Goal: Task Accomplishment & Management: Manage account settings

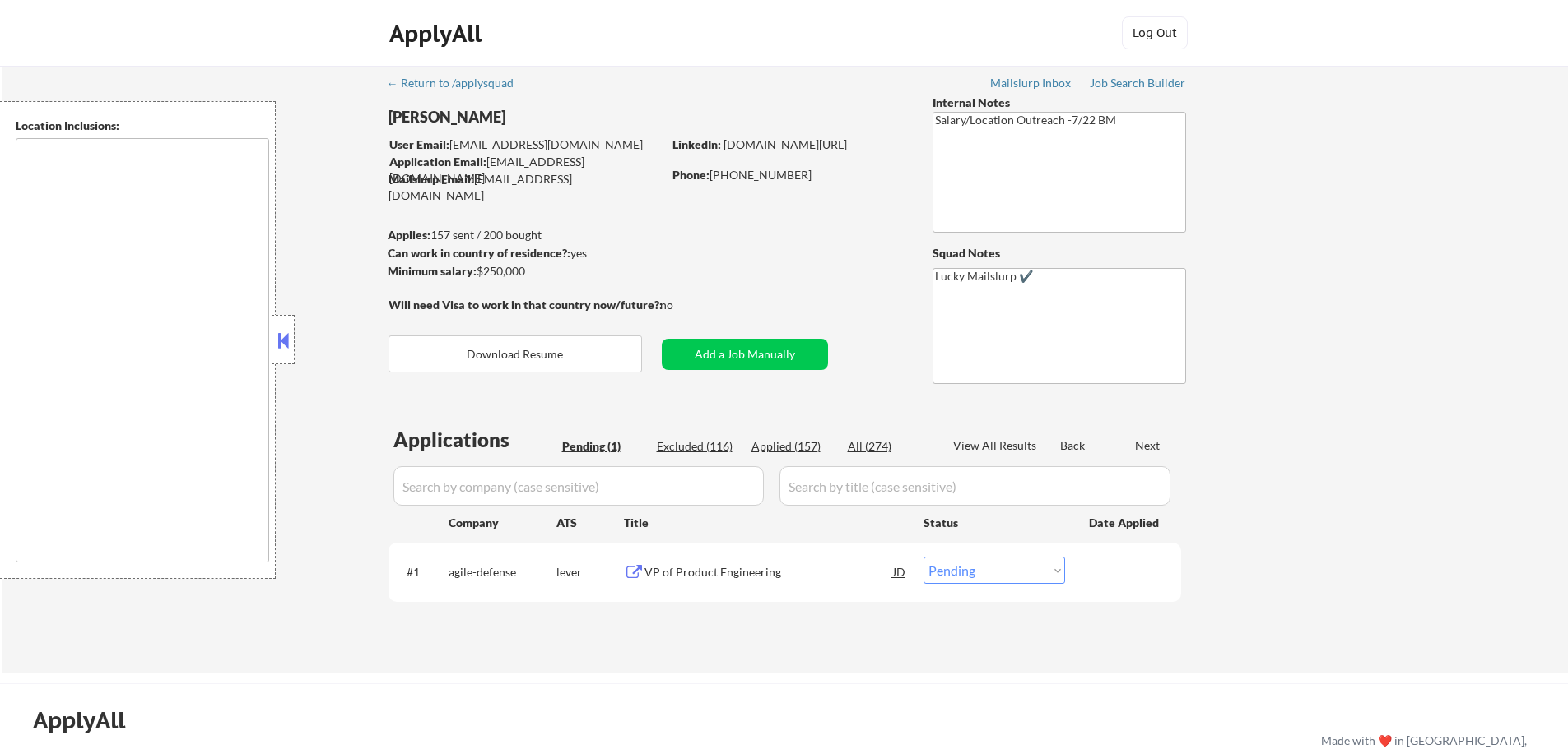
select select ""pending""
type textarea "Atlanta, GA Decatur, GA East Point, GA Brookhaven, GA Sandy Springs, GA Dunwood…"
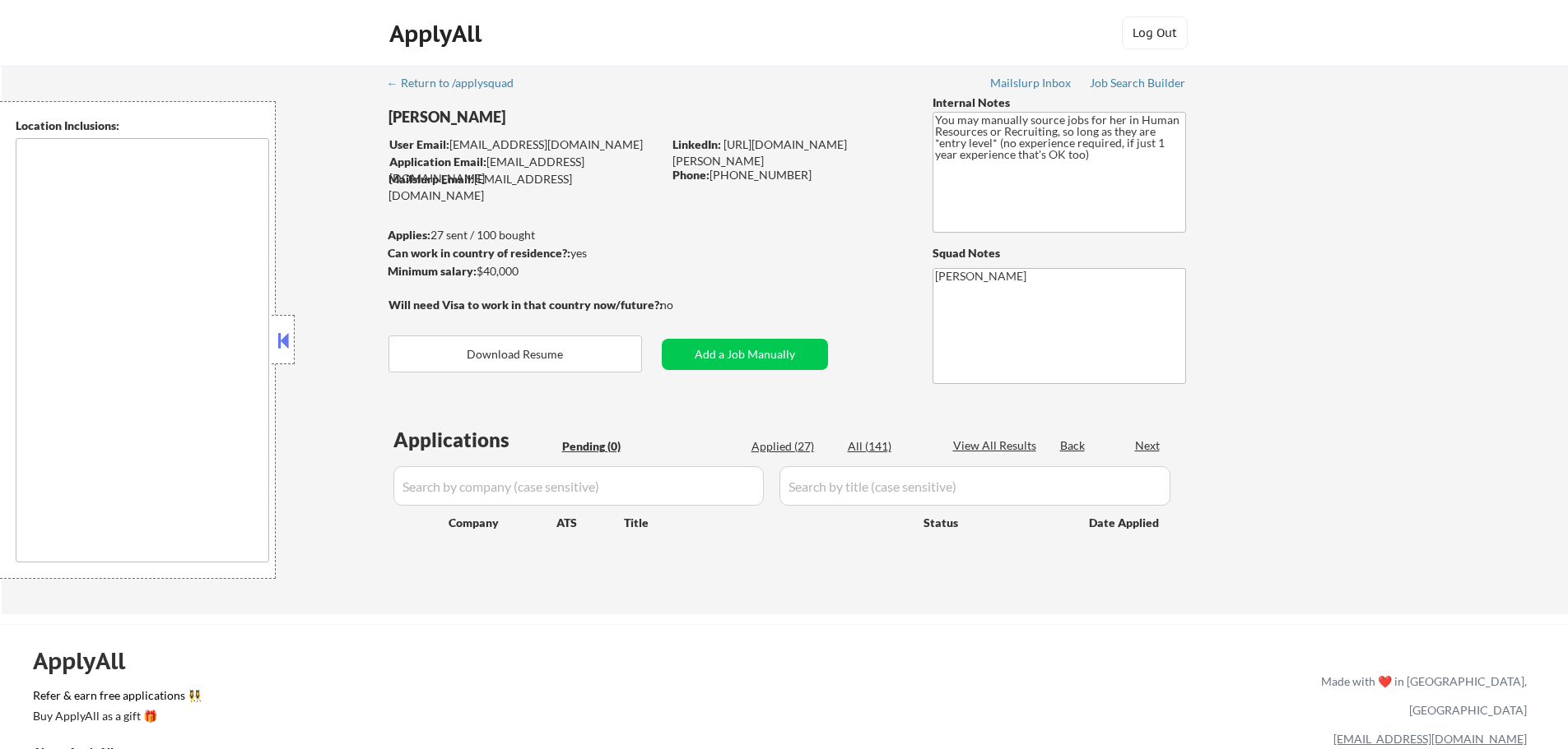
type textarea "It seems there is a misunderstanding in the location specified as "Remote." "Re…"
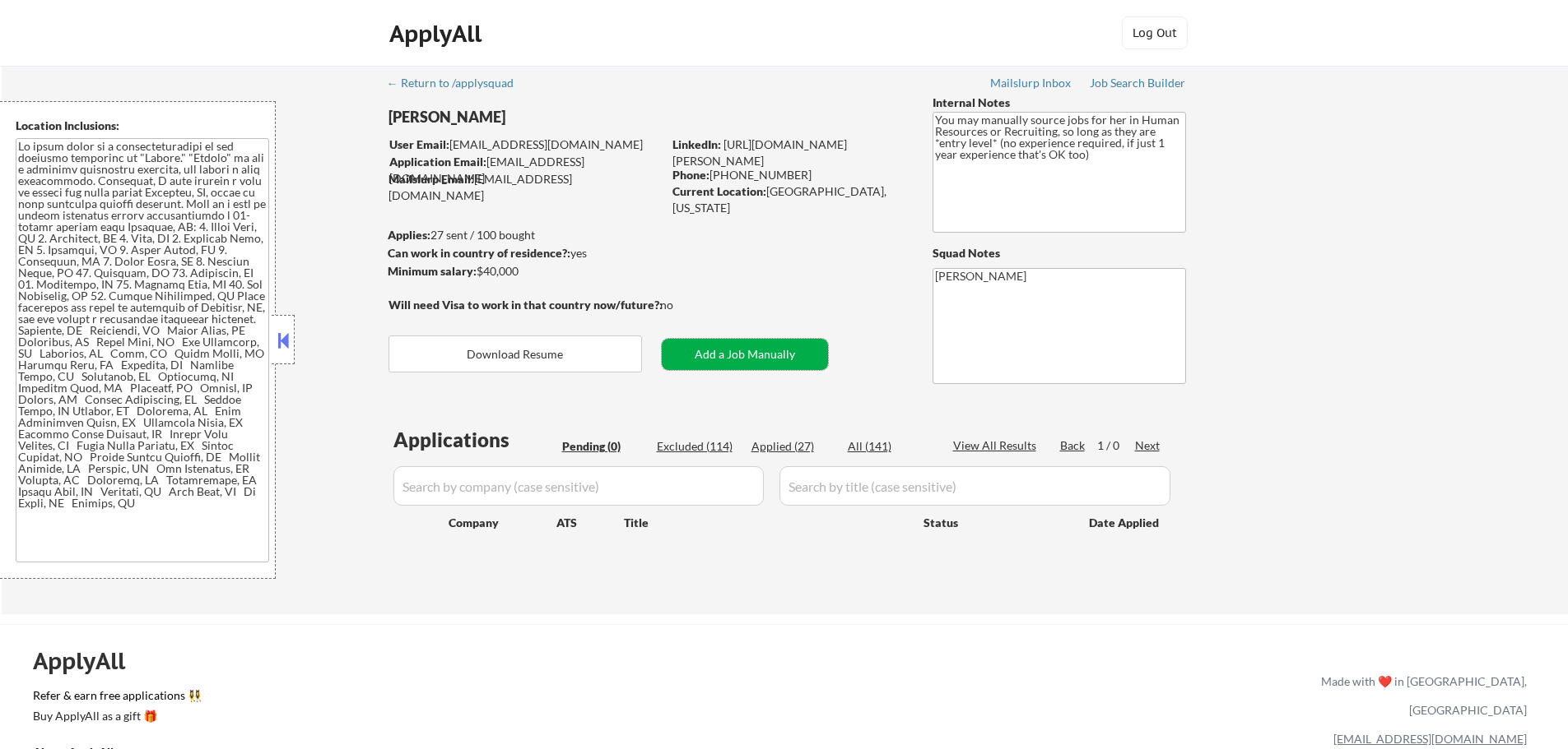
click at [753, 347] on button "Add a Job Manually" at bounding box center [745, 354] width 166 height 31
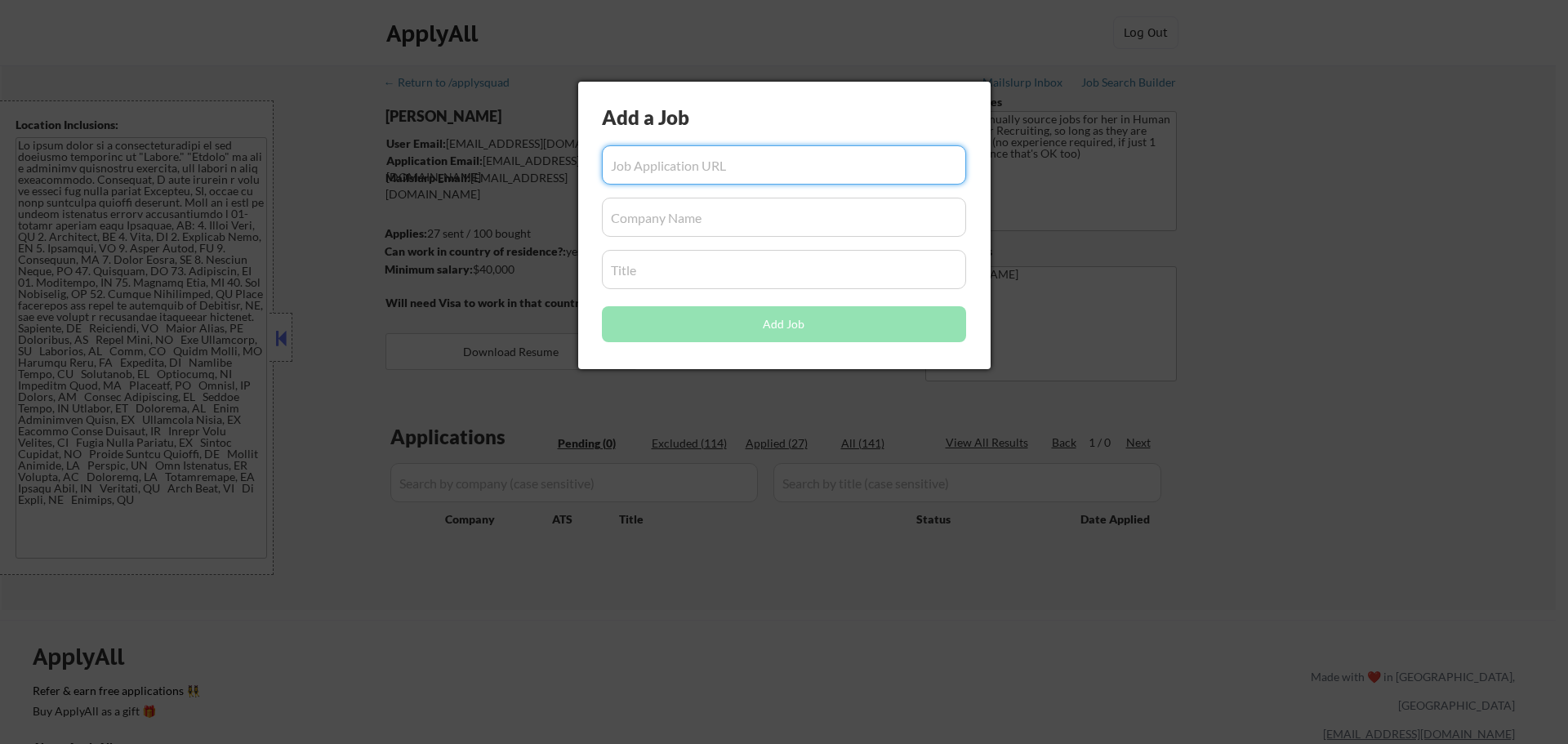
paste input "[URL][DOMAIN_NAME]"
type input "https://www.simplyhired.com/job/TiiE4Bu-EbPbCeqWaXc4oB6axuCE0KUSBGICtQ4q7M3UKLL…"
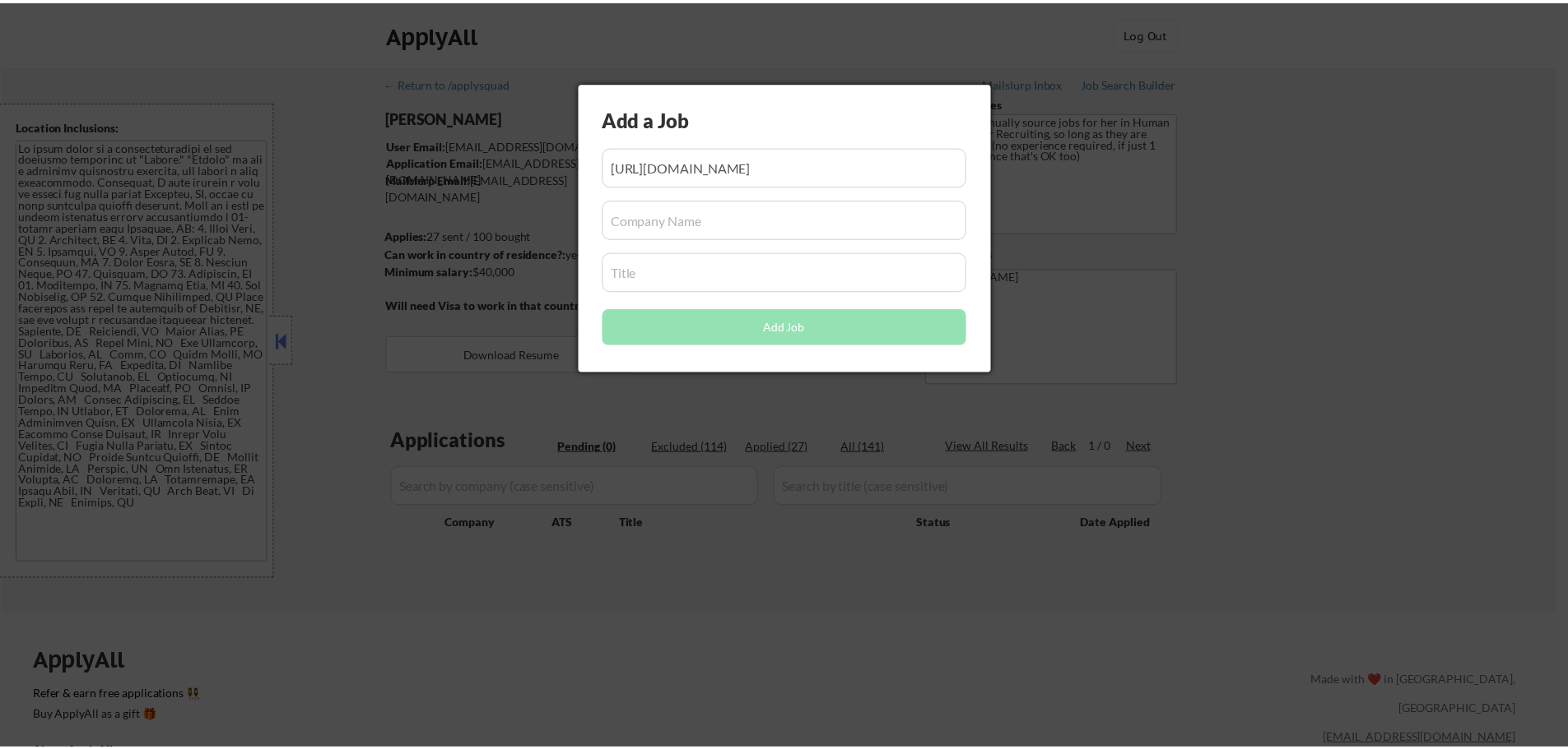
scroll to position [0, 0]
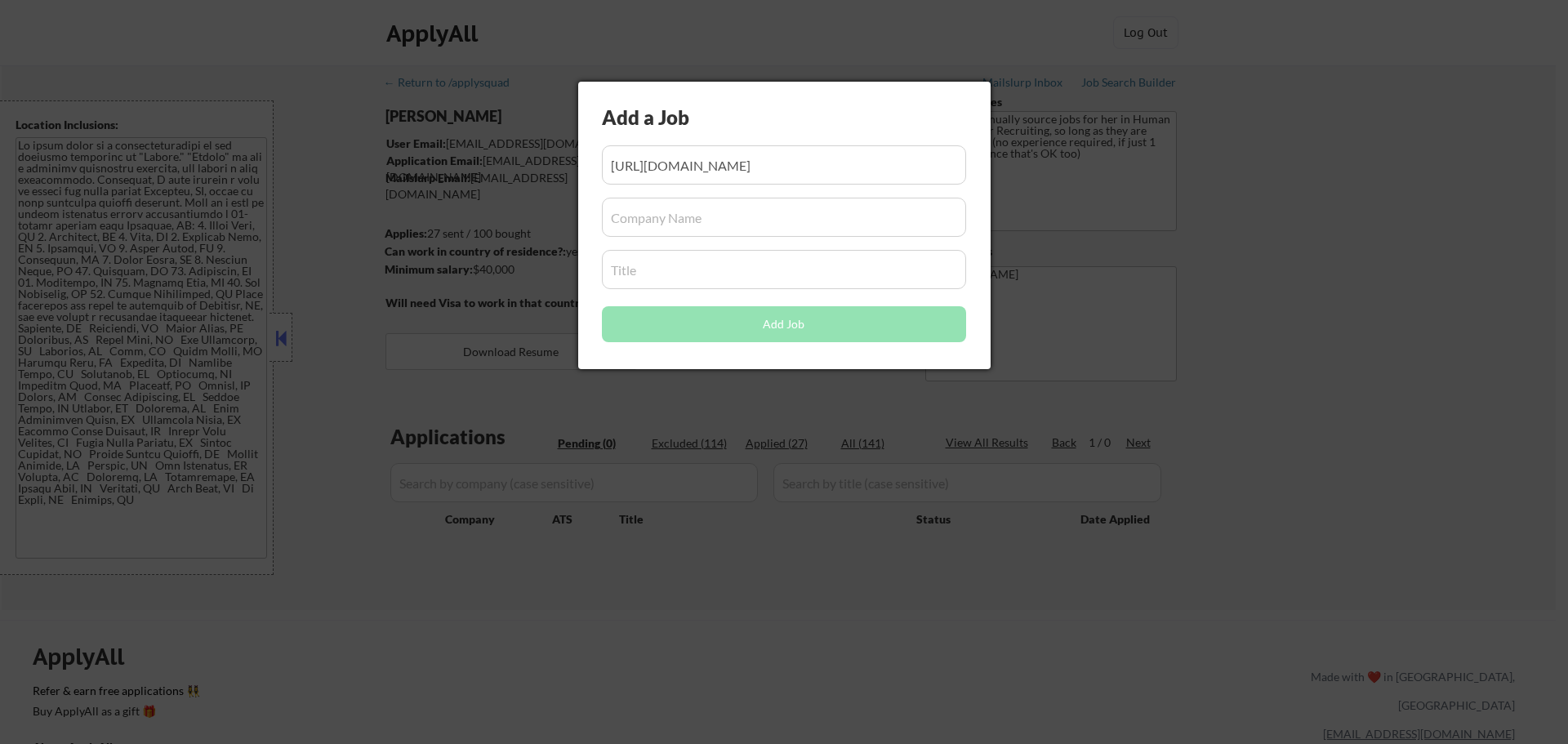
click at [698, 220] on input "input" at bounding box center [784, 217] width 364 height 39
paste input "Beusa Energy, LLC"
type input "Beusa Energy, LLC"
click at [671, 272] on input "input" at bounding box center [784, 269] width 364 height 39
paste input "Human Resources Generalist 1"
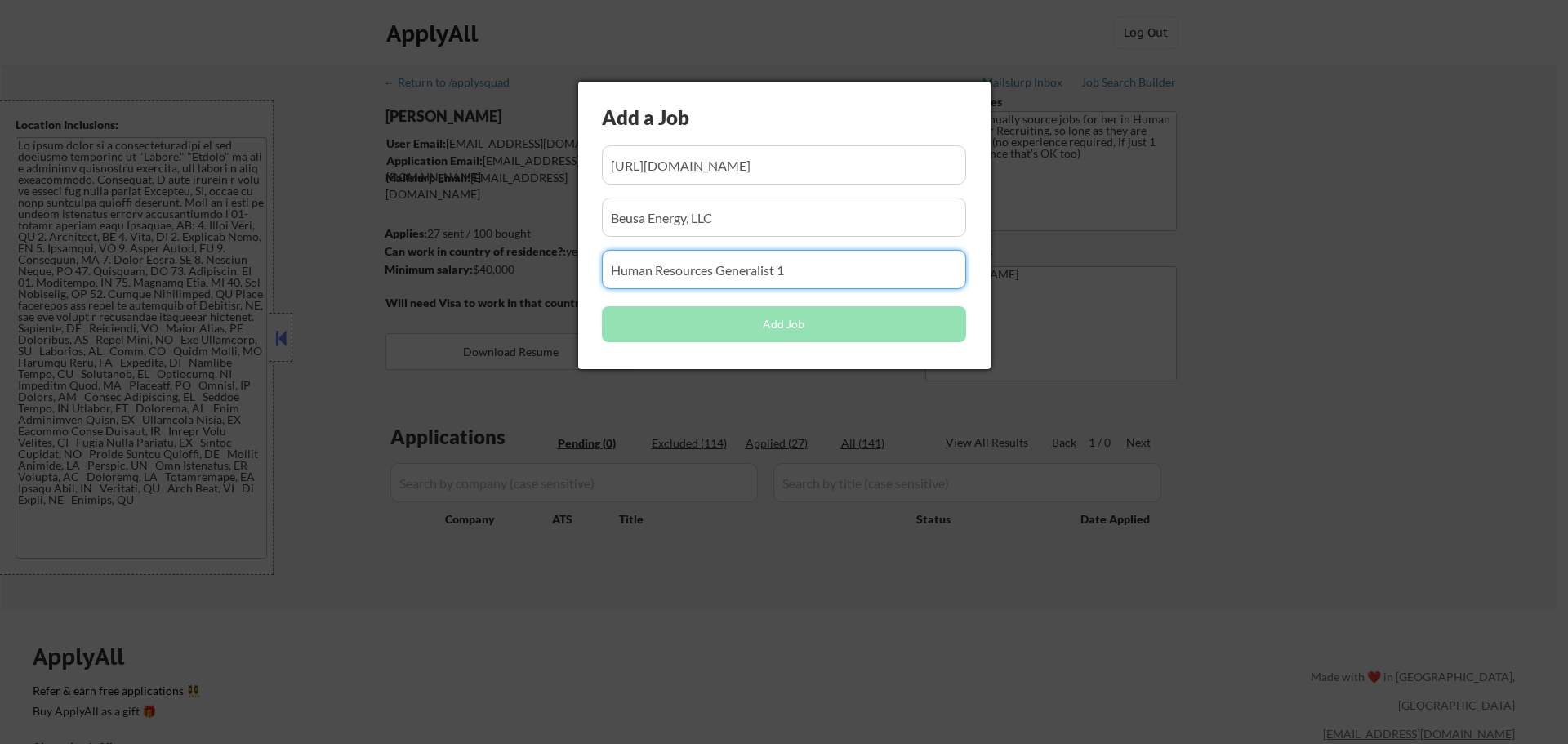
type input "Human Resources Generalist 1"
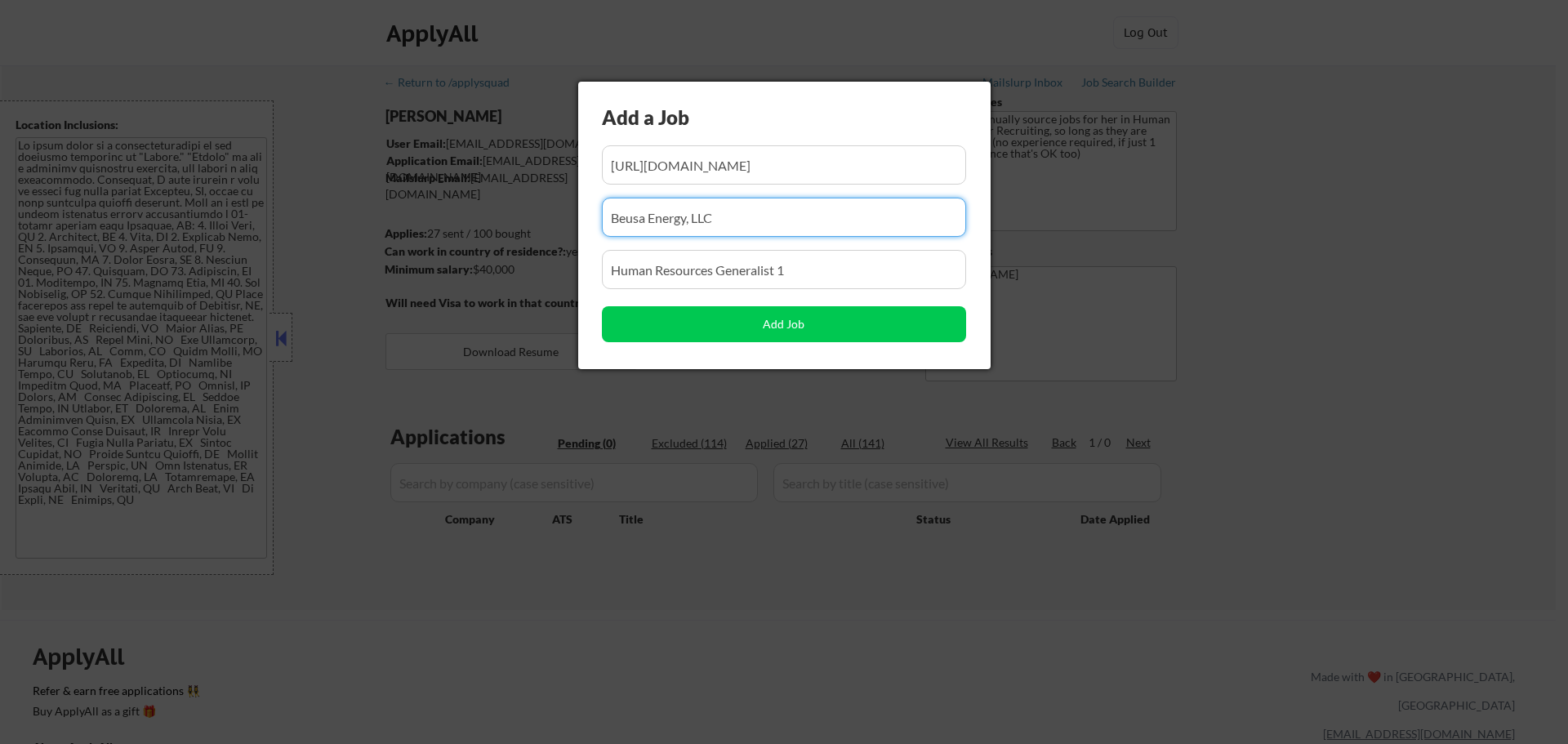
click at [901, 217] on input "input" at bounding box center [784, 217] width 364 height 39
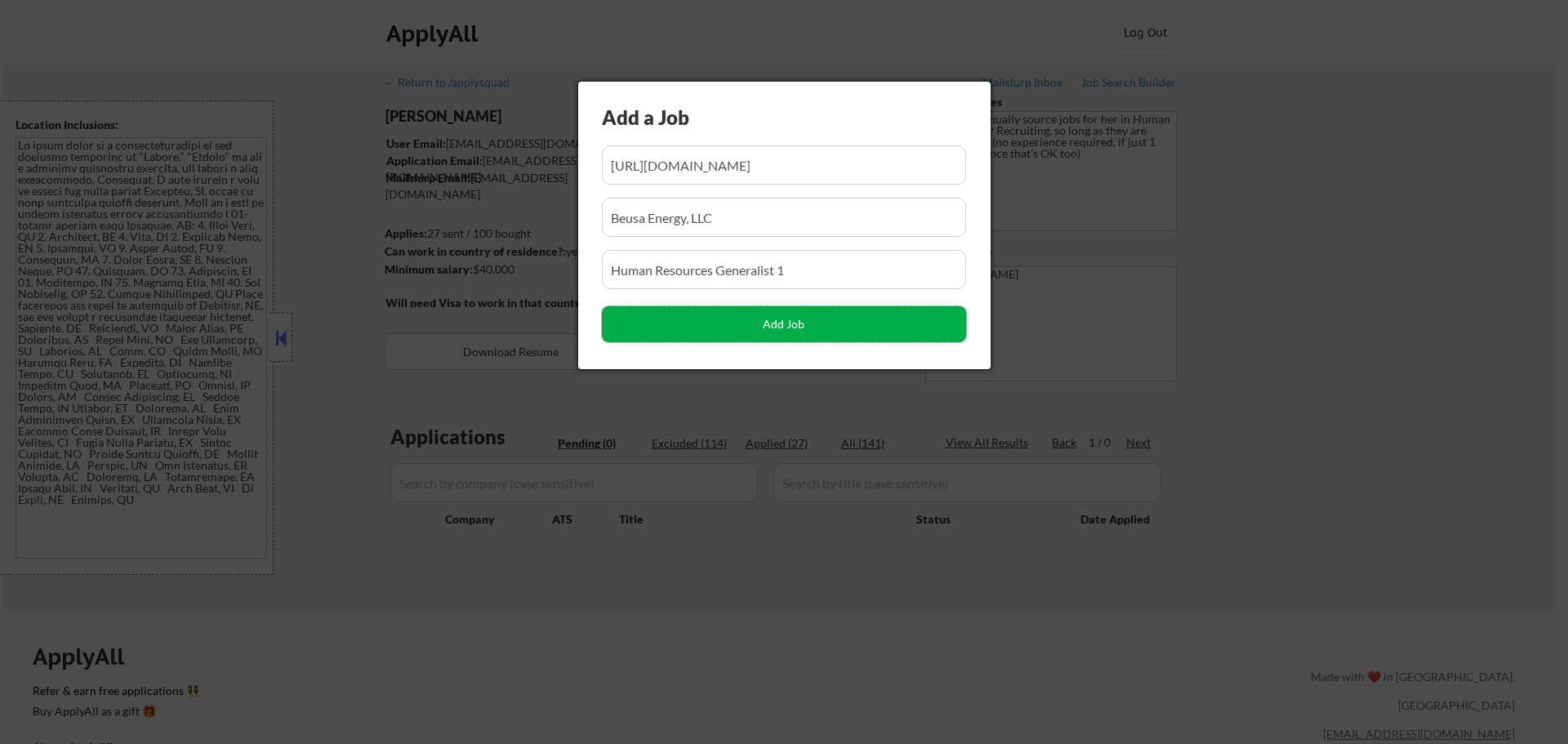
click at [848, 326] on button "Add Job" at bounding box center [784, 323] width 364 height 36
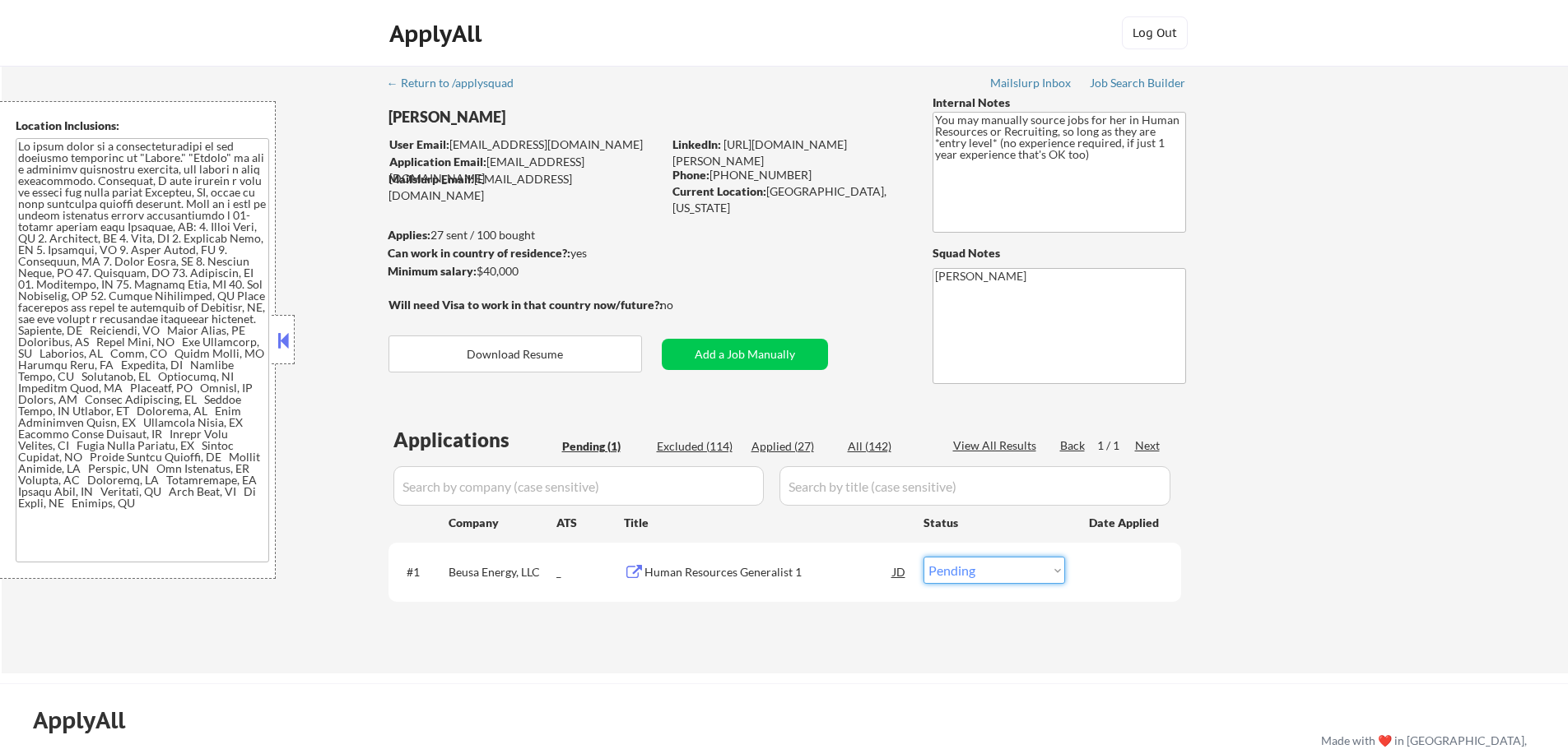
click at [1024, 577] on select "Choose an option... Pending Applied Excluded (Questions) Excluded (Expired) Exc…" at bounding box center [994, 570] width 142 height 27
select select ""applied""
click at [923, 557] on select "Choose an option... Pending Applied Excluded (Questions) Excluded (Expired) Exc…" at bounding box center [994, 570] width 142 height 27
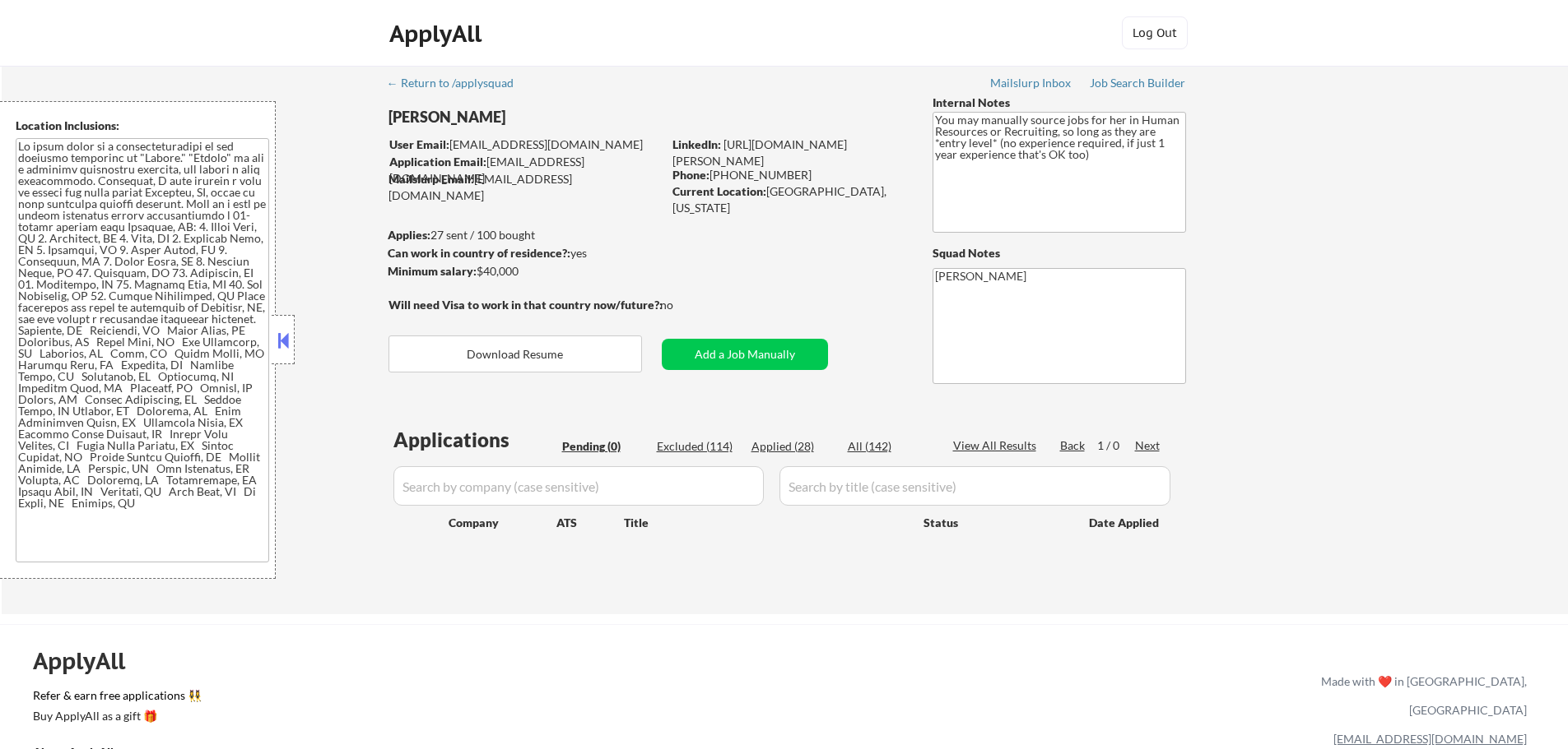
click at [780, 450] on div "Applied (28)" at bounding box center [792, 446] width 82 height 17
select select ""applied""
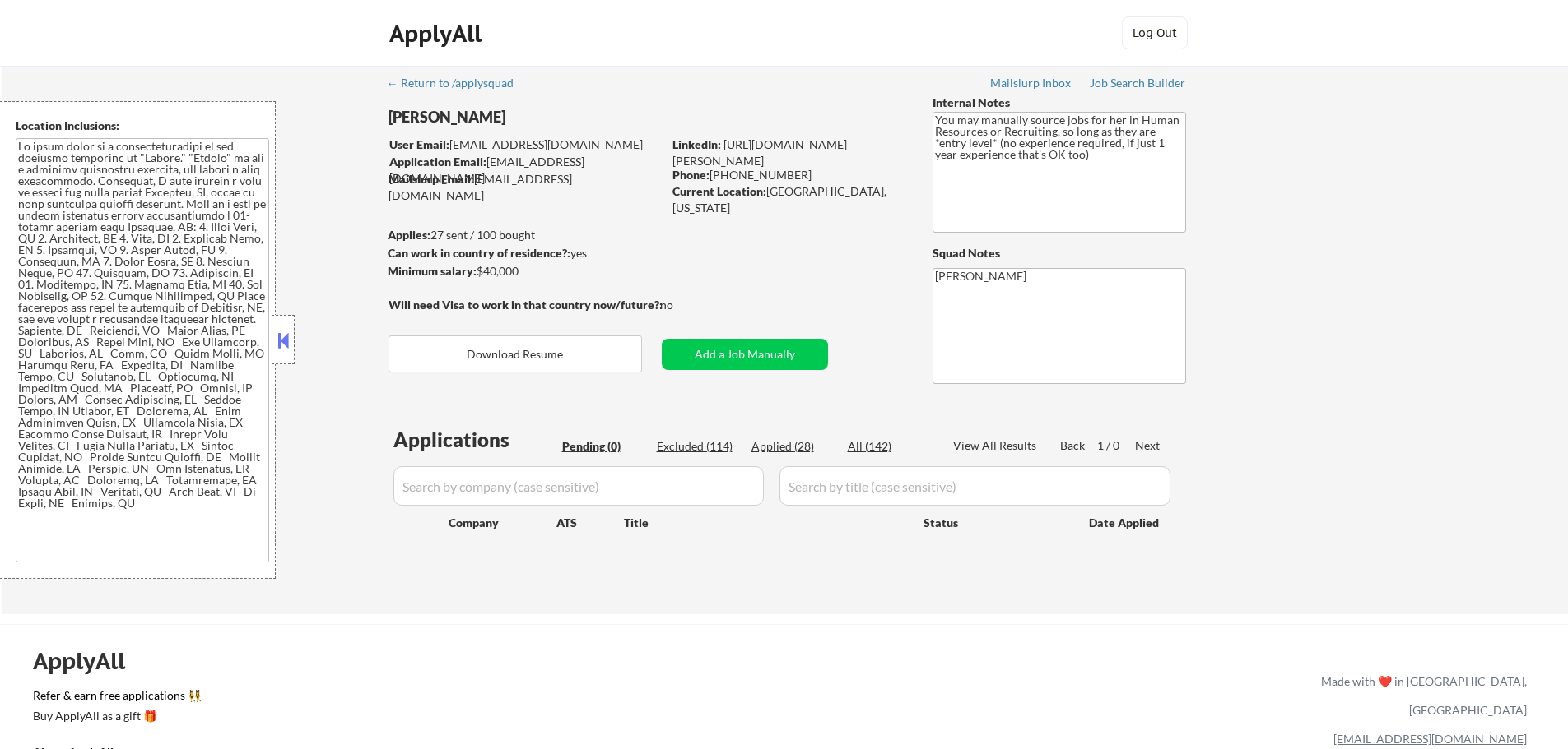
select select ""applied""
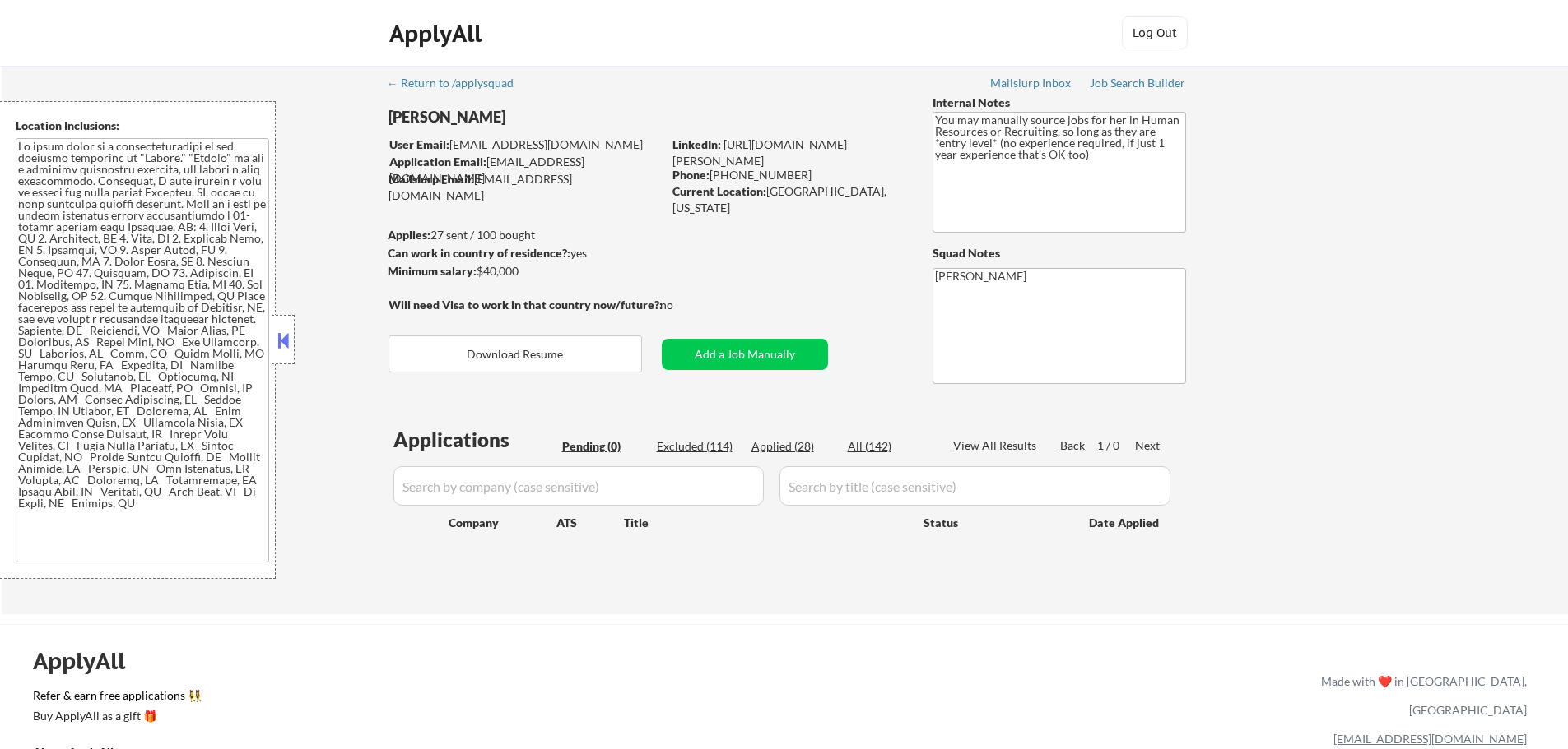
select select ""applied""
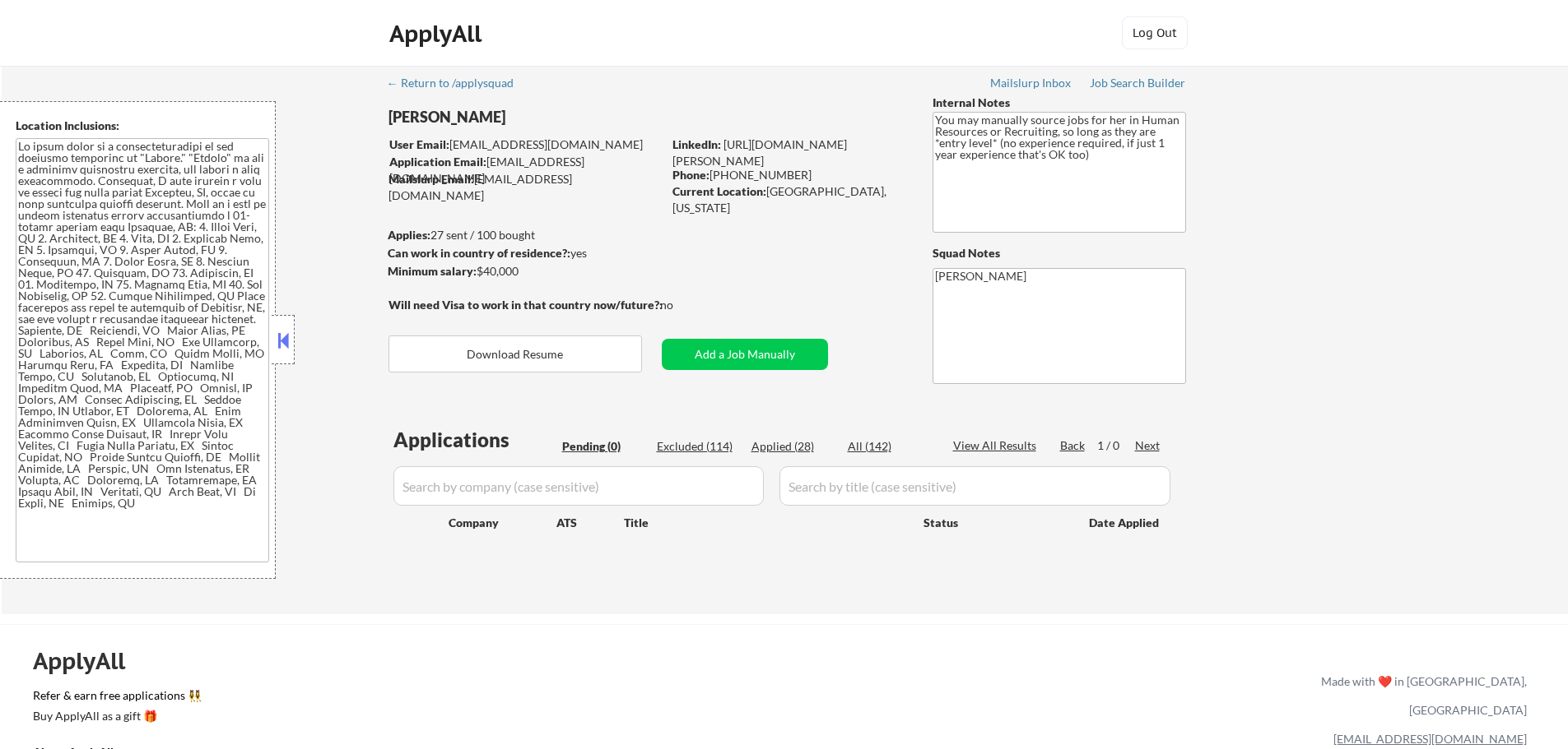
select select ""applied""
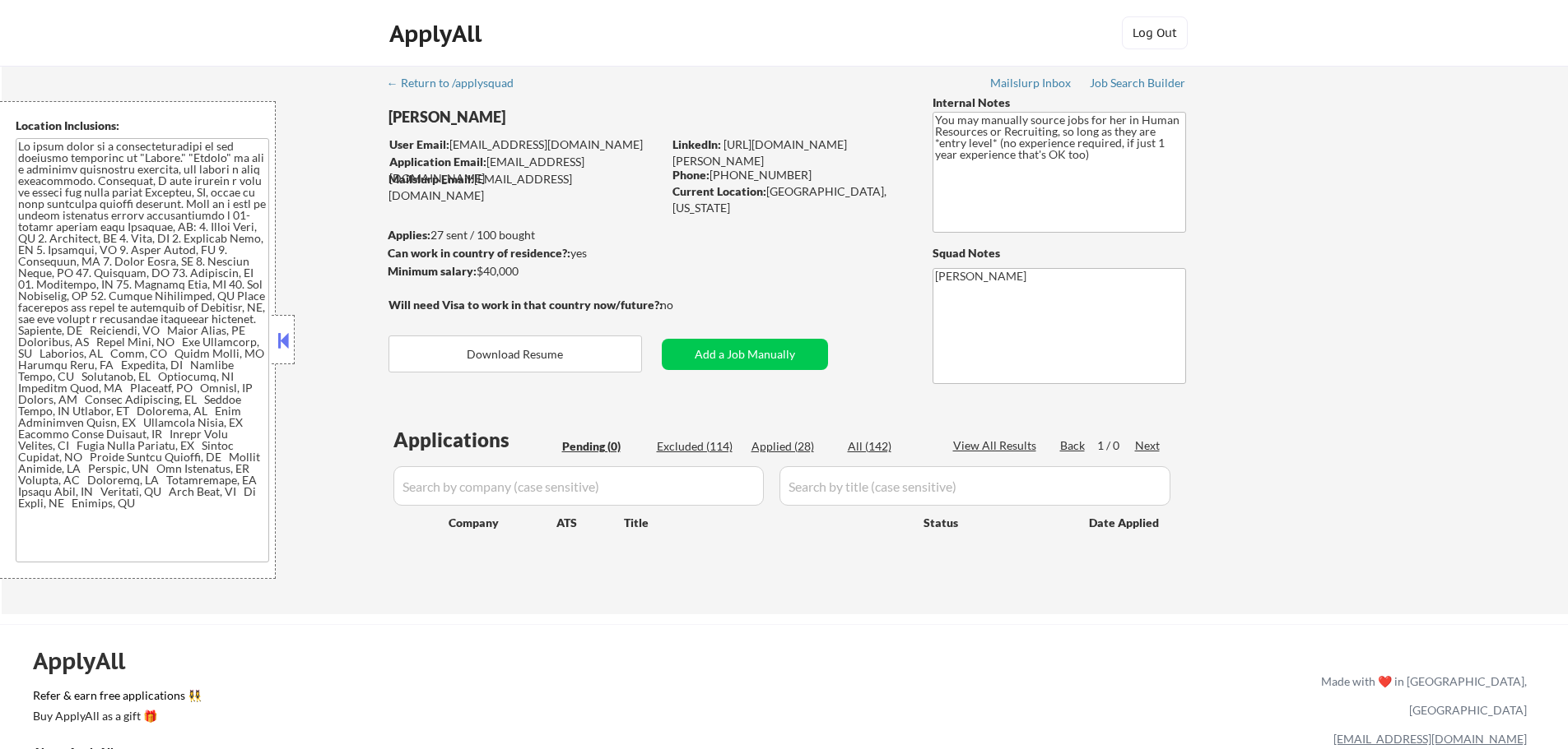
select select ""applied""
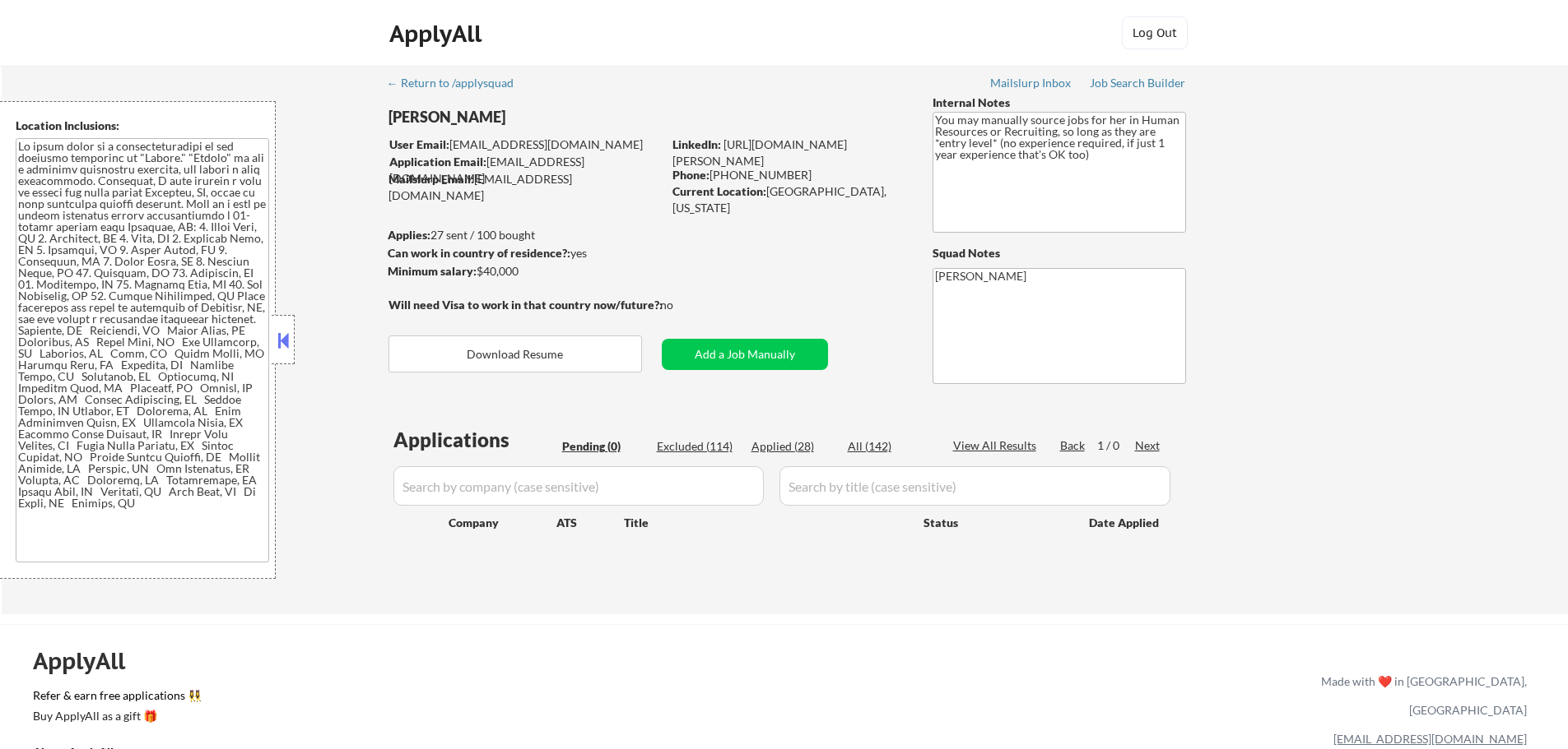
select select ""applied""
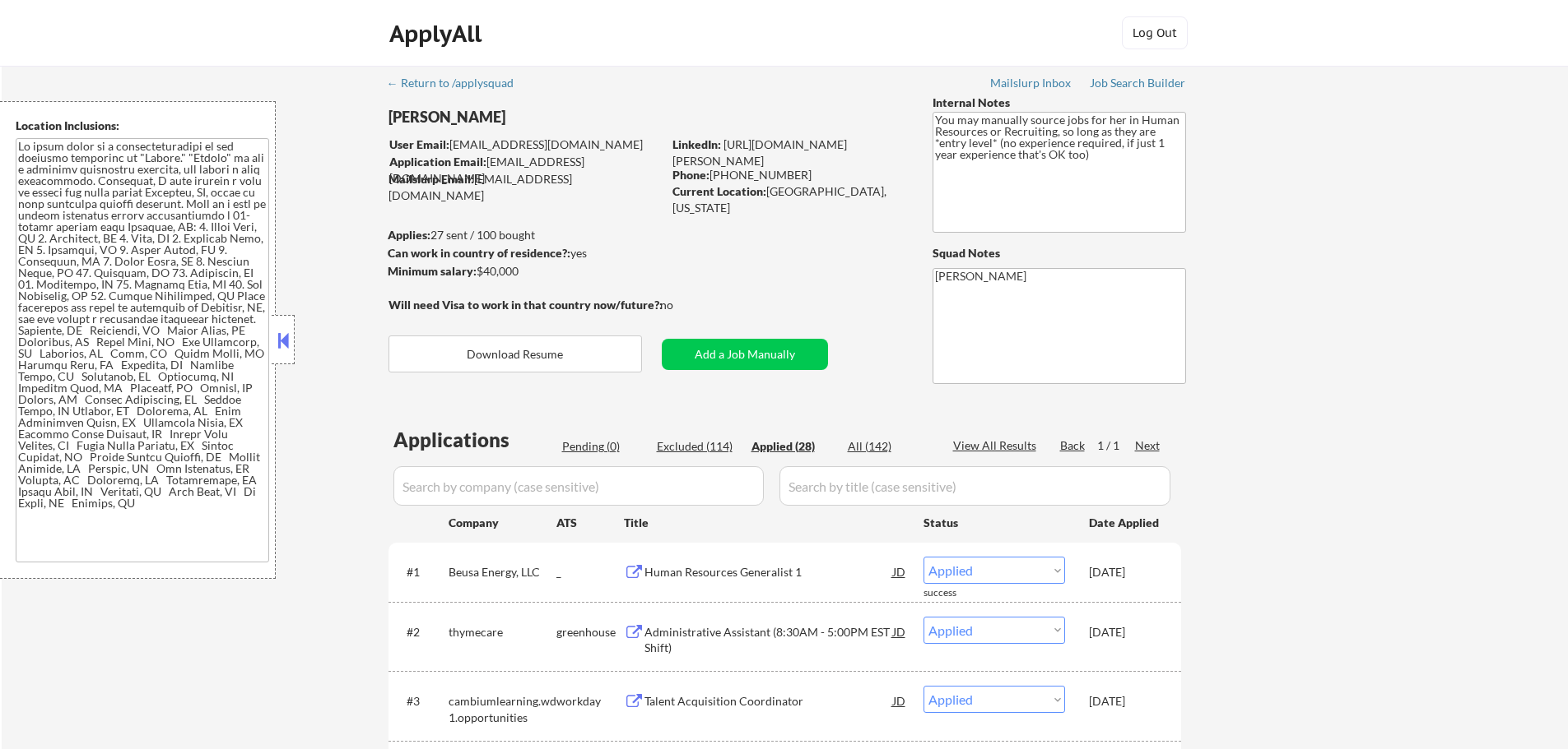
click at [755, 574] on div "Human Resources Generalist 1" at bounding box center [769, 572] width 249 height 17
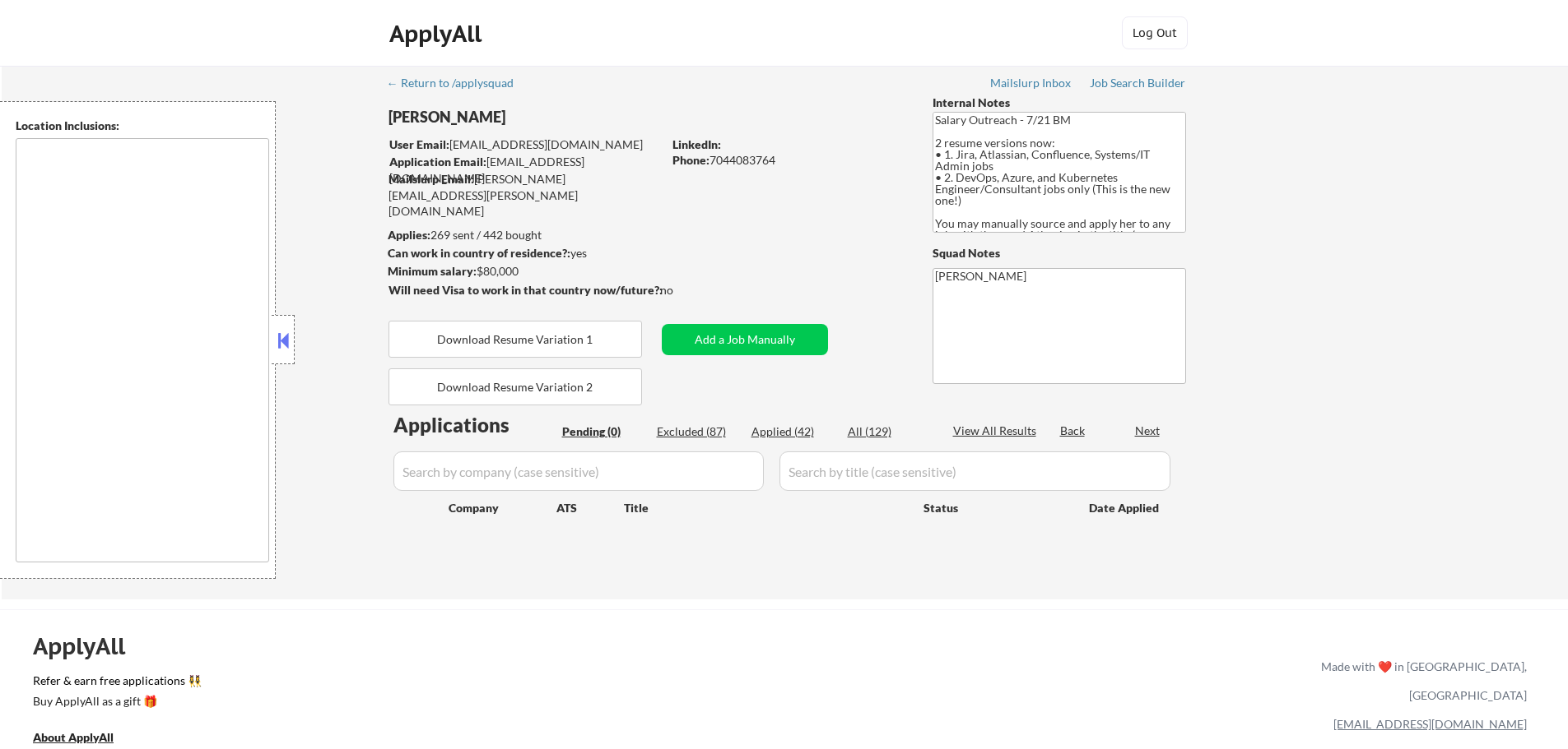
type textarea "remote"
select select ""pending""
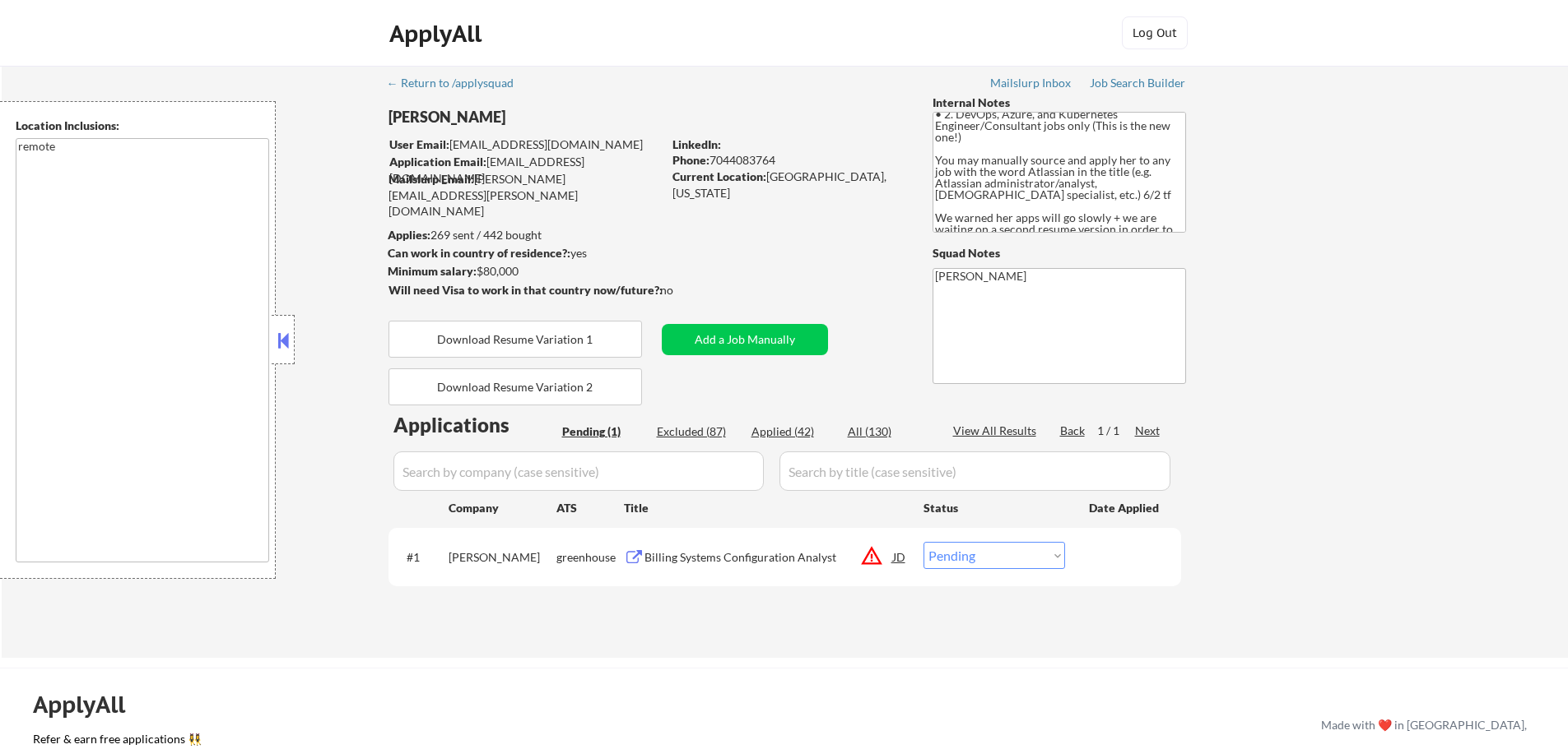
scroll to position [126, 0]
click at [675, 558] on div "Billing Systems Configuration Analyst" at bounding box center [769, 557] width 249 height 17
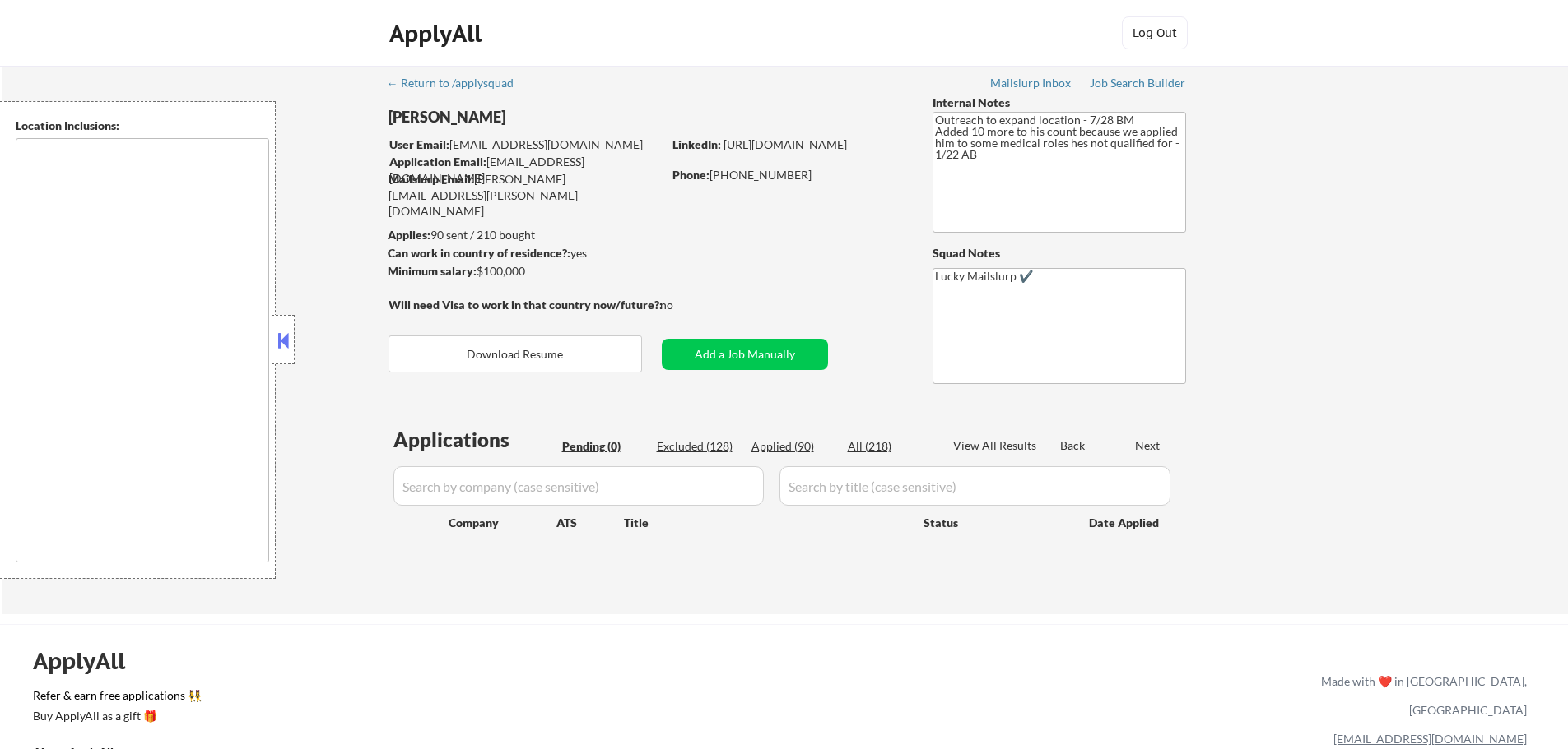
type textarea "Austin, TX West Lake Hills, TX Rollingwood, TX Cedar Park, TX Pflugerville, TX …"
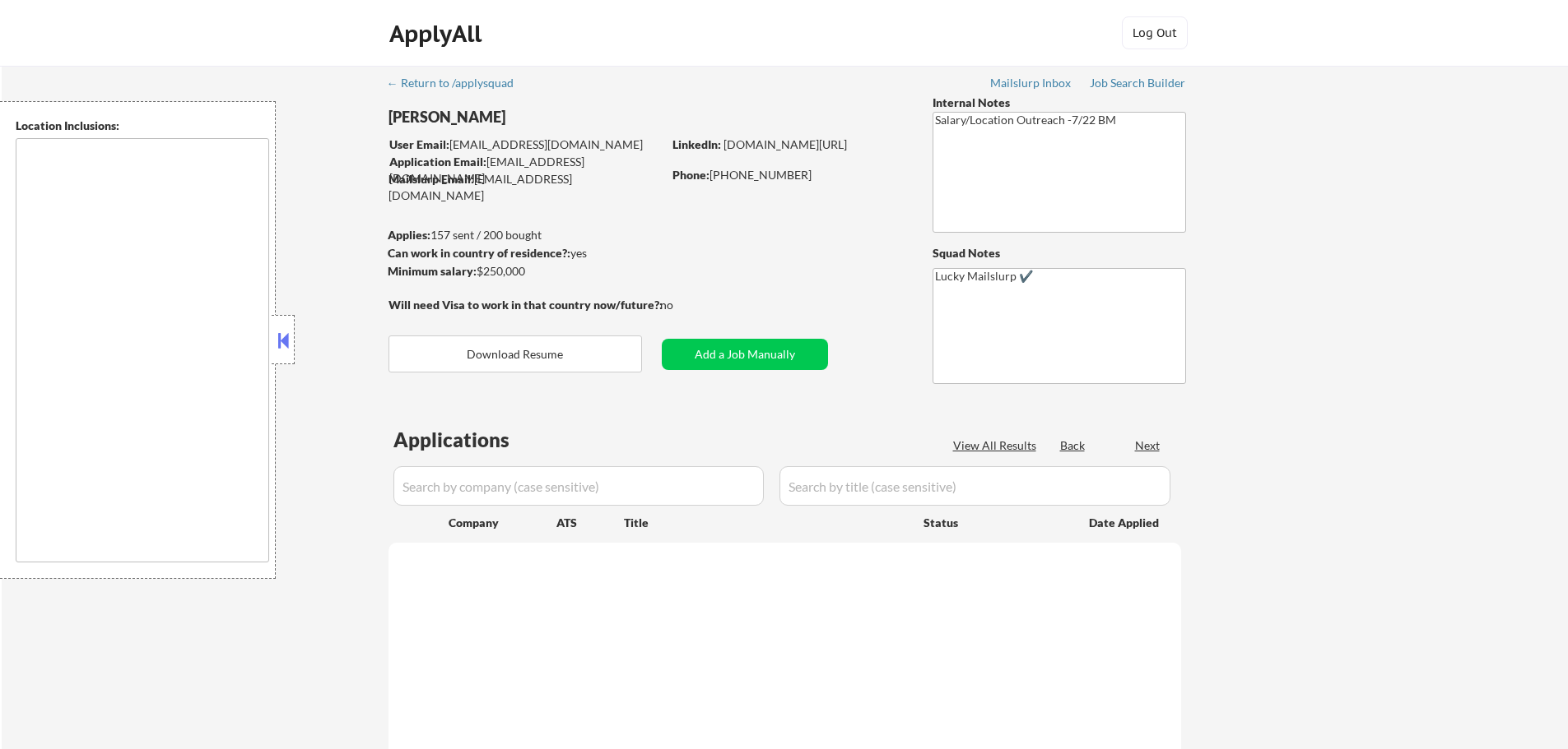
select select ""pending""
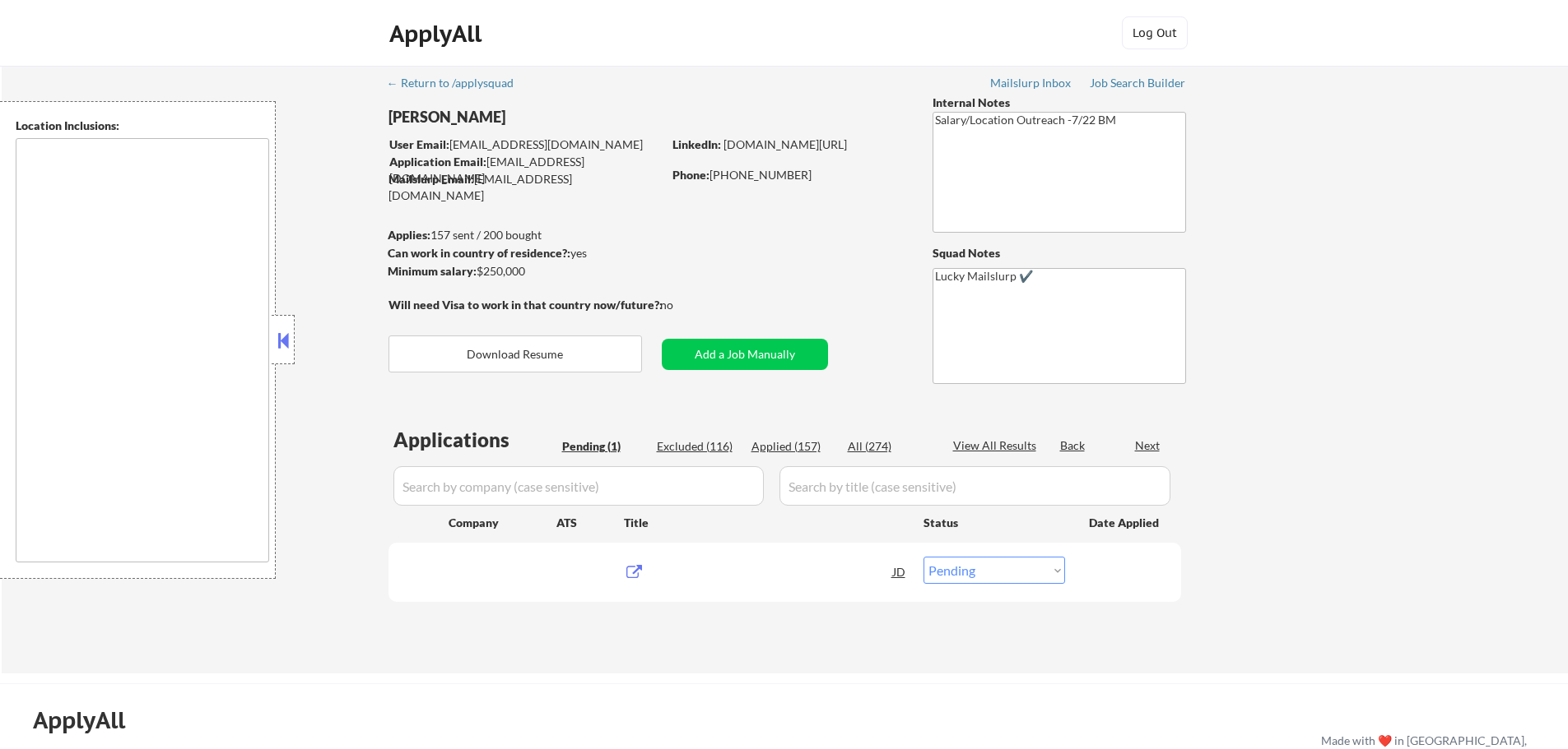
type textarea "Atlanta, GA Decatur, GA East Point, GA Brookhaven, GA Sandy Springs, GA Dunwood…"
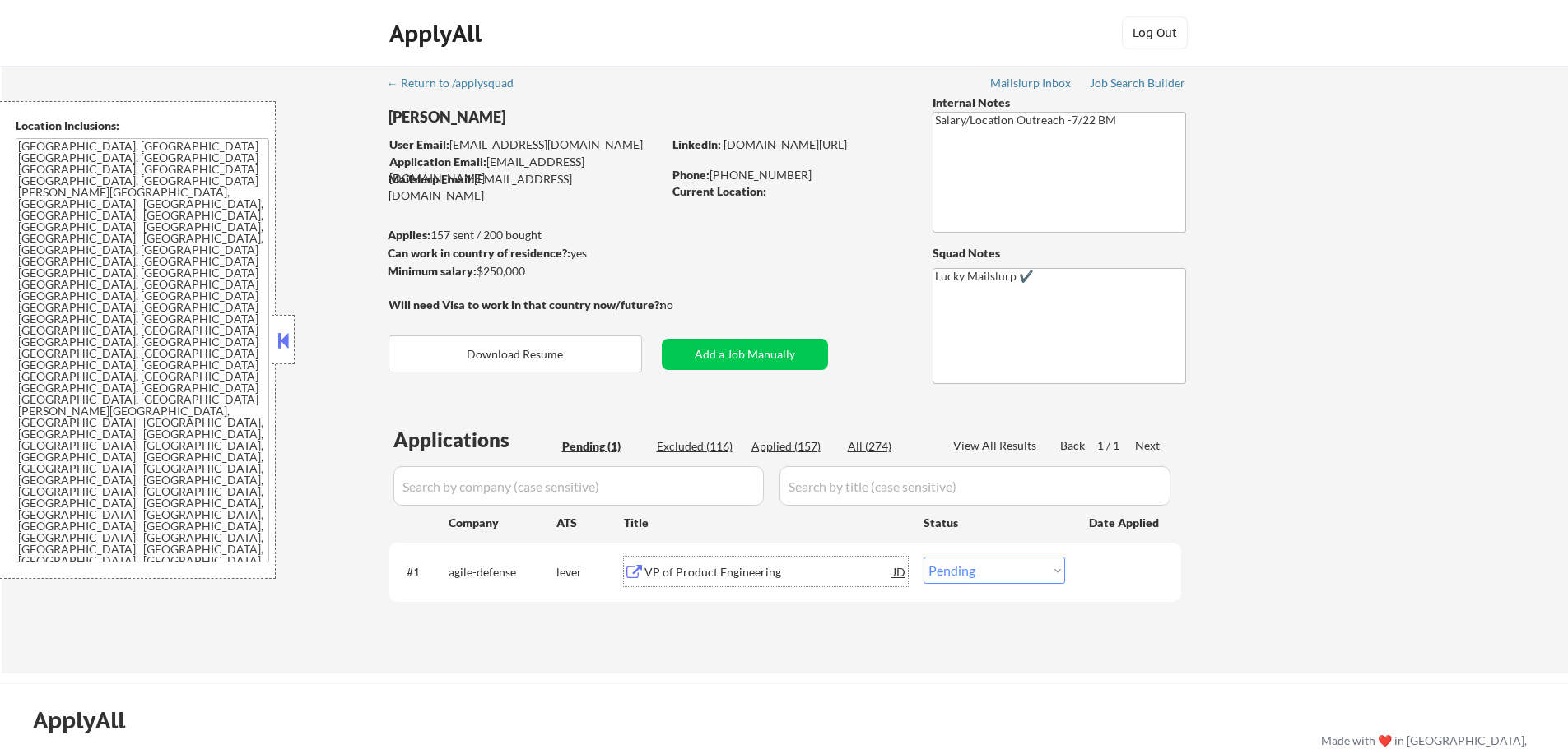
click at [699, 564] on div "VP of Product Engineering" at bounding box center [769, 572] width 249 height 17
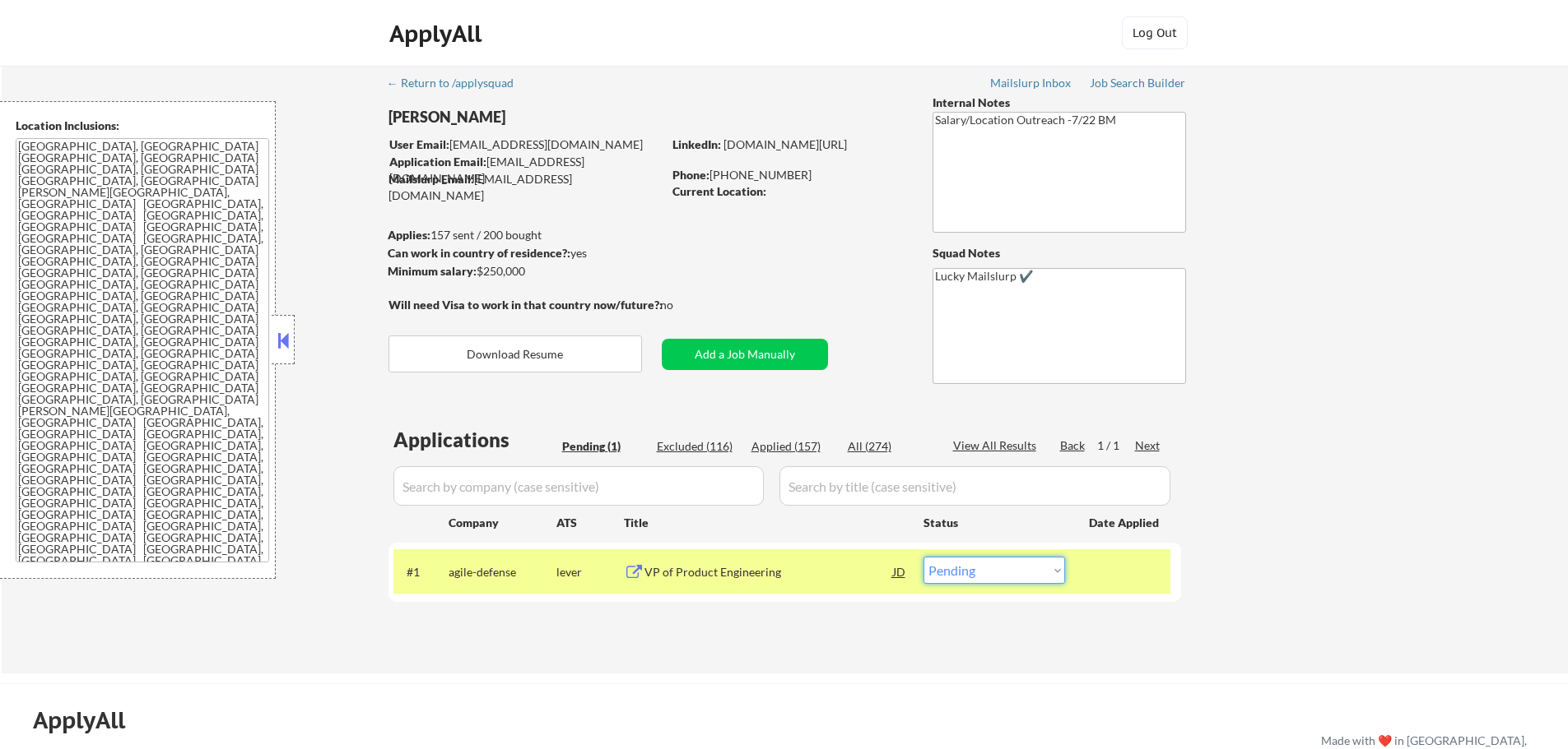
click at [967, 574] on select "Choose an option... Pending Applied Excluded (Questions) Excluded (Expired) Exc…" at bounding box center [994, 570] width 142 height 27
select select ""applied""
click at [923, 557] on select "Choose an option... Pending Applied Excluded (Questions) Excluded (Expired) Exc…" at bounding box center [994, 570] width 142 height 27
click at [1105, 575] on div at bounding box center [1125, 572] width 73 height 30
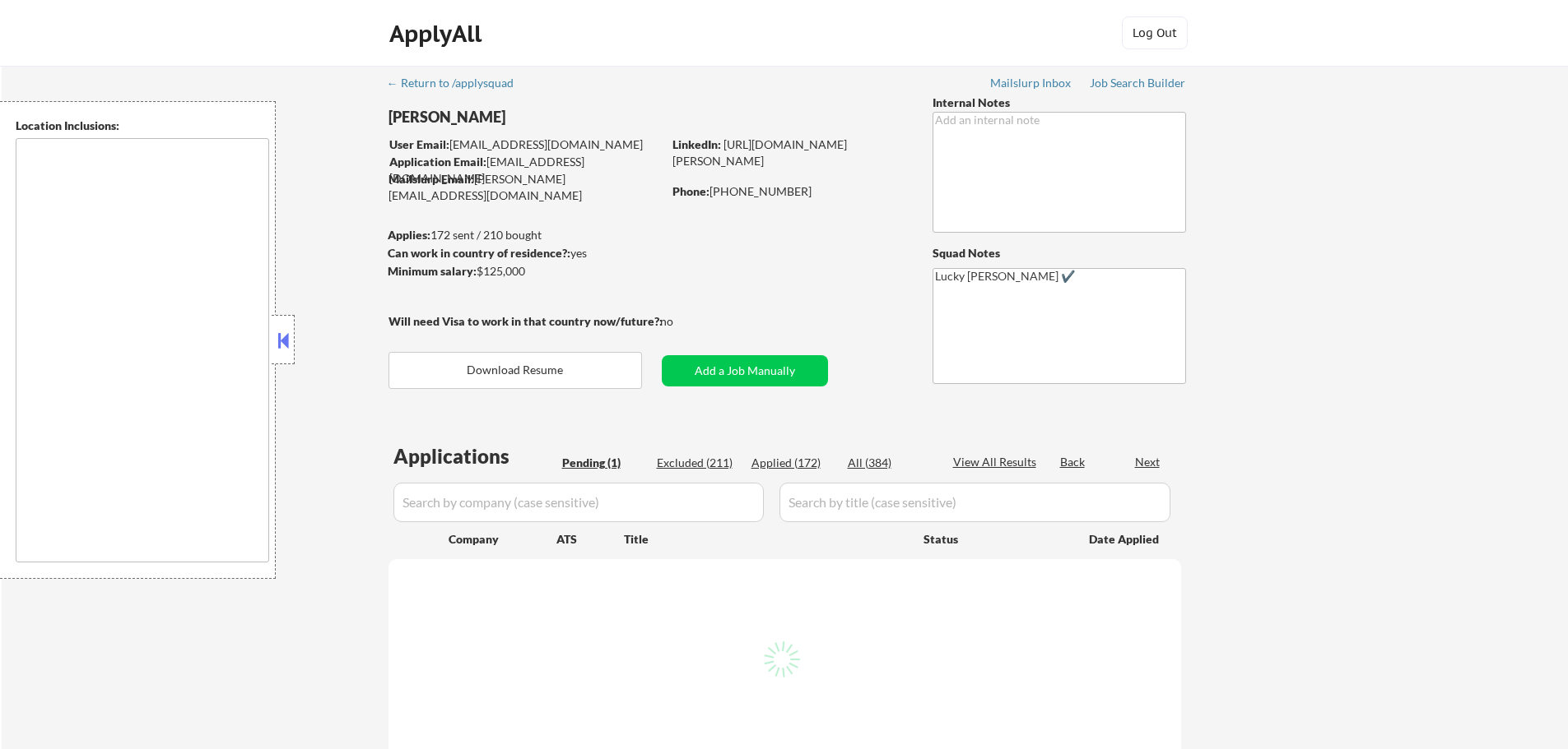
type textarea "[GEOGRAPHIC_DATA], SC Mauldin, SC [GEOGRAPHIC_DATA], [GEOGRAPHIC_DATA] [PERSON_…"
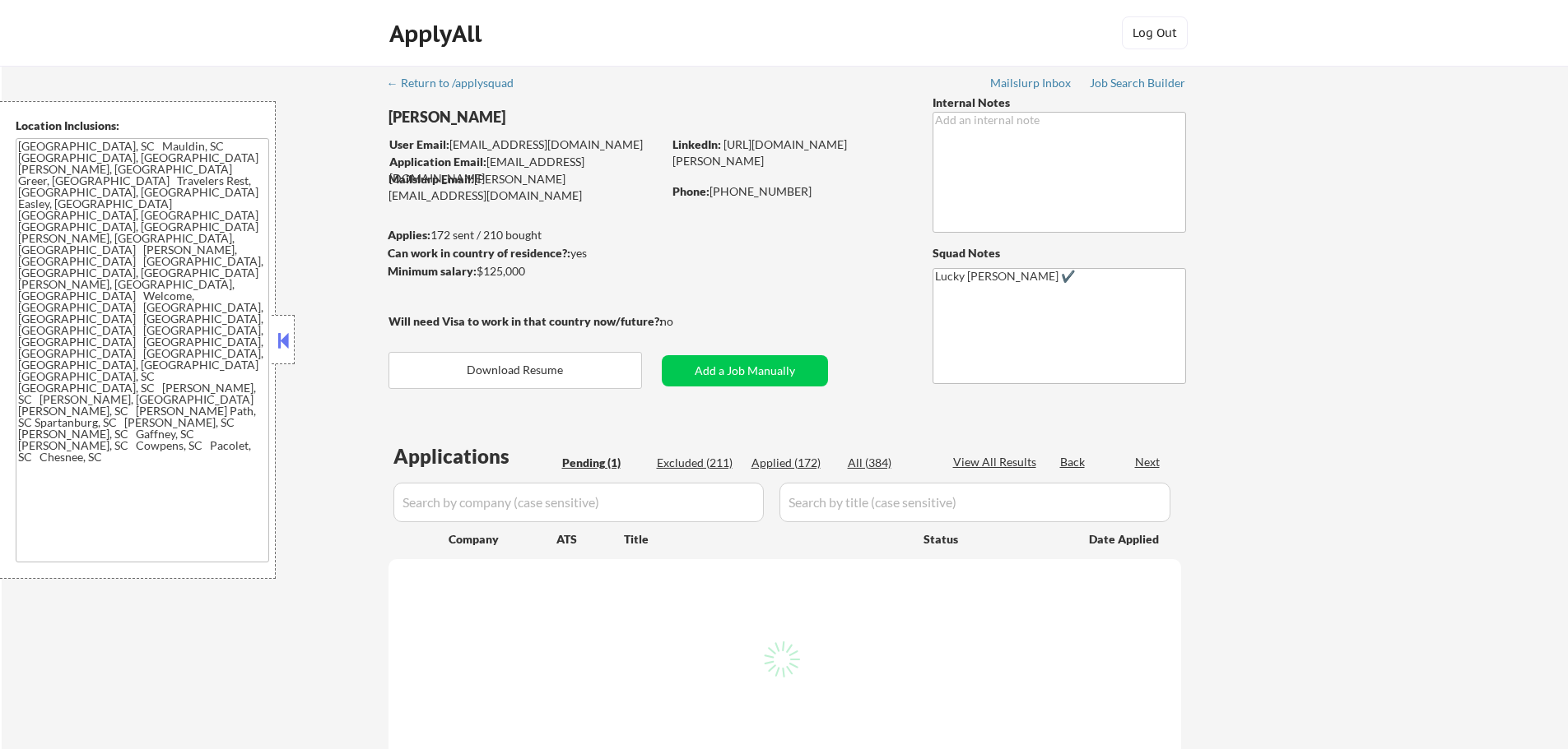
select select ""pending""
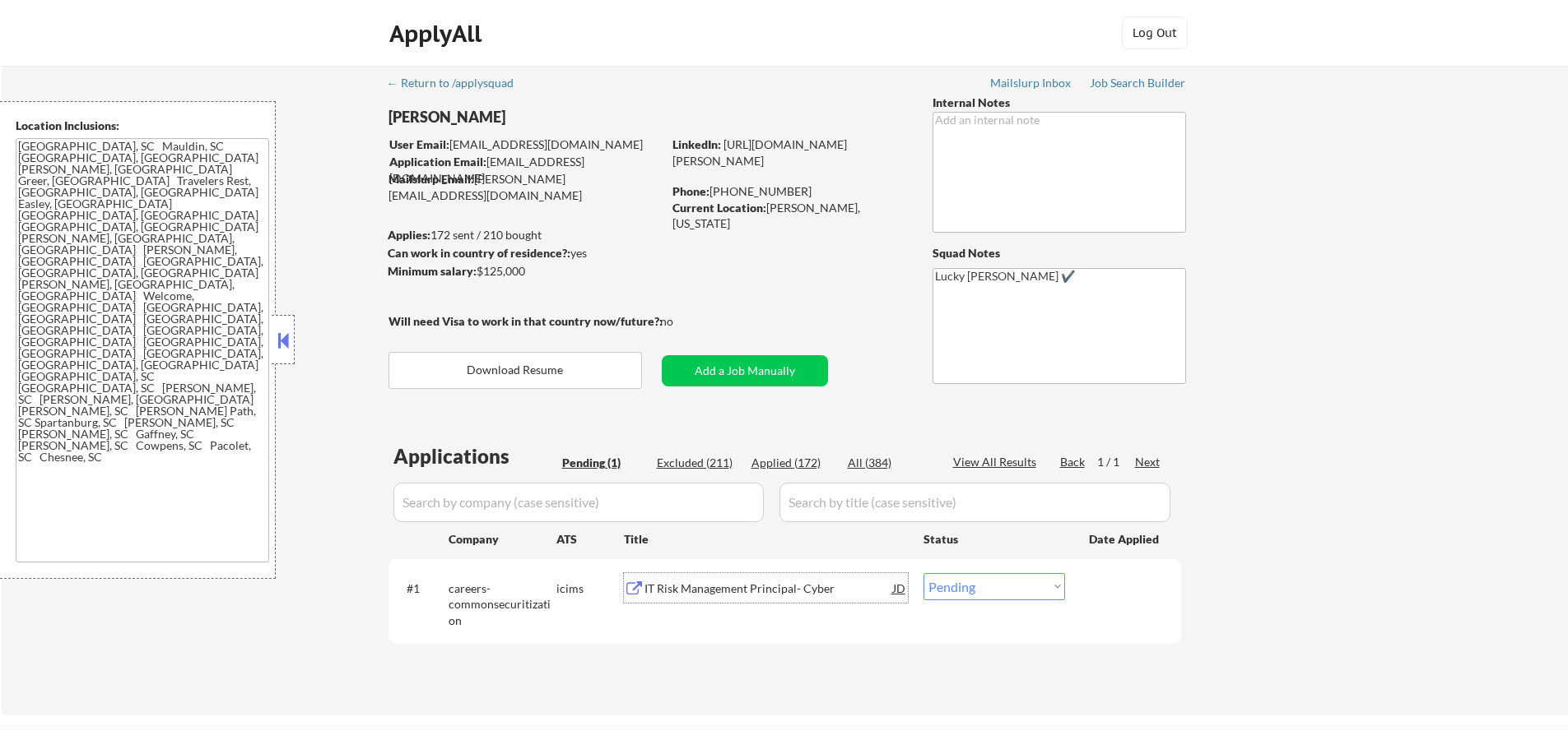
click at [764, 584] on div "IT Risk Management Principal- Cyber" at bounding box center [769, 588] width 249 height 17
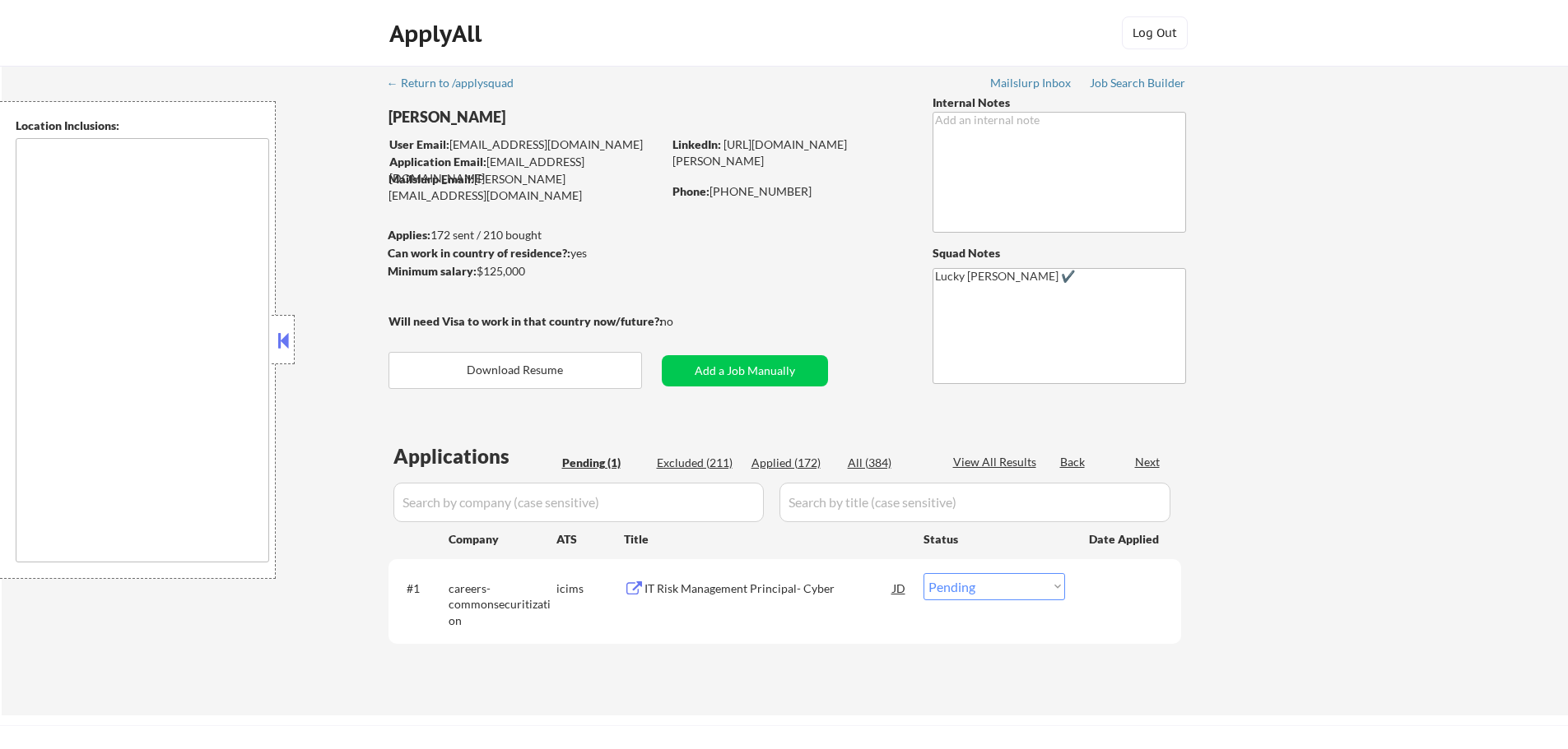
select select ""pending""
type textarea "[GEOGRAPHIC_DATA], SC Mauldin, SC [GEOGRAPHIC_DATA], [GEOGRAPHIC_DATA] [PERSON_…"
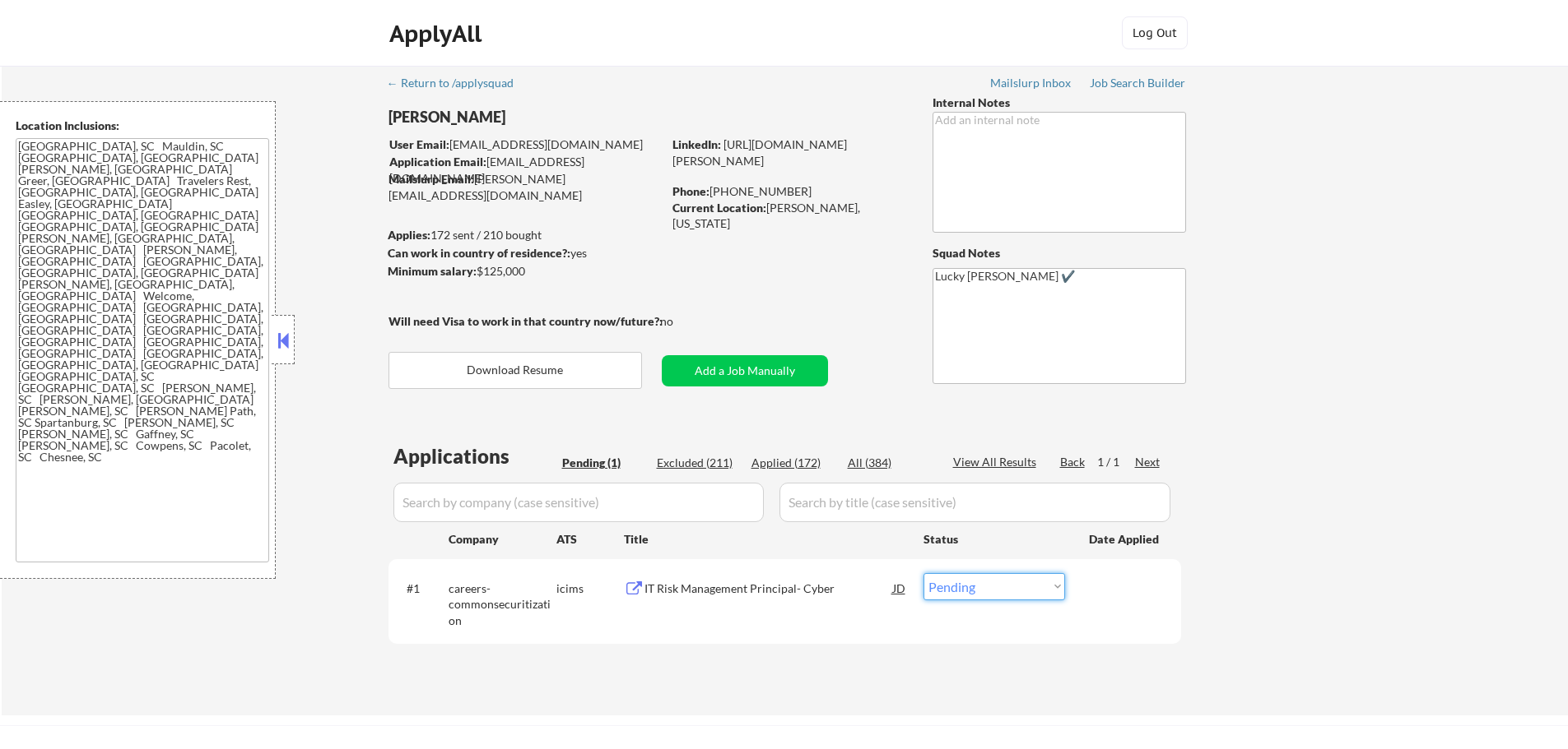
click at [959, 593] on select "Choose an option... Pending Applied Excluded (Questions) Excluded (Expired) Exc…" at bounding box center [994, 587] width 142 height 27
select select ""excluded__expired_""
click at [923, 574] on select "Choose an option... Pending Applied Excluded (Questions) Excluded (Expired) Exc…" at bounding box center [994, 587] width 142 height 27
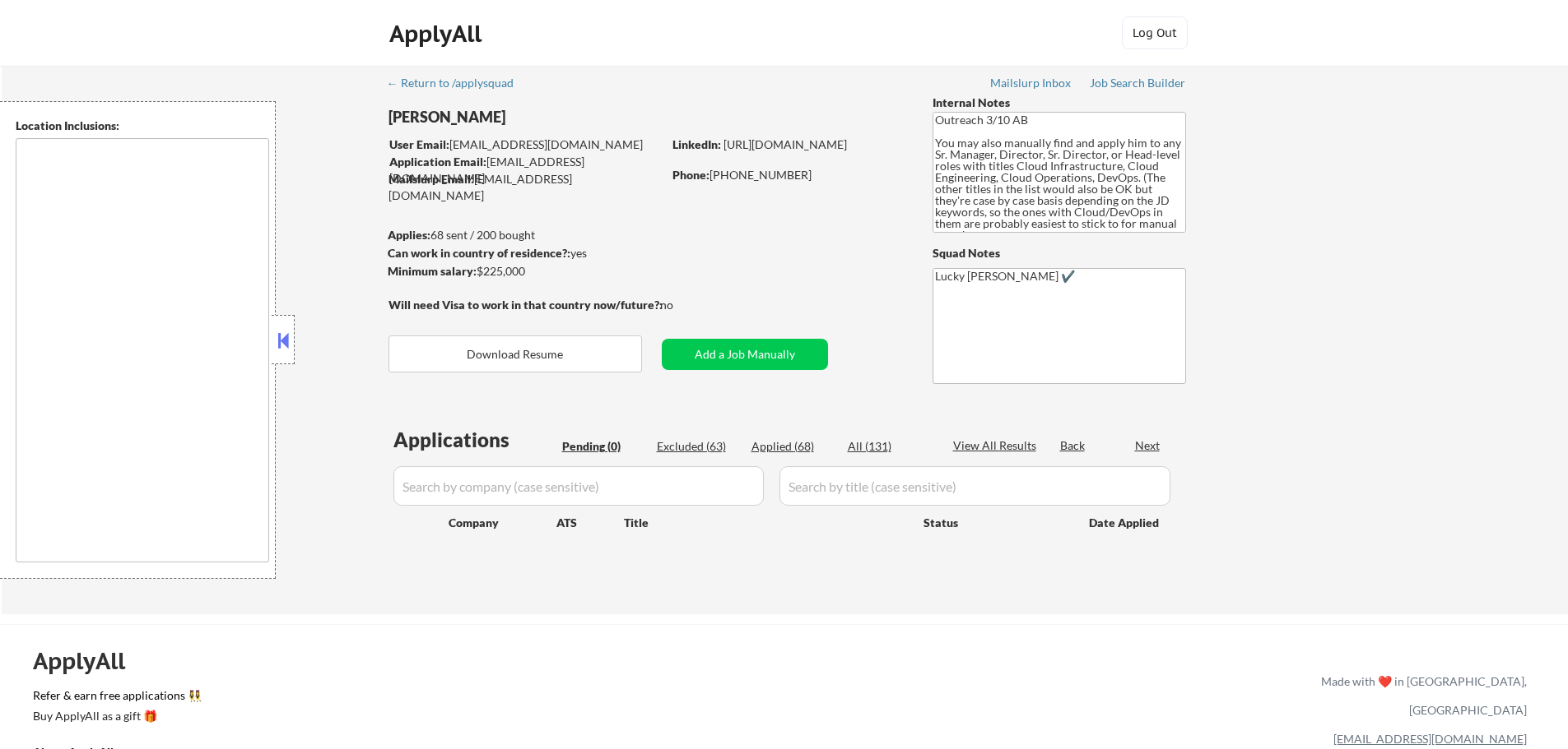
type textarea "[GEOGRAPHIC_DATA], [GEOGRAPHIC_DATA] [GEOGRAPHIC_DATA], [GEOGRAPHIC_DATA] [GEOG…"
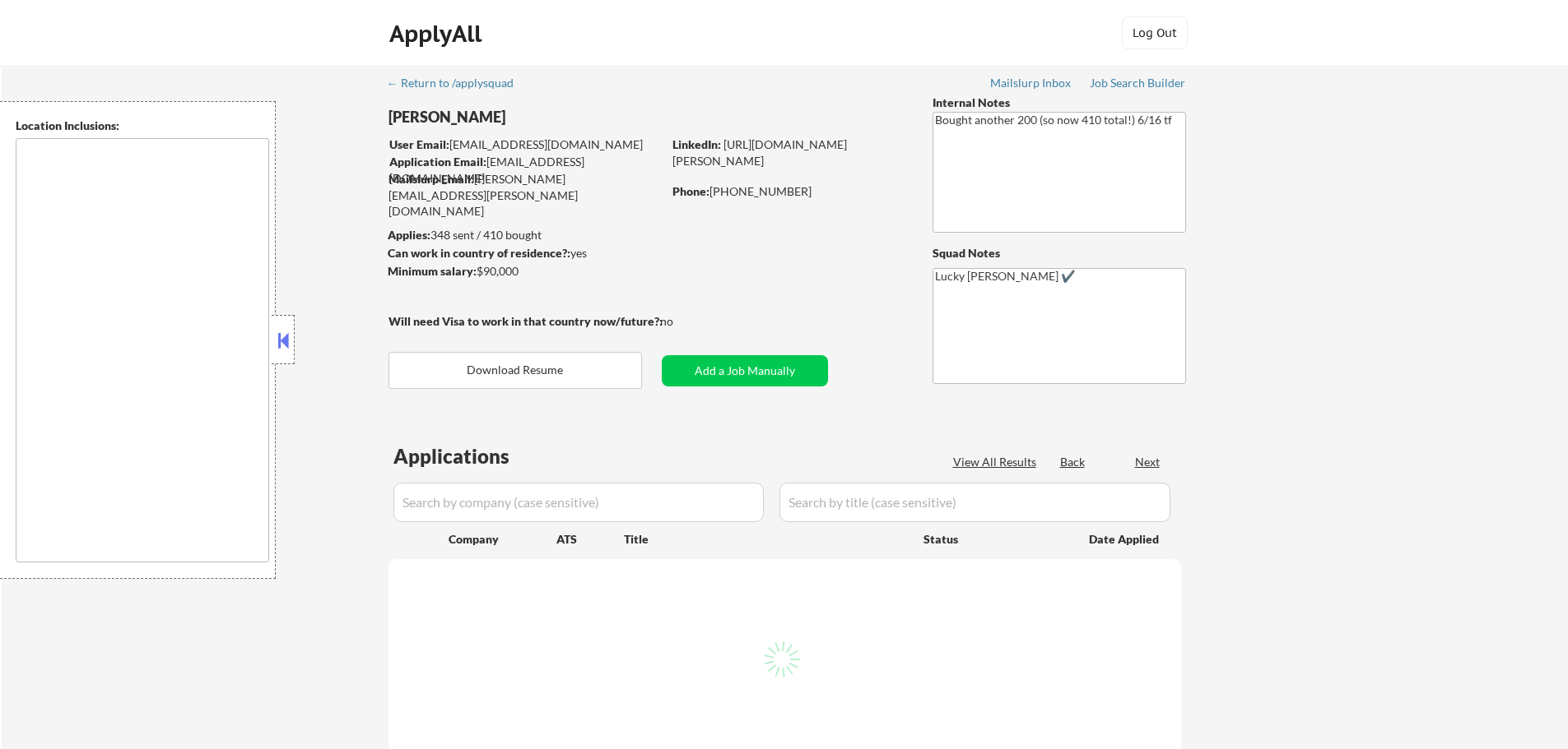
select select ""pending""
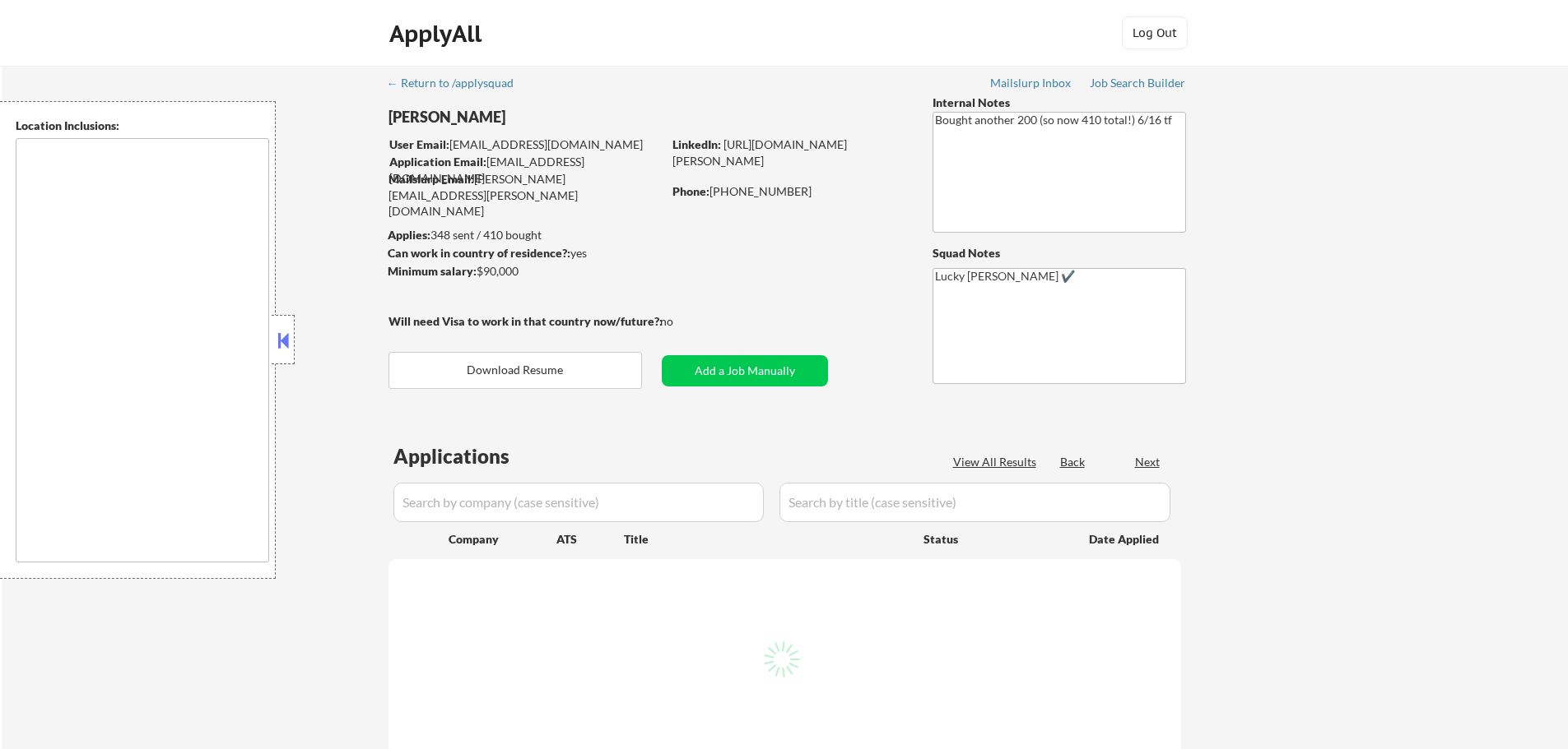
select select ""pending""
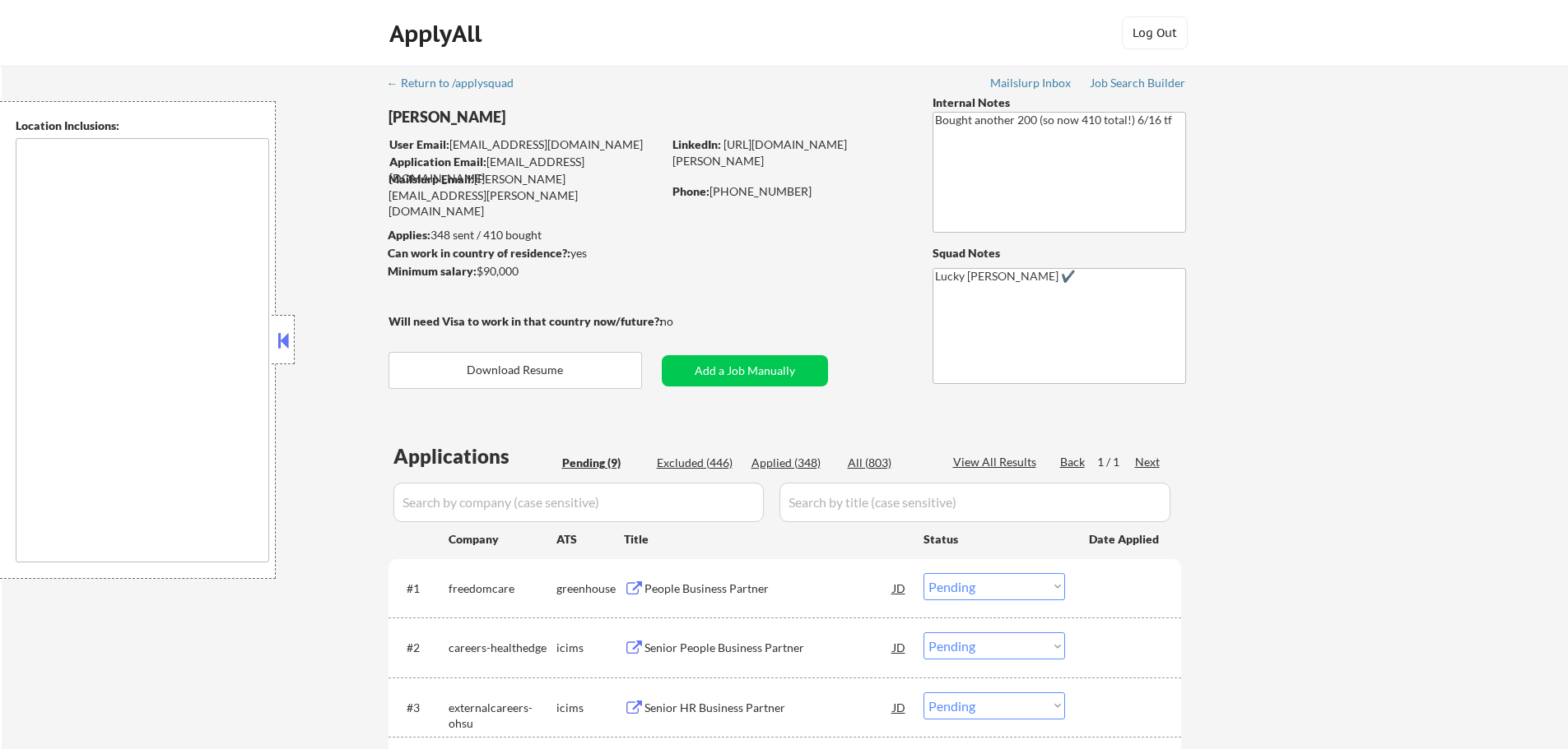
type textarea "remote"
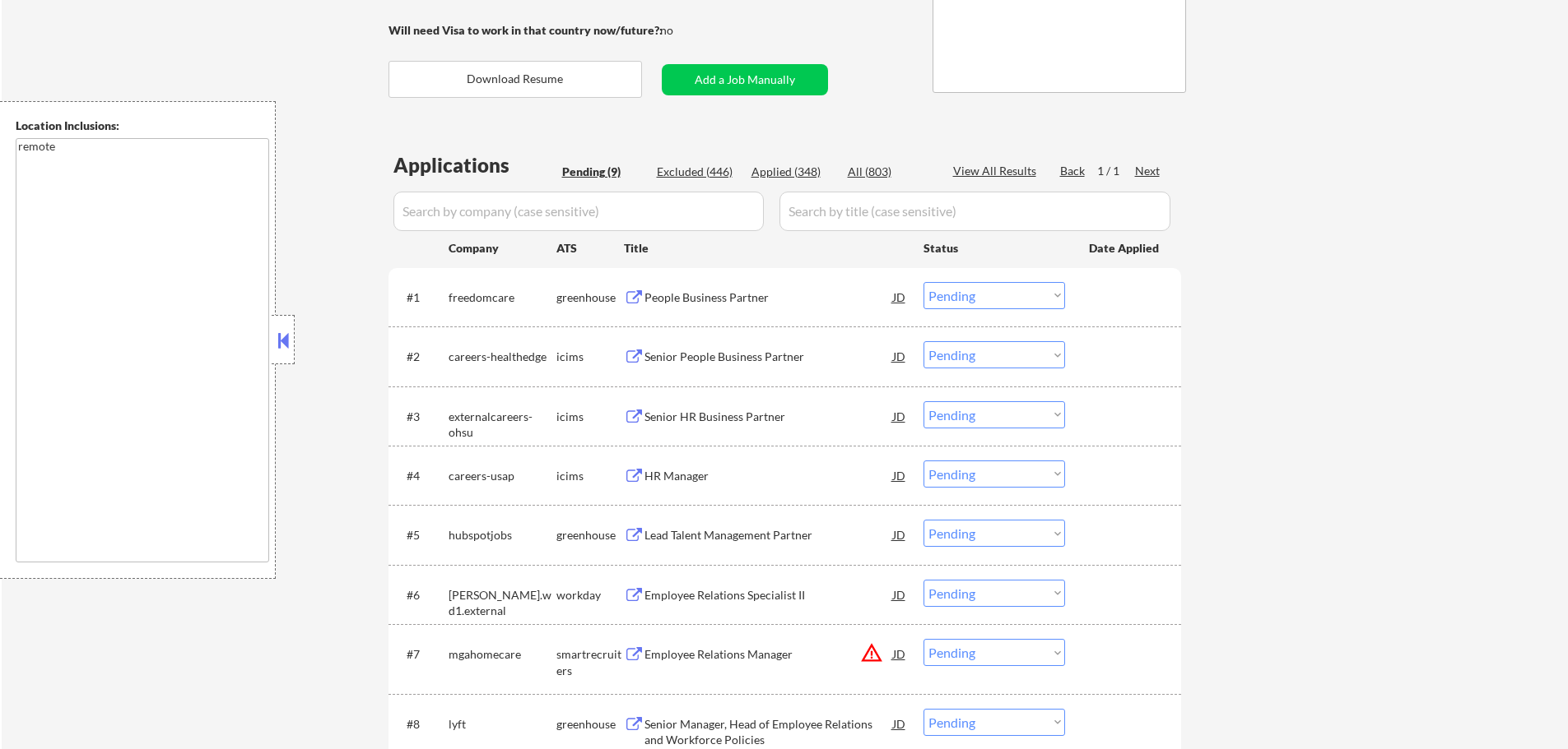
scroll to position [82, 0]
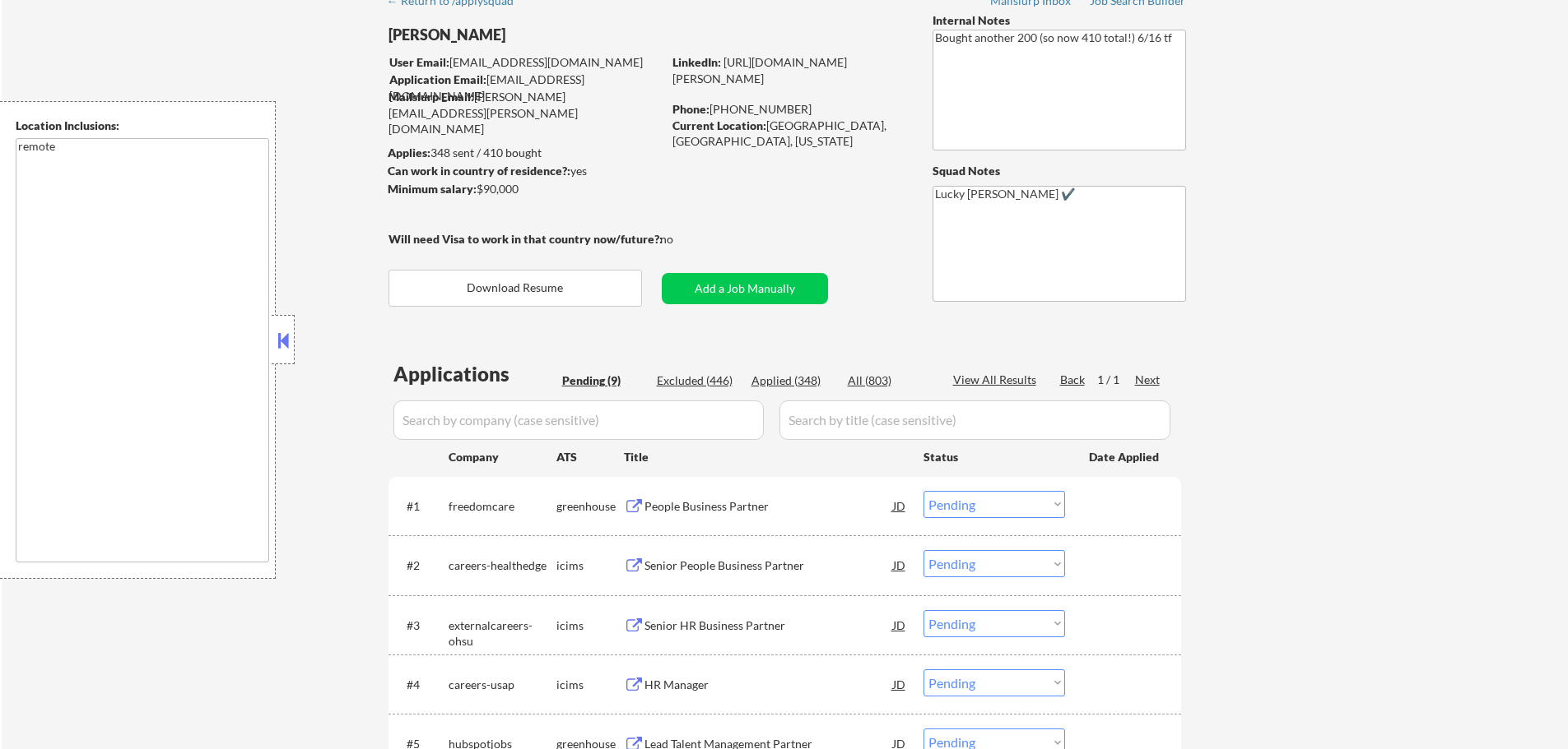
click at [699, 503] on div "People Business Partner" at bounding box center [769, 506] width 249 height 17
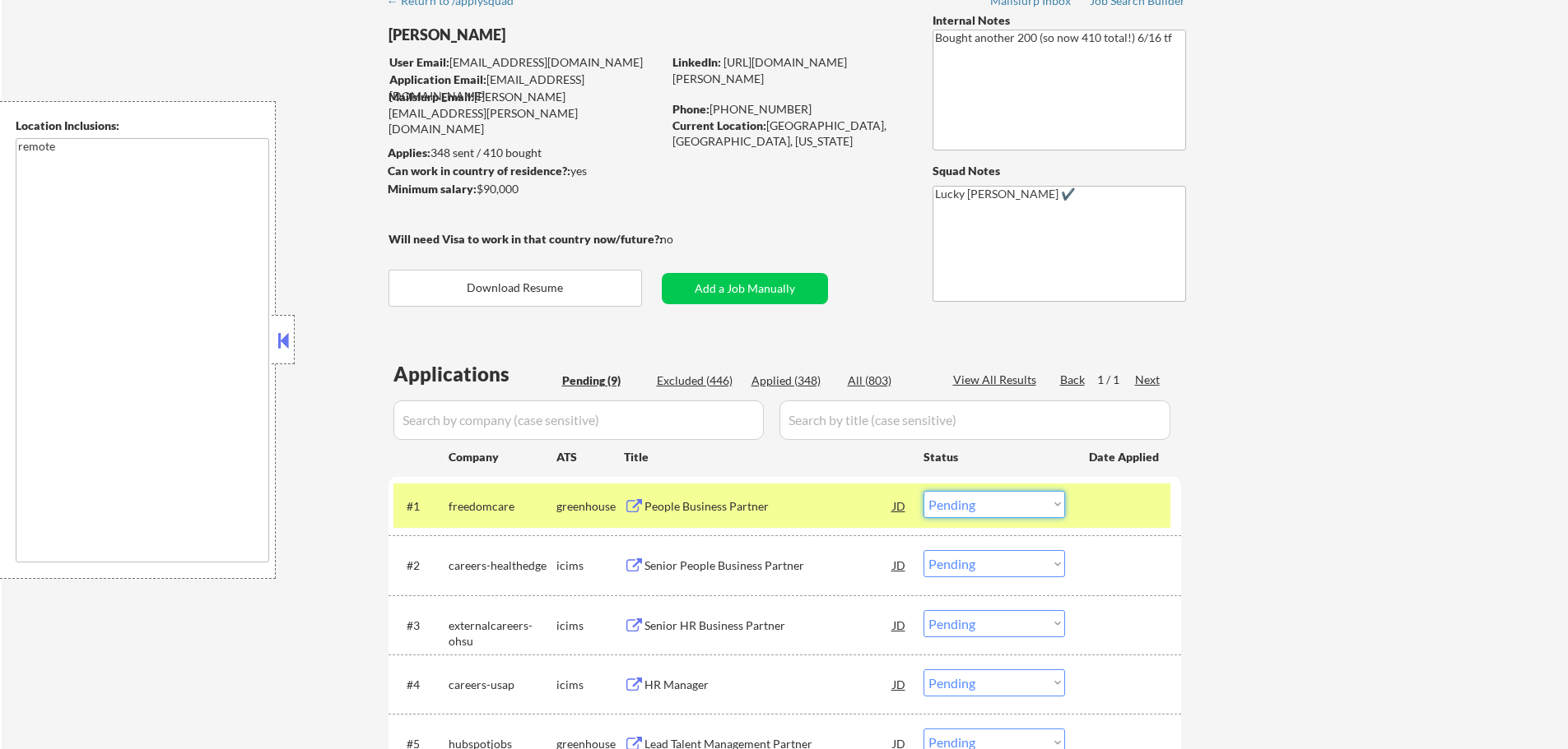
click at [956, 507] on select "Choose an option... Pending Applied Excluded (Questions) Excluded (Expired) Exc…" at bounding box center [994, 505] width 142 height 27
click at [923, 491] on select "Choose an option... Pending Applied Excluded (Questions) Excluded (Expired) Exc…" at bounding box center [994, 505] width 142 height 27
click at [1089, 515] on div at bounding box center [1125, 506] width 73 height 30
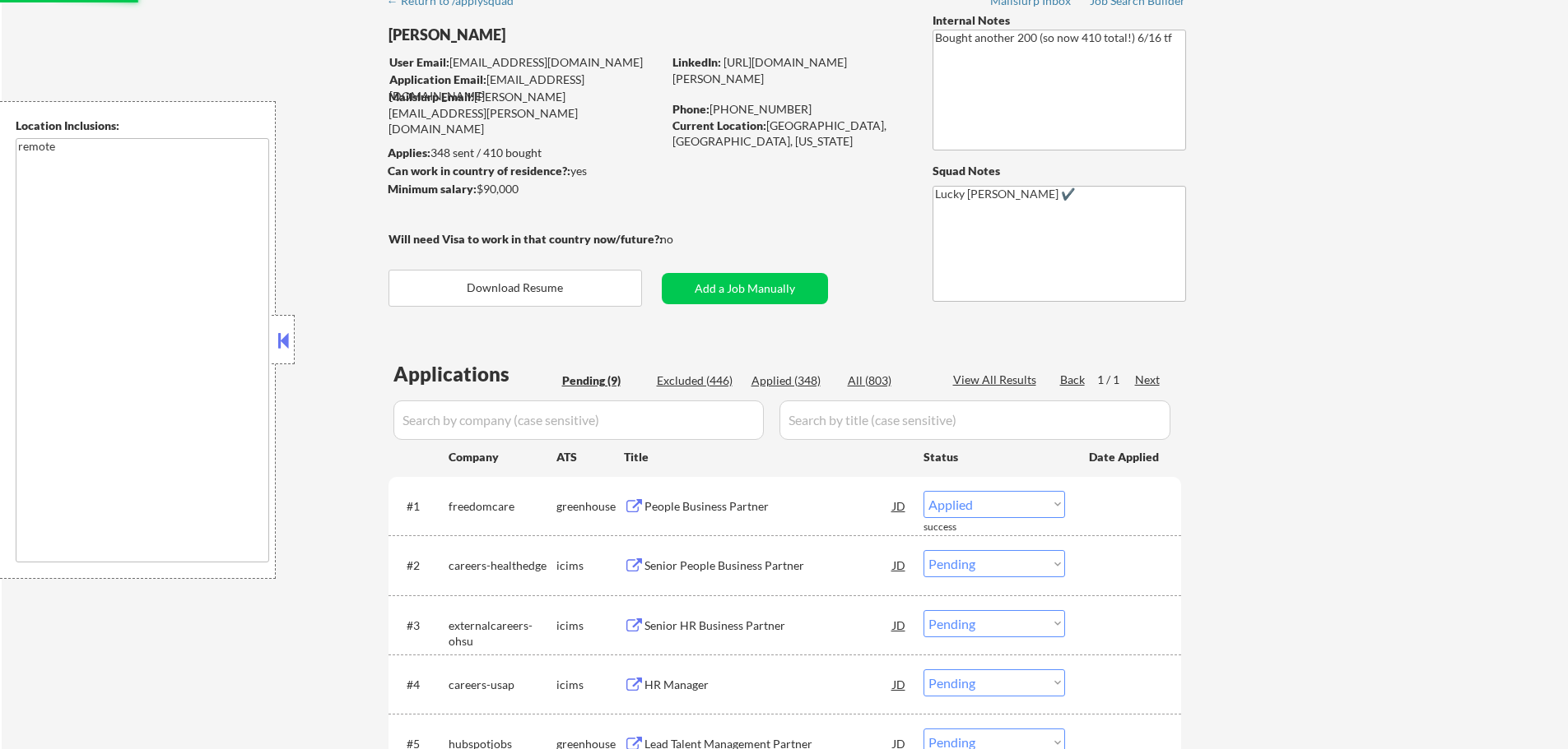
select select ""pending""
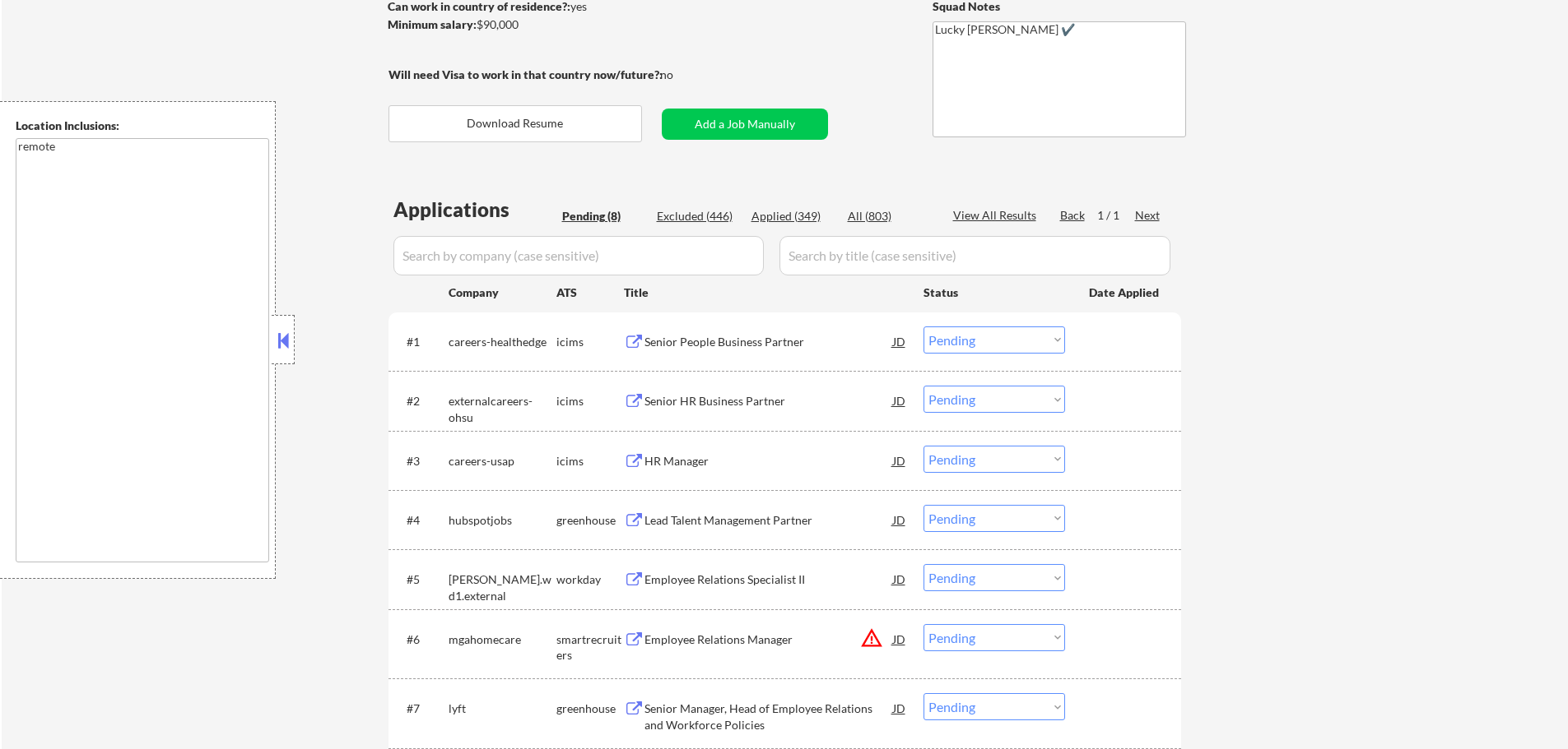
scroll to position [329, 0]
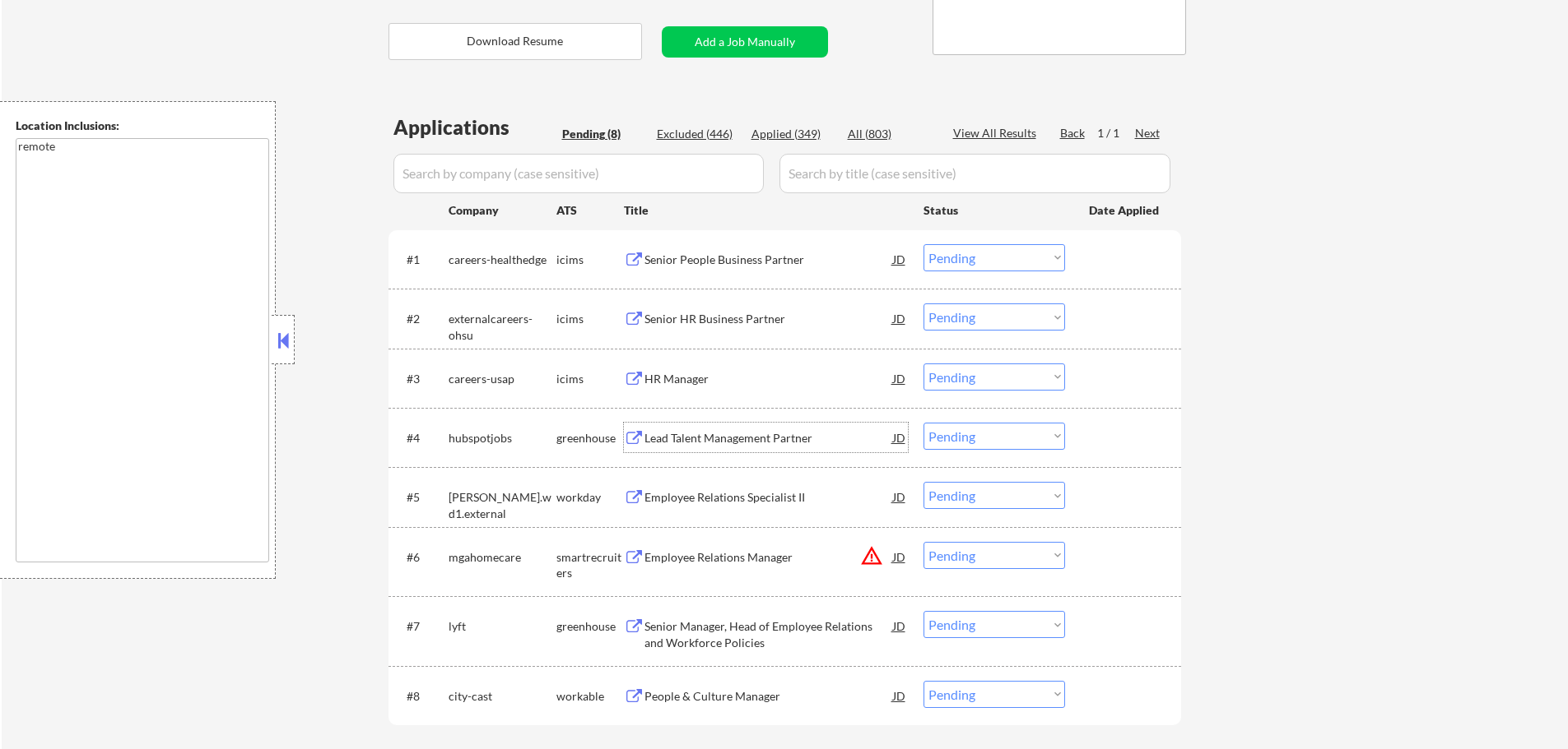
click at [715, 436] on div "Lead Talent Management Partner" at bounding box center [769, 438] width 249 height 17
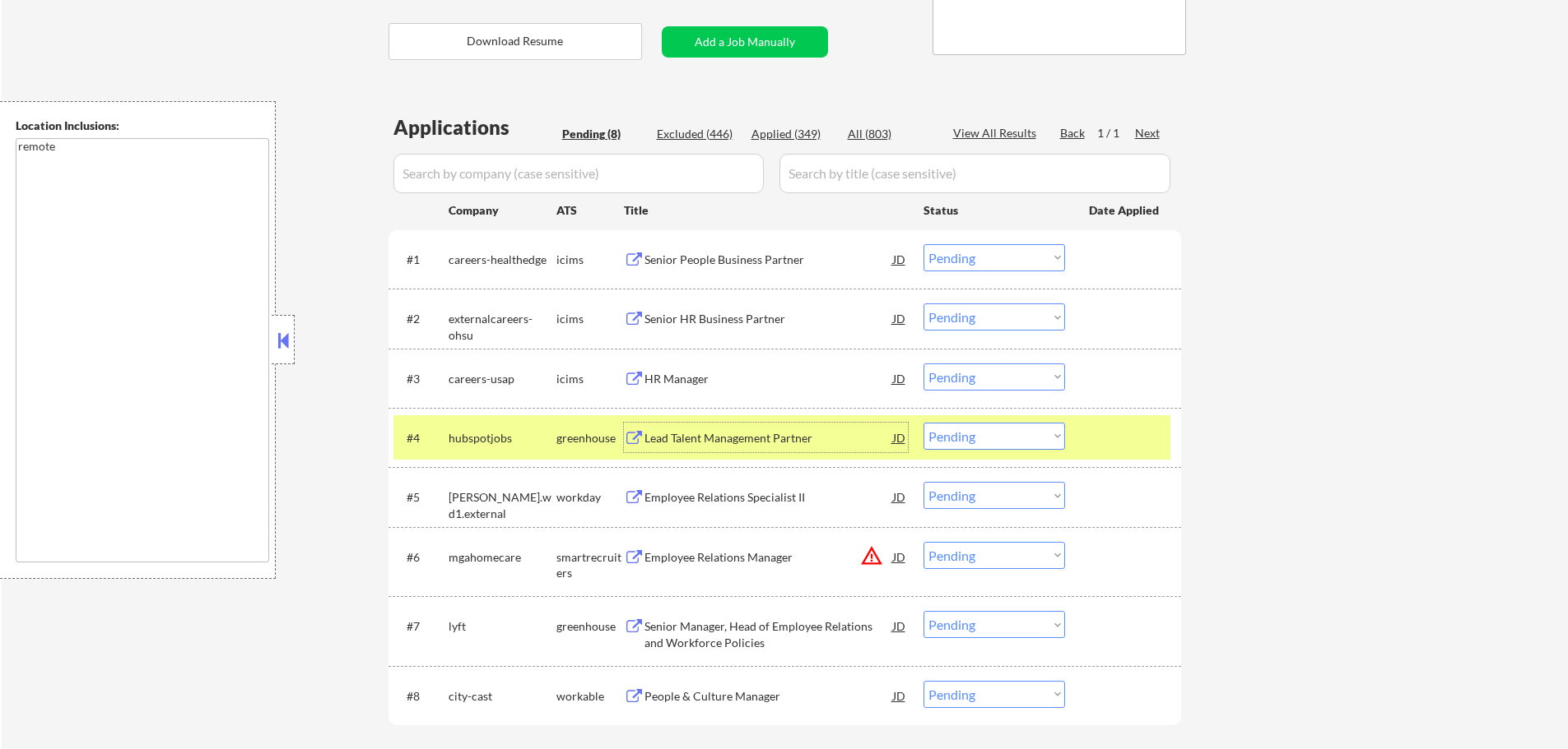
click at [982, 435] on select "Choose an option... Pending Applied Excluded (Questions) Excluded (Expired) Exc…" at bounding box center [994, 436] width 142 height 27
click at [923, 423] on select "Choose an option... Pending Applied Excluded (Questions) Excluded (Expired) Exc…" at bounding box center [994, 436] width 142 height 27
click at [1101, 432] on div at bounding box center [1125, 437] width 73 height 30
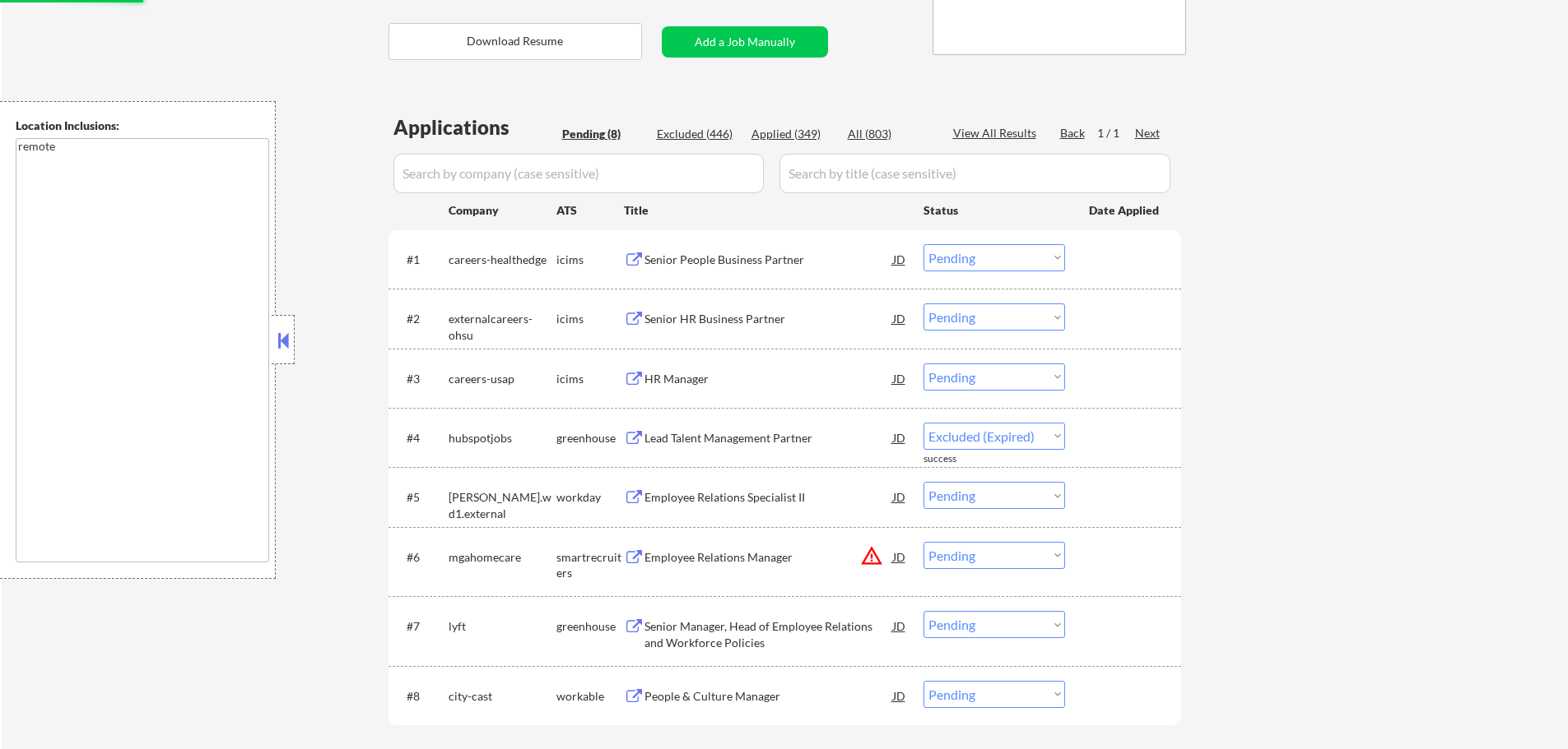
select select ""pending""
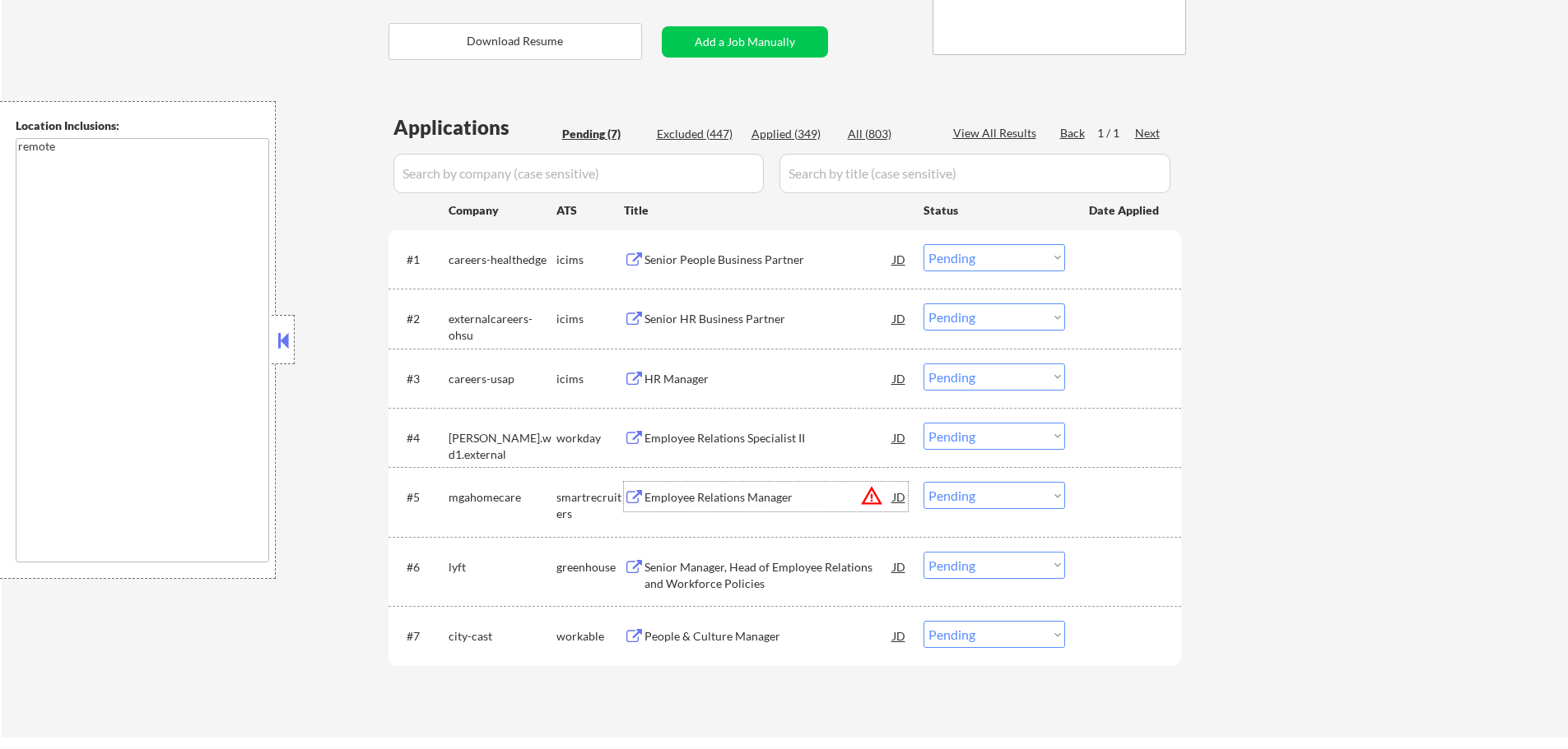
click at [737, 484] on div "Employee Relations Manager" at bounding box center [769, 497] width 249 height 30
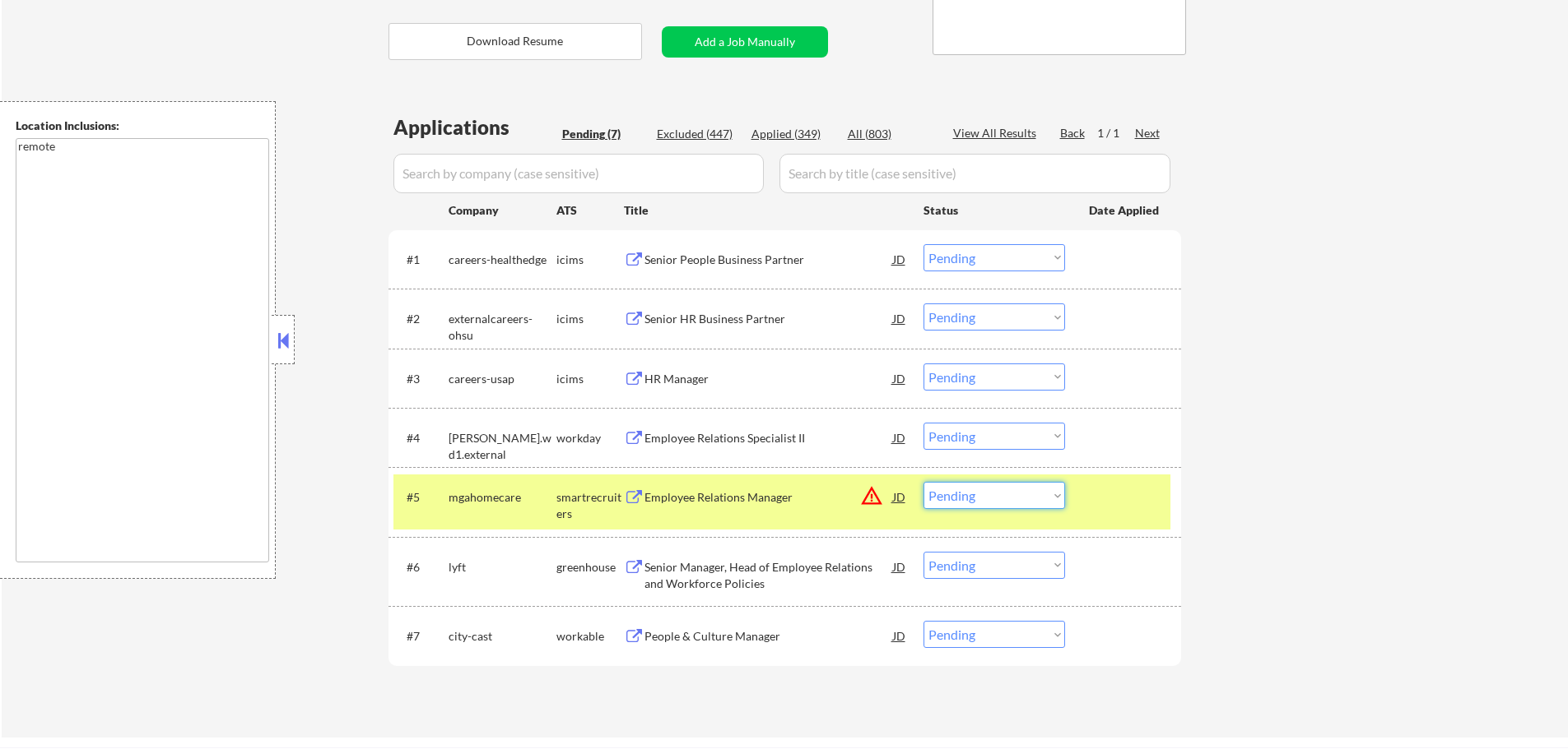
click at [1002, 484] on select "Choose an option... Pending Applied Excluded (Questions) Excluded (Expired) Exc…" at bounding box center [994, 495] width 142 height 27
click at [923, 482] on select "Choose an option... Pending Applied Excluded (Questions) Excluded (Expired) Exc…" at bounding box center [994, 495] width 142 height 27
click at [1104, 498] on div at bounding box center [1125, 497] width 73 height 30
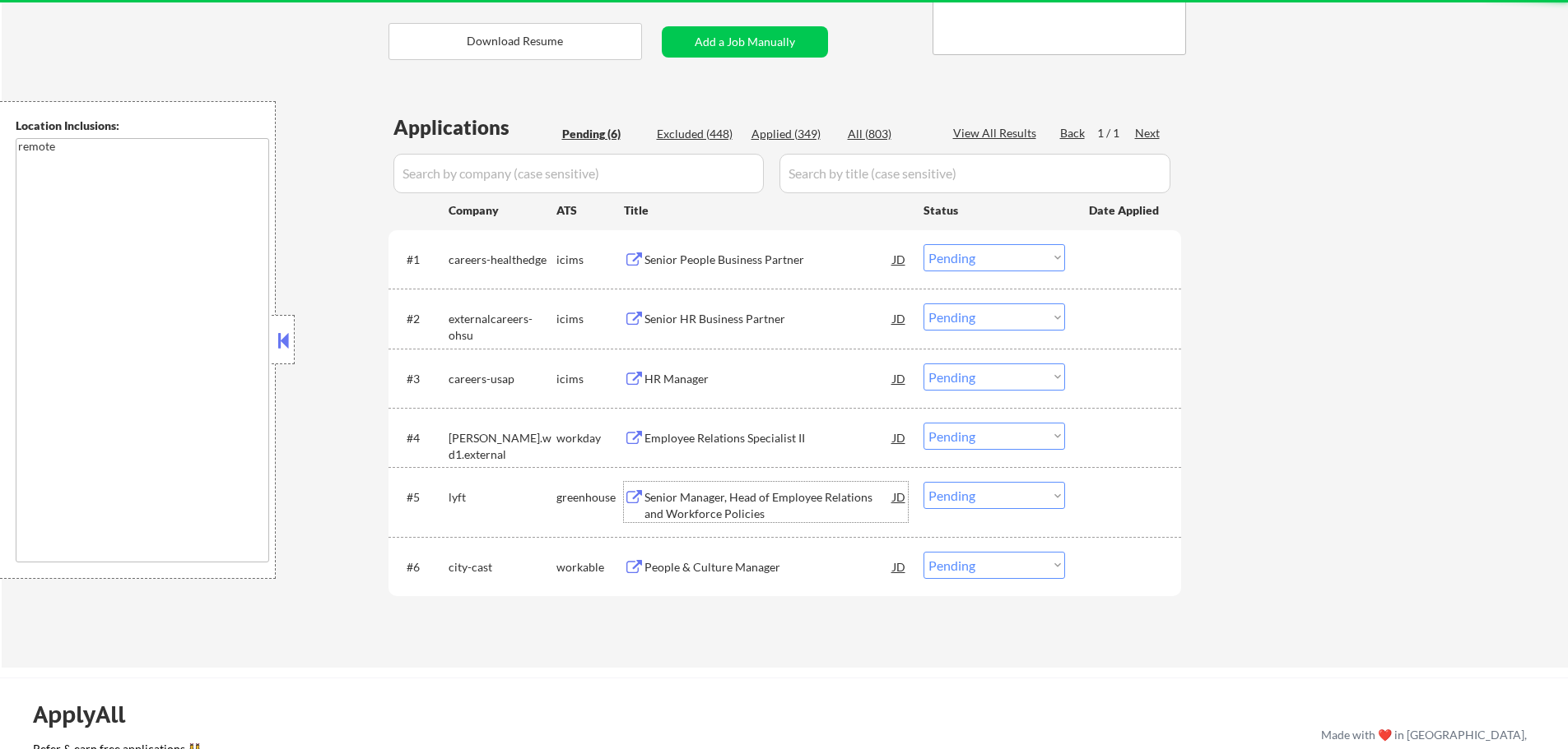
click at [658, 501] on div "Senior Manager, Head of Employee Relations and Workforce Policies" at bounding box center [769, 505] width 249 height 32
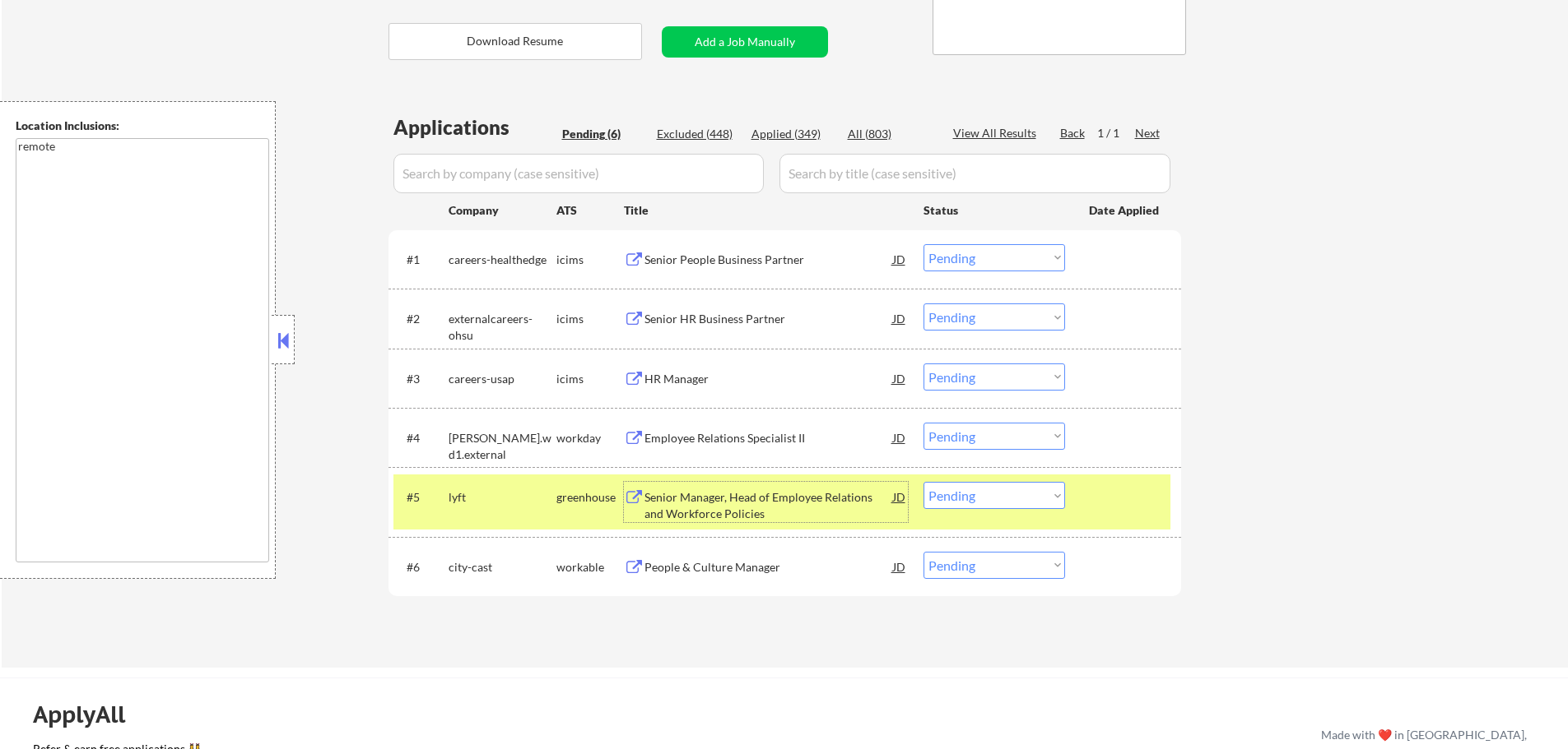
click at [993, 489] on select "Choose an option... Pending Applied Excluded (Questions) Excluded (Expired) Exc…" at bounding box center [994, 495] width 142 height 27
click at [923, 482] on select "Choose an option... Pending Applied Excluded (Questions) Excluded (Expired) Exc…" at bounding box center [994, 495] width 142 height 27
click at [1095, 507] on div at bounding box center [1125, 497] width 73 height 30
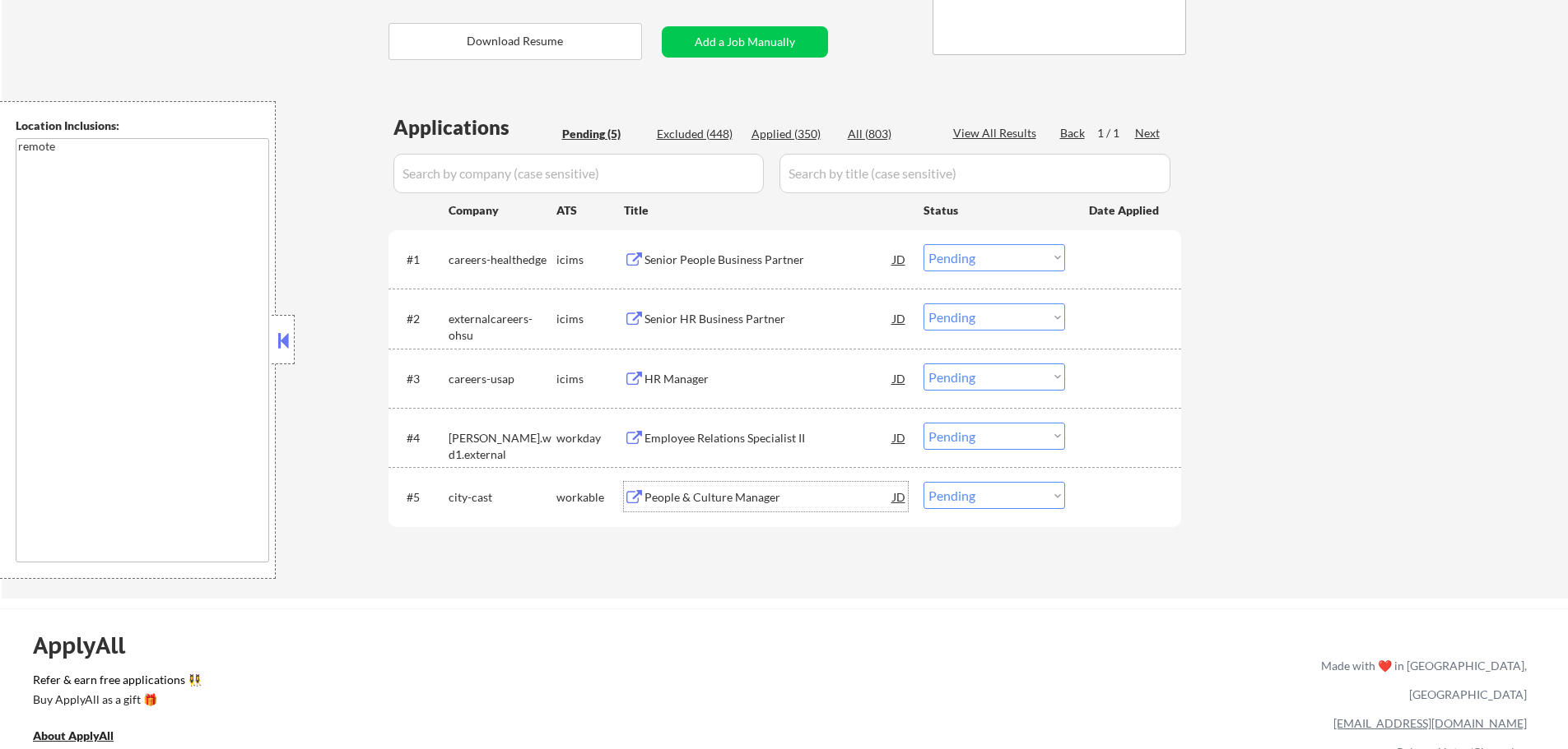
click at [724, 491] on div "People & Culture Manager" at bounding box center [769, 498] width 249 height 17
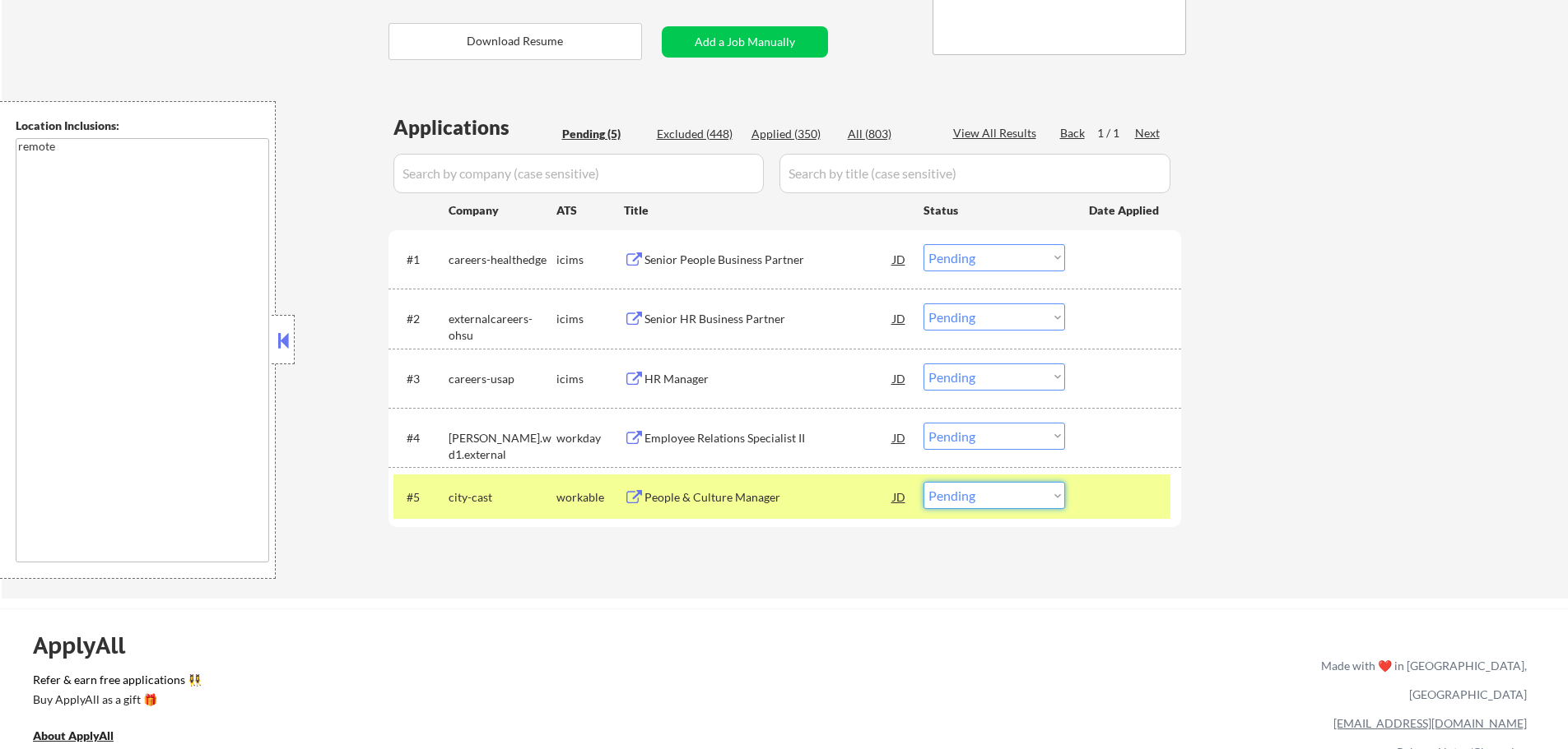
click at [962, 495] on select "Choose an option... Pending Applied Excluded (Questions) Excluded (Expired) Exc…" at bounding box center [994, 495] width 142 height 27
select select ""excluded""
click at [923, 482] on select "Choose an option... Pending Applied Excluded (Questions) Excluded (Expired) Exc…" at bounding box center [994, 495] width 142 height 27
click at [1096, 496] on div at bounding box center [1125, 497] width 73 height 30
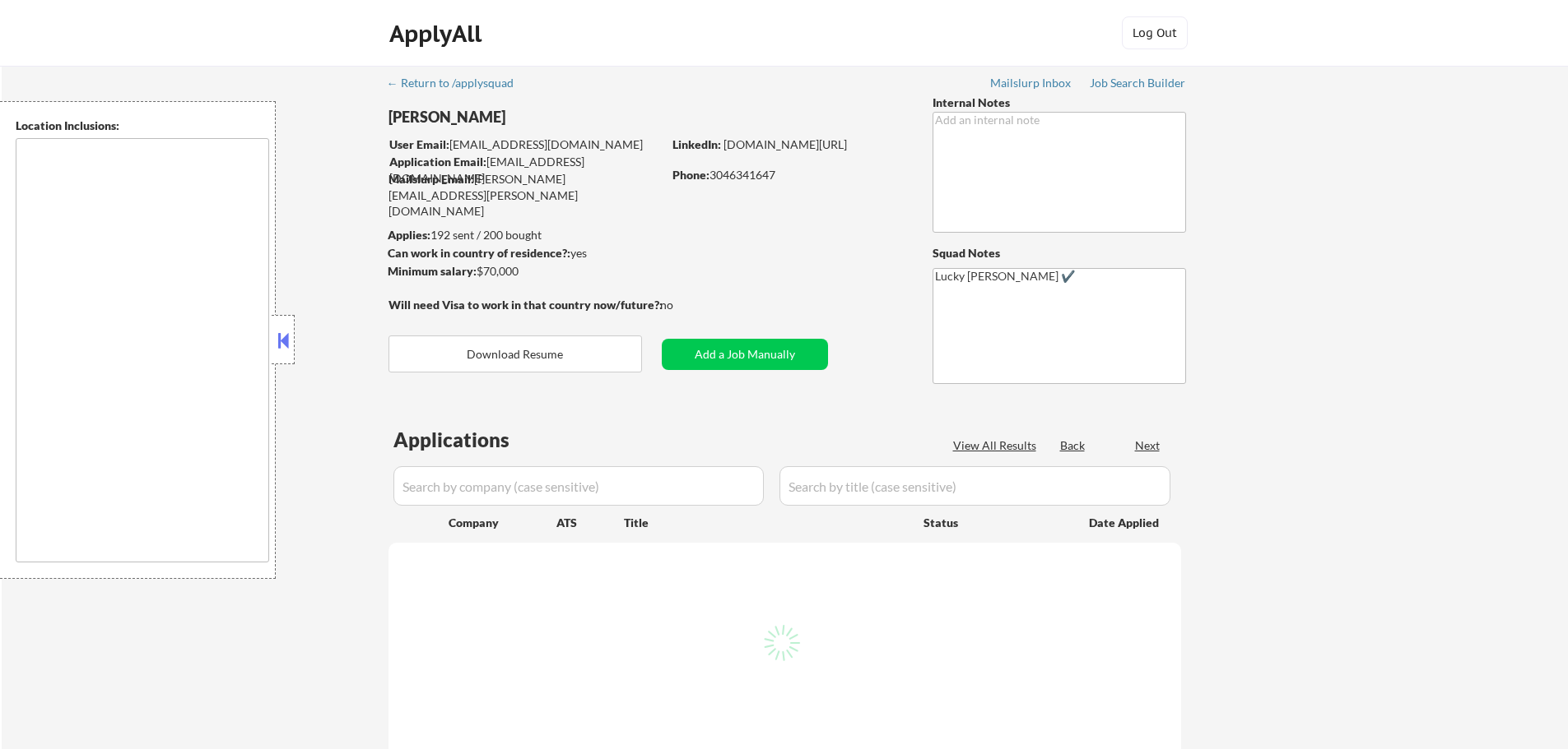
select select ""pending""
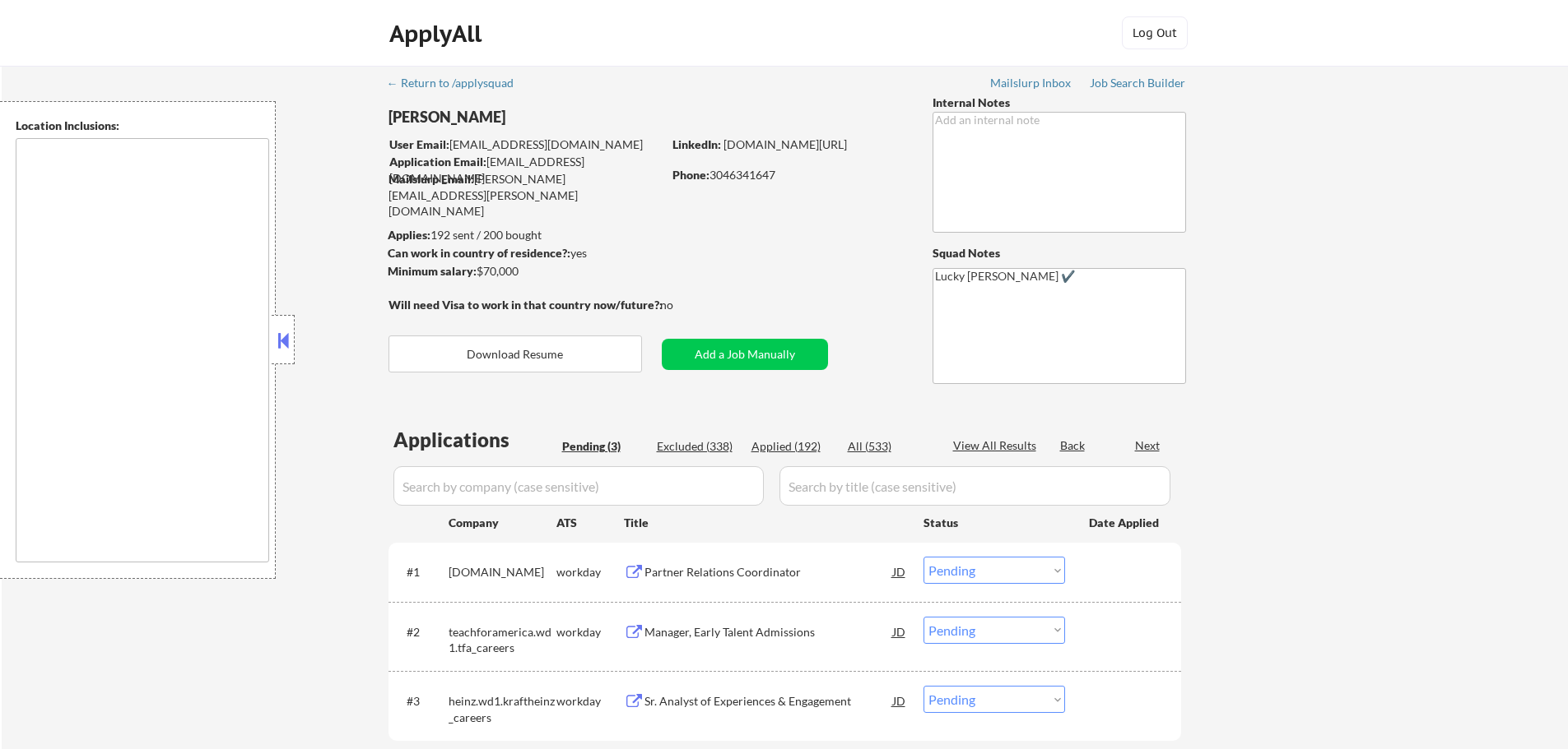
type textarea "Huntington, WV Barboursville, WV Chesapeake, OH Proctorville, OH Milton, WV Cer…"
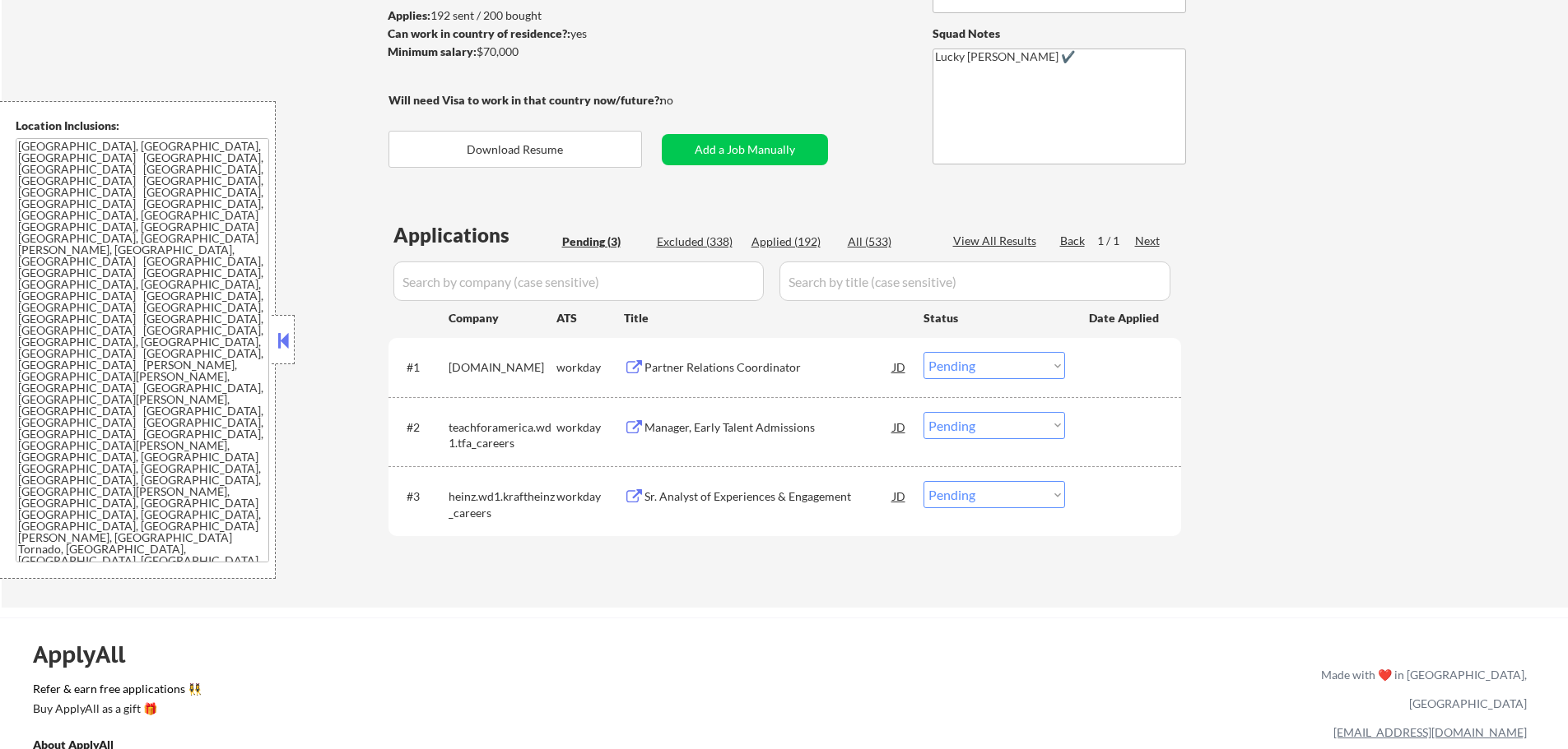
scroll to position [247, 0]
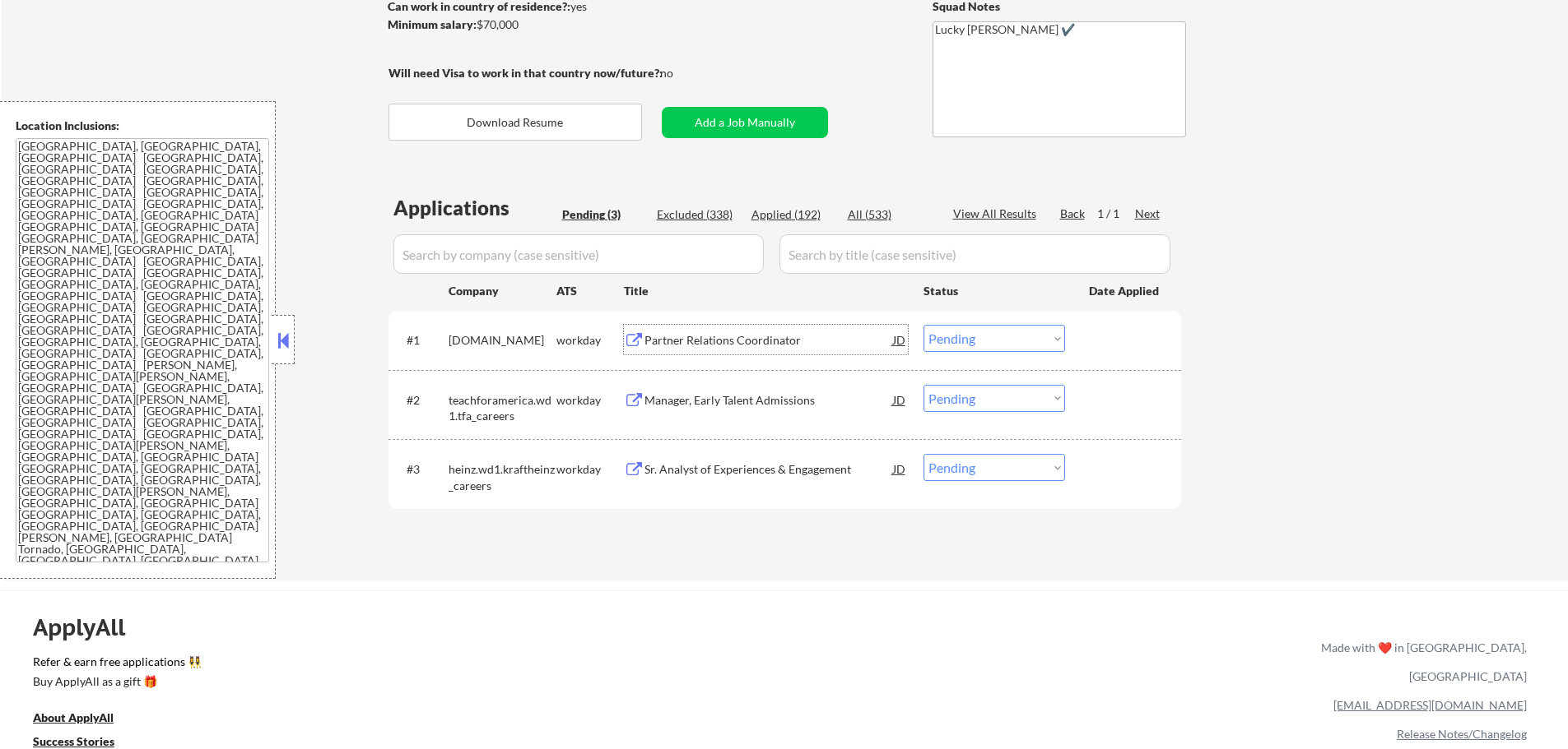
click at [730, 335] on div "Partner Relations Coordinator" at bounding box center [769, 340] width 249 height 17
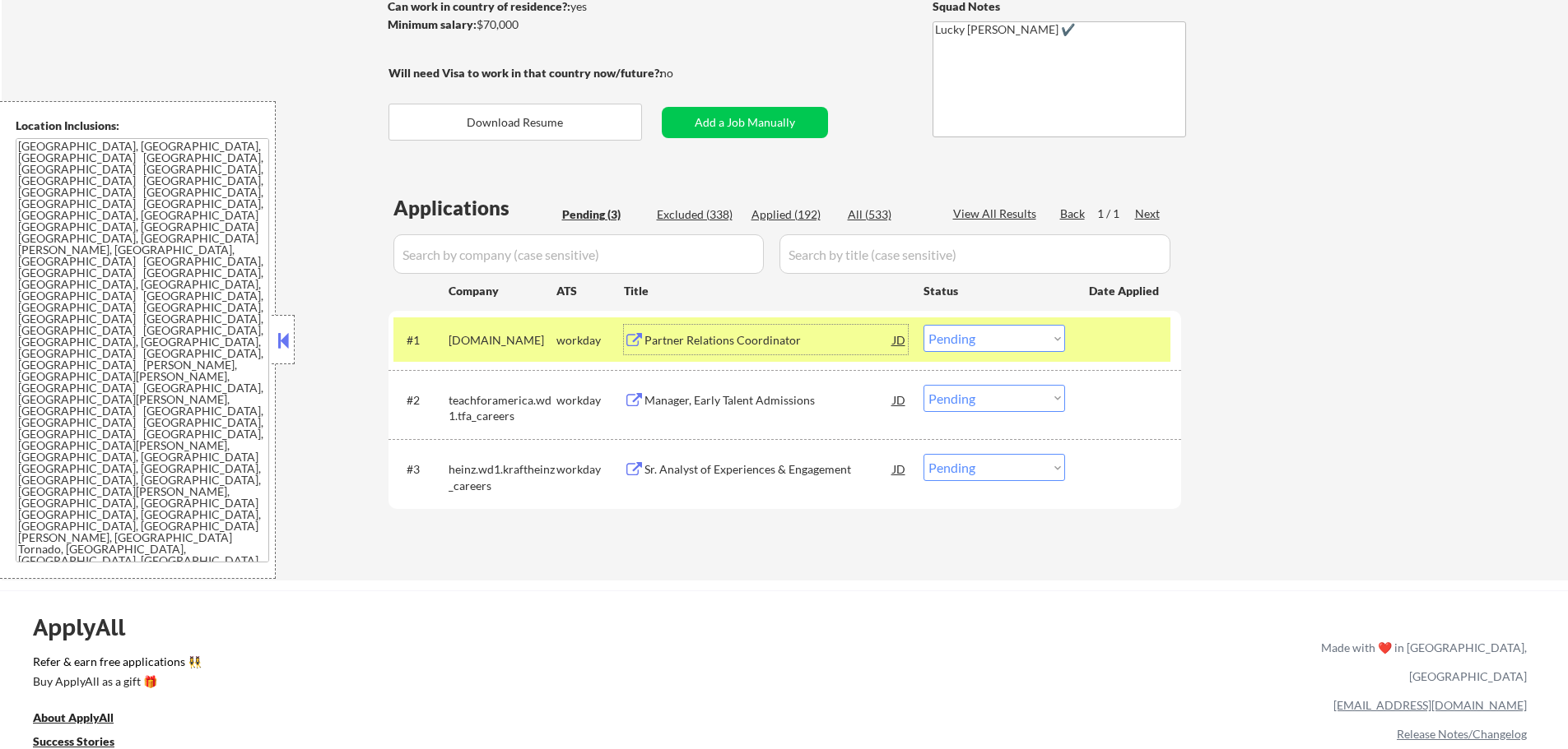
click at [958, 342] on select "Choose an option... Pending Applied Excluded (Questions) Excluded (Expired) Exc…" at bounding box center [994, 338] width 142 height 27
click at [923, 325] on select "Choose an option... Pending Applied Excluded (Questions) Excluded (Expired) Exc…" at bounding box center [994, 338] width 142 height 27
click at [1124, 325] on div at bounding box center [1125, 340] width 73 height 30
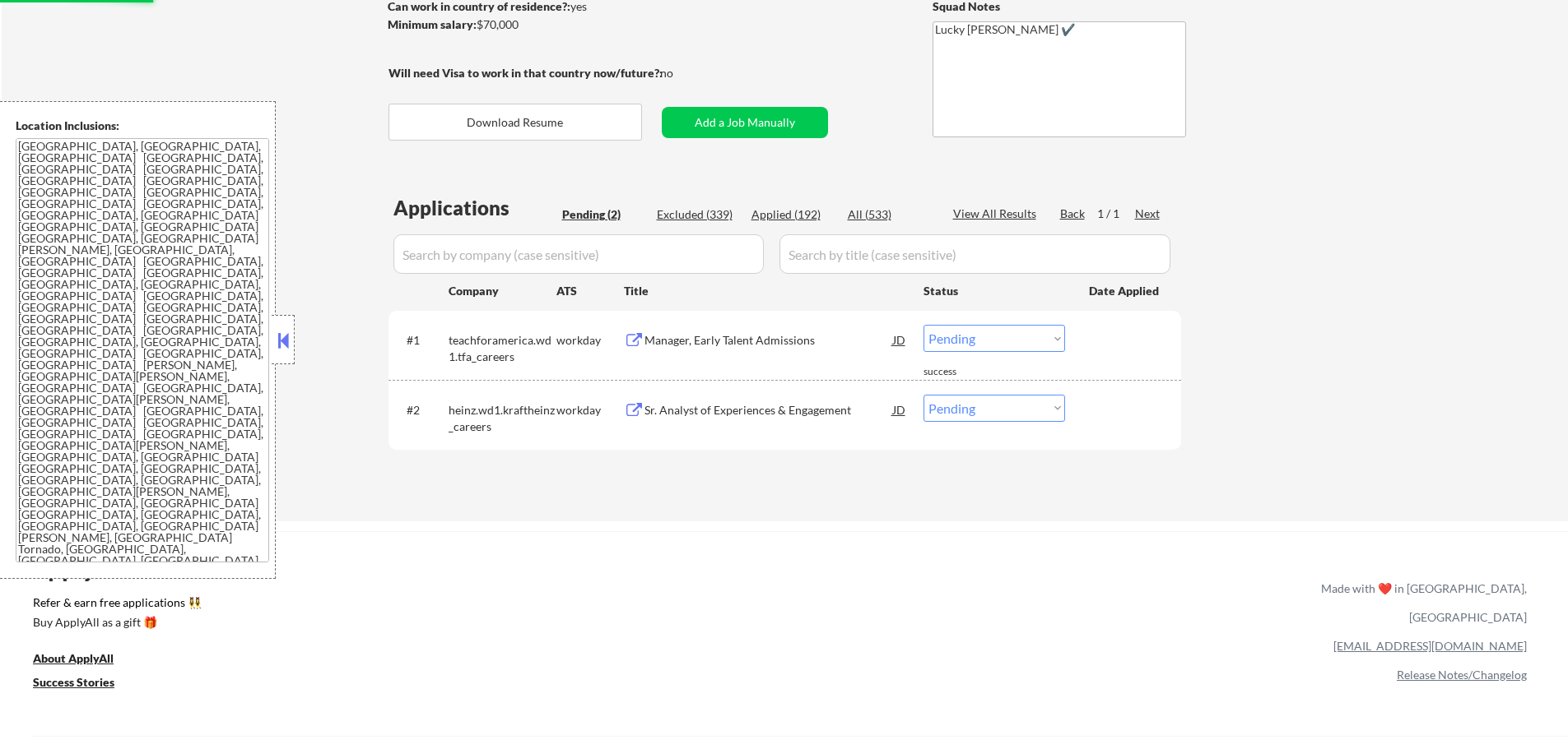
click at [757, 339] on div "Manager, Early Talent Admissions" at bounding box center [769, 340] width 249 height 17
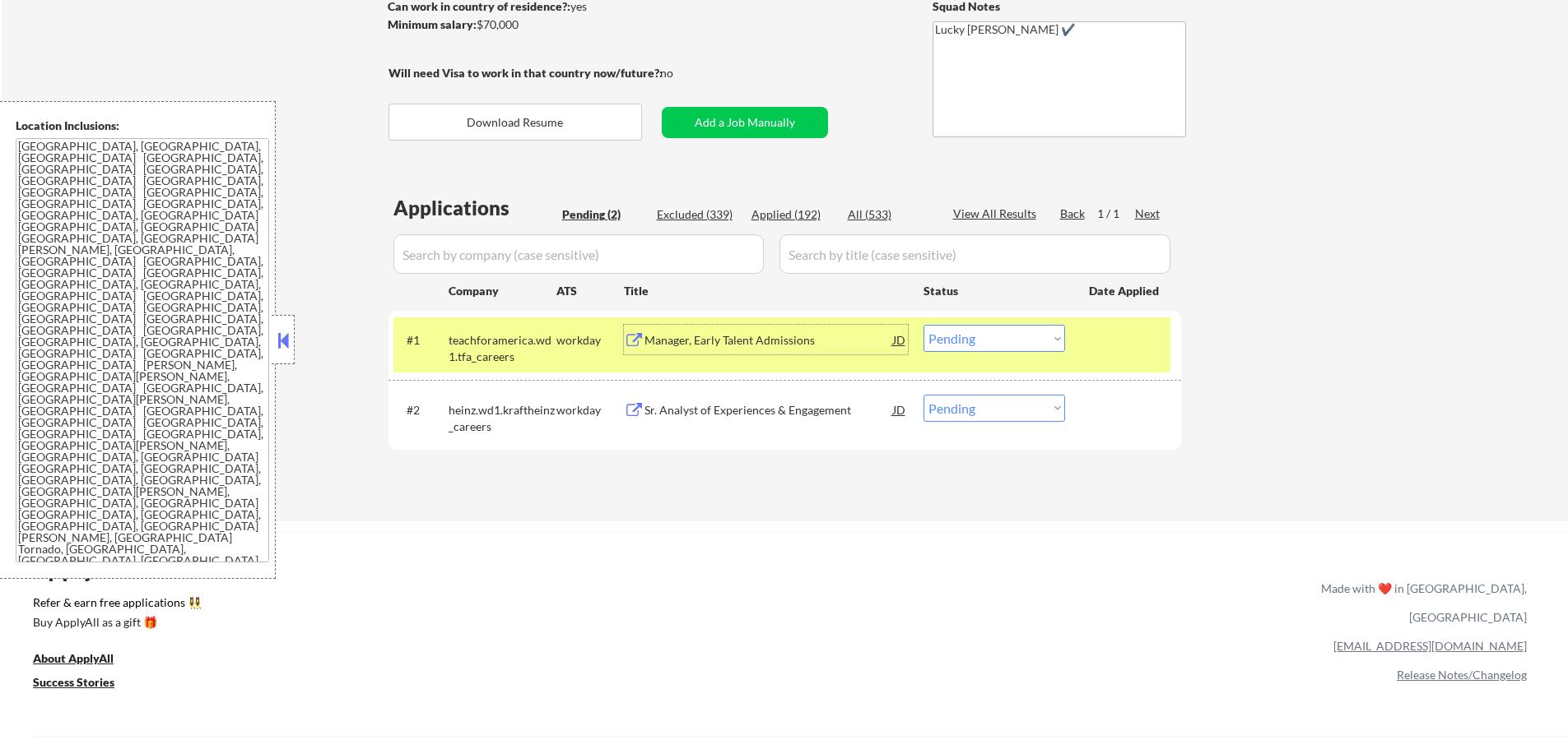
click at [968, 343] on select "Choose an option... Pending Applied Excluded (Questions) Excluded (Expired) Exc…" at bounding box center [994, 338] width 142 height 27
click at [923, 325] on select "Choose an option... Pending Applied Excluded (Questions) Excluded (Expired) Exc…" at bounding box center [994, 338] width 142 height 27
click at [1099, 342] on div at bounding box center [1125, 340] width 73 height 30
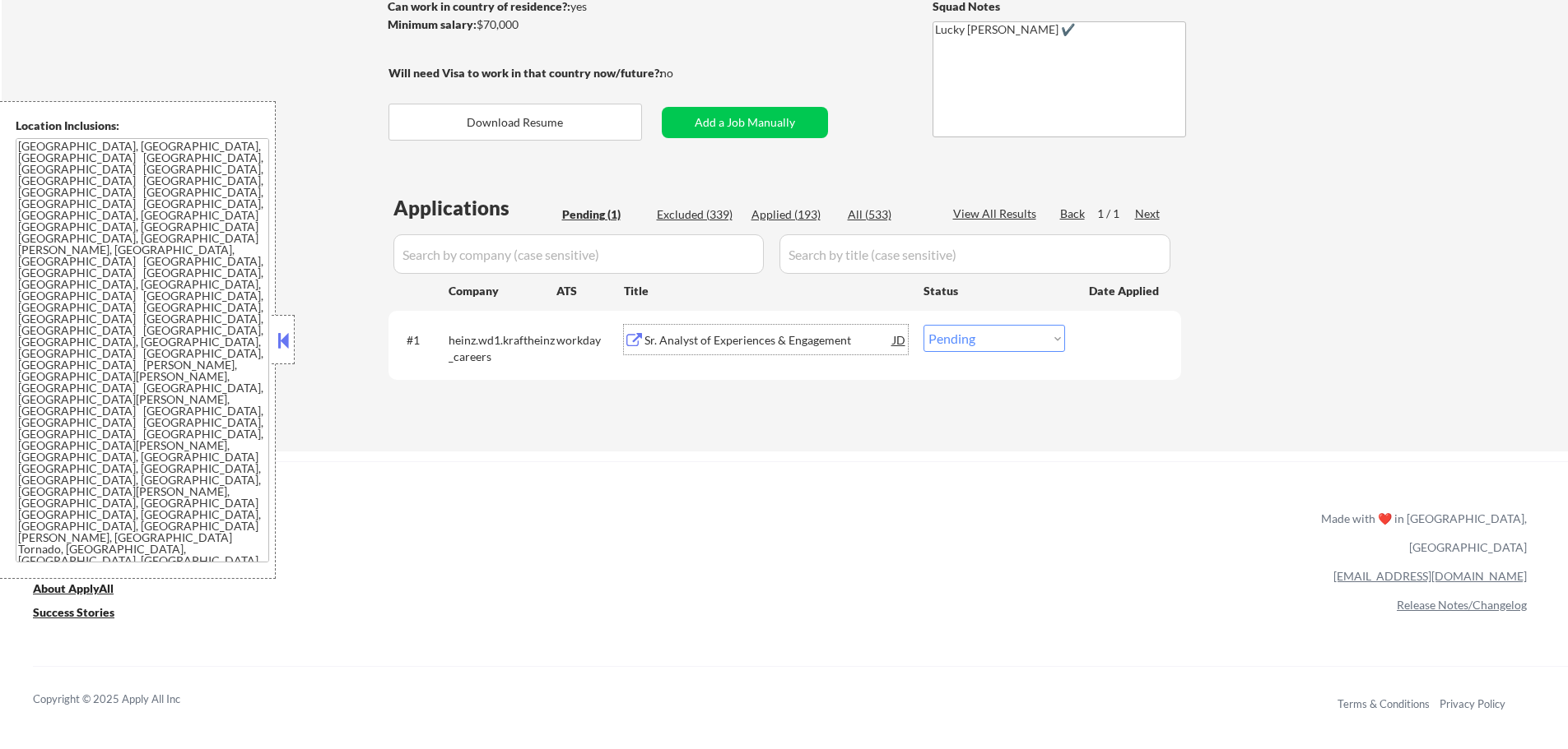
click at [759, 347] on div "Sr. Analyst of Experiences & Engagement" at bounding box center [769, 340] width 249 height 17
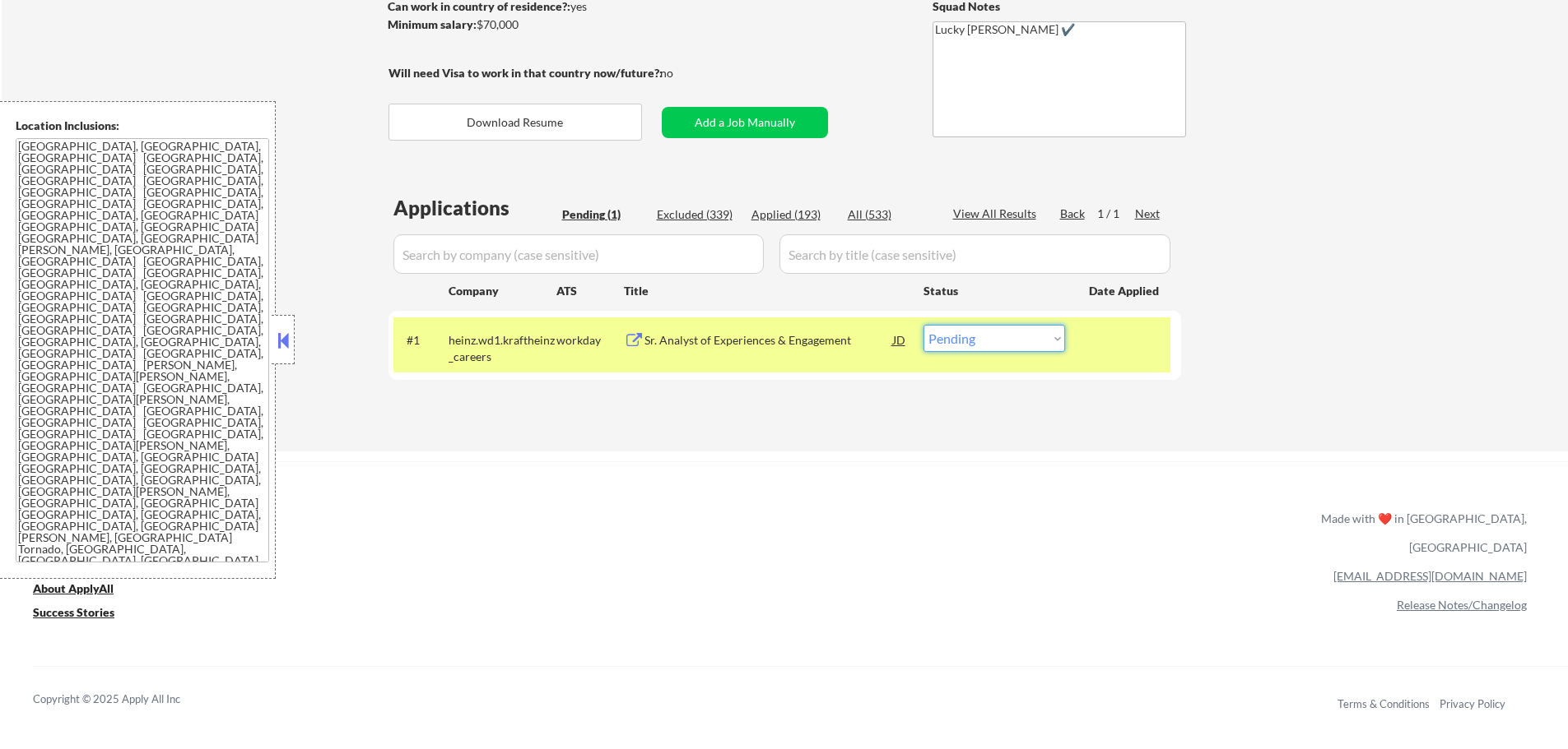
click at [968, 349] on select "Choose an option... Pending Applied Excluded (Questions) Excluded (Expired) Exc…" at bounding box center [994, 338] width 142 height 27
select select ""applied""
click at [923, 325] on select "Choose an option... Pending Applied Excluded (Questions) Excluded (Expired) Exc…" at bounding box center [994, 338] width 142 height 27
click at [1079, 335] on div "#1 heinz.wd1.kraftheinz_careers workday Sr. Analyst of Experiences & Engagement…" at bounding box center [782, 345] width 777 height 54
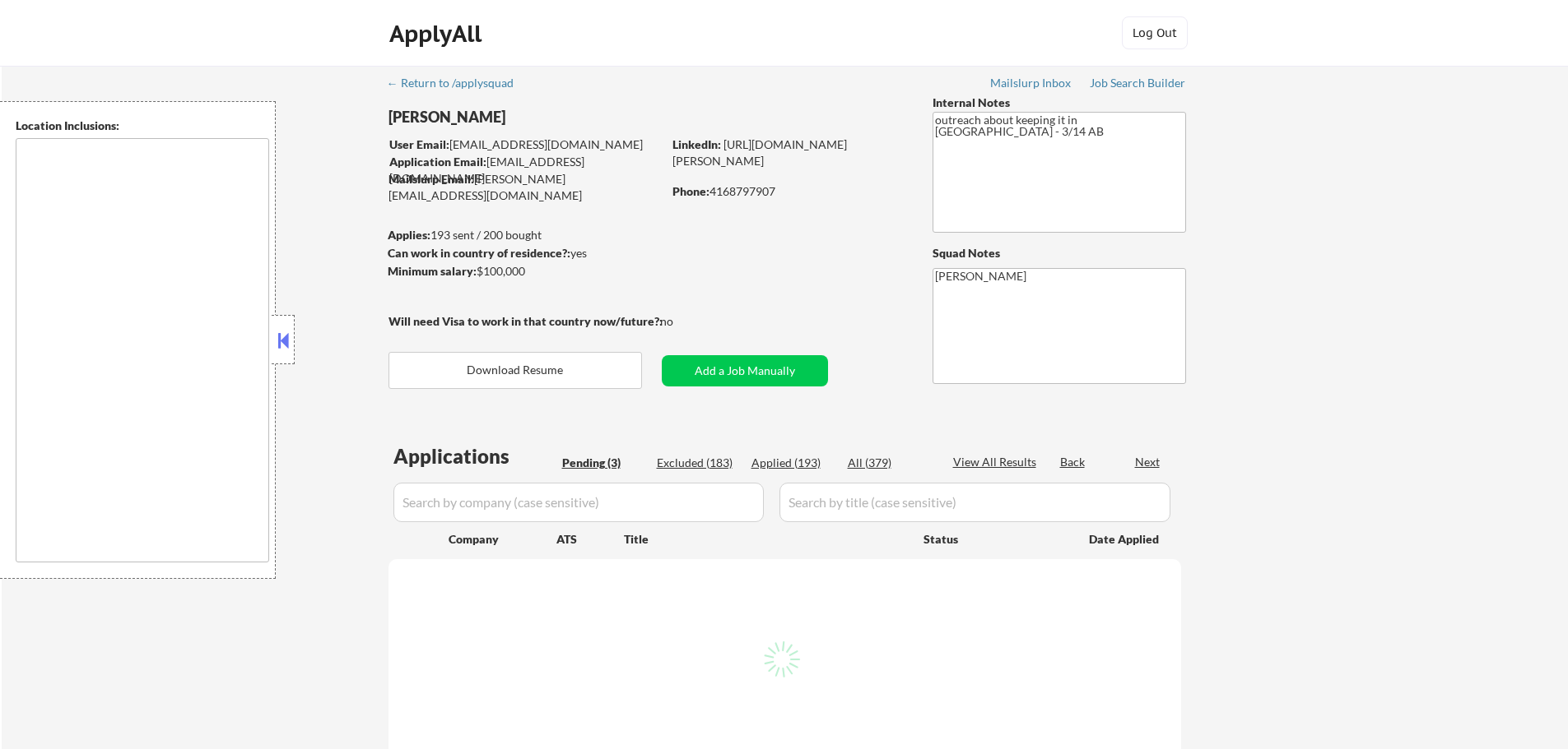
select select ""pending""
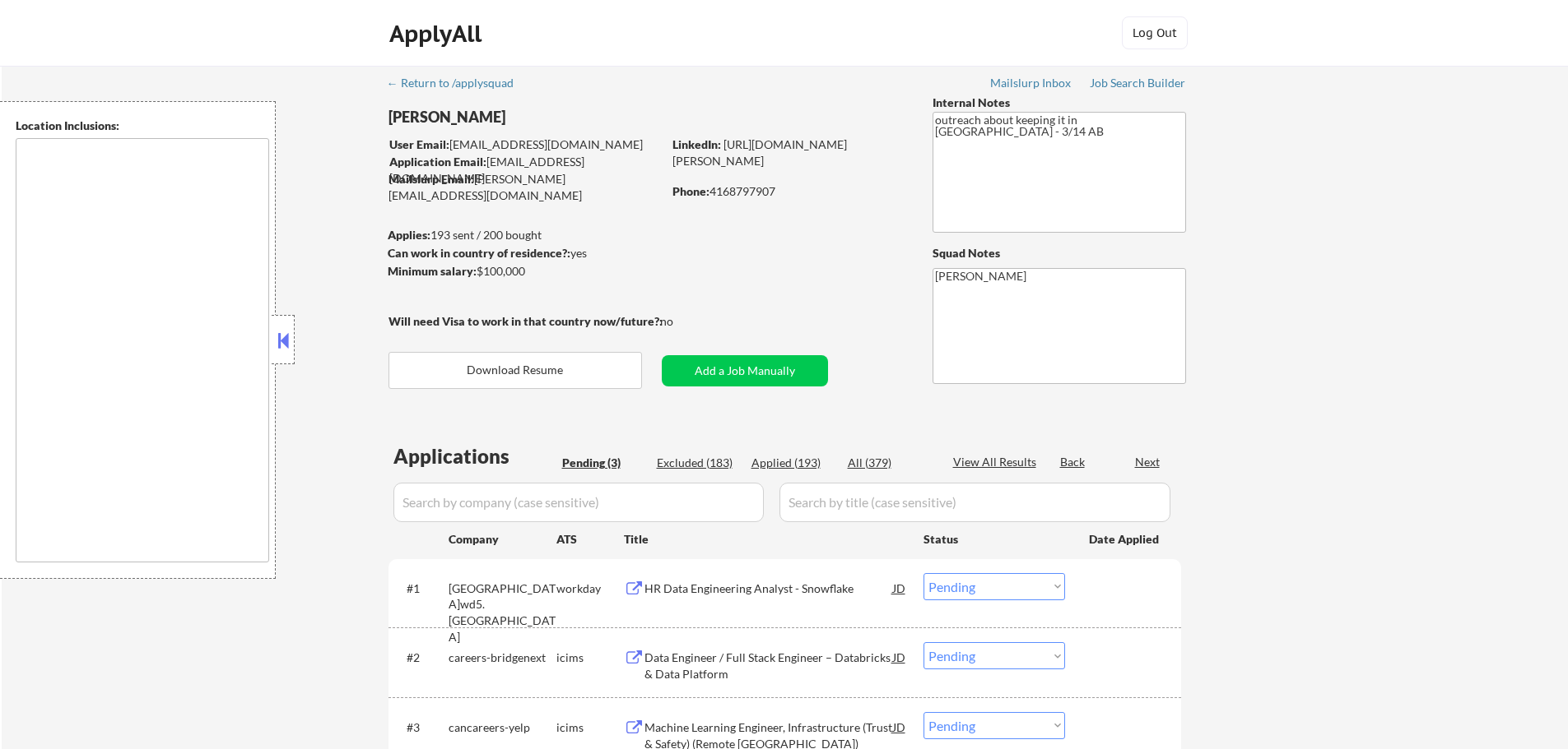
type textarea "San Francisco, CA Daly City, CA South San Francisco, CA Brisbane, CA Colma, CA …"
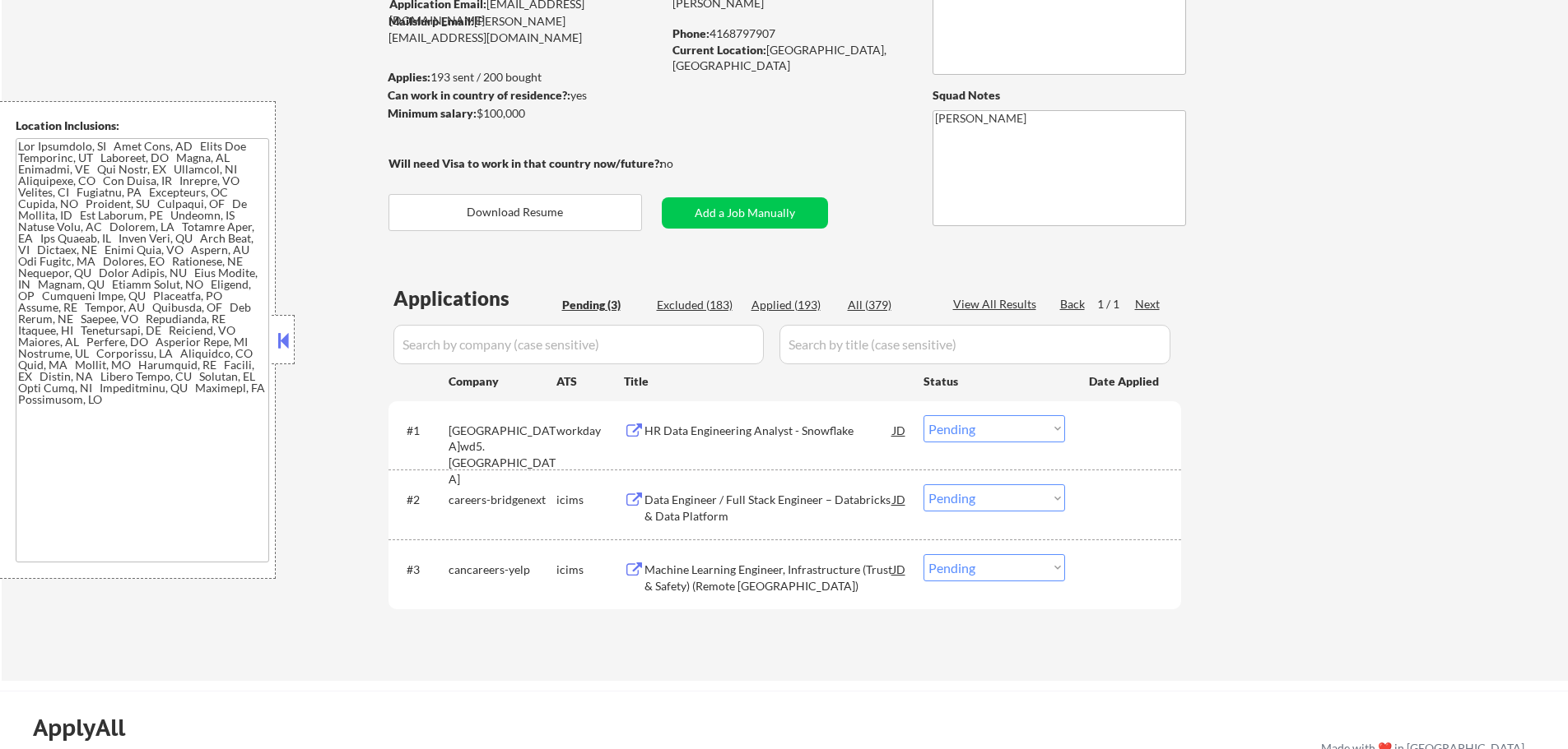
scroll to position [247, 0]
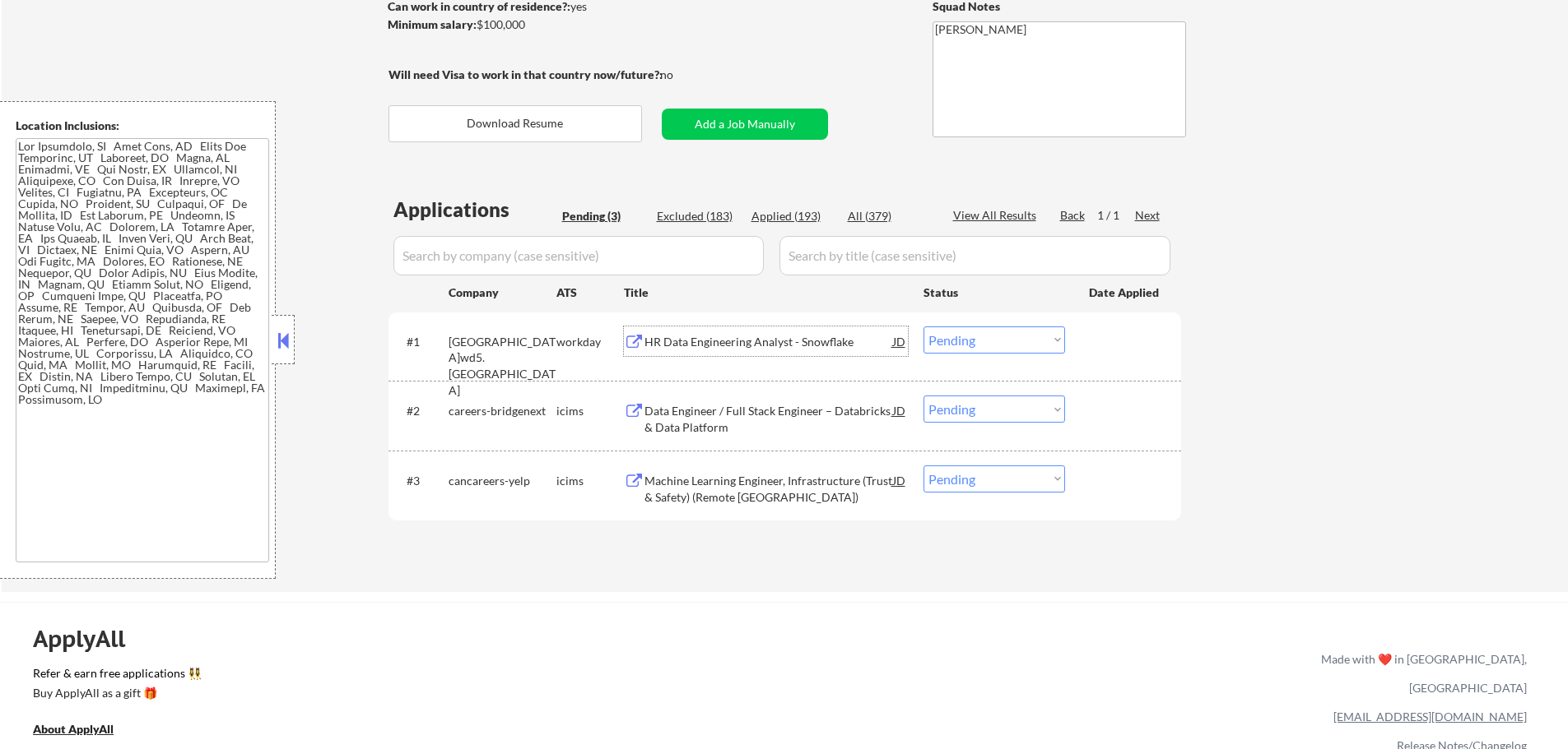
click at [762, 339] on div "HR Data Engineering Analyst - Snowflake" at bounding box center [769, 342] width 249 height 17
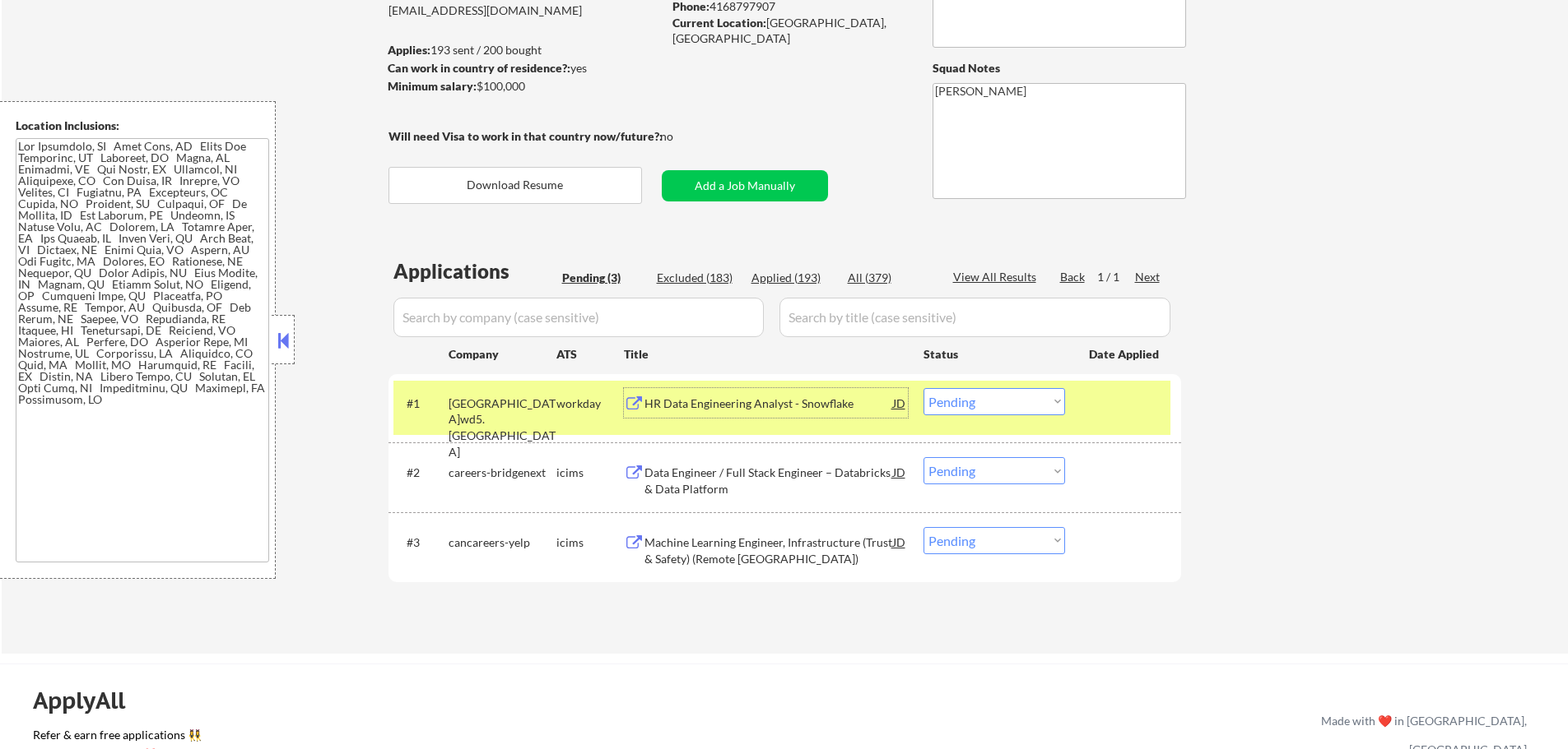
scroll to position [82, 0]
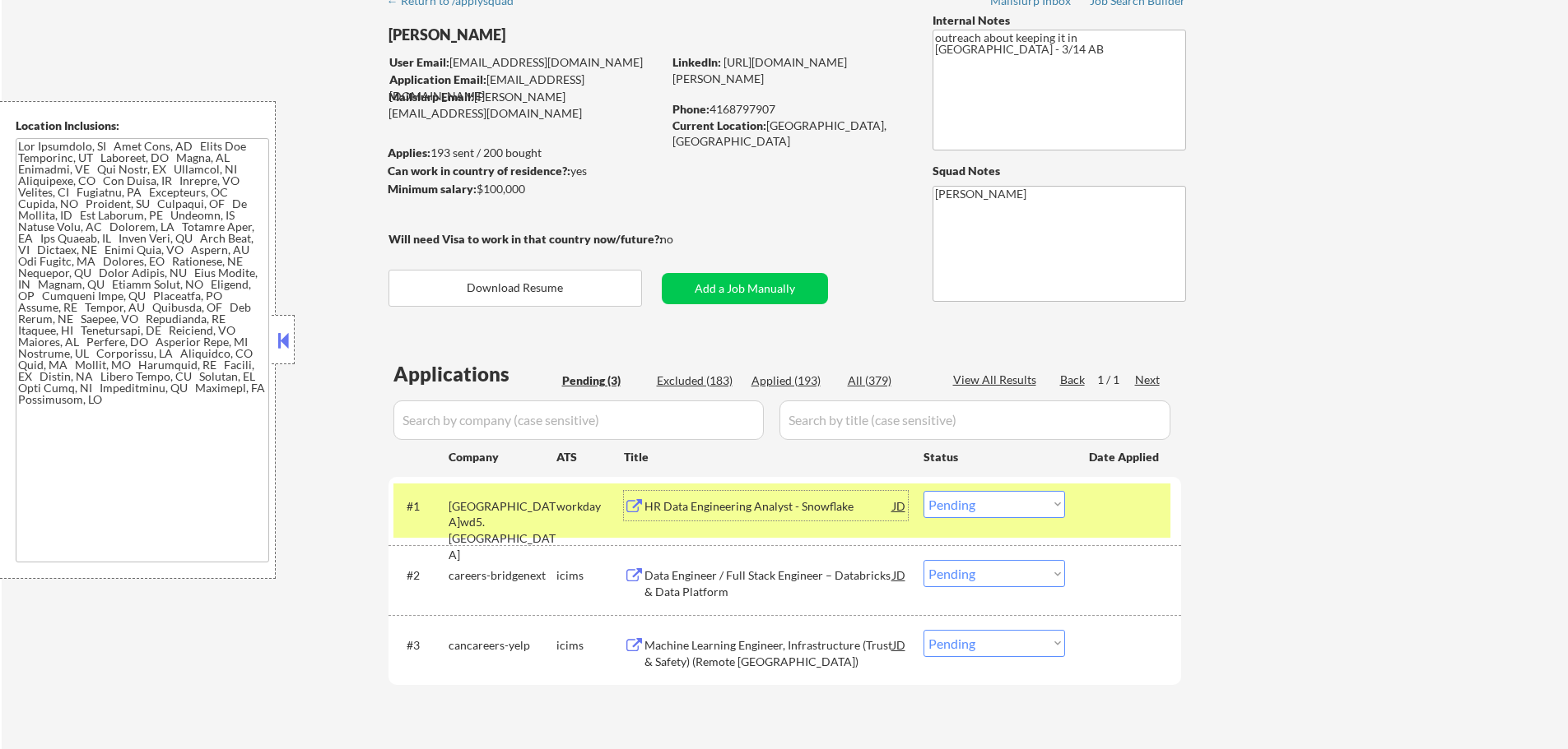
click at [950, 500] on select "Choose an option... Pending Applied Excluded (Questions) Excluded (Expired) Exc…" at bounding box center [994, 505] width 142 height 27
click at [923, 491] on select "Choose an option... Pending Applied Excluded (Questions) Excluded (Expired) Exc…" at bounding box center [994, 505] width 142 height 27
click at [1100, 519] on div at bounding box center [1125, 506] width 73 height 30
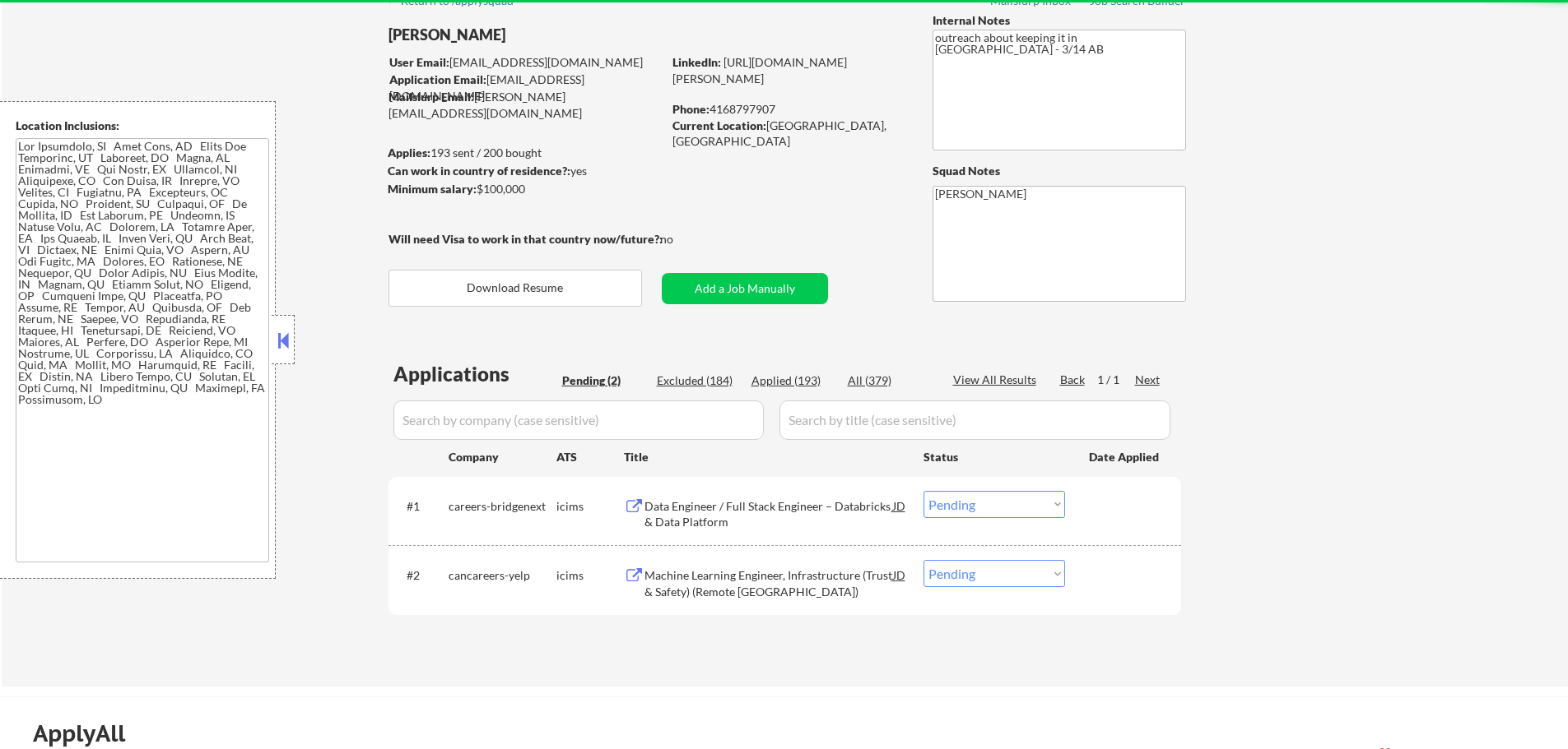
click at [746, 506] on div "Data Engineer / Full Stack Engineer – Databricks & Data Platform" at bounding box center [769, 514] width 249 height 32
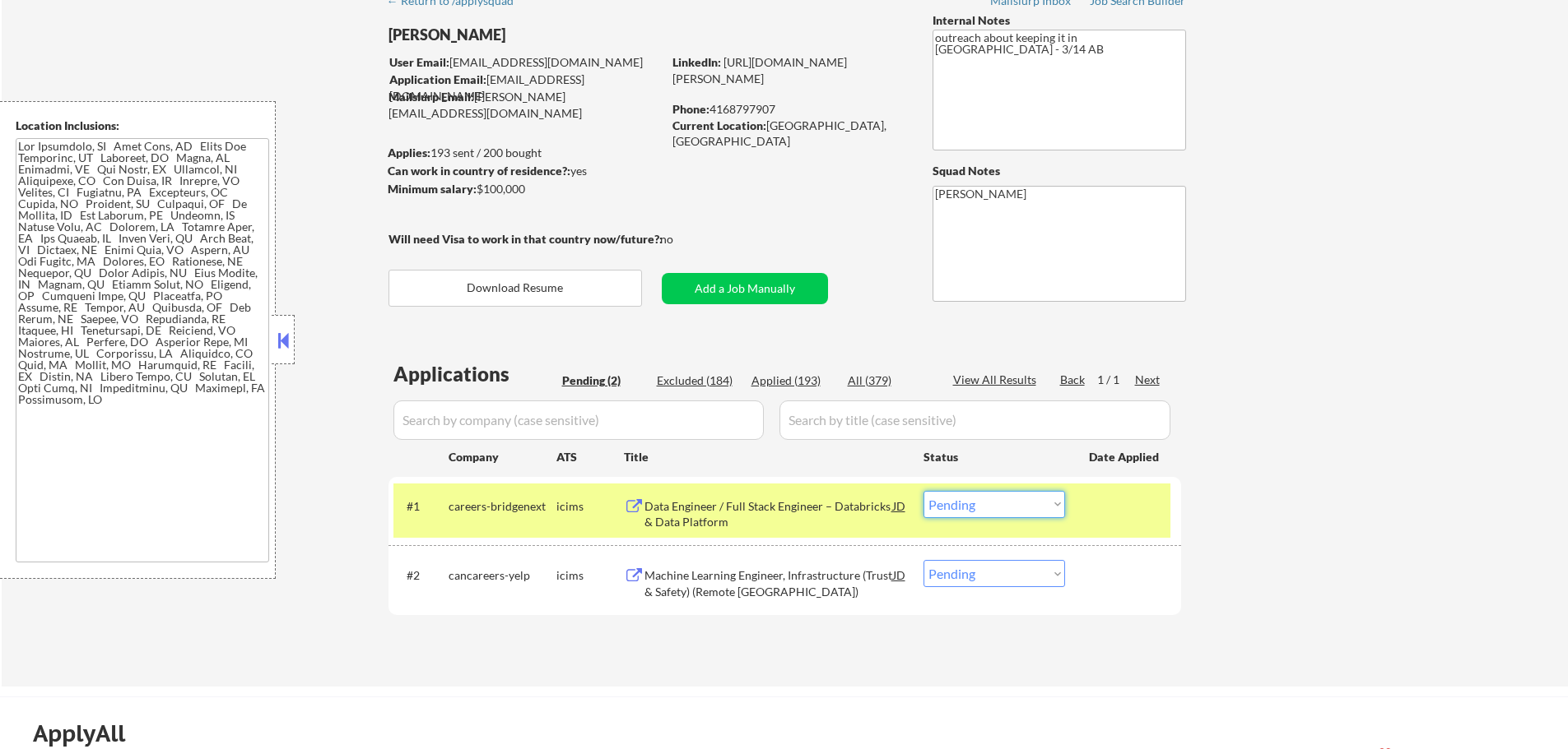
click at [929, 505] on select "Choose an option... Pending Applied Excluded (Questions) Excluded (Expired) Exc…" at bounding box center [994, 505] width 142 height 27
click at [923, 491] on select "Choose an option... Pending Applied Excluded (Questions) Excluded (Expired) Exc…" at bounding box center [994, 505] width 142 height 27
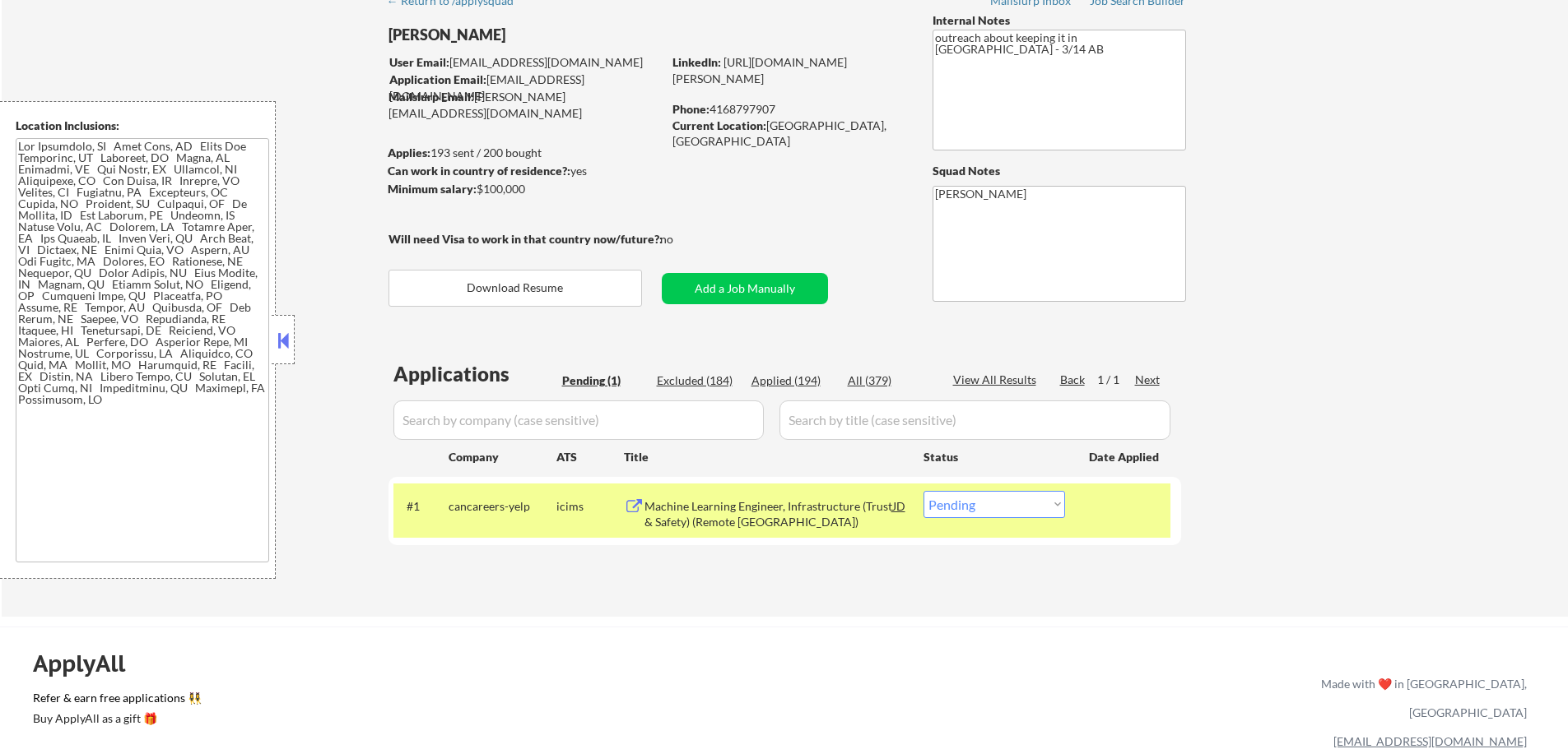
click at [1106, 506] on div at bounding box center [1125, 506] width 73 height 30
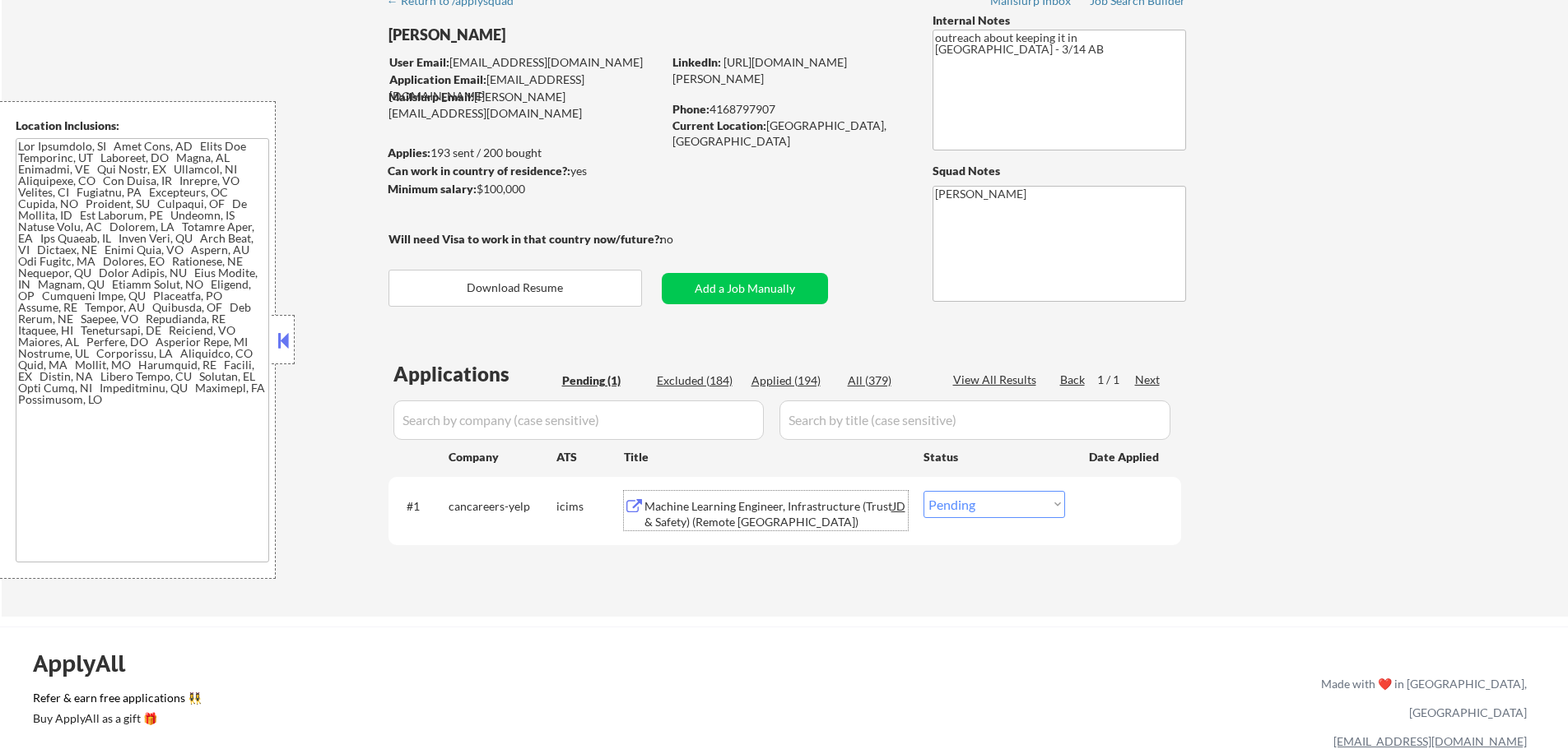
click at [708, 519] on div "Machine Learning Engineer, Infrastructure (Trust & Safety) (Remote Canada)" at bounding box center [769, 514] width 249 height 32
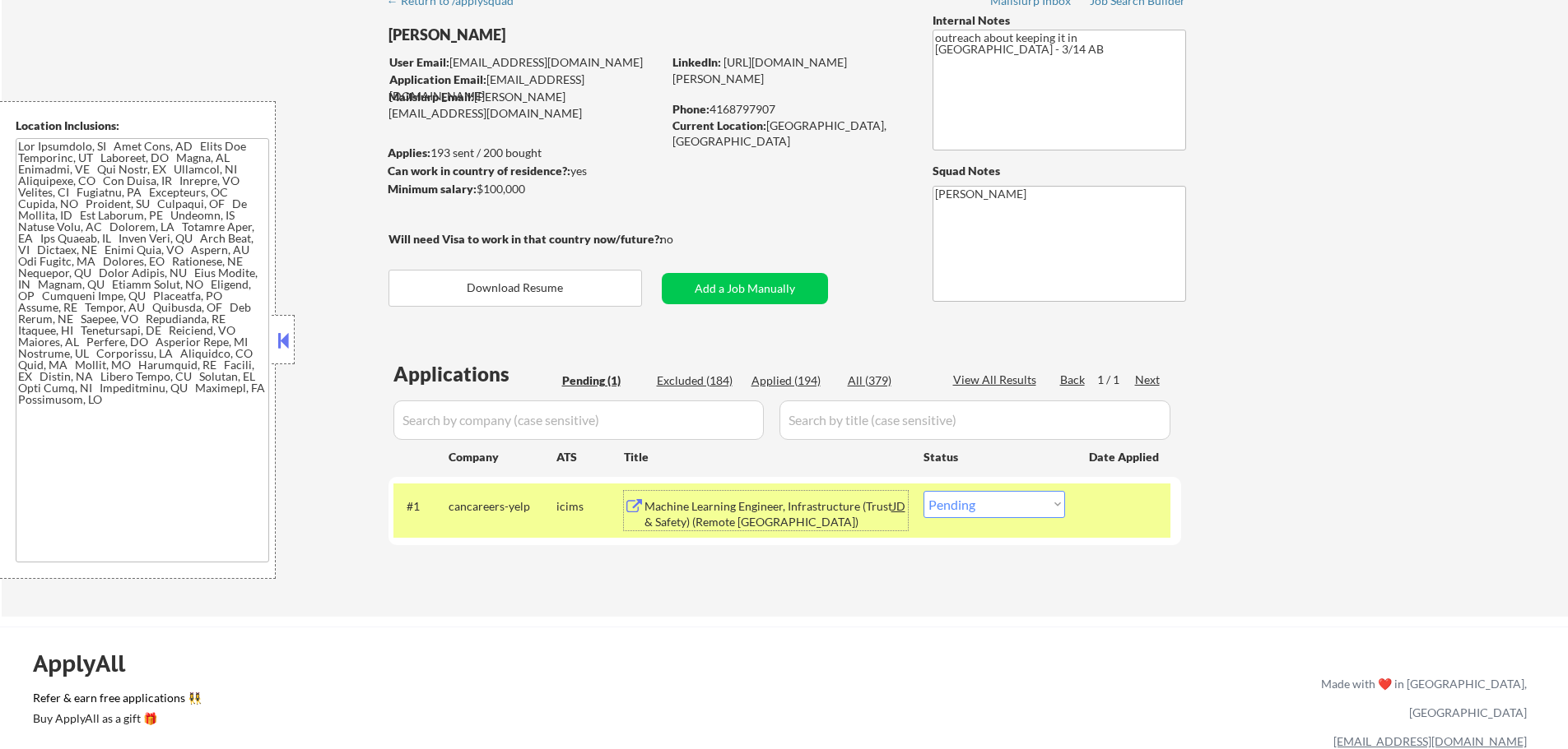
click at [964, 512] on select "Choose an option... Pending Applied Excluded (Questions) Excluded (Expired) Exc…" at bounding box center [994, 505] width 142 height 27
select select ""applied""
click at [923, 491] on select "Choose an option... Pending Applied Excluded (Questions) Excluded (Expired) Exc…" at bounding box center [994, 505] width 142 height 27
click at [1102, 508] on div at bounding box center [1125, 506] width 73 height 30
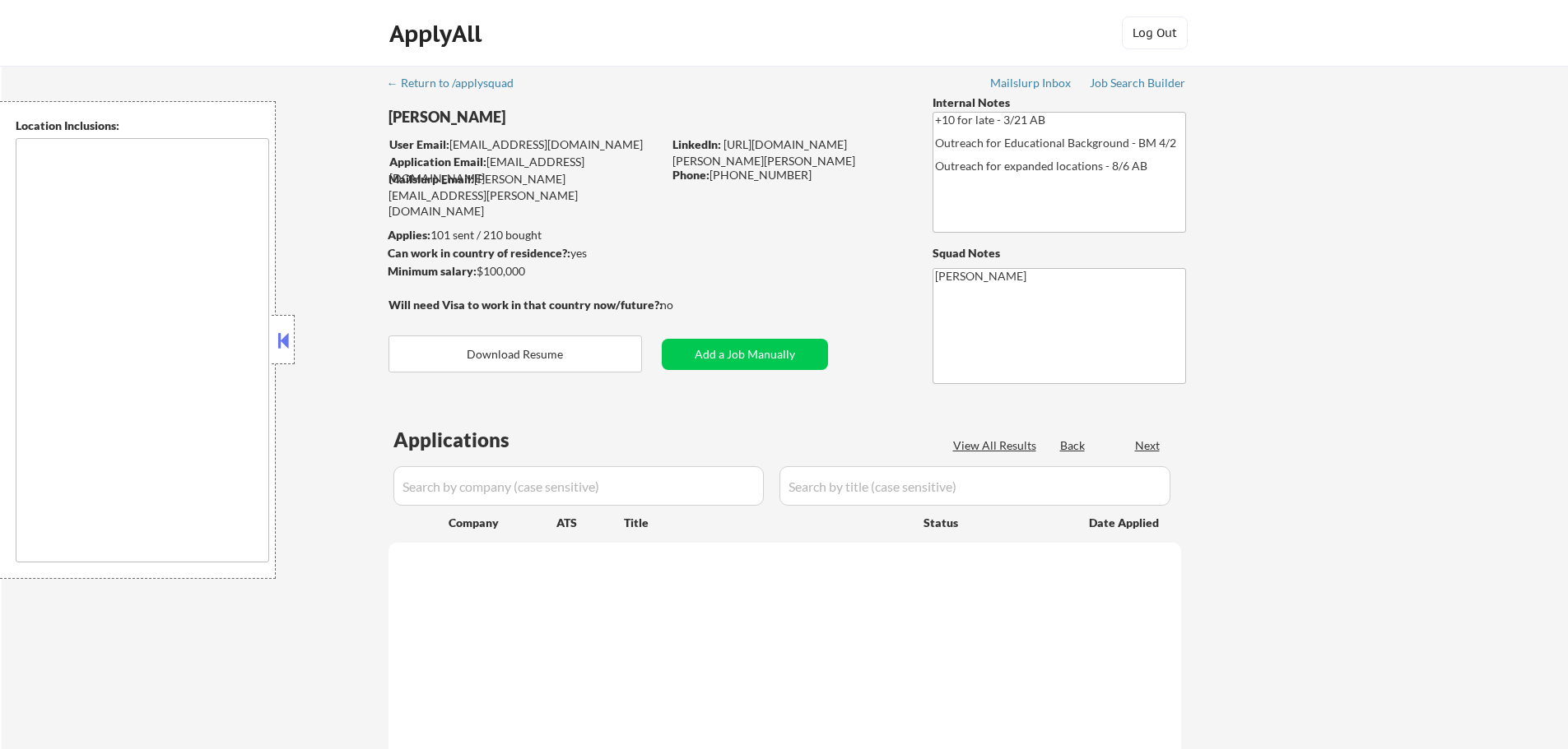
select select ""pending""
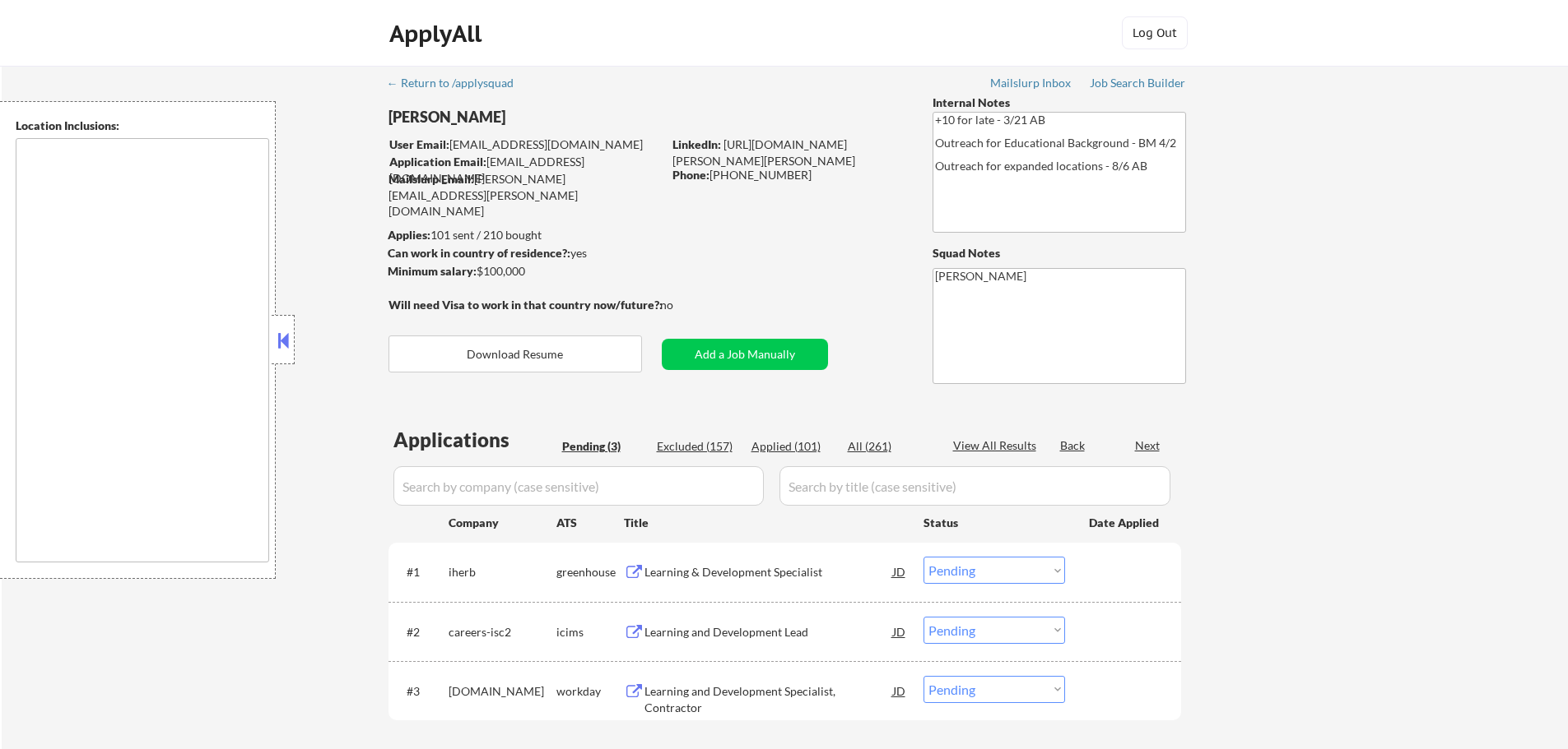
type textarea "[GEOGRAPHIC_DATA], [GEOGRAPHIC_DATA] [GEOGRAPHIC_DATA][PERSON_NAME], [GEOGRAPHI…"
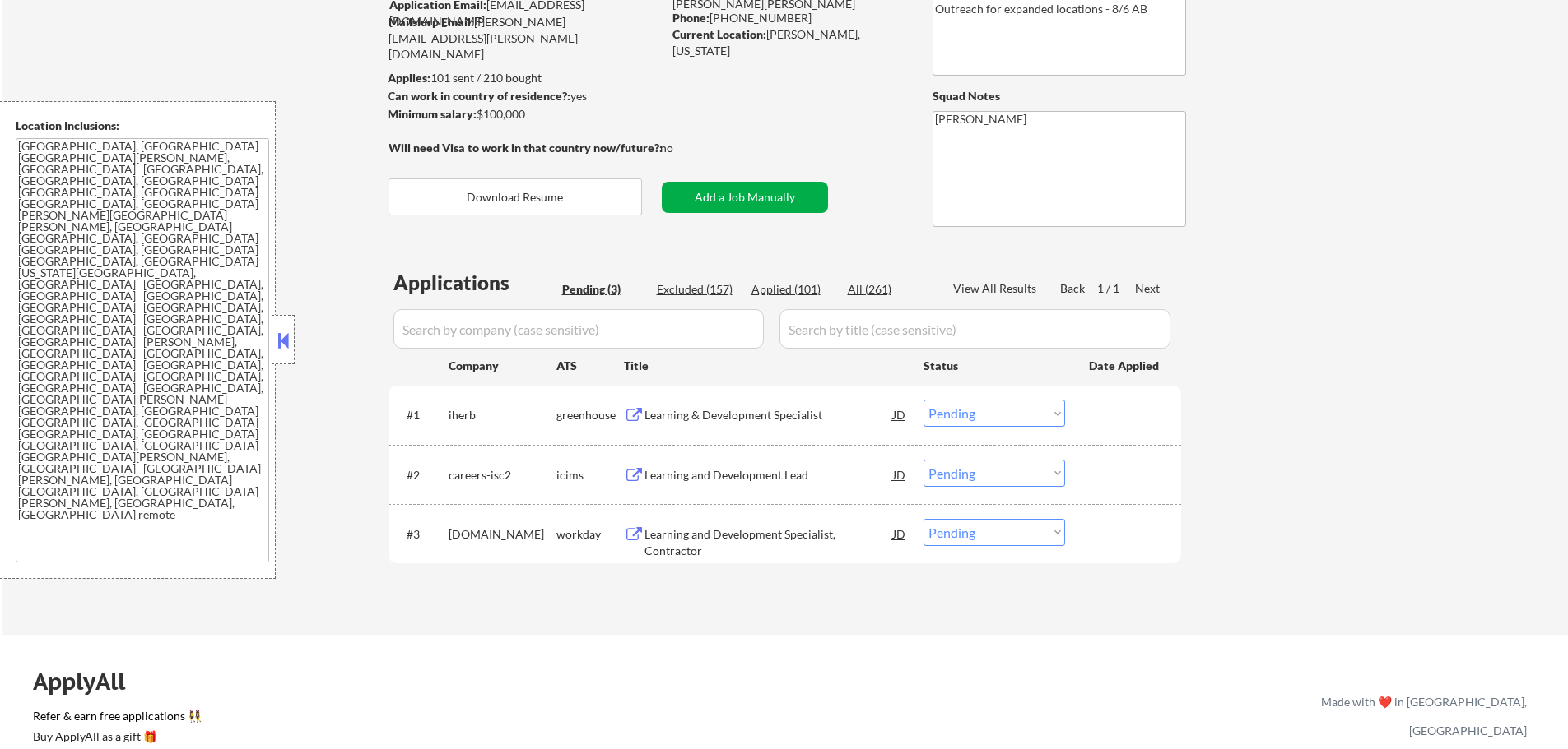
scroll to position [164, 0]
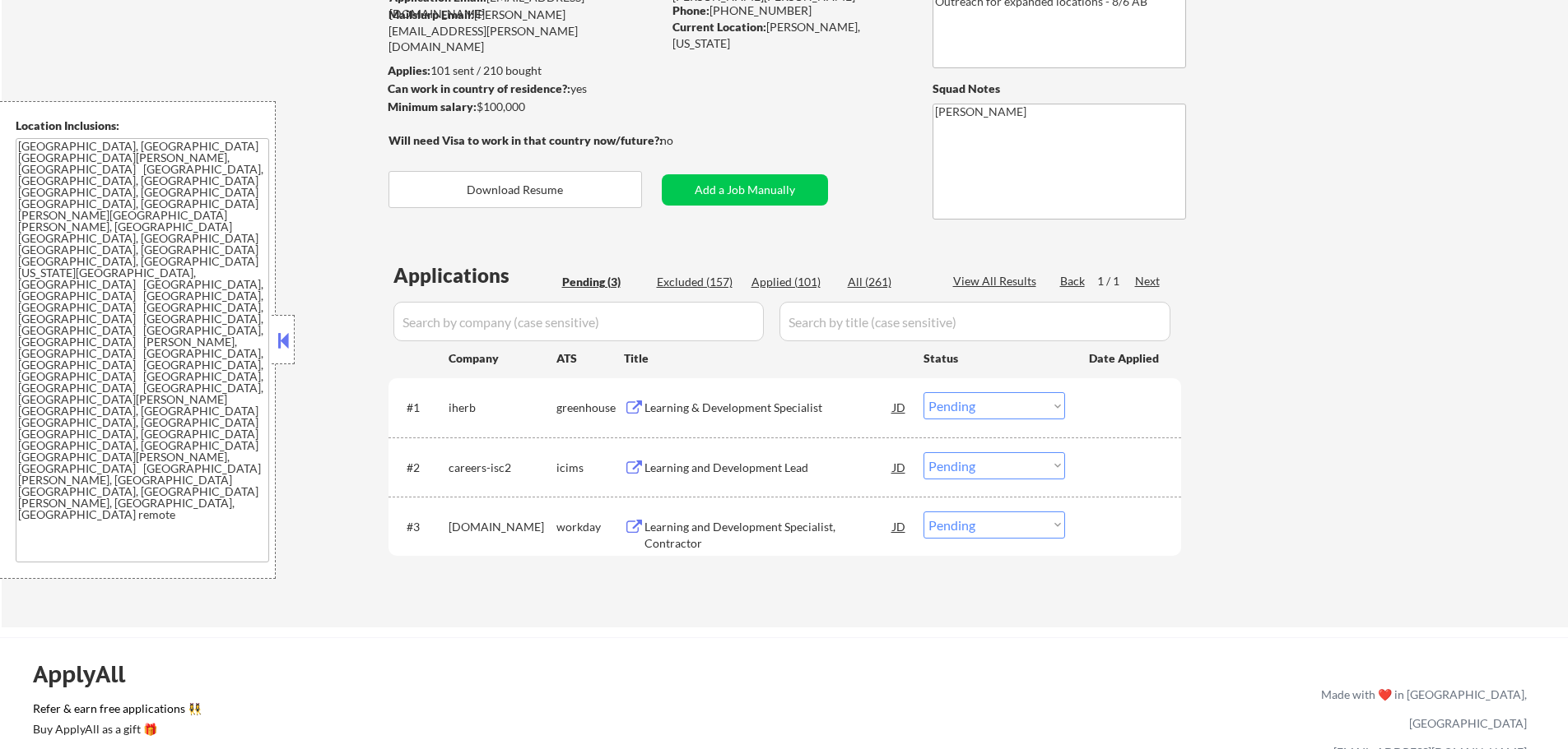
click at [736, 520] on div "Learning and Development Specialist, Contractor" at bounding box center [769, 535] width 249 height 32
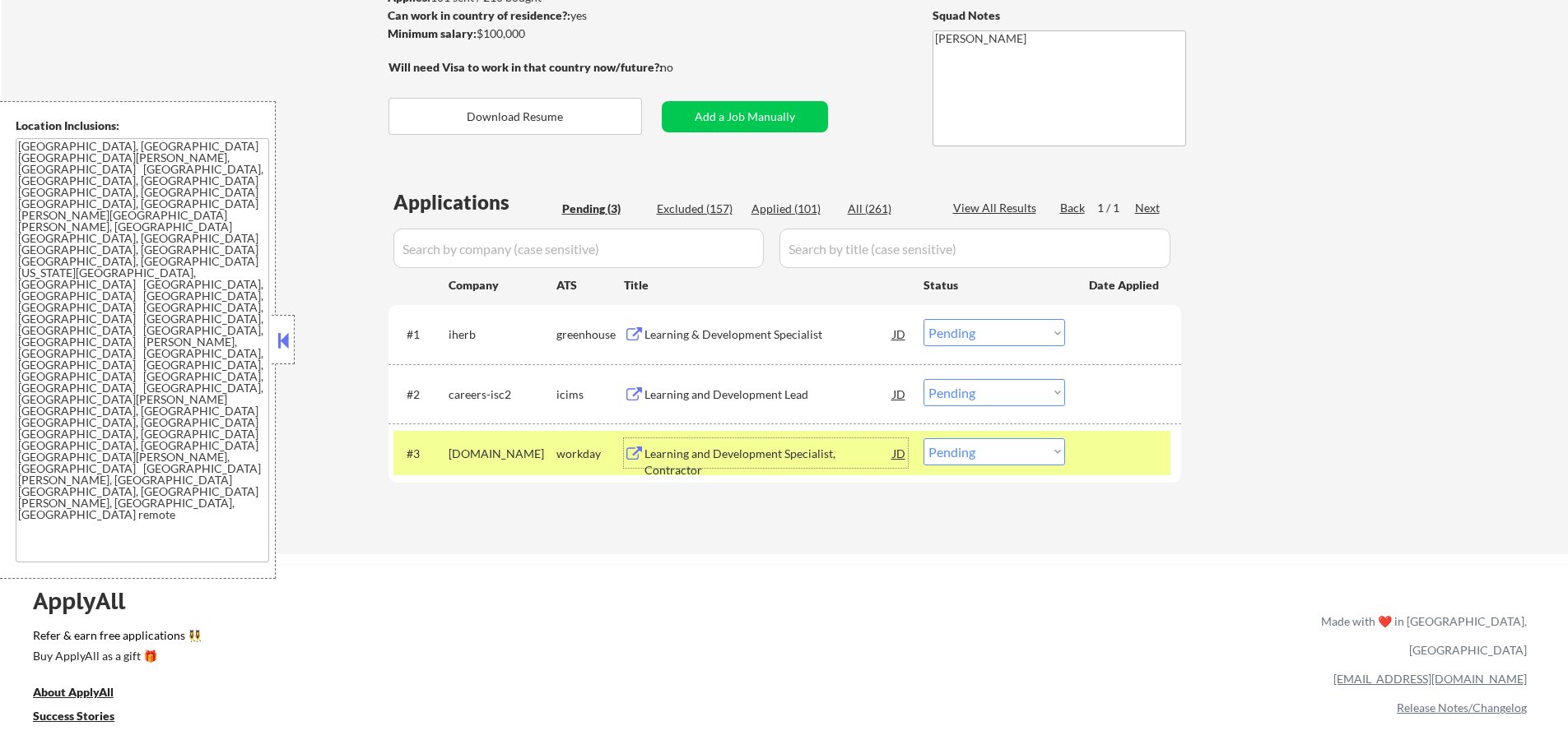
scroll to position [247, 0]
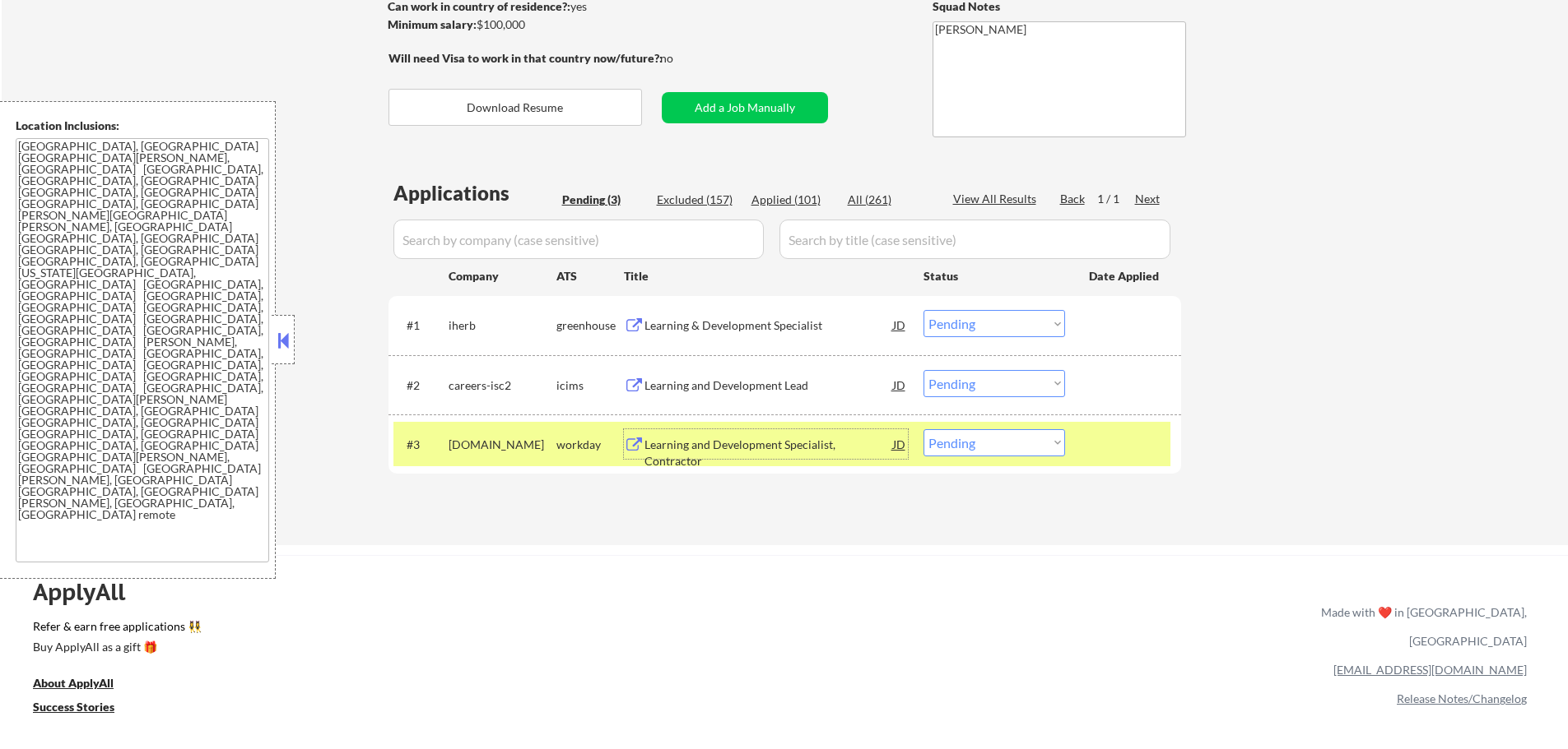
click at [940, 447] on select "Choose an option... Pending Applied Excluded (Questions) Excluded (Expired) Exc…" at bounding box center [994, 443] width 142 height 27
select select ""applied""
click at [923, 429] on select "Choose an option... Pending Applied Excluded (Questions) Excluded (Expired) Exc…" at bounding box center [994, 443] width 142 height 27
click at [1079, 441] on div "#3 strideinc.wd1.sk workday Learning and Development Specialist, Contractor JD …" at bounding box center [782, 443] width 777 height 45
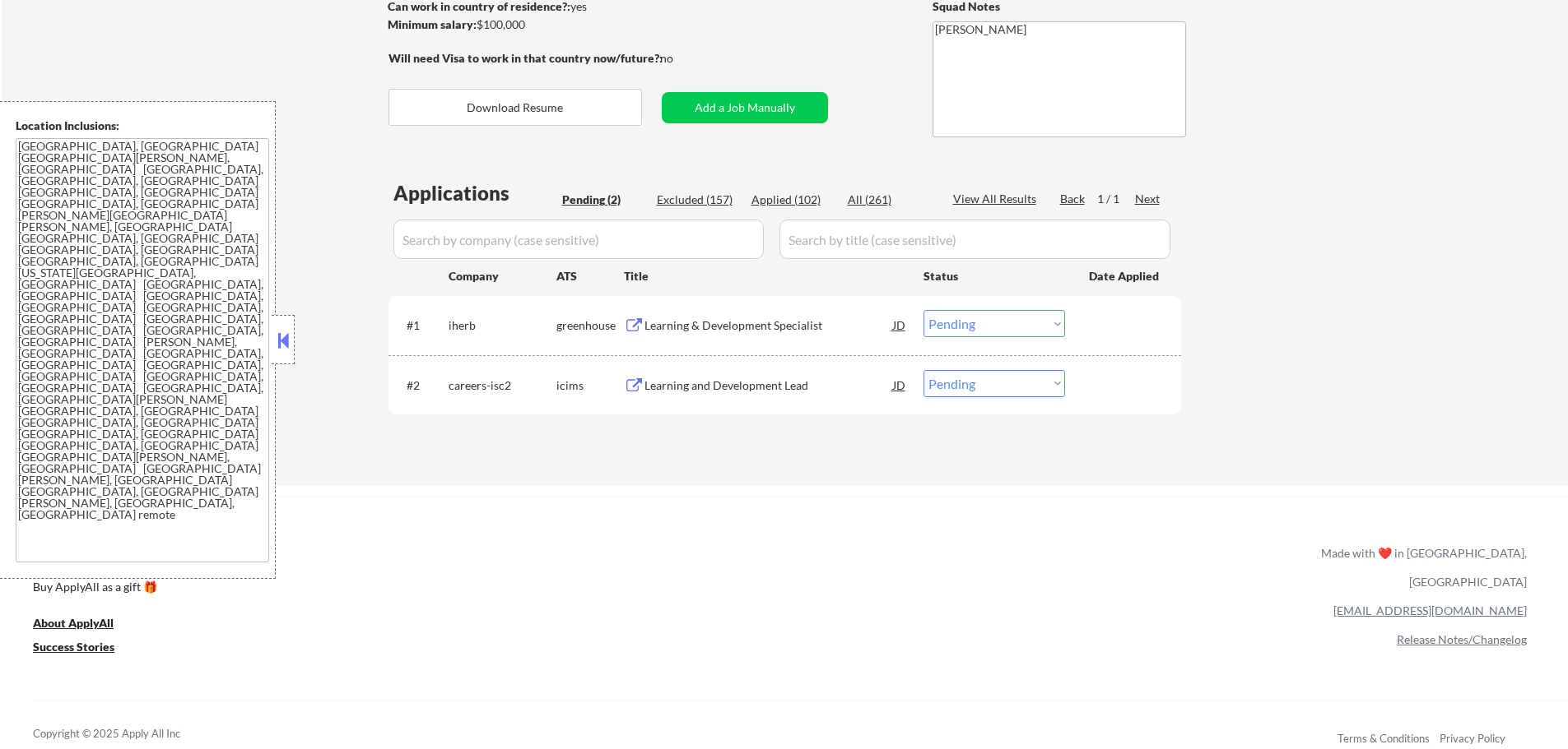
click at [736, 392] on div "Learning and Development Lead" at bounding box center [769, 386] width 249 height 17
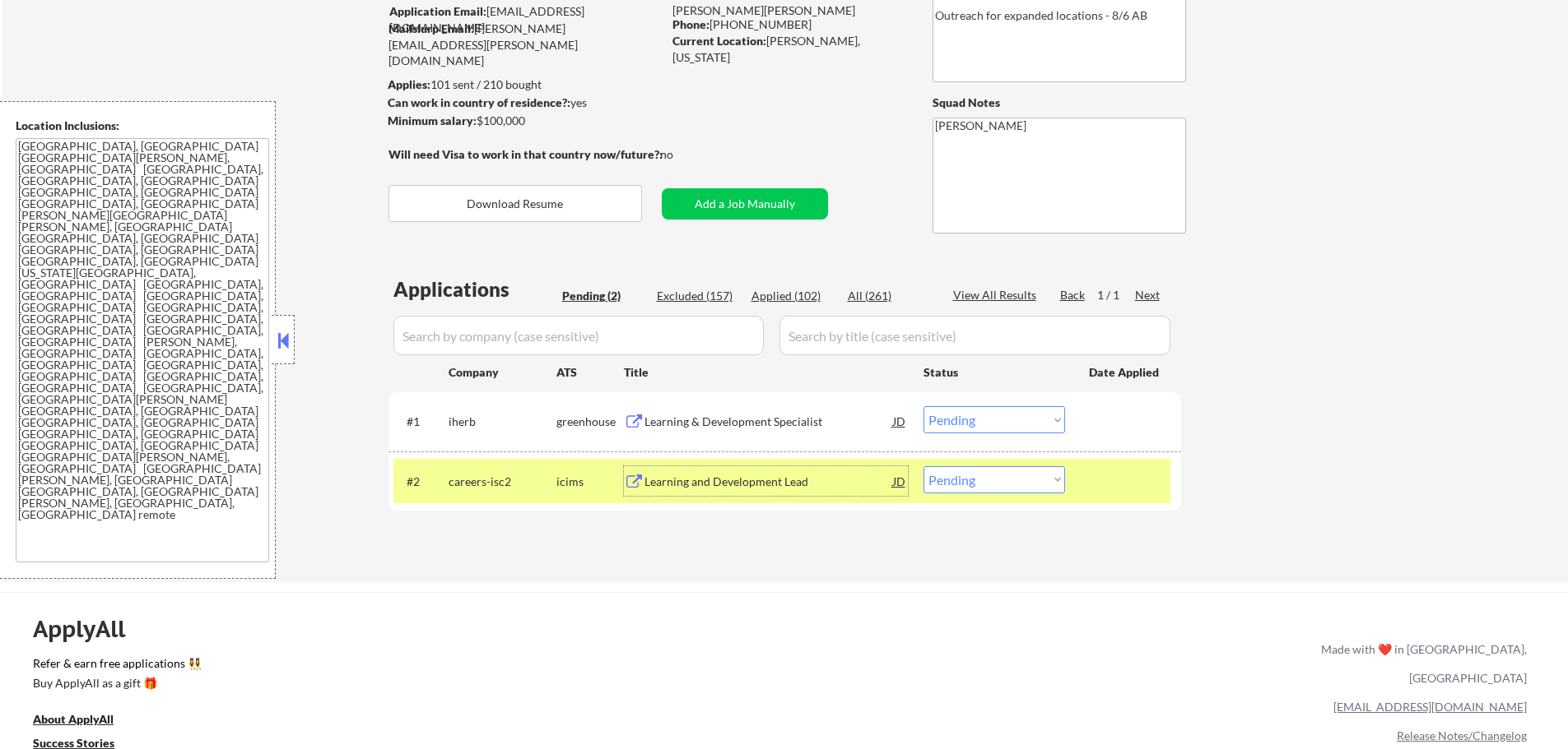
scroll to position [0, 0]
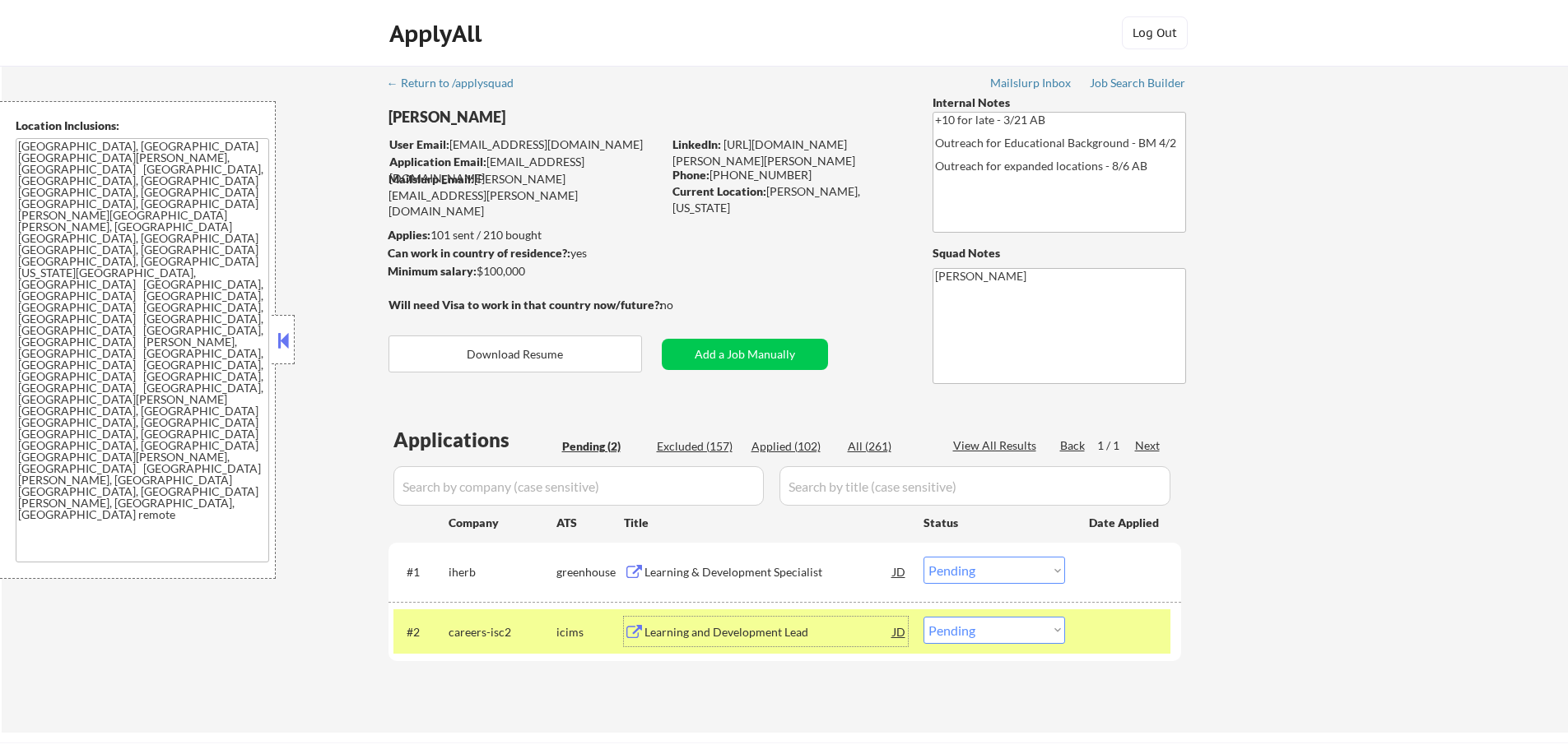
click at [997, 641] on select "Choose an option... Pending Applied Excluded (Questions) Excluded (Expired) Exc…" at bounding box center [994, 630] width 142 height 27
select select ""applied""
click at [923, 617] on select "Choose an option... Pending Applied Excluded (Questions) Excluded (Expired) Exc…" at bounding box center [994, 630] width 142 height 27
click at [1114, 636] on div at bounding box center [1125, 632] width 73 height 30
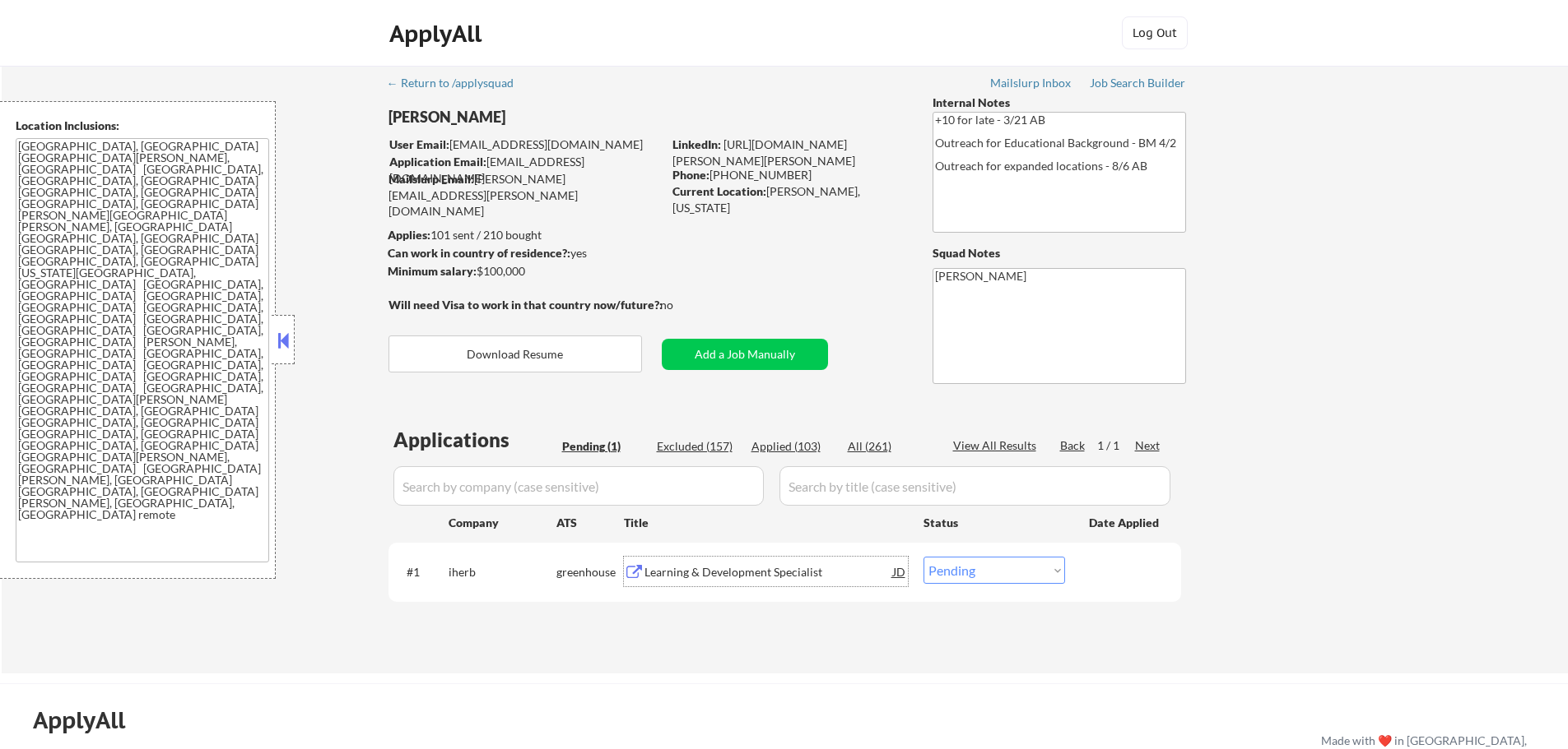
click at [753, 564] on div "Learning & Development Specialist" at bounding box center [769, 572] width 249 height 30
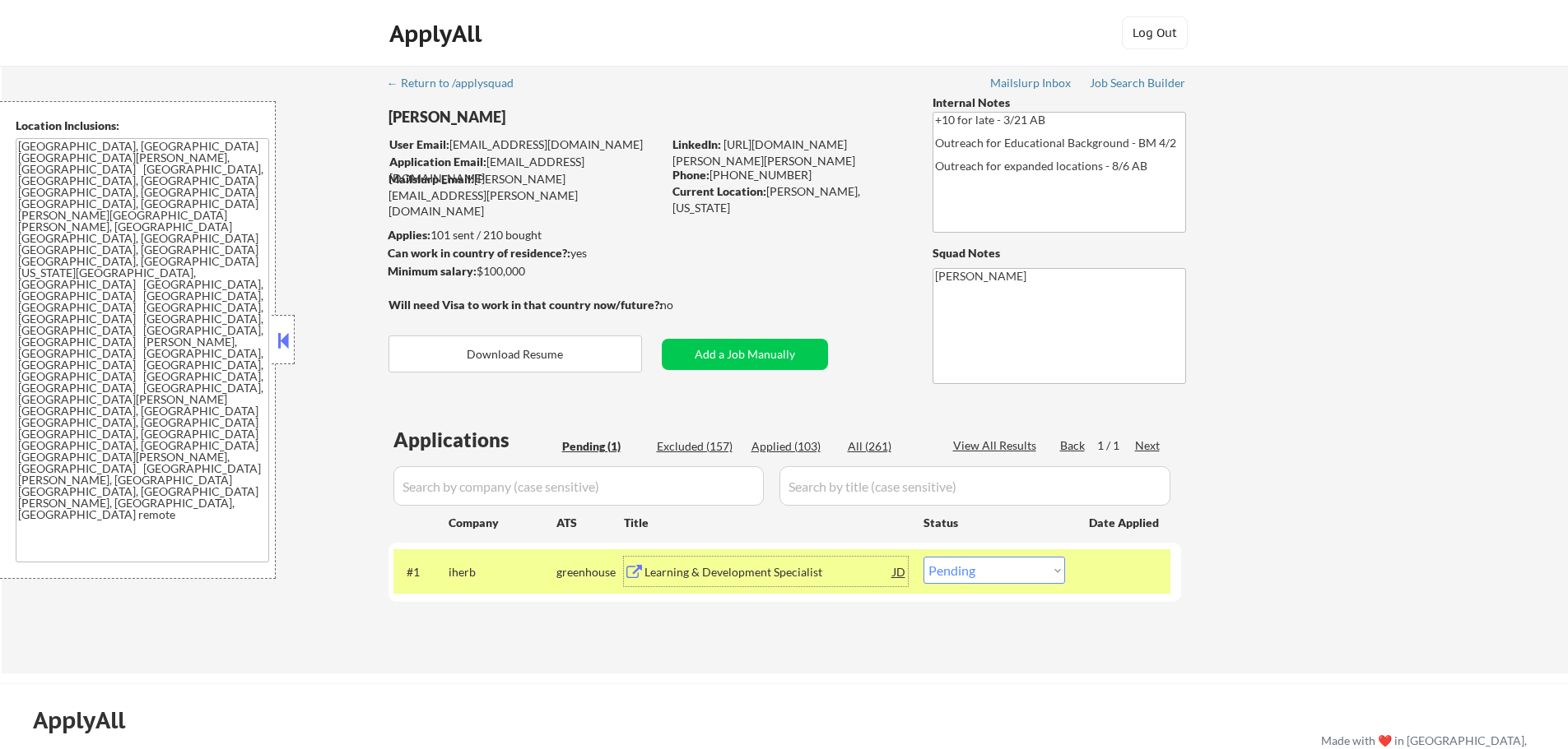
click at [954, 579] on select "Choose an option... Pending Applied Excluded (Questions) Excluded (Expired) Exc…" at bounding box center [994, 570] width 142 height 27
select select ""applied""
click at [923, 557] on select "Choose an option... Pending Applied Excluded (Questions) Excluded (Expired) Exc…" at bounding box center [994, 570] width 142 height 27
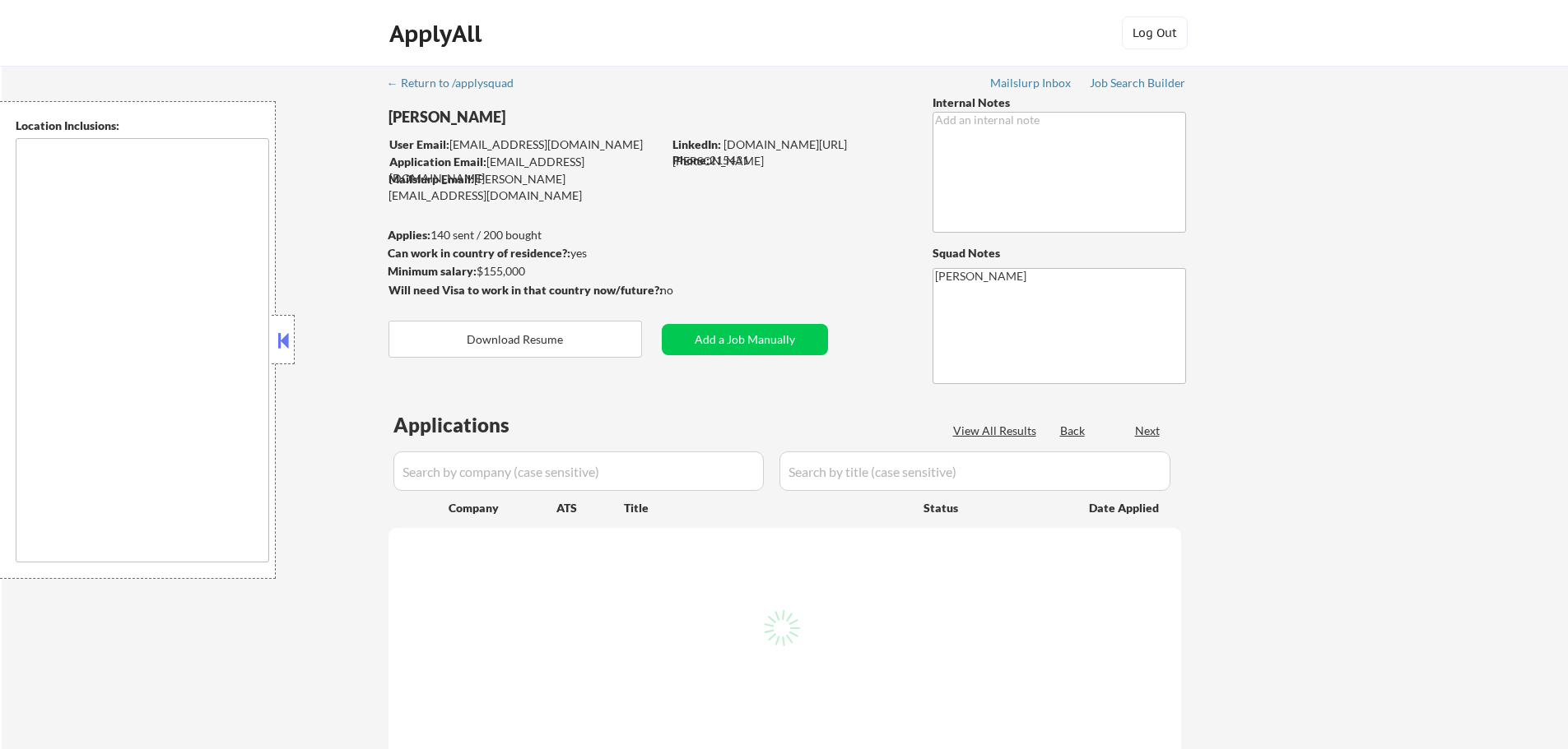
select select ""pending""
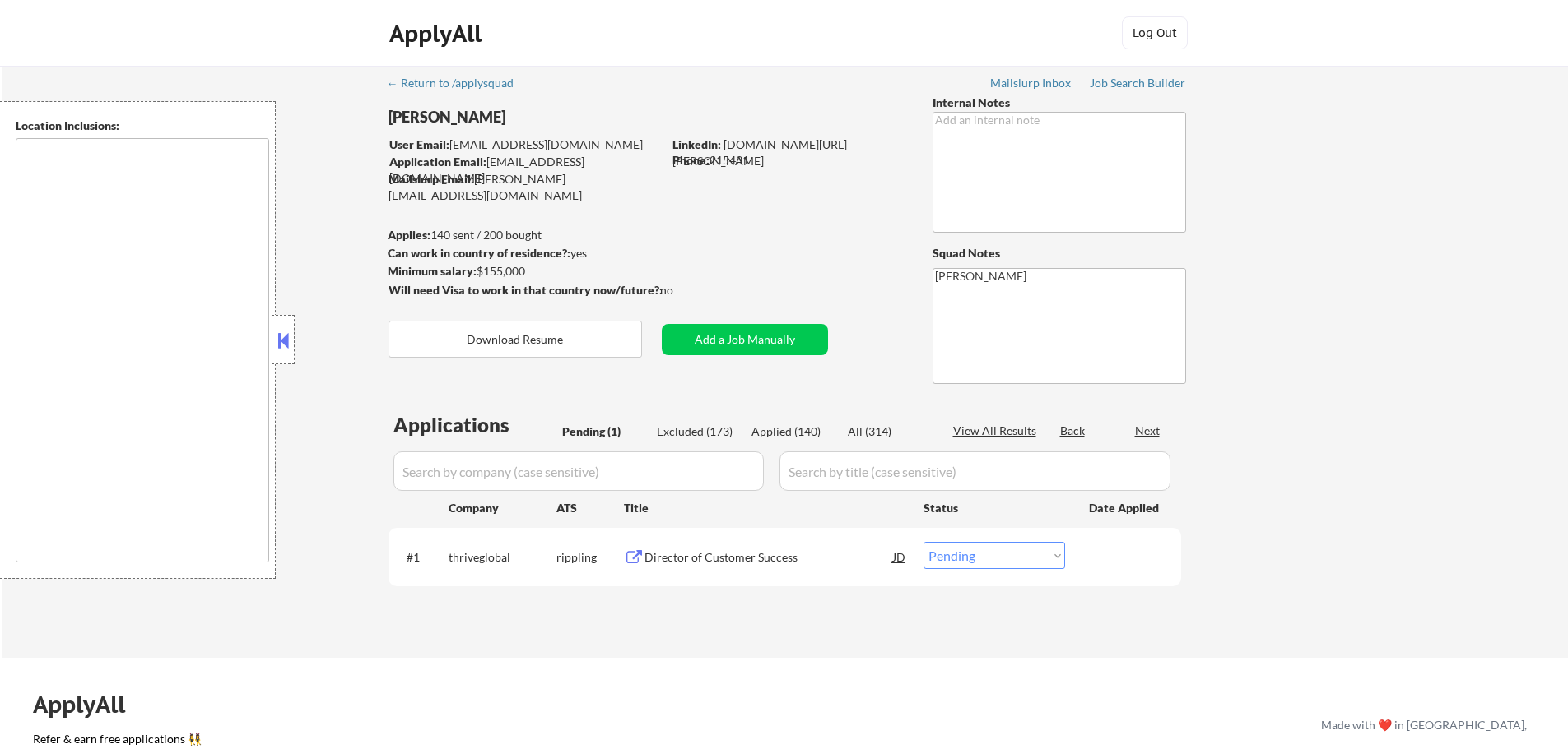
type textarea "remote"
click at [752, 549] on div "Director of Customer Success" at bounding box center [769, 557] width 249 height 30
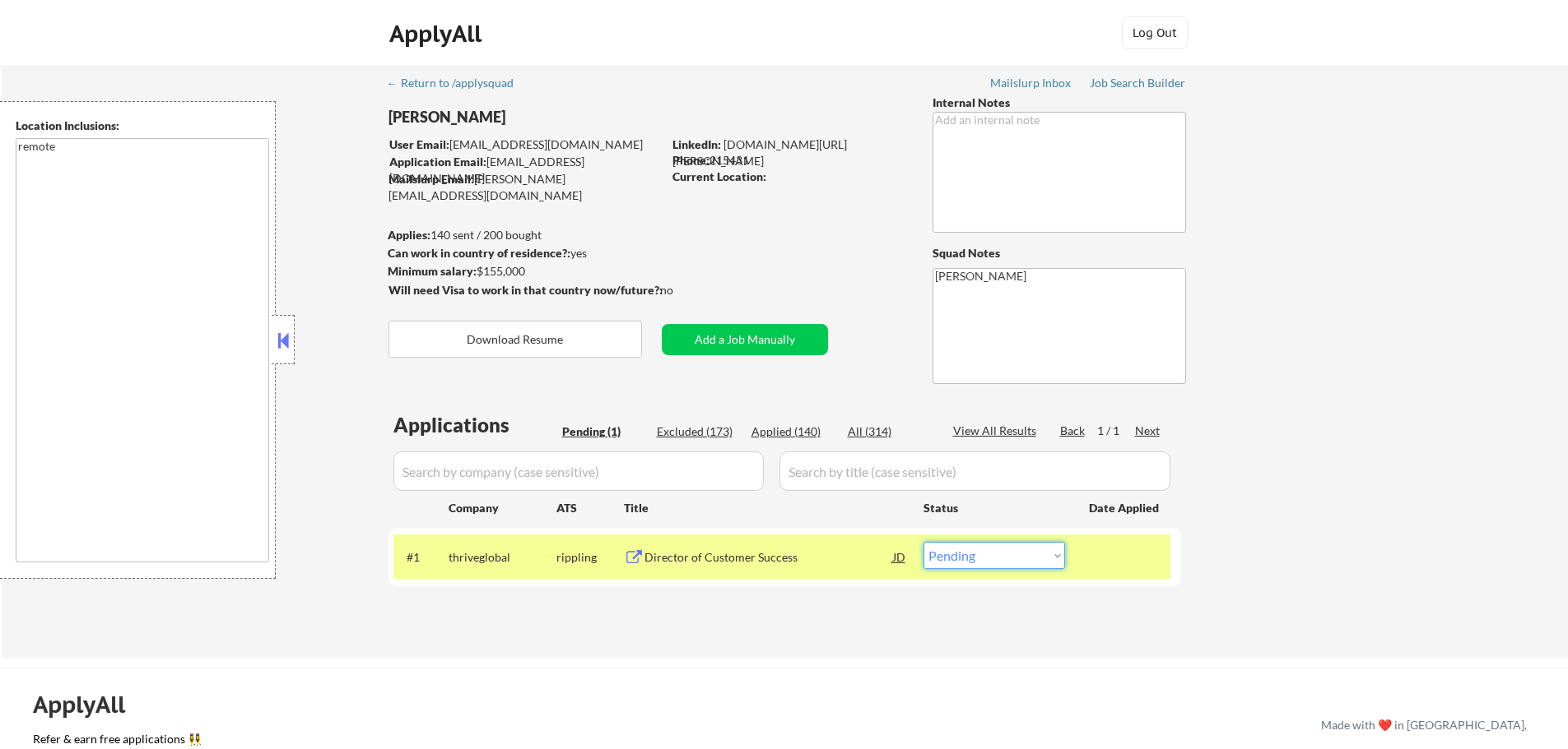
click at [991, 564] on select "Choose an option... Pending Applied Excluded (Questions) Excluded (Expired) Exc…" at bounding box center [994, 555] width 142 height 27
select select ""applied""
click at [923, 542] on select "Choose an option... Pending Applied Excluded (Questions) Excluded (Expired) Exc…" at bounding box center [994, 555] width 142 height 27
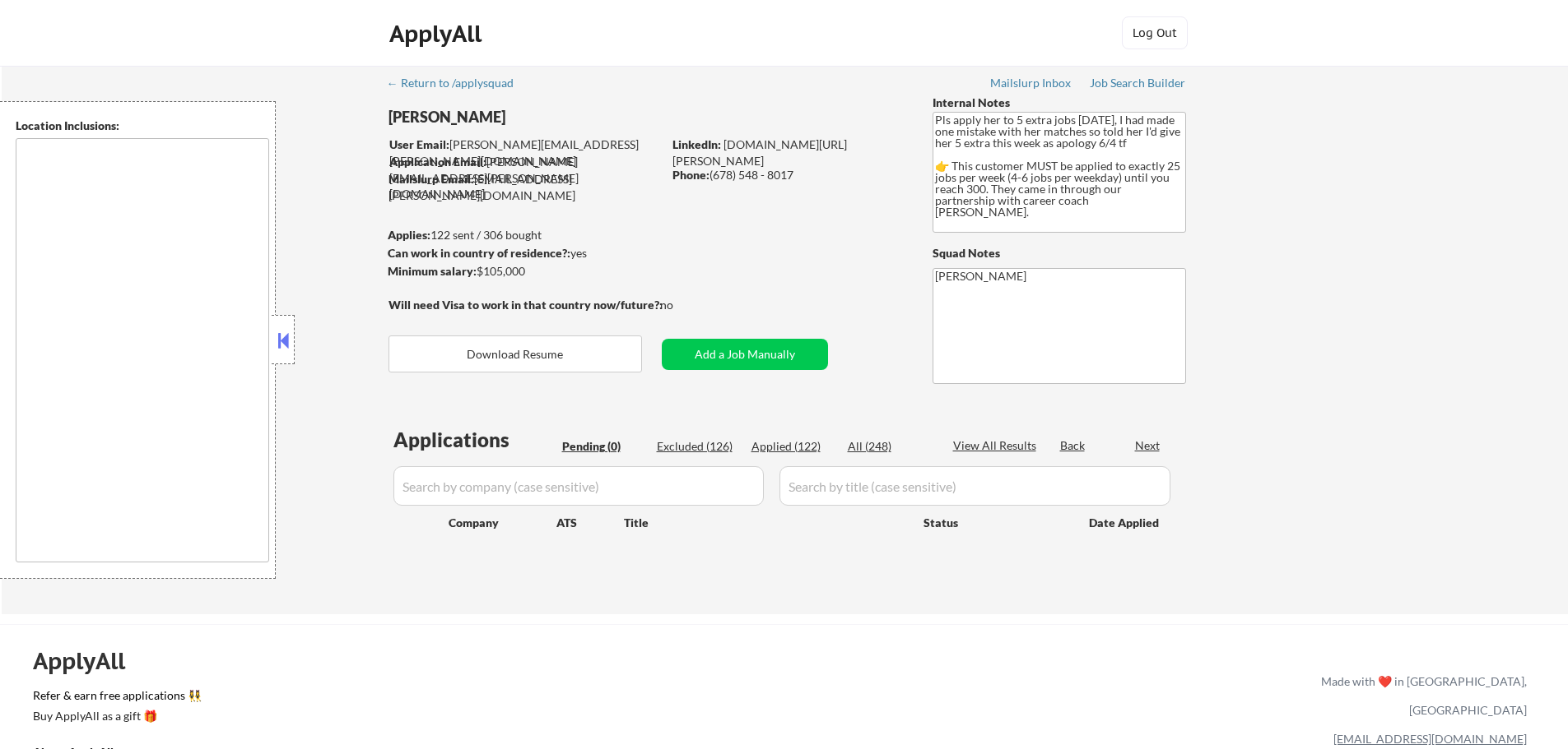
type textarea "[GEOGRAPHIC_DATA], [GEOGRAPHIC_DATA] [GEOGRAPHIC_DATA], [GEOGRAPHIC_DATA] [GEOG…"
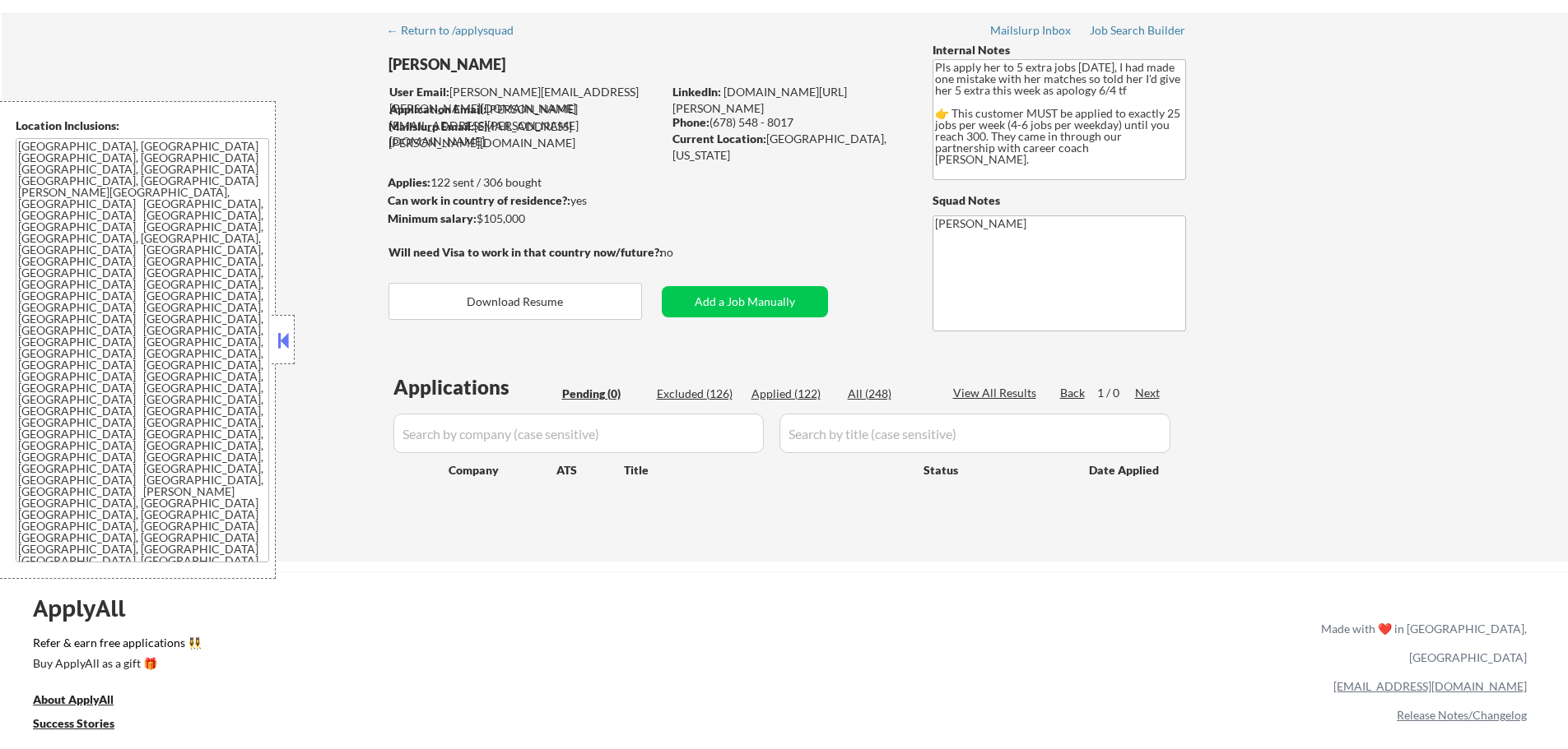
scroll to position [82, 0]
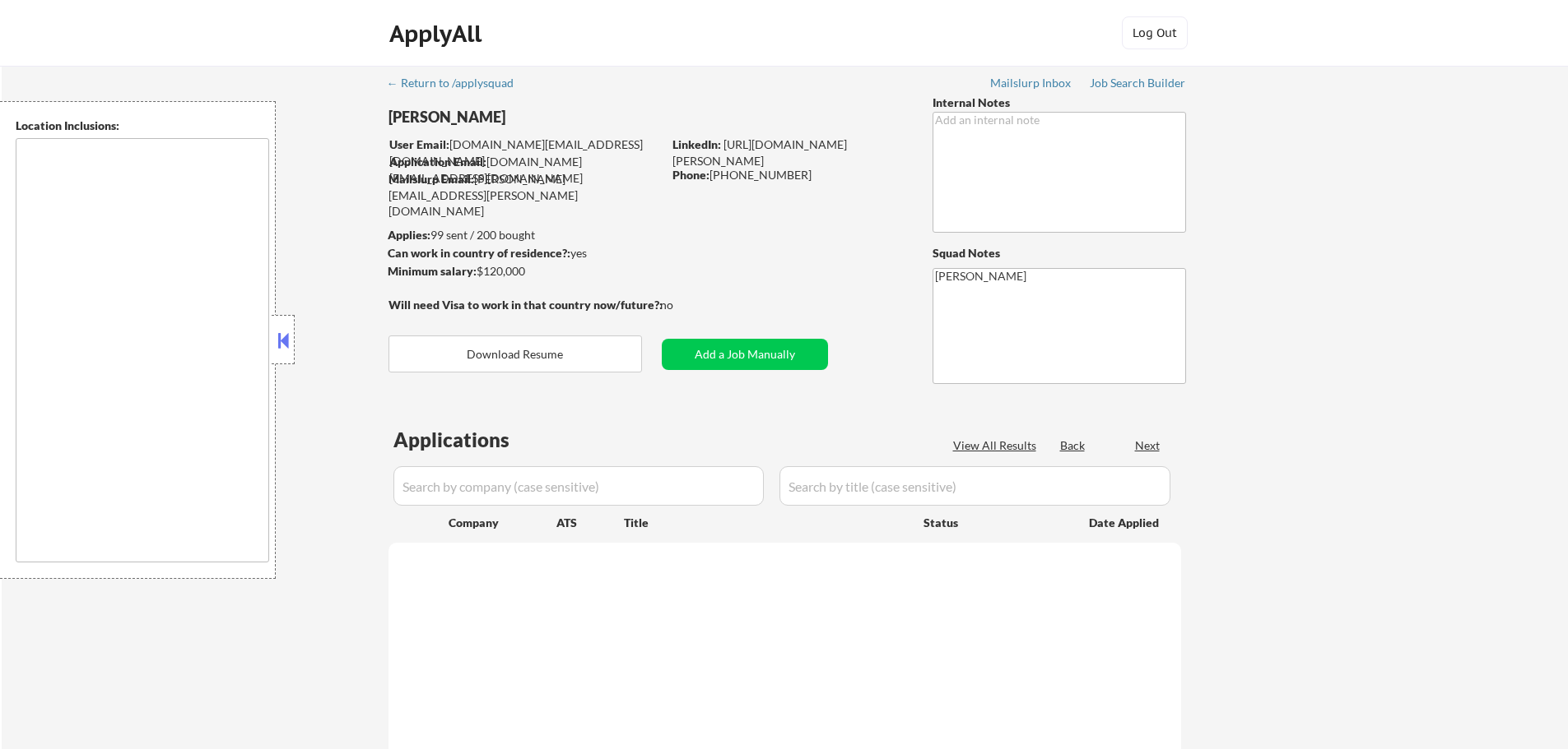
select select ""pending""
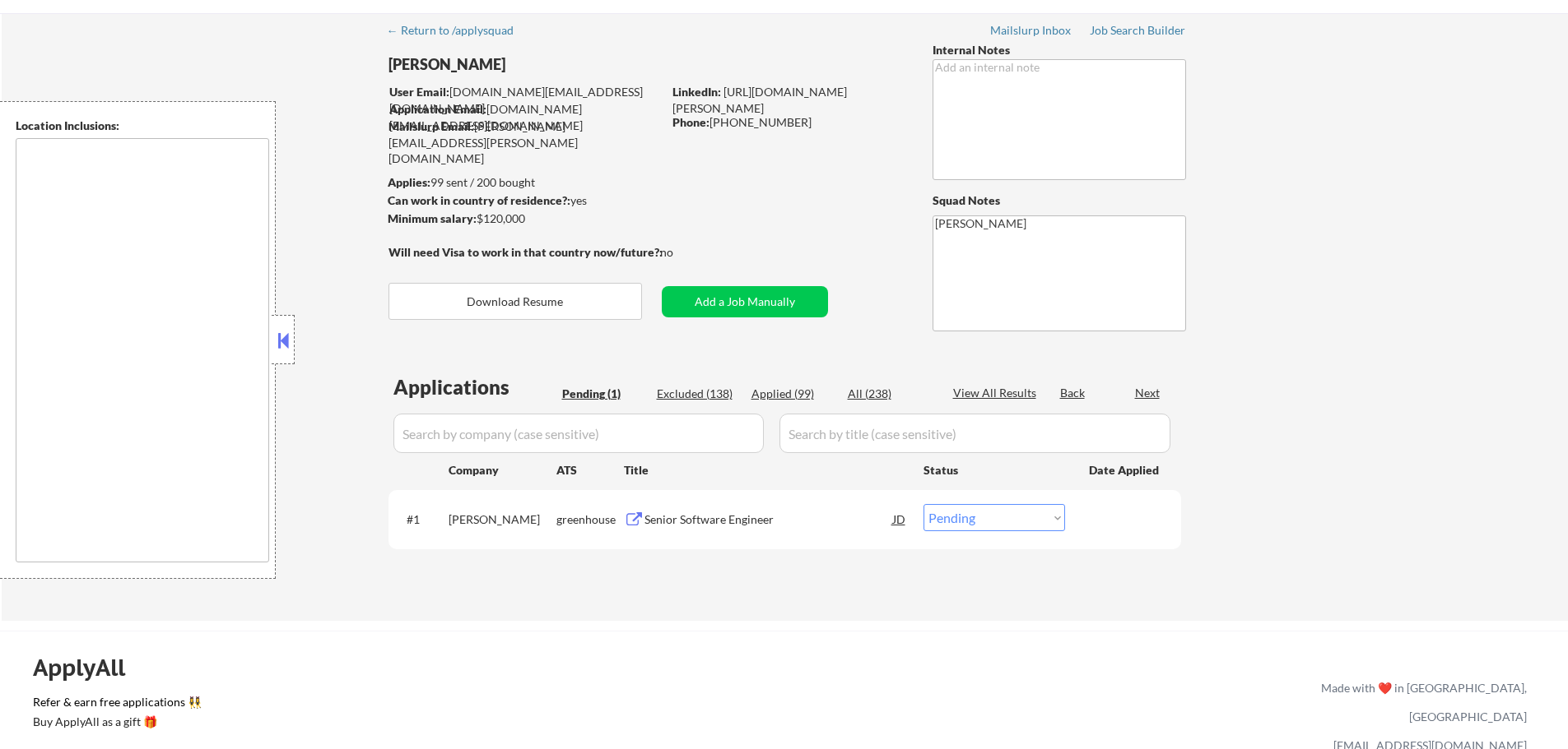
scroll to position [164, 0]
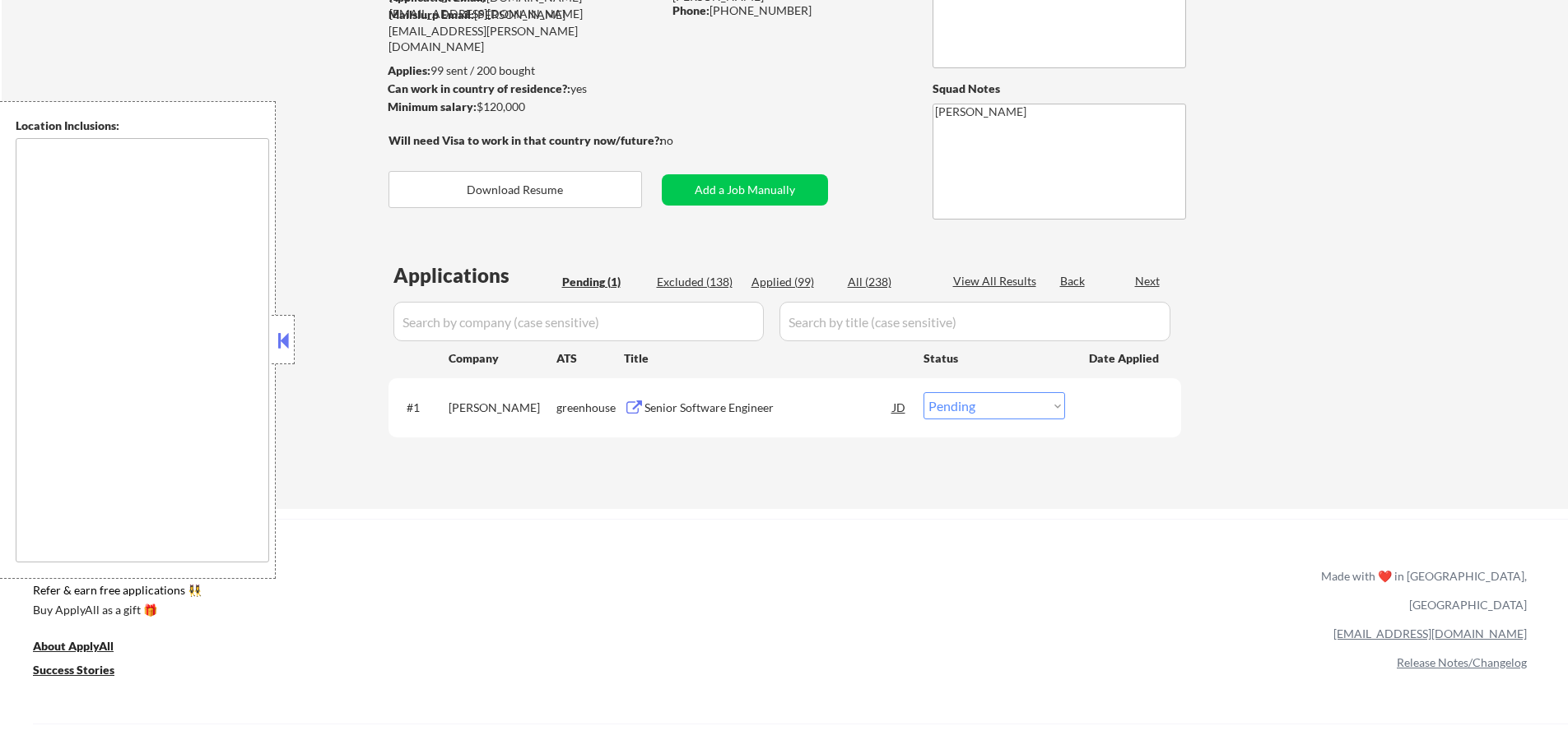
type textarea "[GEOGRAPHIC_DATA], [GEOGRAPHIC_DATA], [GEOGRAPHIC_DATA] [GEOGRAPHIC_DATA], [GEO…"
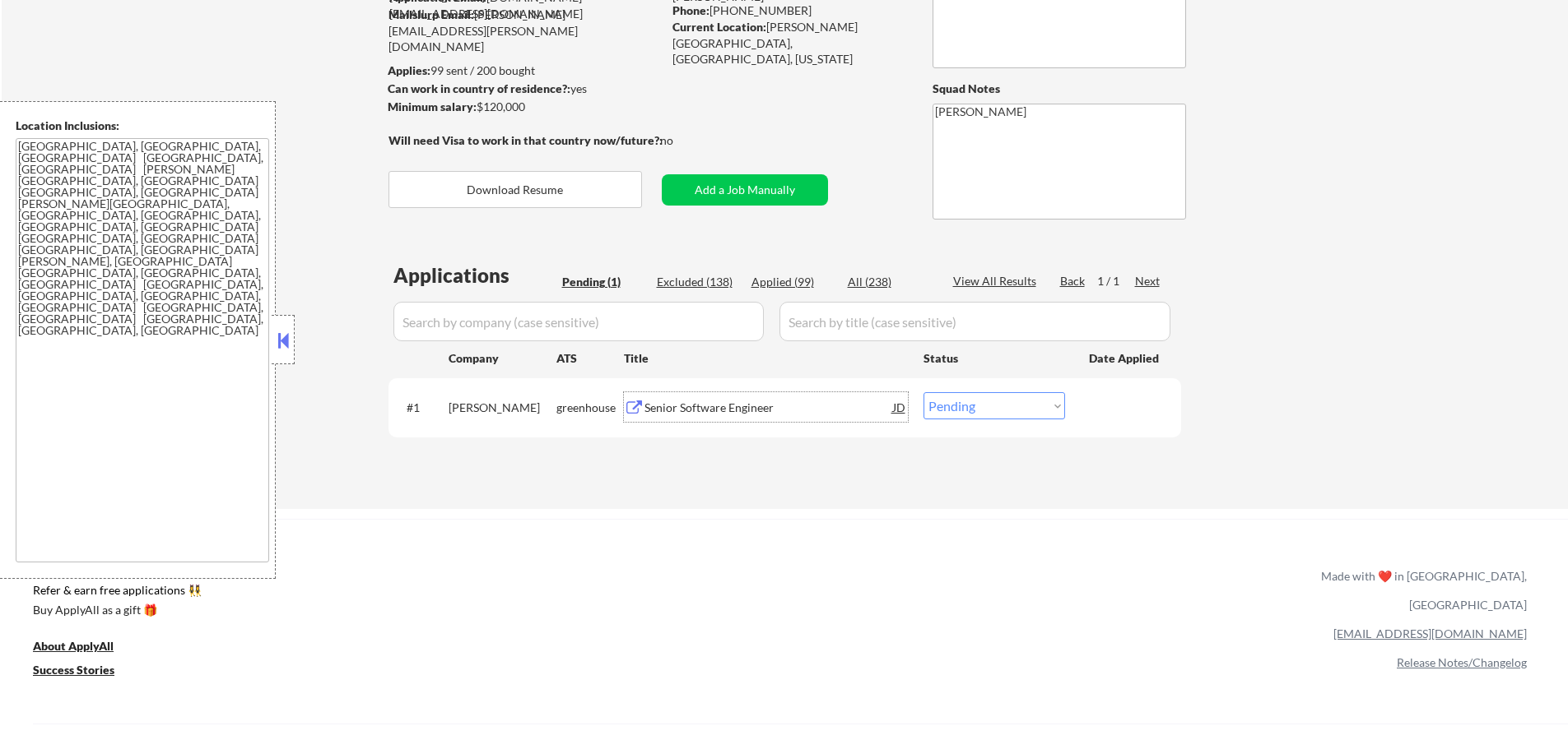
click at [685, 415] on div "Senior Software Engineer" at bounding box center [769, 408] width 249 height 17
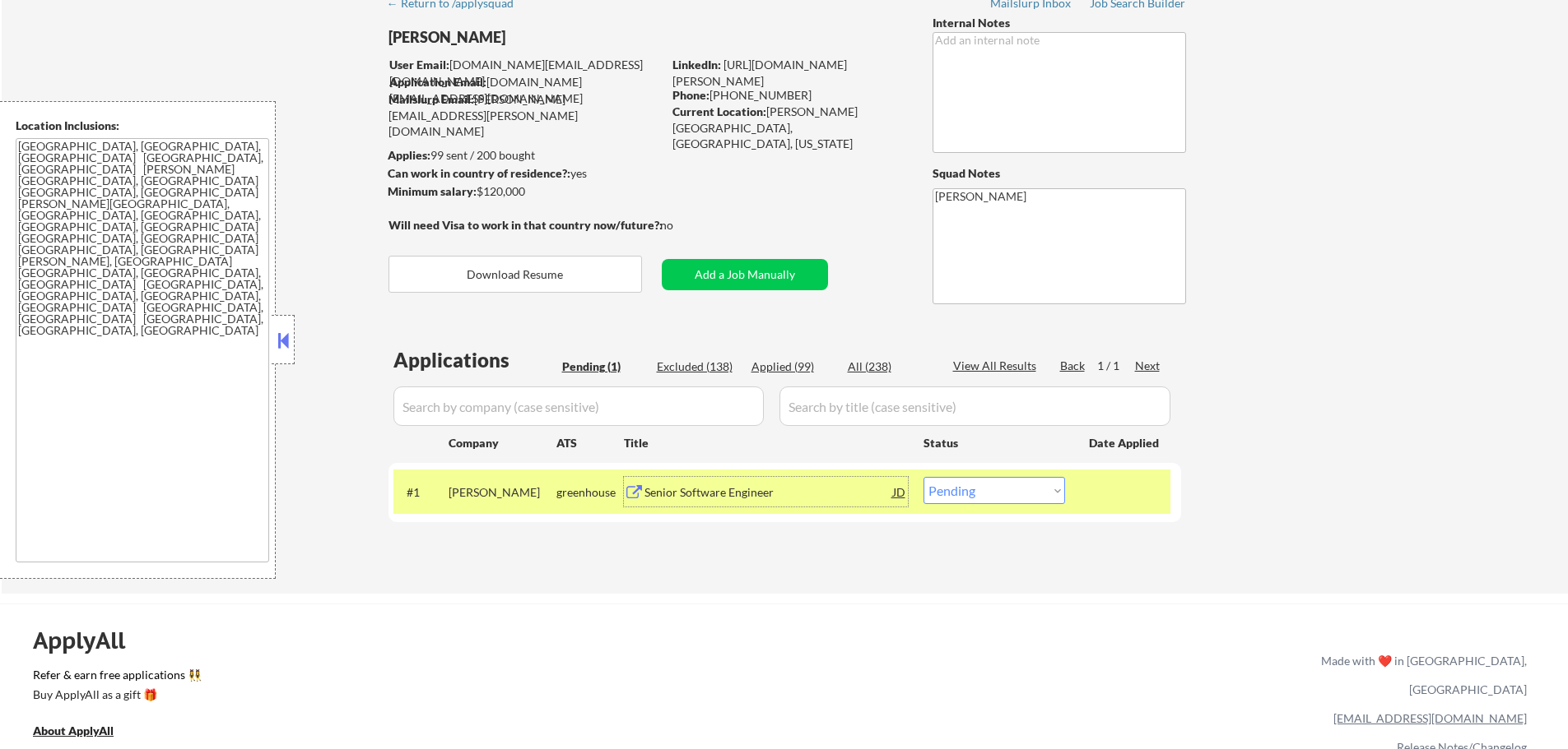
scroll to position [0, 0]
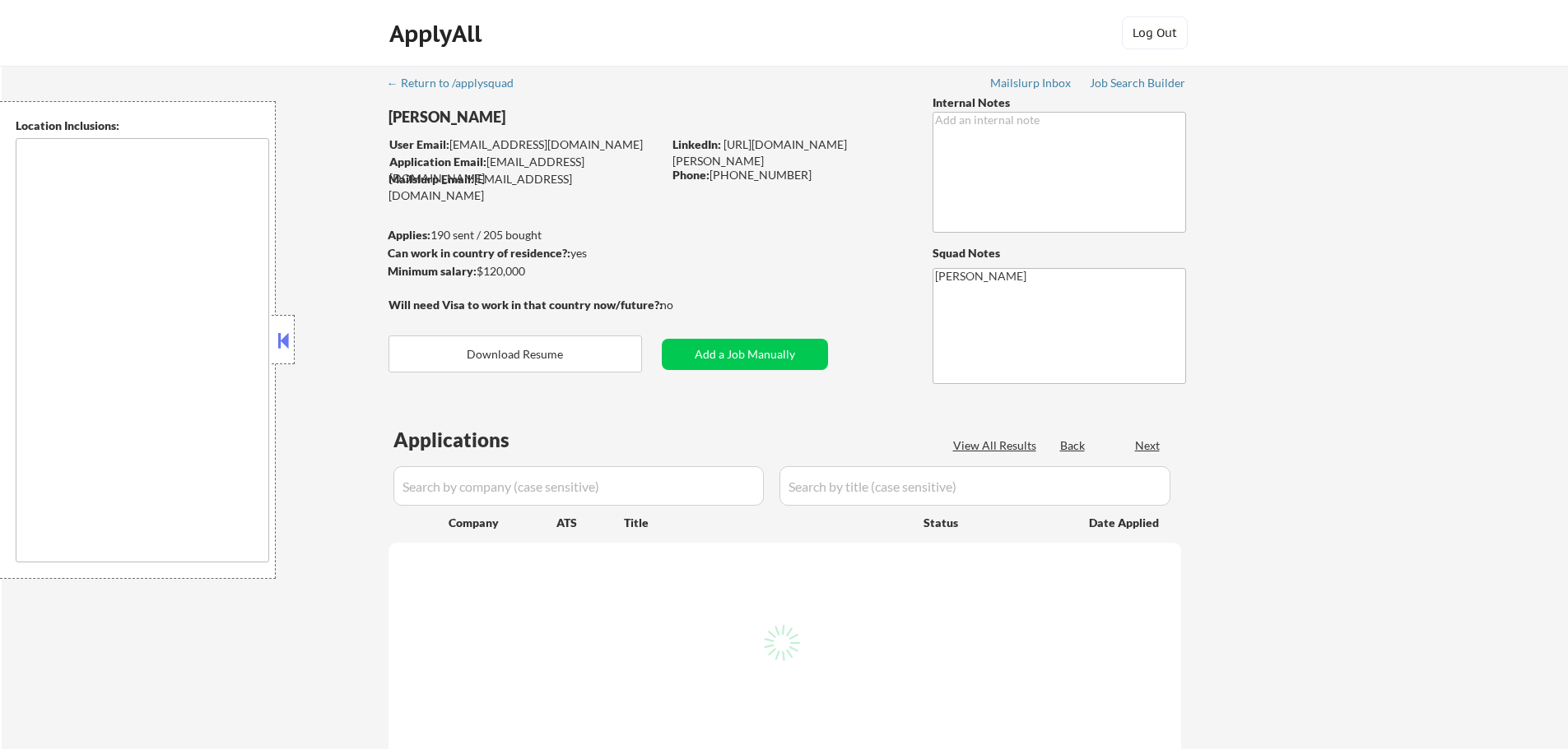
select select ""pending""
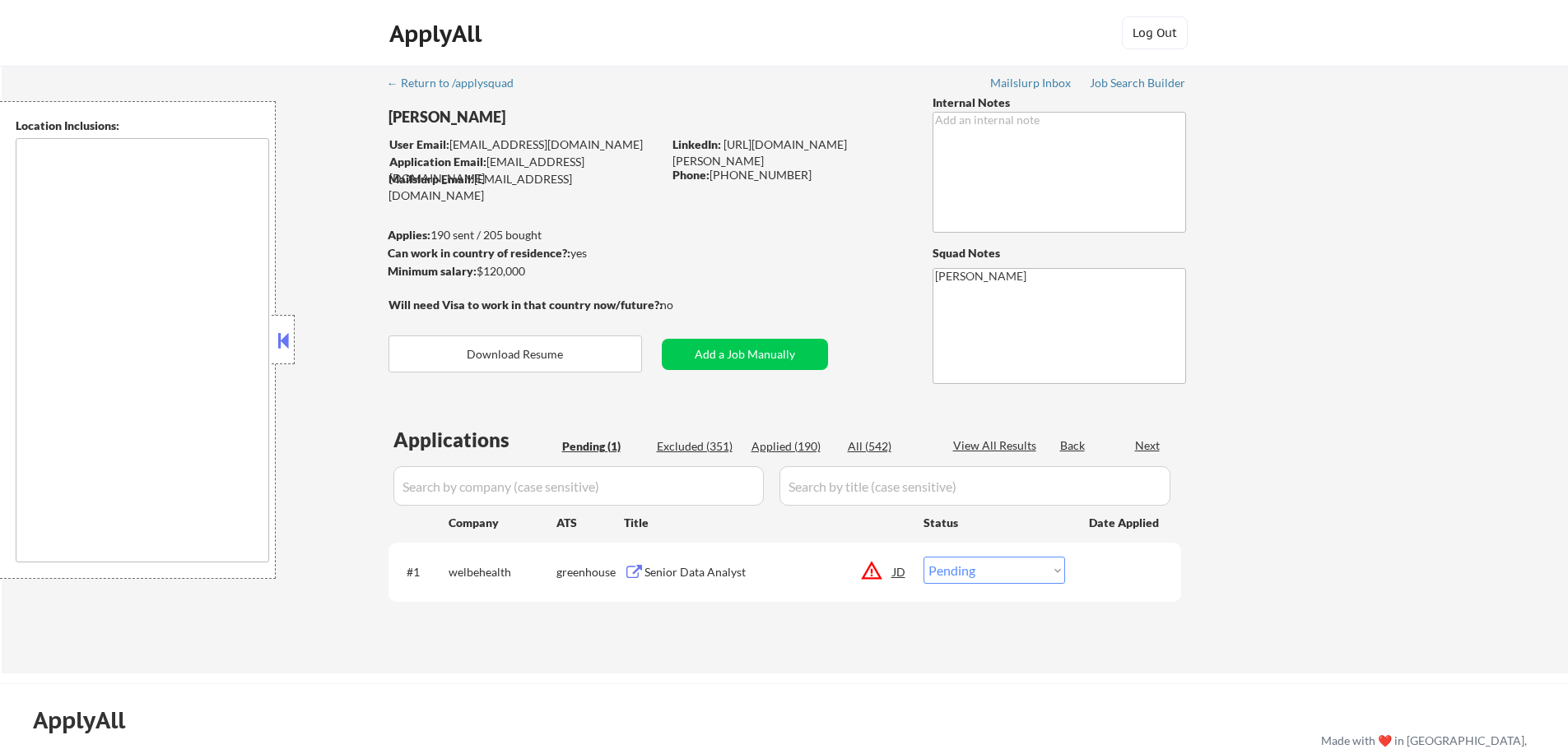
type textarea "[GEOGRAPHIC_DATA], [GEOGRAPHIC_DATA] [GEOGRAPHIC_DATA], [GEOGRAPHIC_DATA] [GEOG…"
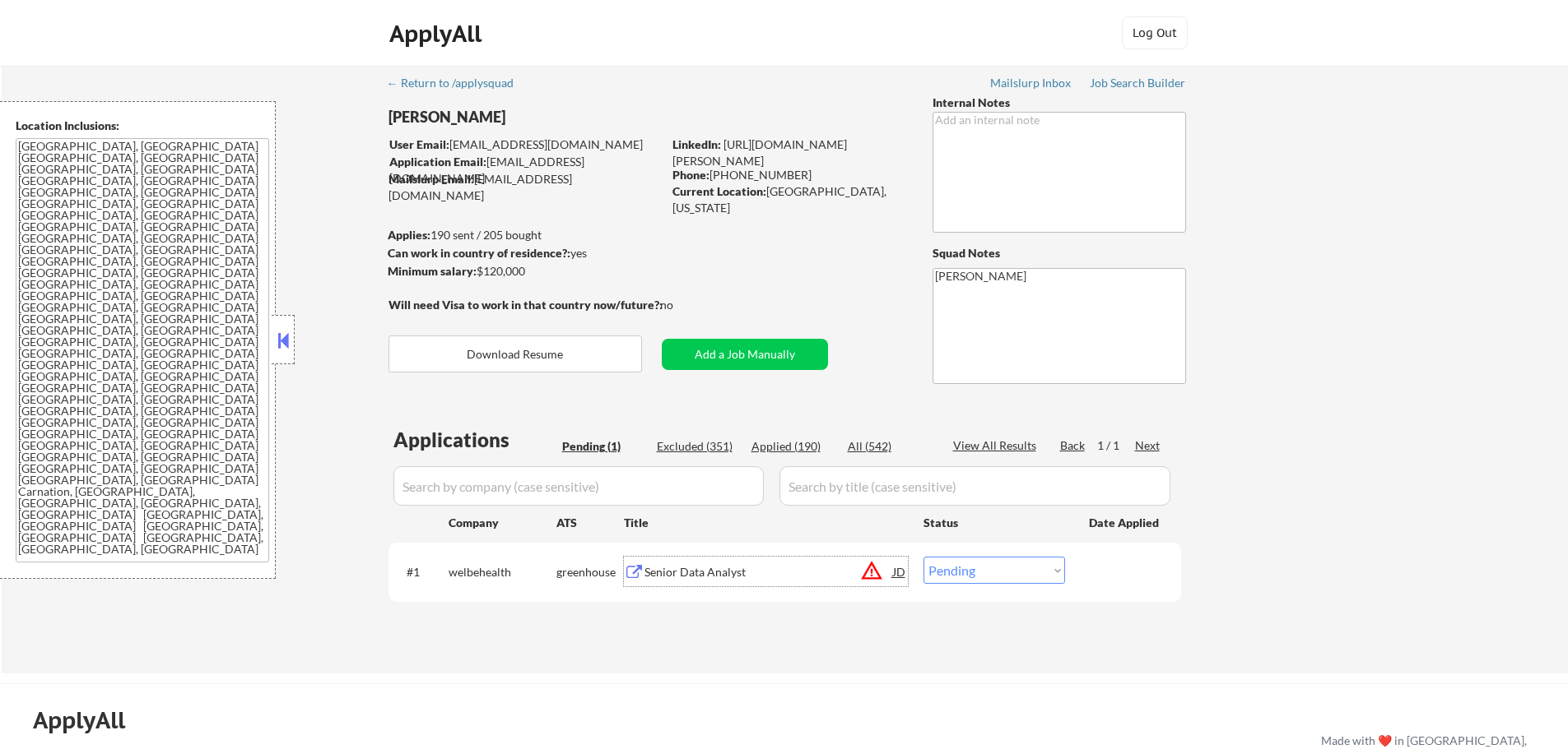
click at [652, 567] on div "Senior Data Analyst" at bounding box center [769, 572] width 249 height 17
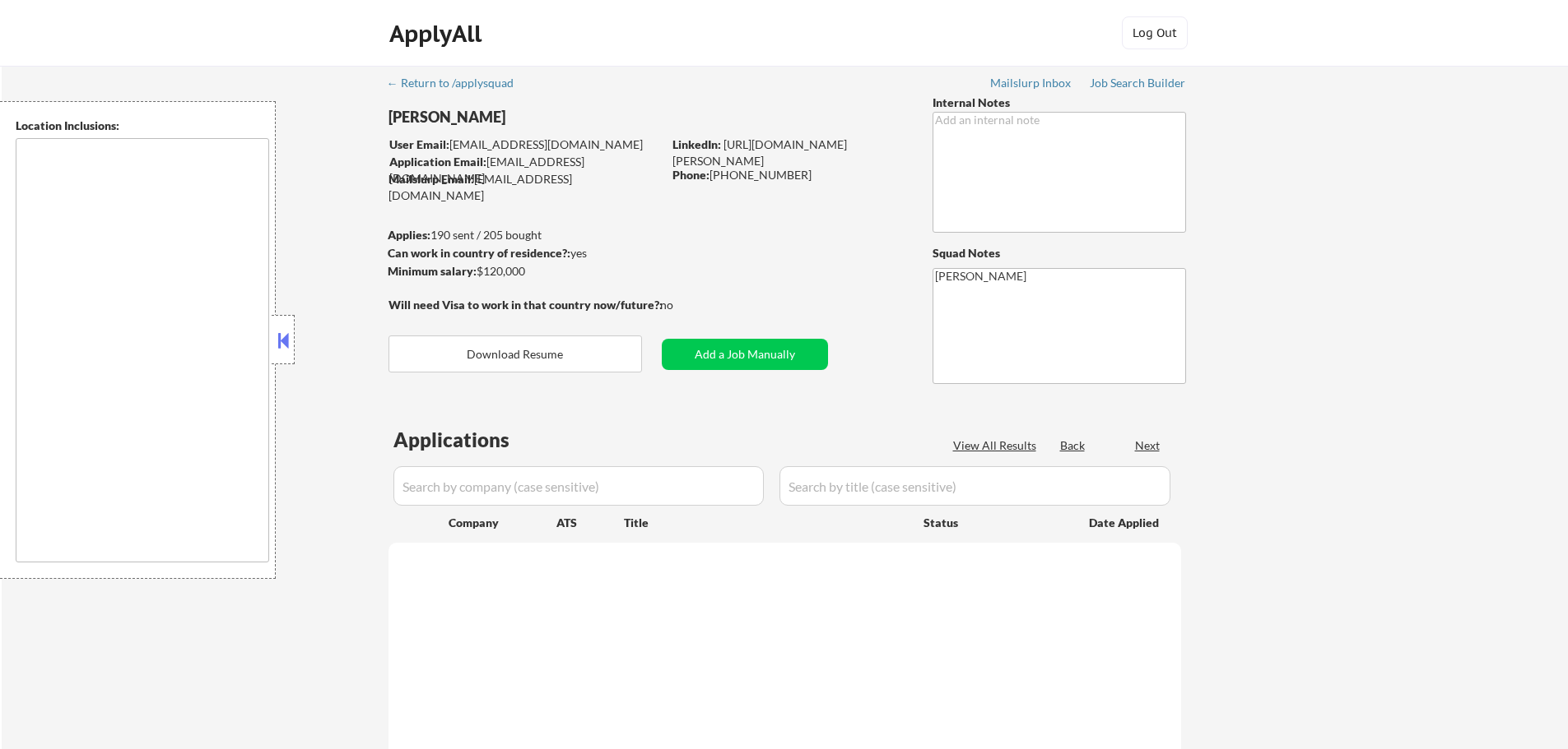
type textarea "[GEOGRAPHIC_DATA], [GEOGRAPHIC_DATA] [GEOGRAPHIC_DATA], [GEOGRAPHIC_DATA] [GEOG…"
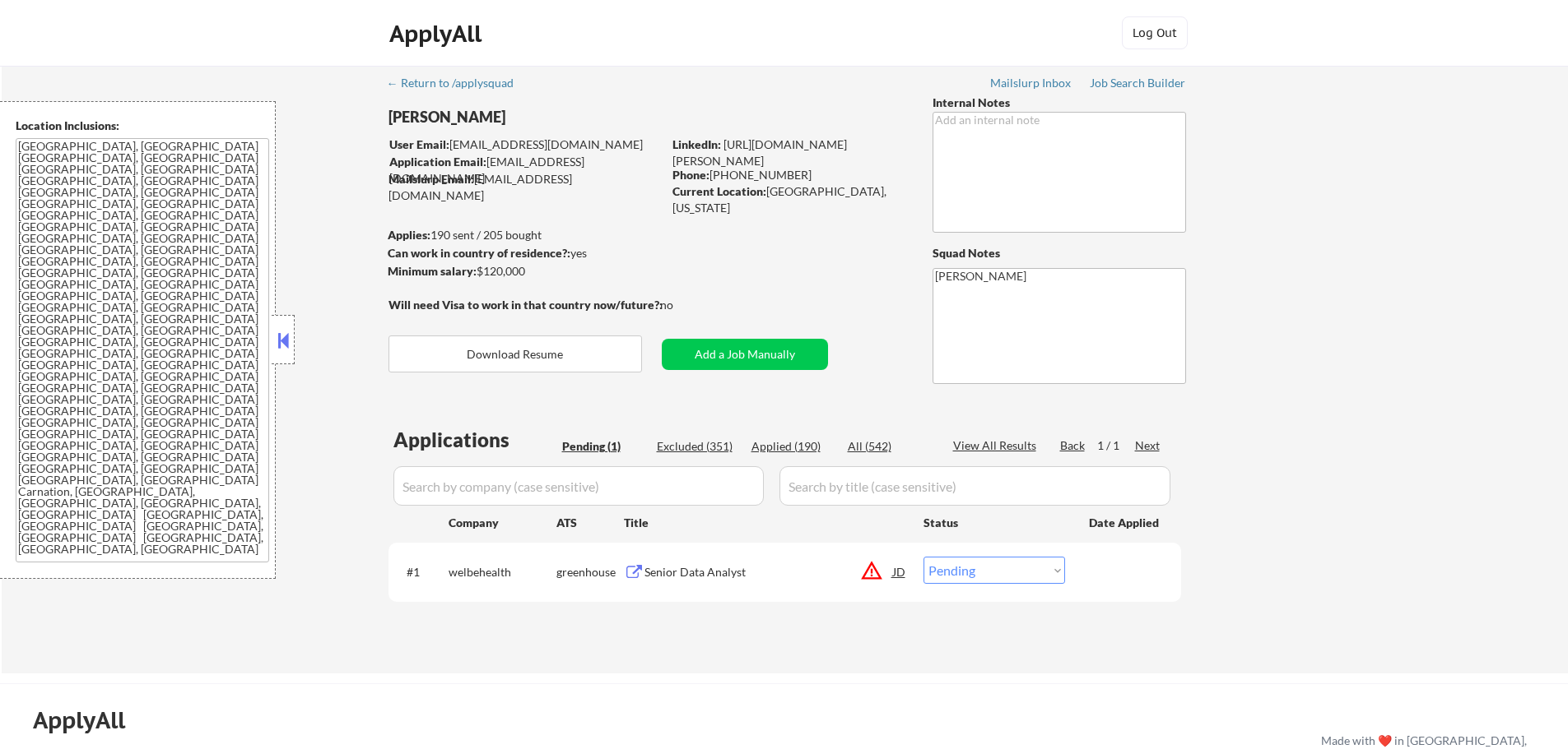
click at [1004, 579] on select "Choose an option... Pending Applied Excluded (Questions) Excluded (Expired) Exc…" at bounding box center [994, 570] width 142 height 27
select select ""excluded__location_""
click at [923, 557] on select "Choose an option... Pending Applied Excluded (Questions) Excluded (Expired) Exc…" at bounding box center [994, 570] width 142 height 27
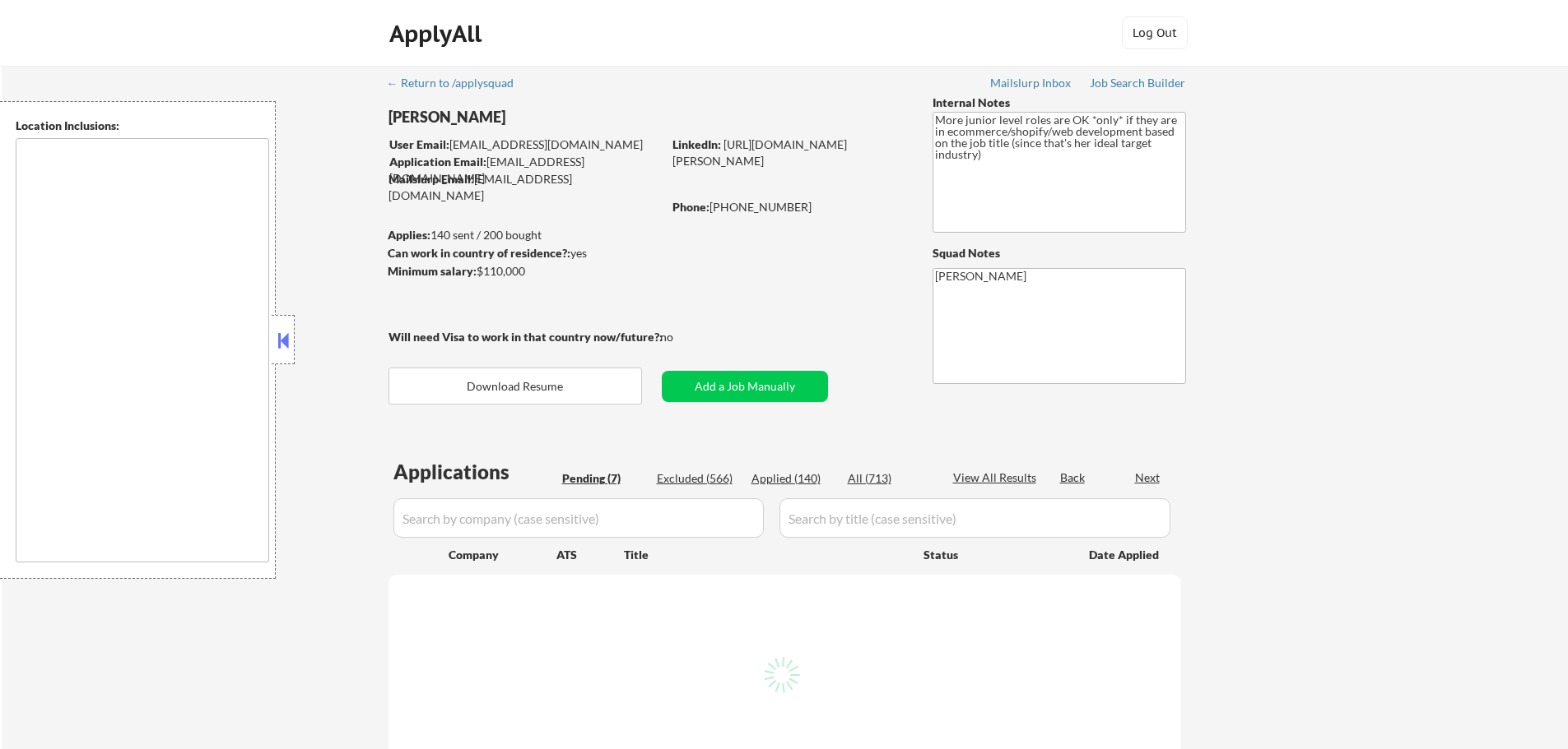
select select ""pending""
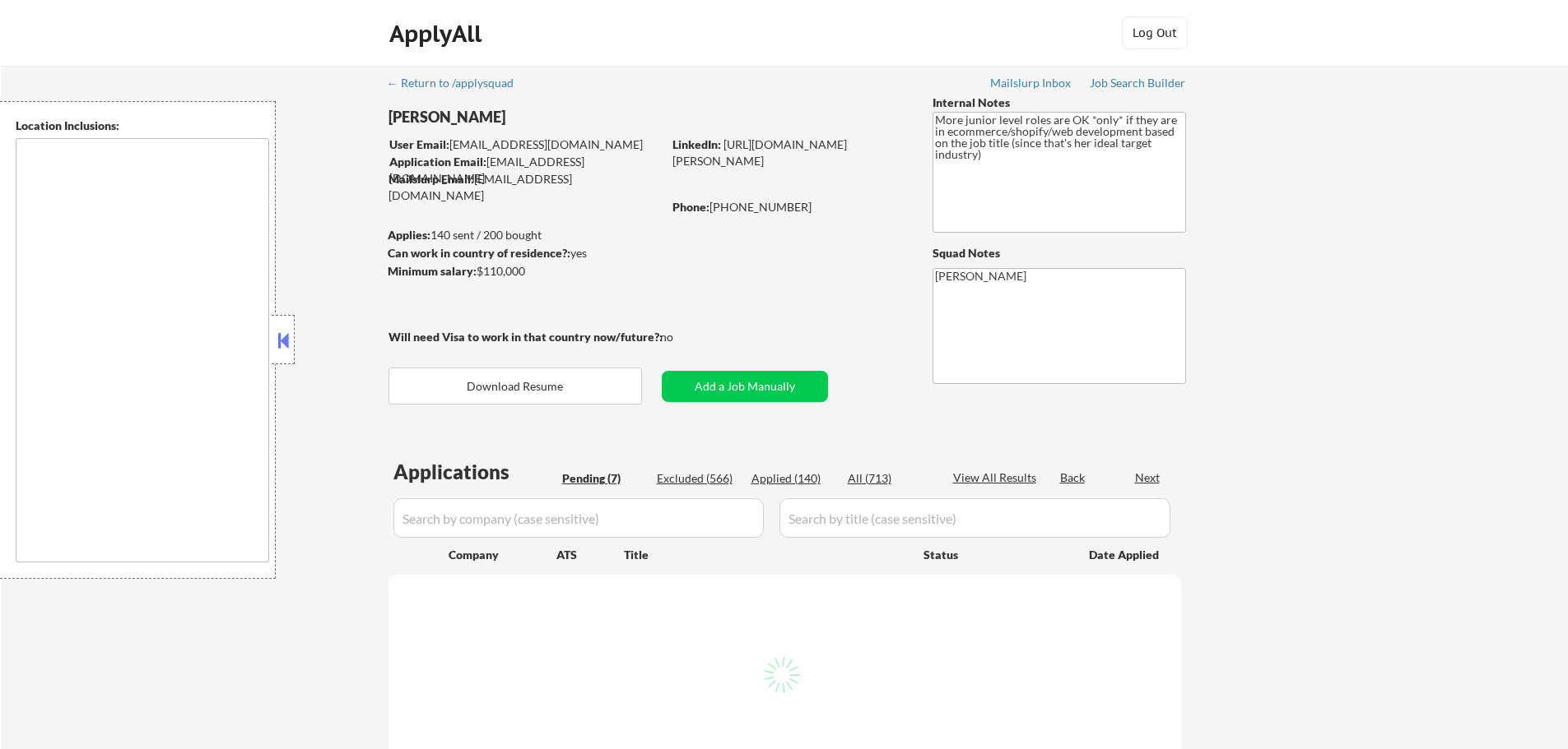
select select ""pending""
type textarea "remote"
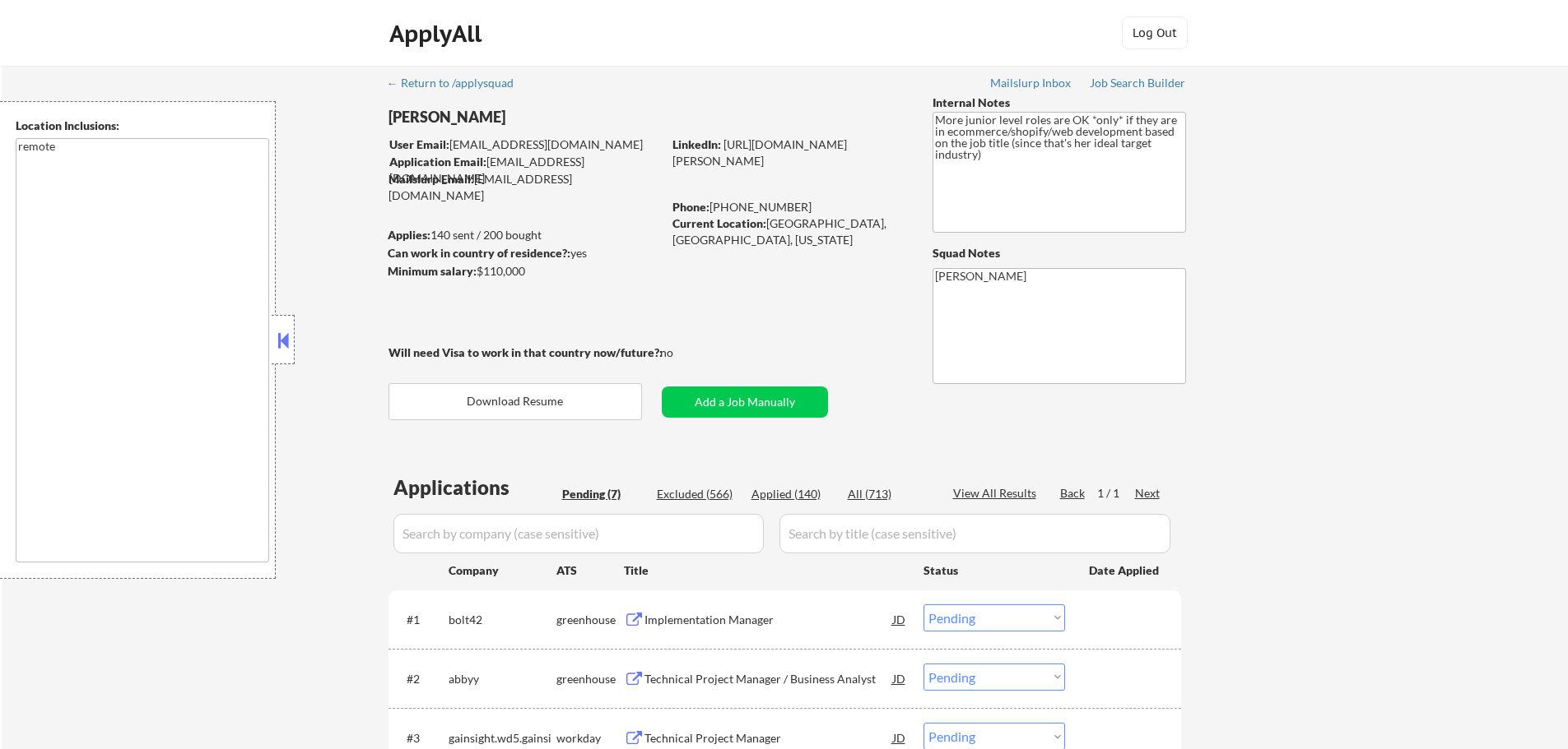
click at [1456, 142] on div "← Return to /applysquad Mailslurp Inbox Job Search Builder [PERSON_NAME] User E…" at bounding box center [784, 596] width 1566 height 1062
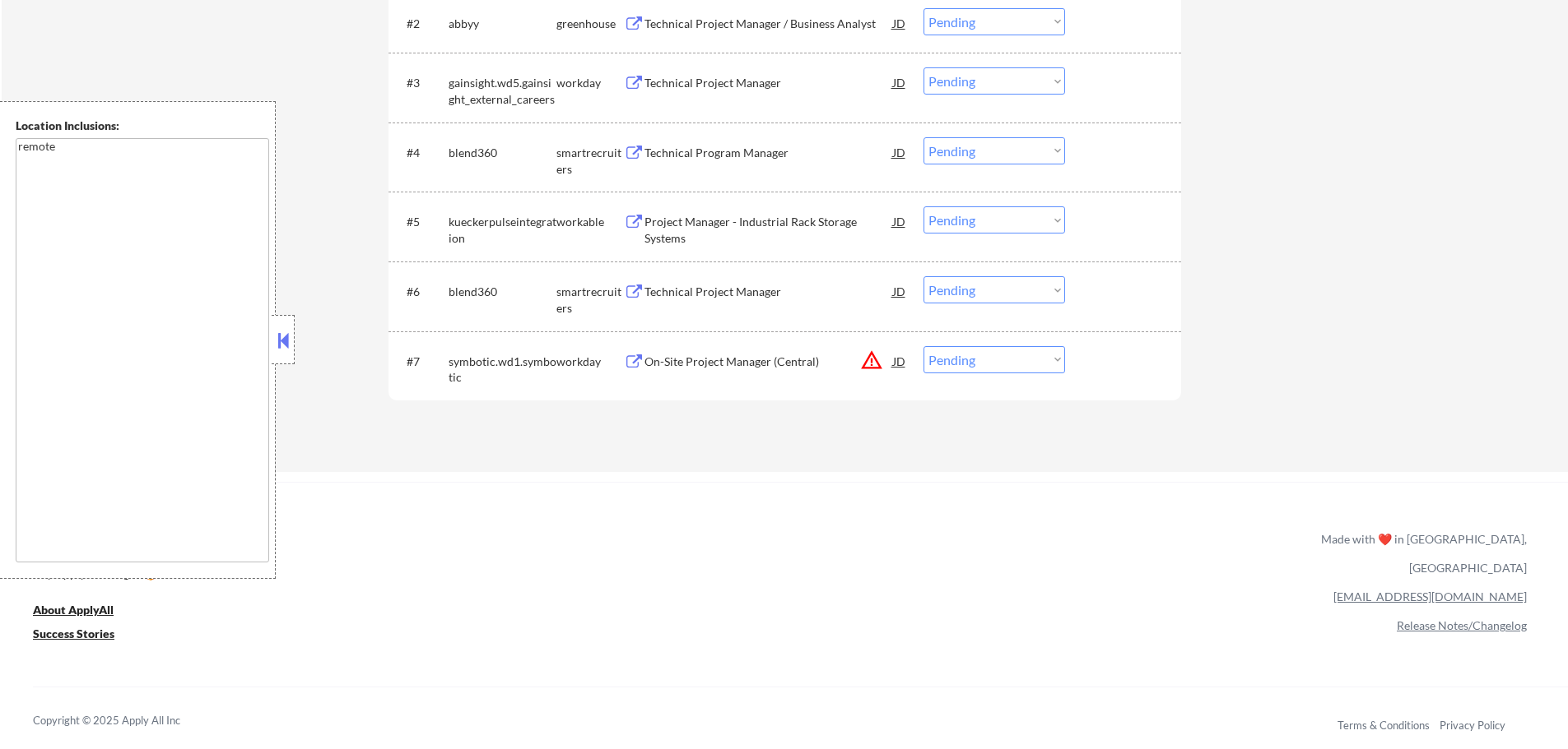
scroll to position [658, 0]
click at [735, 358] on div "On-Site Project Manager (Central)" at bounding box center [769, 359] width 249 height 17
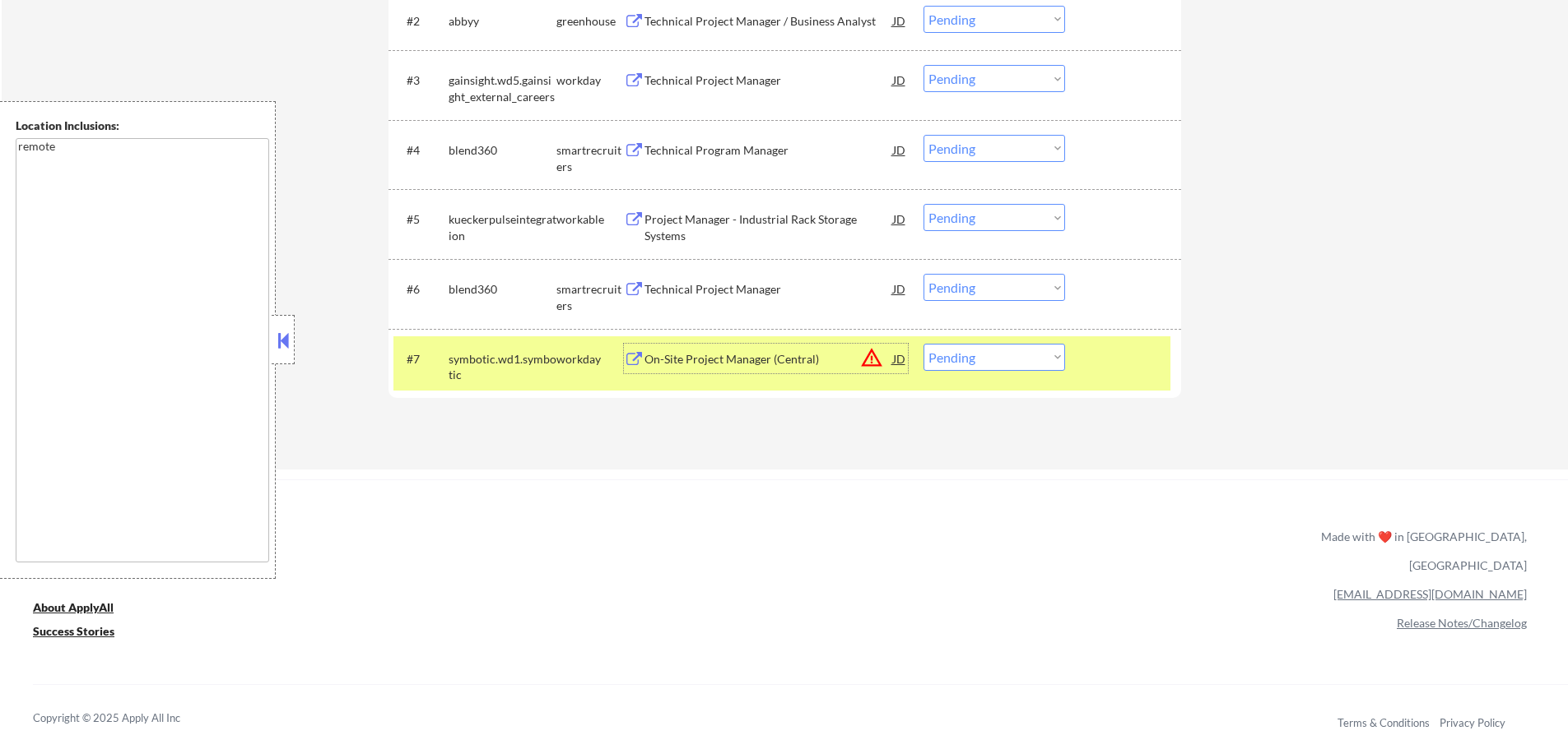
click at [1005, 361] on select "Choose an option... Pending Applied Excluded (Questions) Excluded (Expired) Exc…" at bounding box center [994, 357] width 142 height 27
select select ""excluded__location_""
click at [923, 344] on select "Choose an option... Pending Applied Excluded (Questions) Excluded (Expired) Exc…" at bounding box center [994, 357] width 142 height 27
click at [1115, 364] on div at bounding box center [1125, 359] width 73 height 30
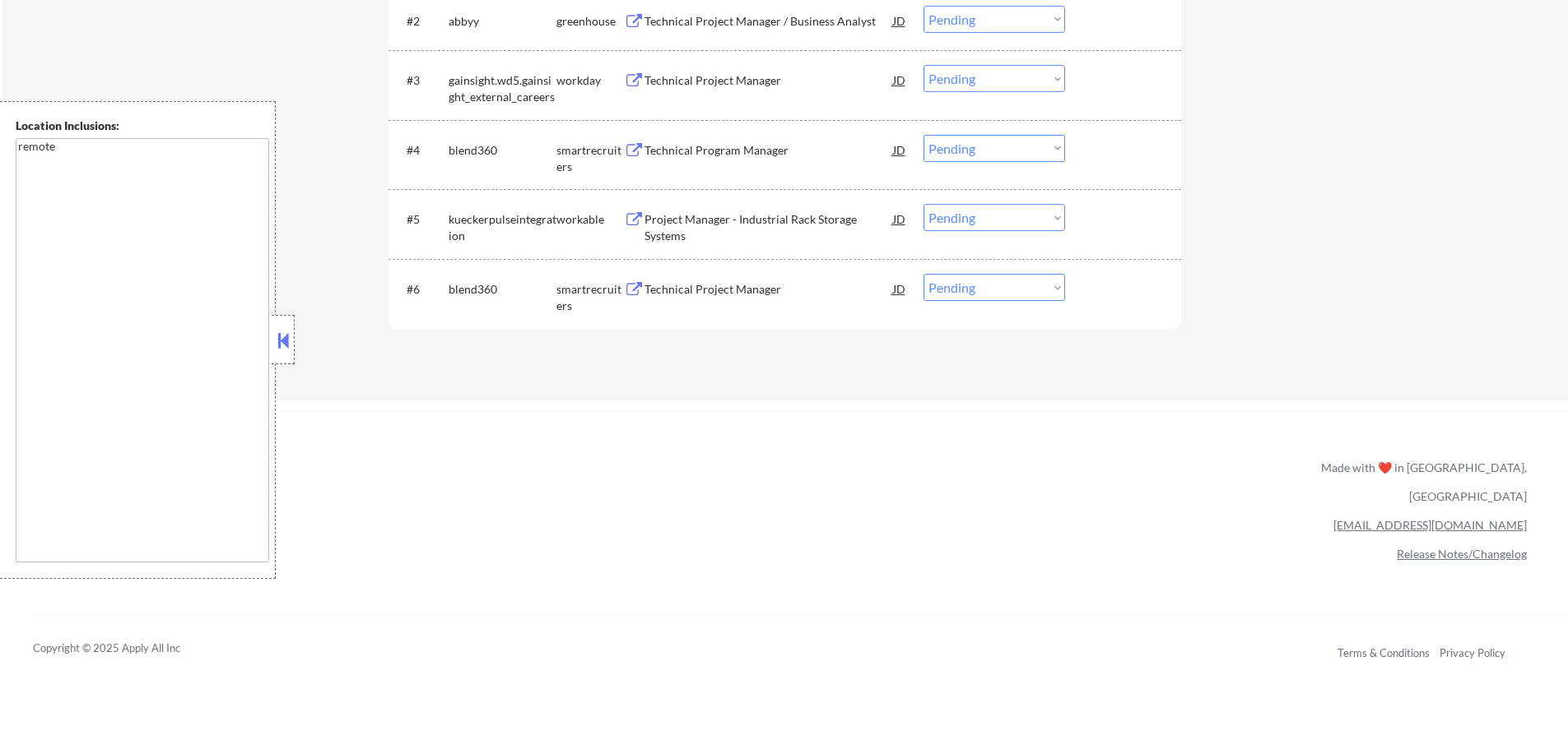
click at [691, 292] on div "Technical Project Manager" at bounding box center [769, 289] width 249 height 17
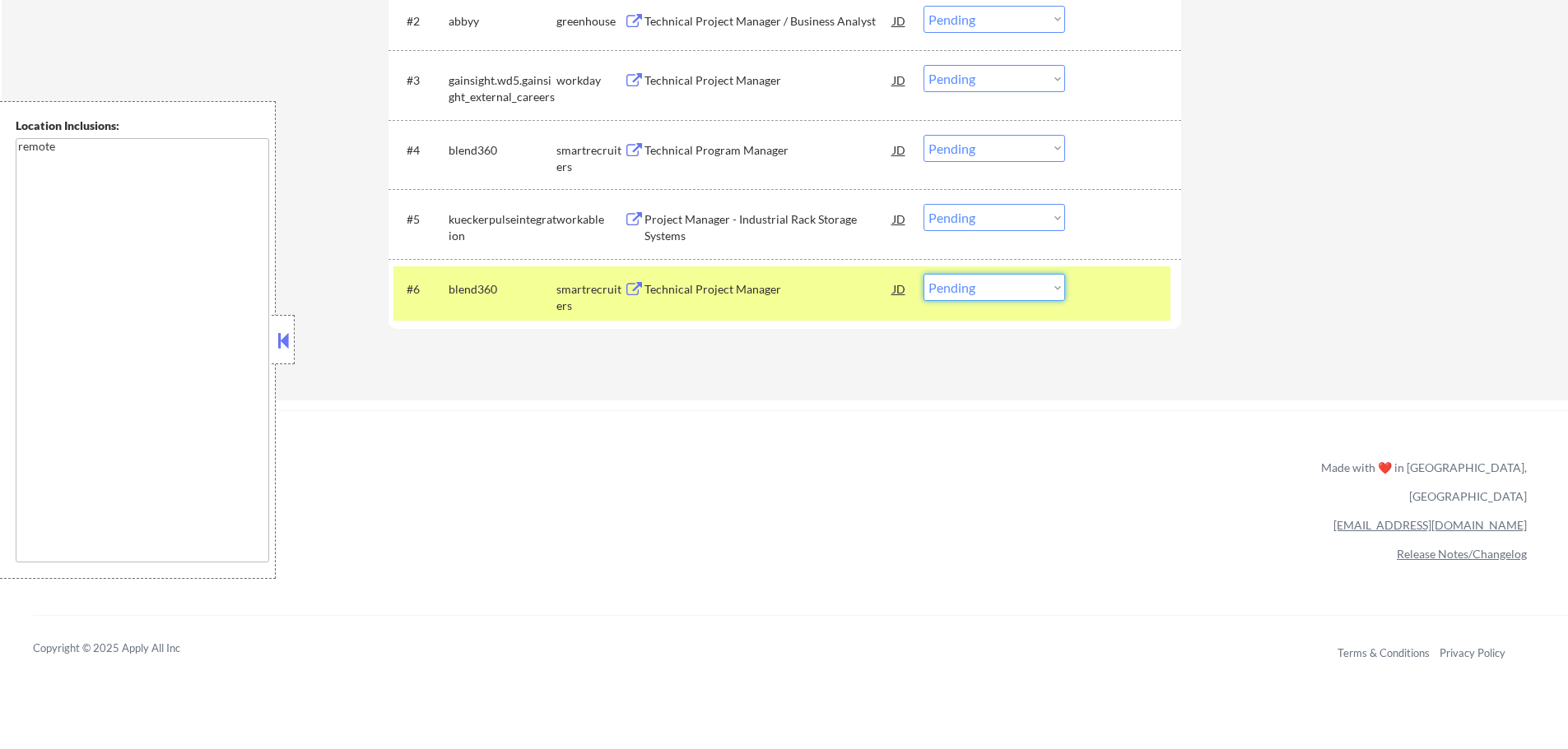
click at [971, 291] on select "Choose an option... Pending Applied Excluded (Questions) Excluded (Expired) Exc…" at bounding box center [994, 287] width 142 height 27
select select ""excluded__bad_match_""
click at [923, 274] on select "Choose an option... Pending Applied Excluded (Questions) Excluded (Expired) Exc…" at bounding box center [994, 287] width 142 height 27
click at [1087, 297] on div "#6 blend360 smartrecruiters Technical Project Manager JD Choose an option... Pe…" at bounding box center [782, 293] width 777 height 54
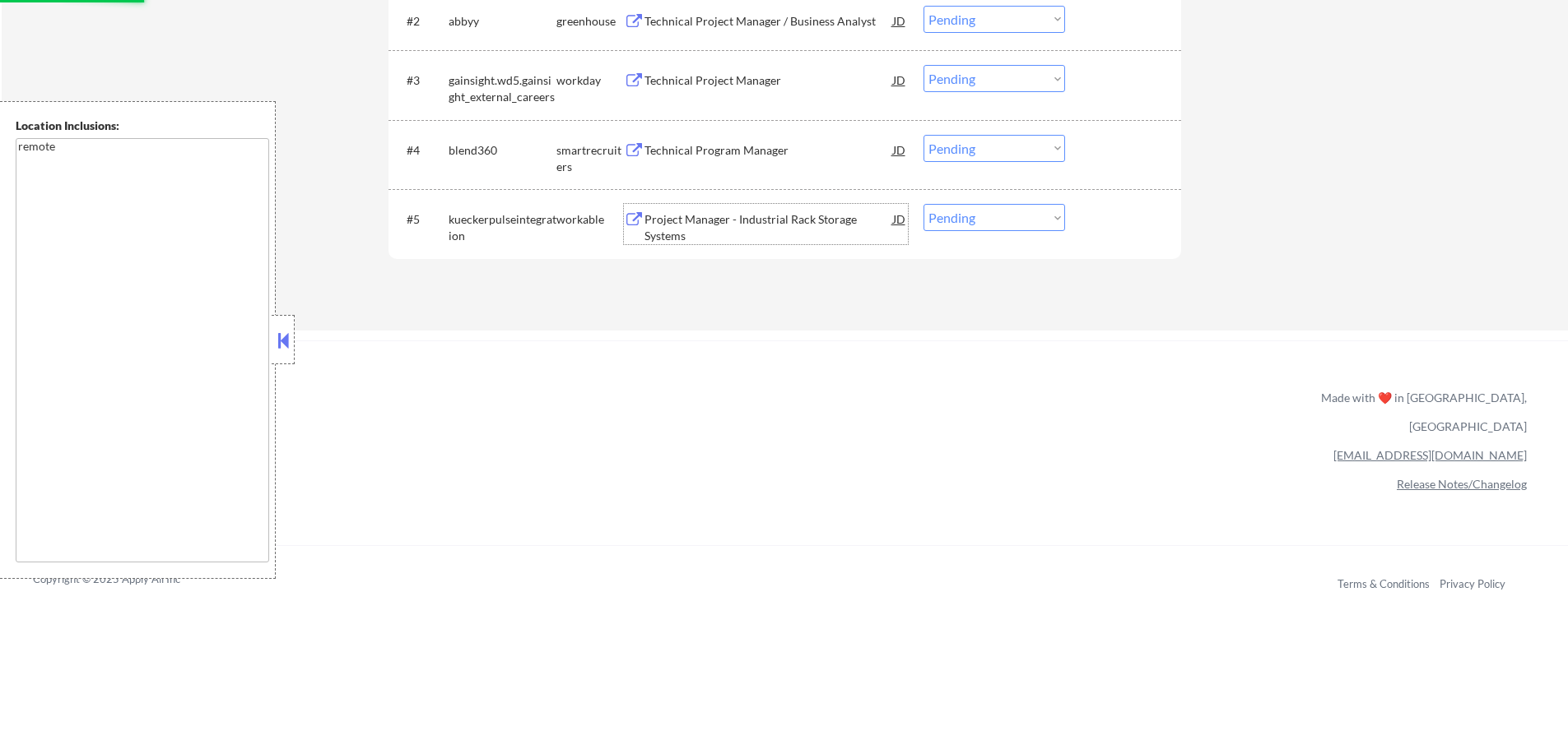
click at [707, 219] on div "Project Manager - Industrial Rack Storage Systems" at bounding box center [769, 227] width 249 height 32
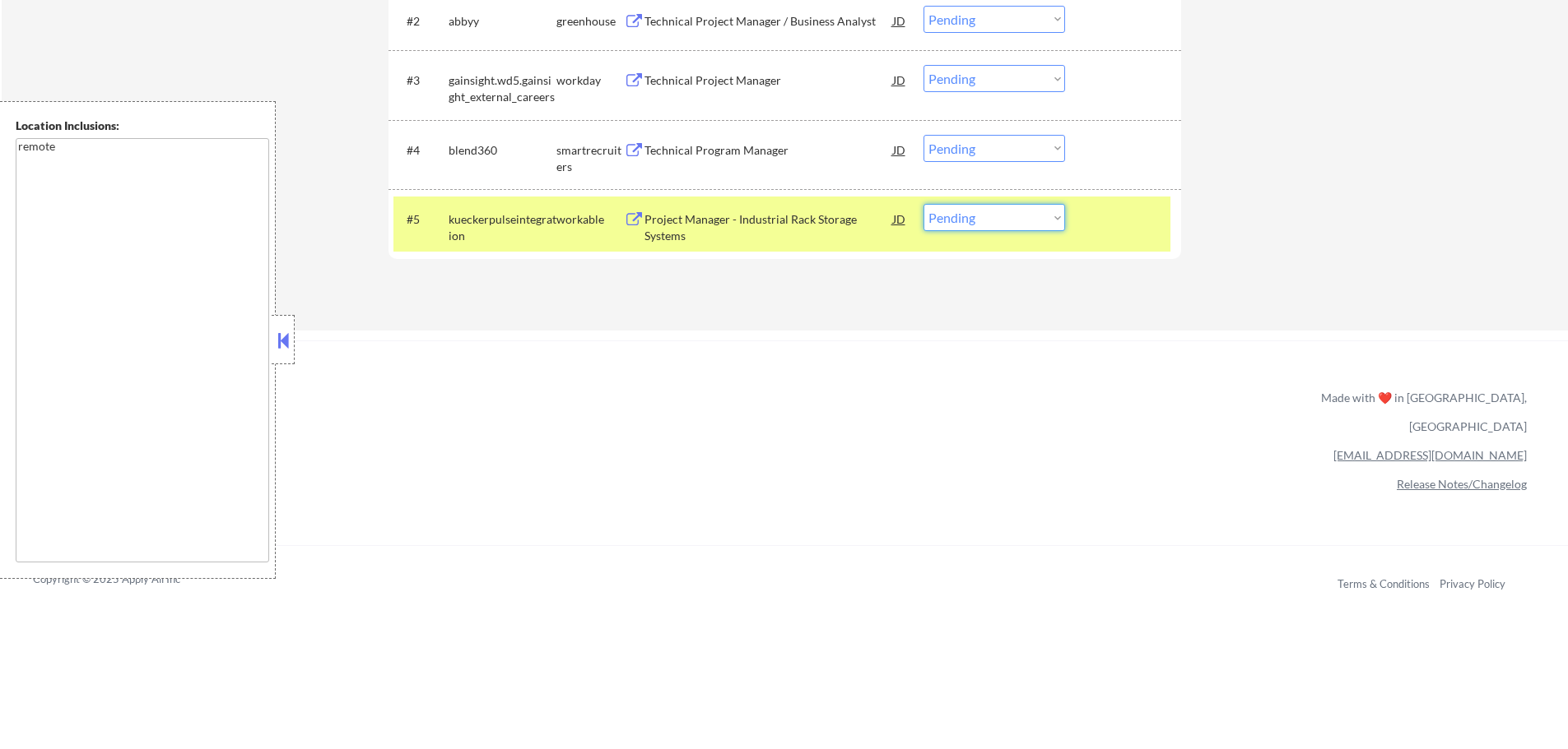
click at [952, 219] on select "Choose an option... Pending Applied Excluded (Questions) Excluded (Expired) Exc…" at bounding box center [994, 217] width 142 height 27
select select ""excluded__bad_match_""
click at [923, 204] on select "Choose an option... Pending Applied Excluded (Questions) Excluded (Expired) Exc…" at bounding box center [994, 217] width 142 height 27
click at [1096, 210] on div at bounding box center [1125, 219] width 73 height 30
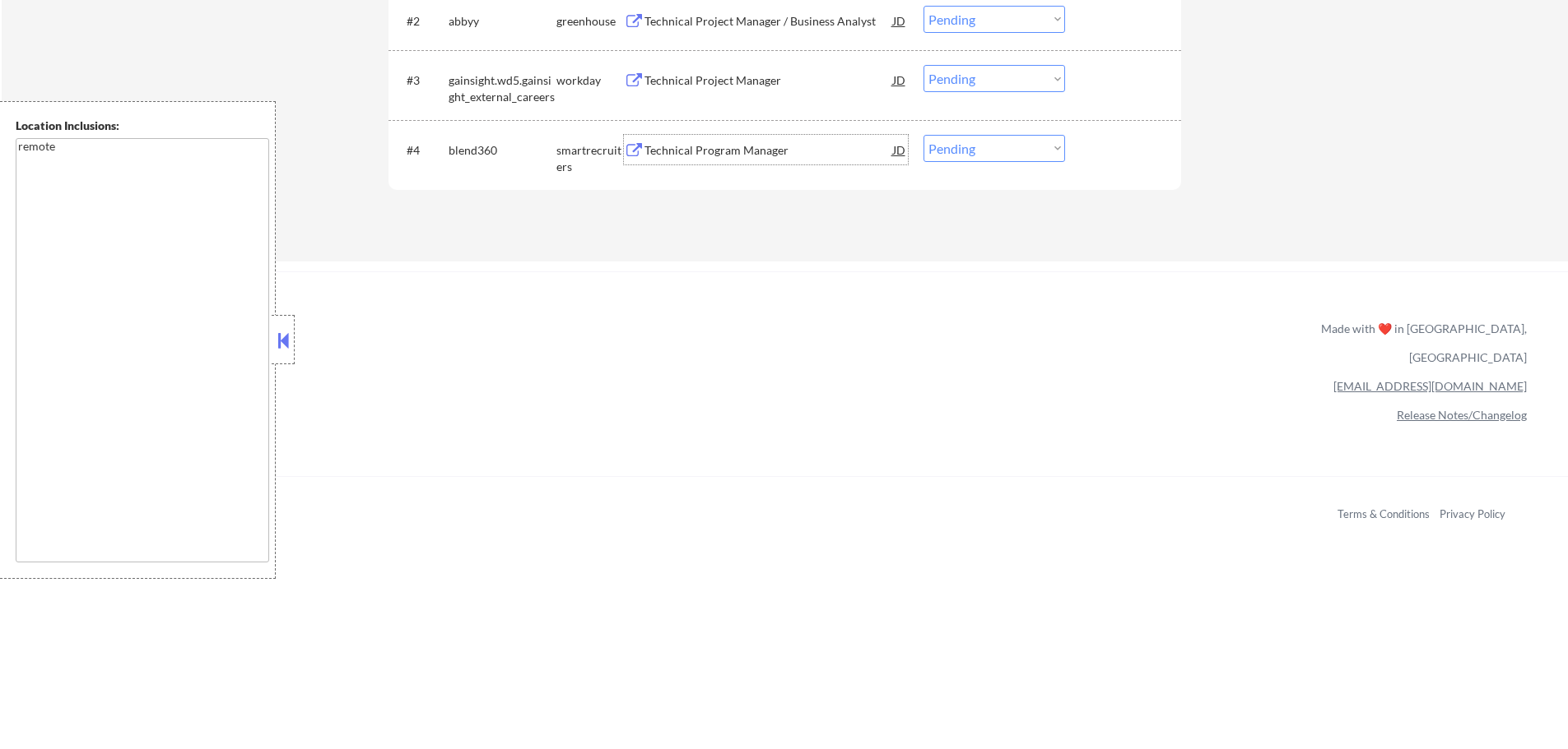
click at [704, 143] on div "Technical Program Manager" at bounding box center [769, 150] width 249 height 17
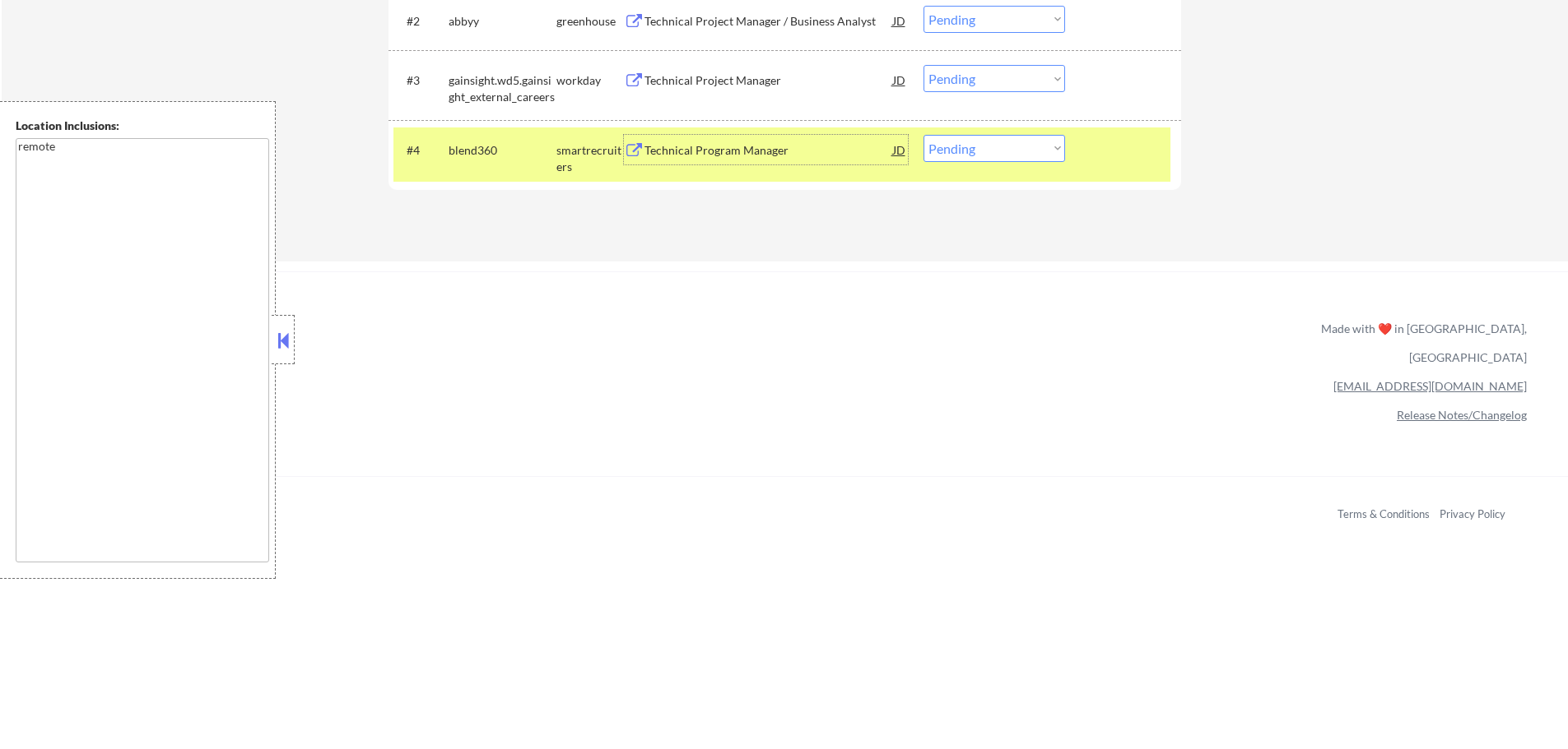
click at [954, 146] on select "Choose an option... Pending Applied Excluded (Questions) Excluded (Expired) Exc…" at bounding box center [994, 148] width 142 height 27
select select ""applied""
click at [923, 135] on select "Choose an option... Pending Applied Excluded (Questions) Excluded (Expired) Exc…" at bounding box center [994, 148] width 142 height 27
click at [1114, 152] on div at bounding box center [1125, 150] width 73 height 30
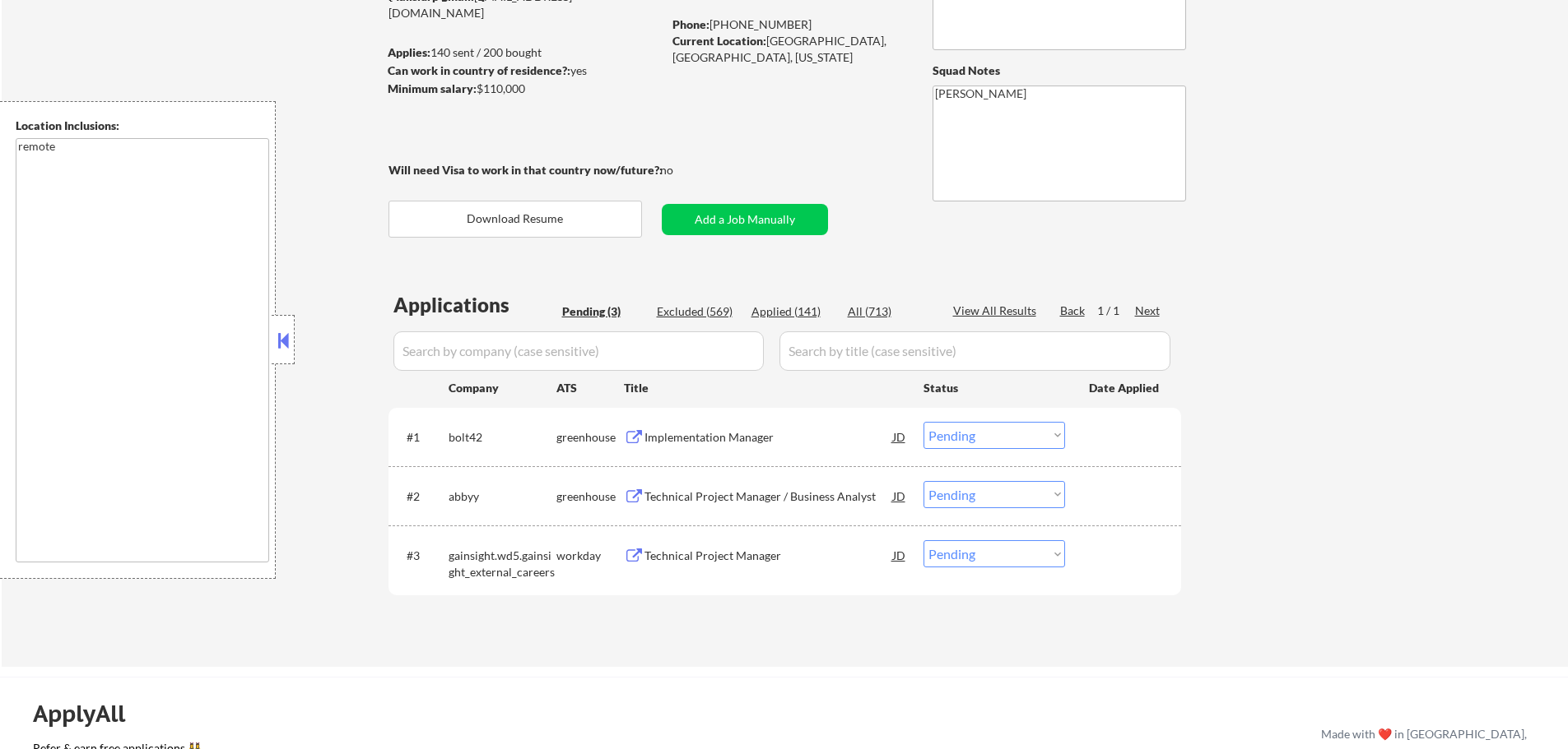
scroll to position [329, 0]
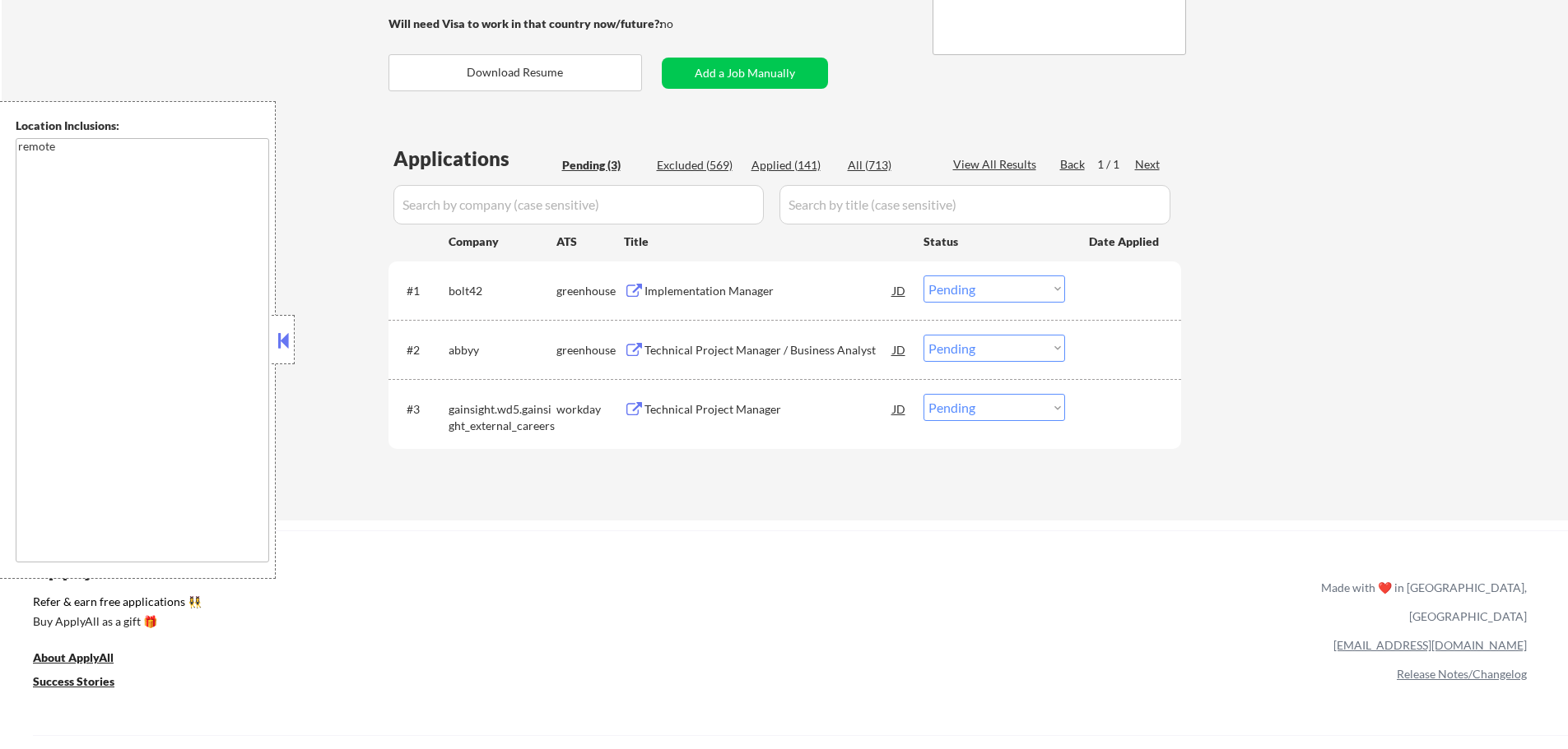
click at [702, 278] on div "Implementation Manager" at bounding box center [769, 291] width 249 height 30
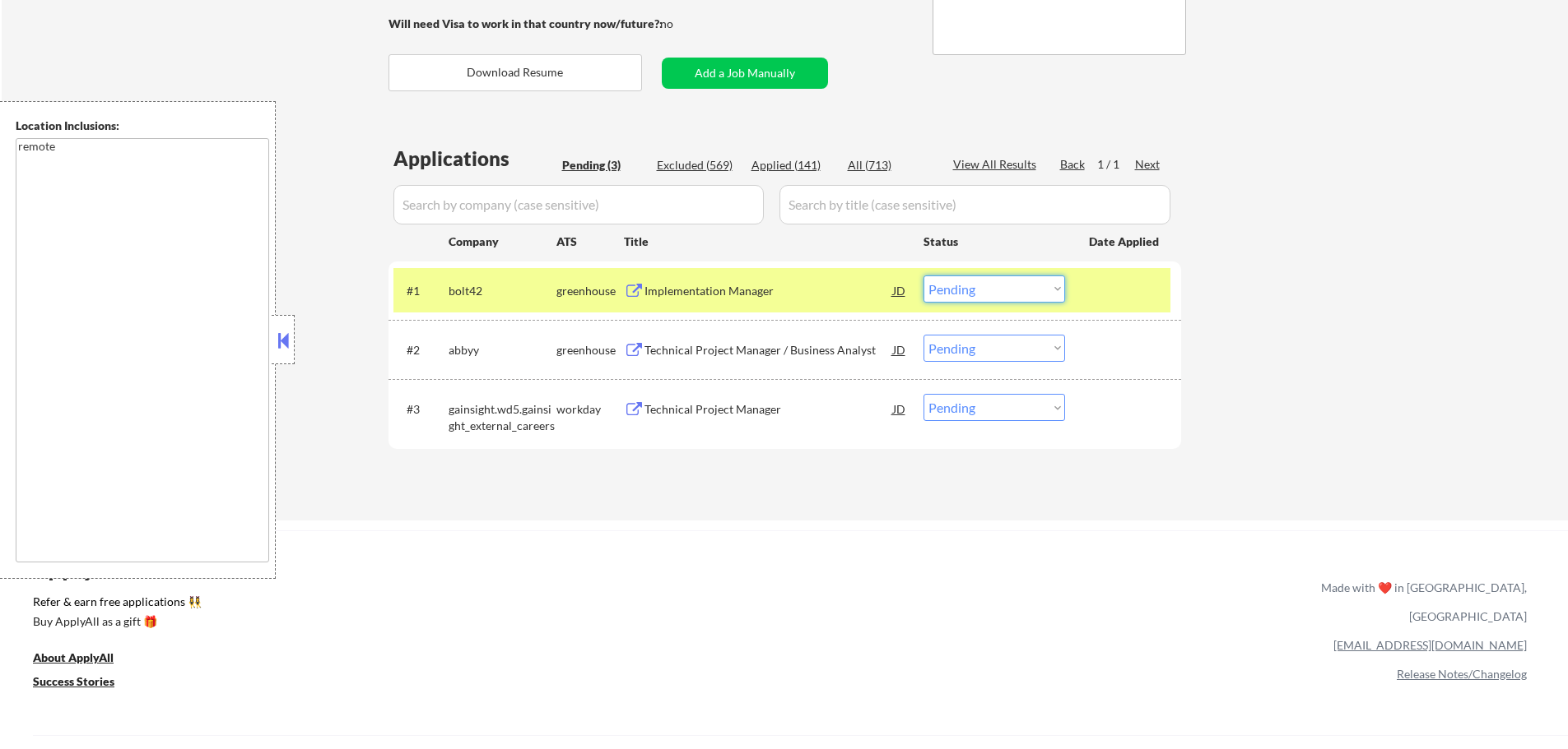
click at [971, 287] on select "Choose an option... Pending Applied Excluded (Questions) Excluded (Expired) Exc…" at bounding box center [994, 289] width 142 height 27
click at [923, 276] on select "Choose an option... Pending Applied Excluded (Questions) Excluded (Expired) Exc…" at bounding box center [994, 289] width 142 height 27
click at [1091, 289] on div at bounding box center [1125, 291] width 73 height 30
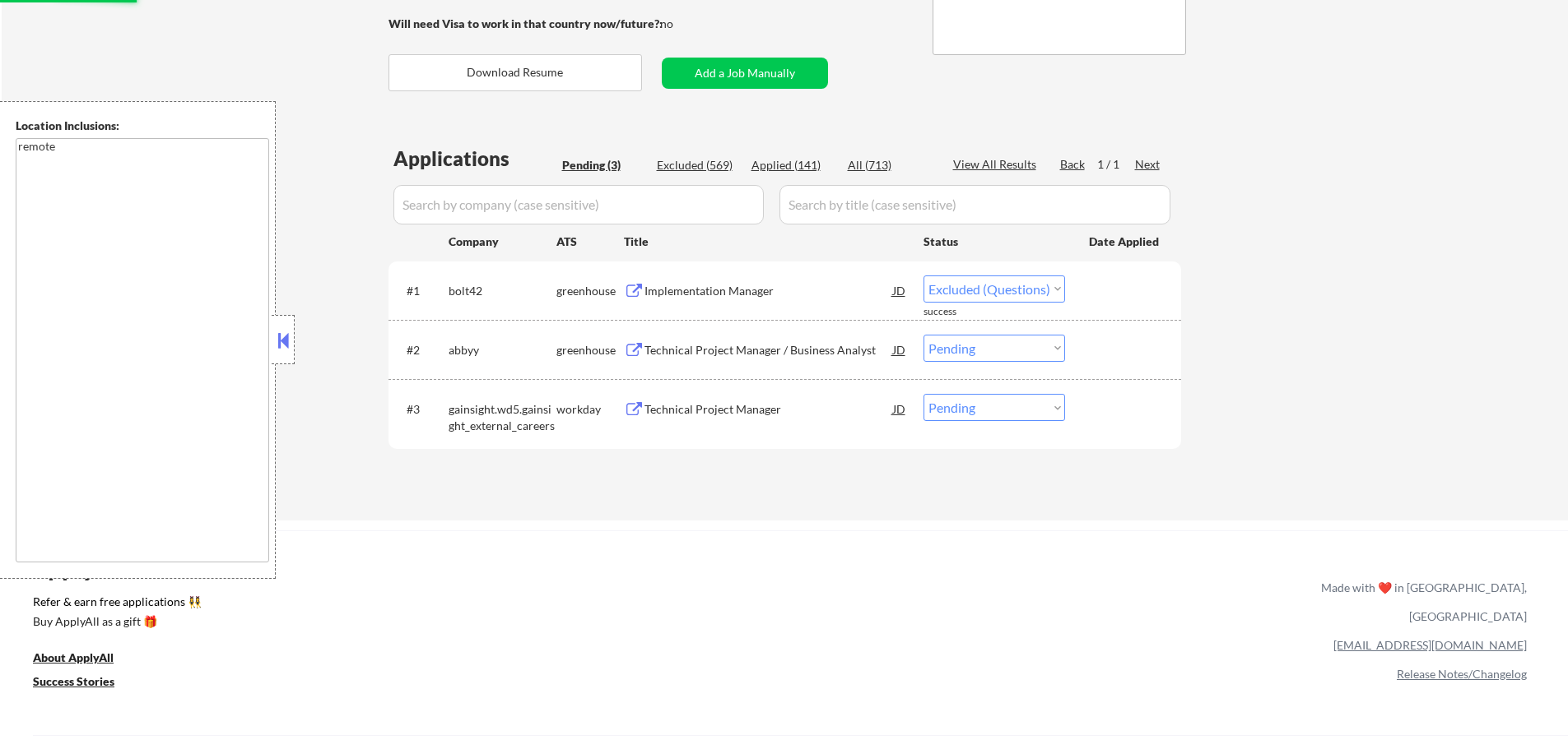
select select ""pending""
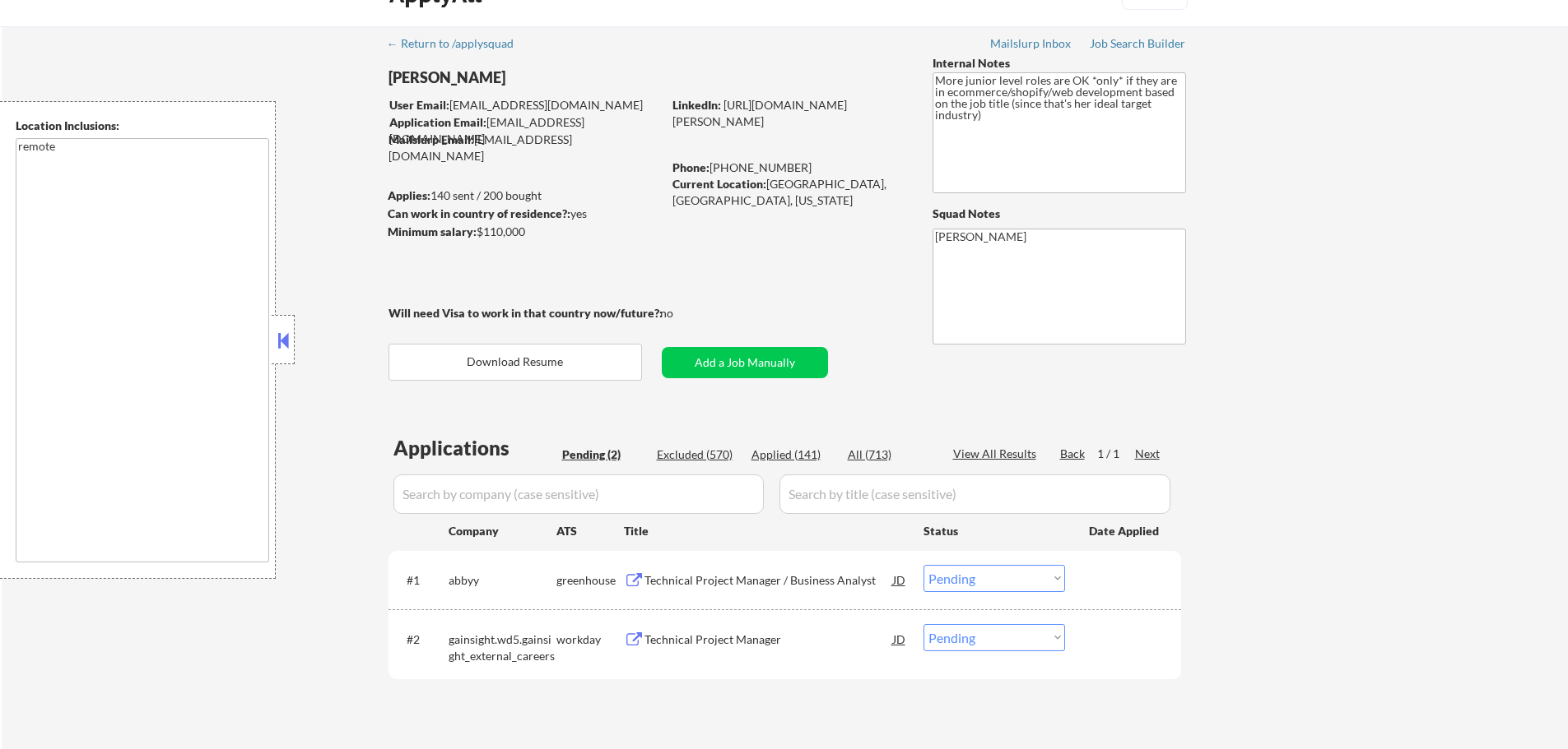
scroll to position [0, 0]
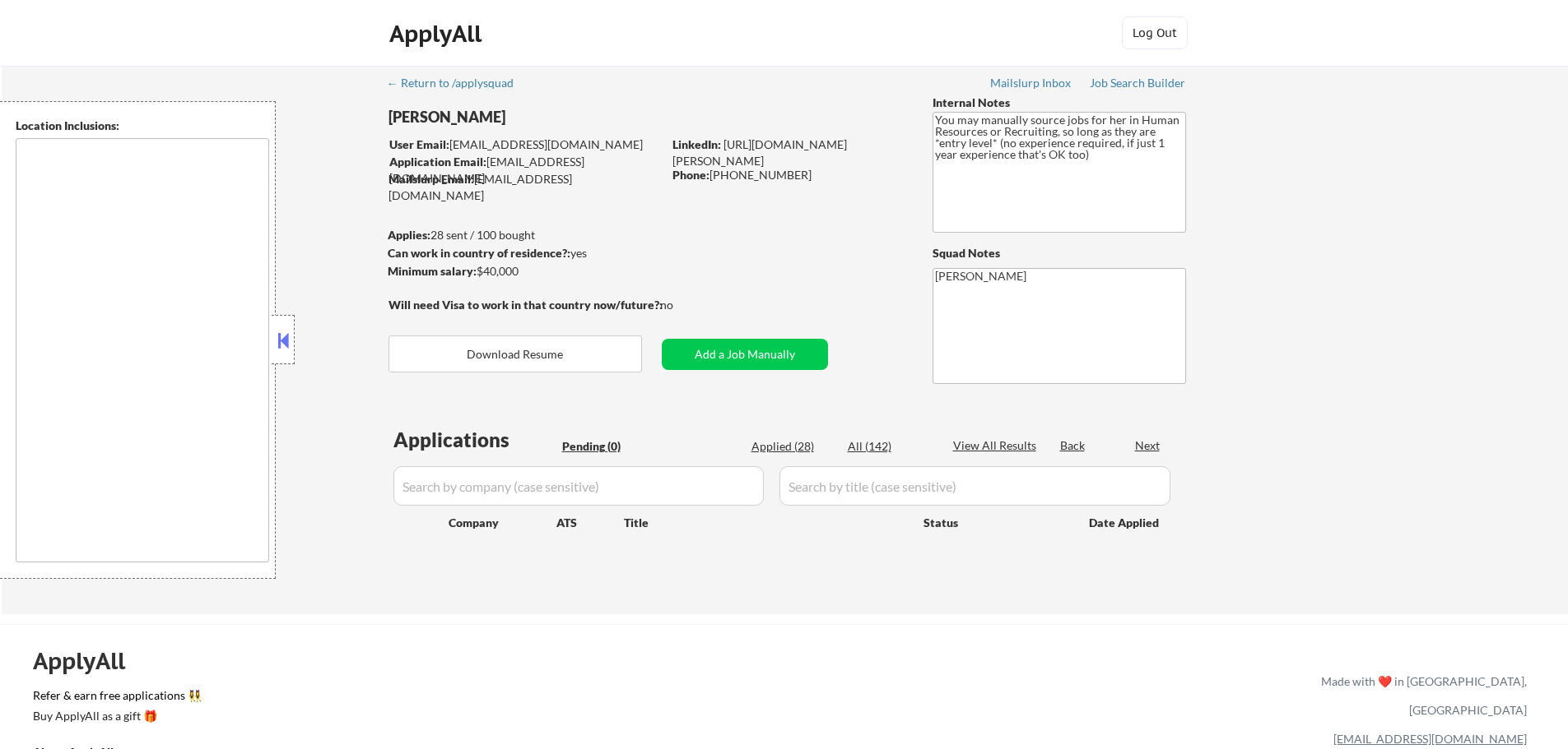
type textarea "It seems there is a misunderstanding in the location specified as "Remote." "Re…"
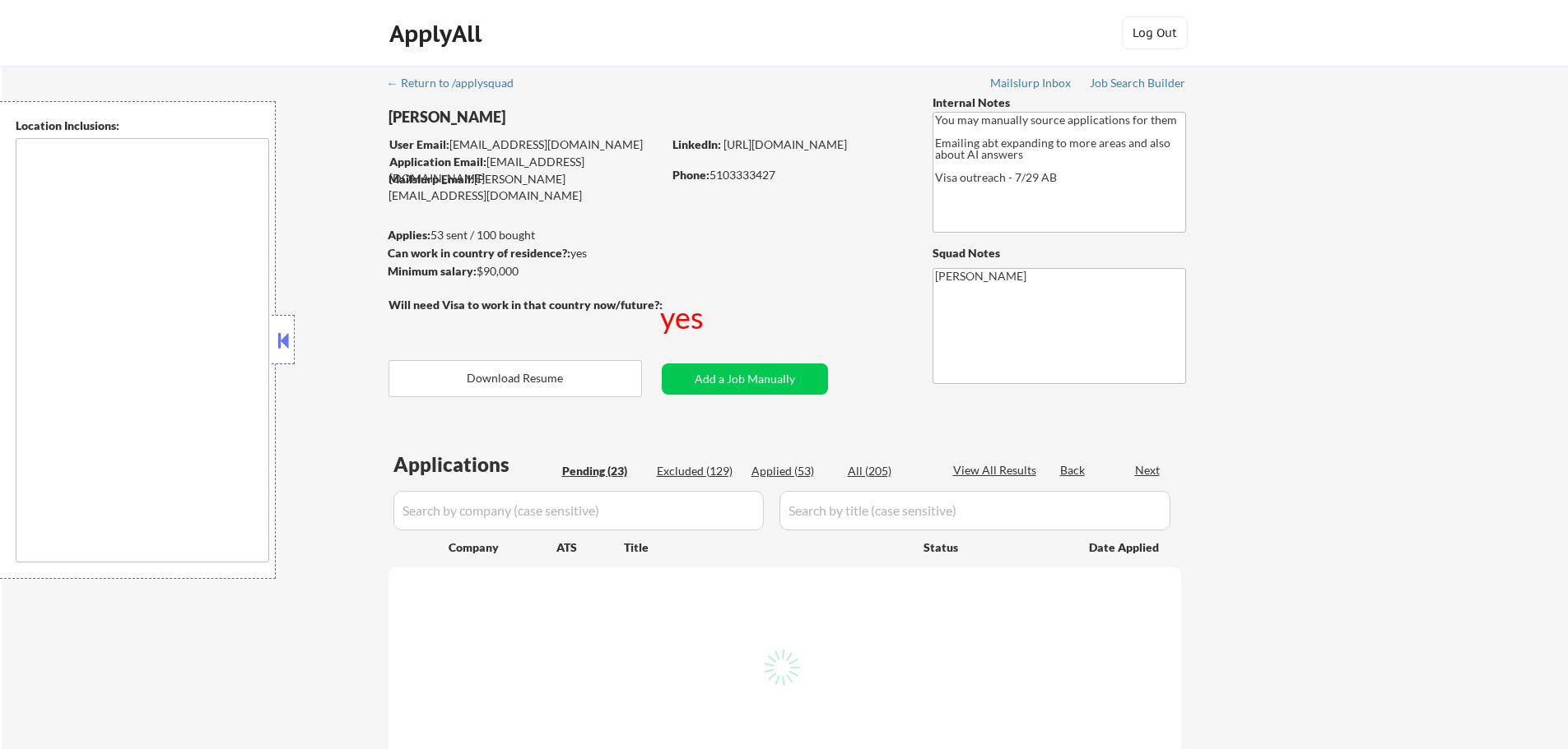
select select ""pending""
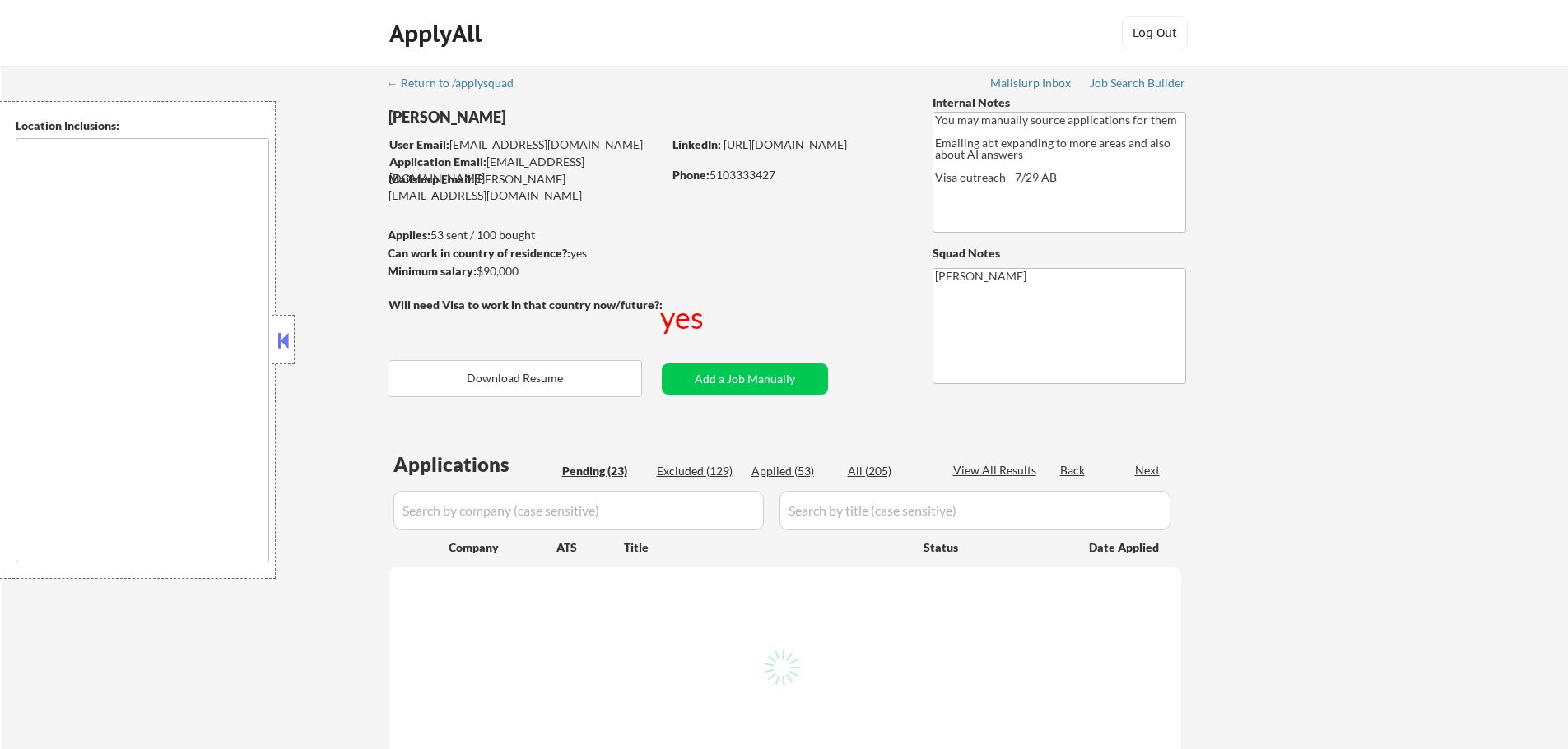
select select ""pending""
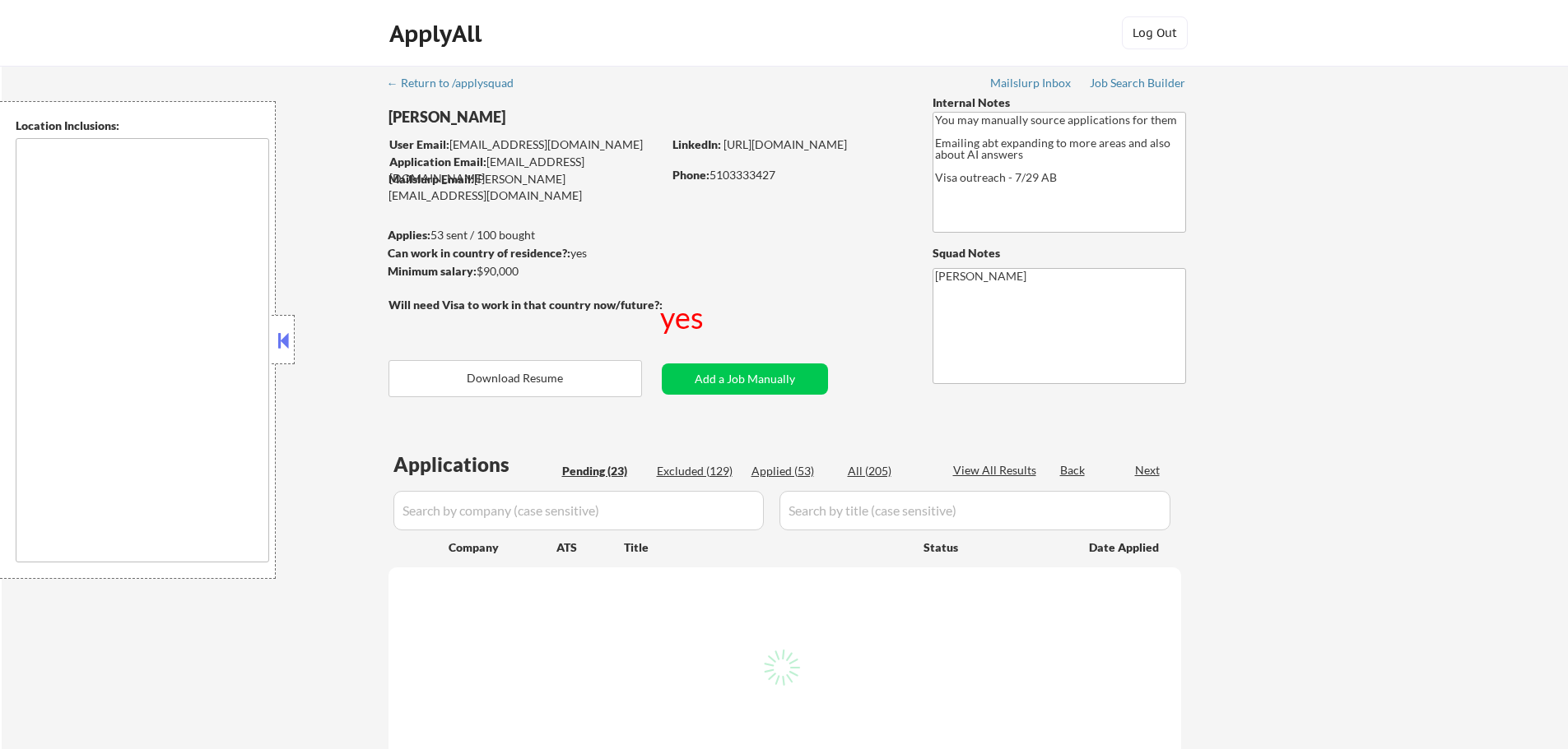
select select ""pending""
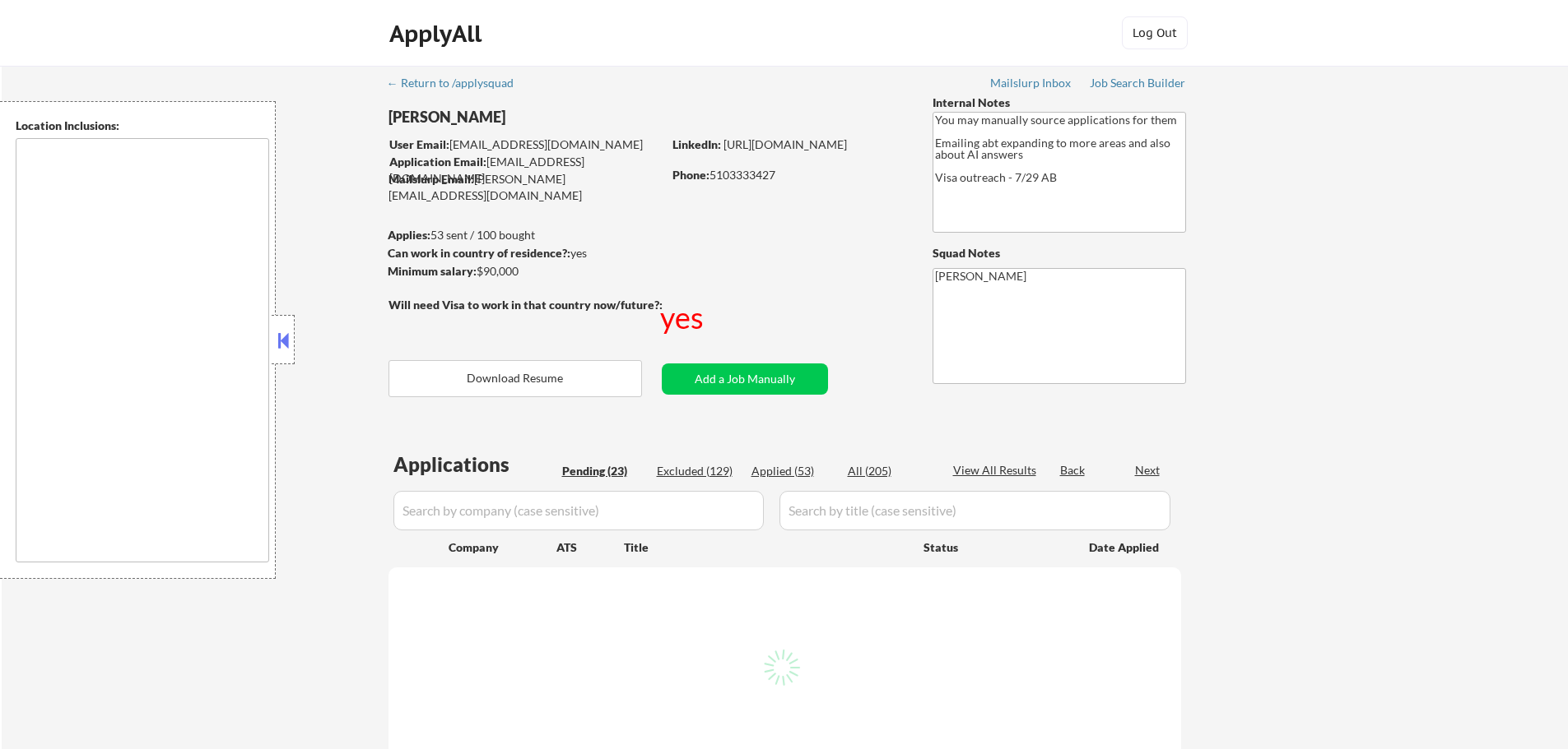
select select ""pending""
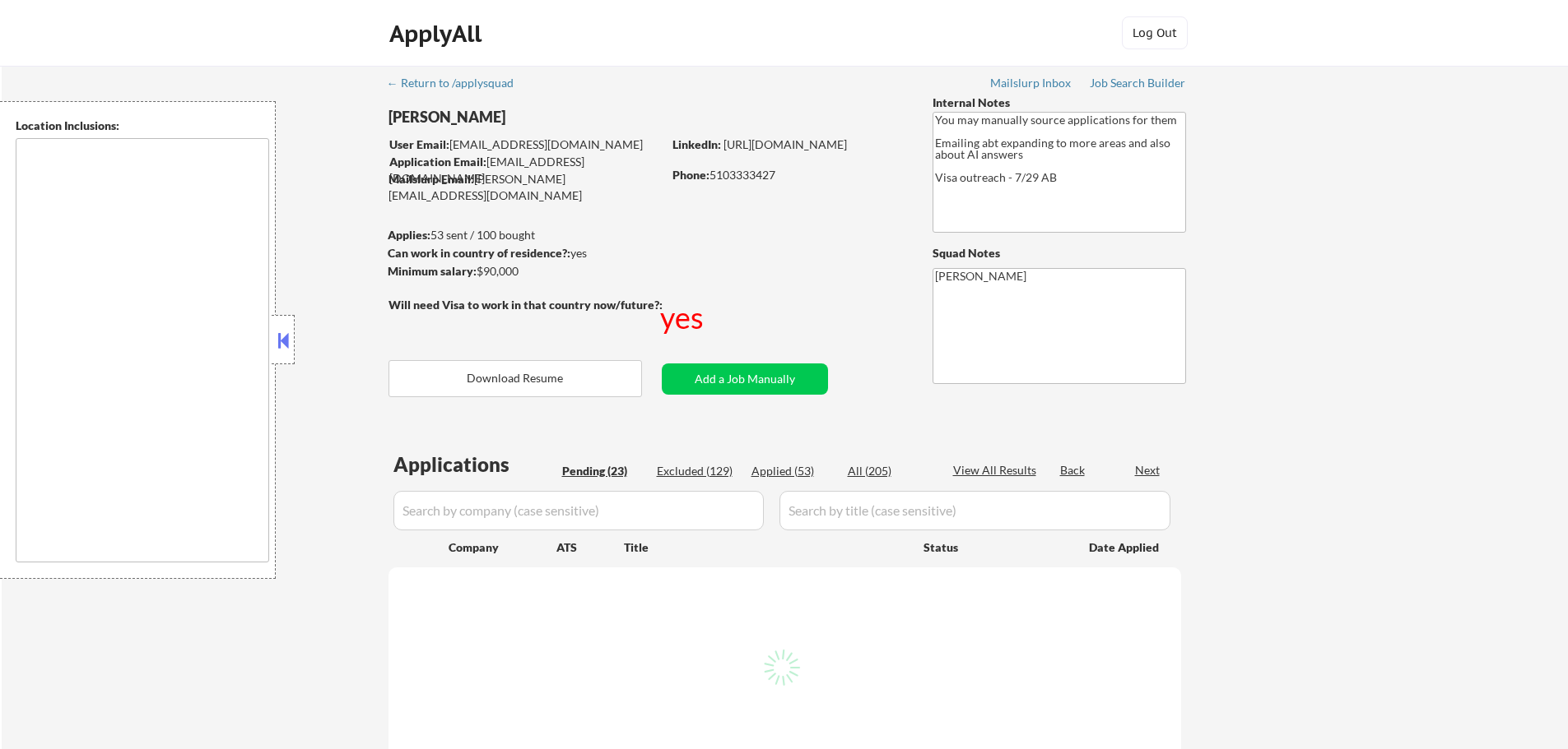
select select ""pending""
type textarea "country:[GEOGRAPHIC_DATA]"
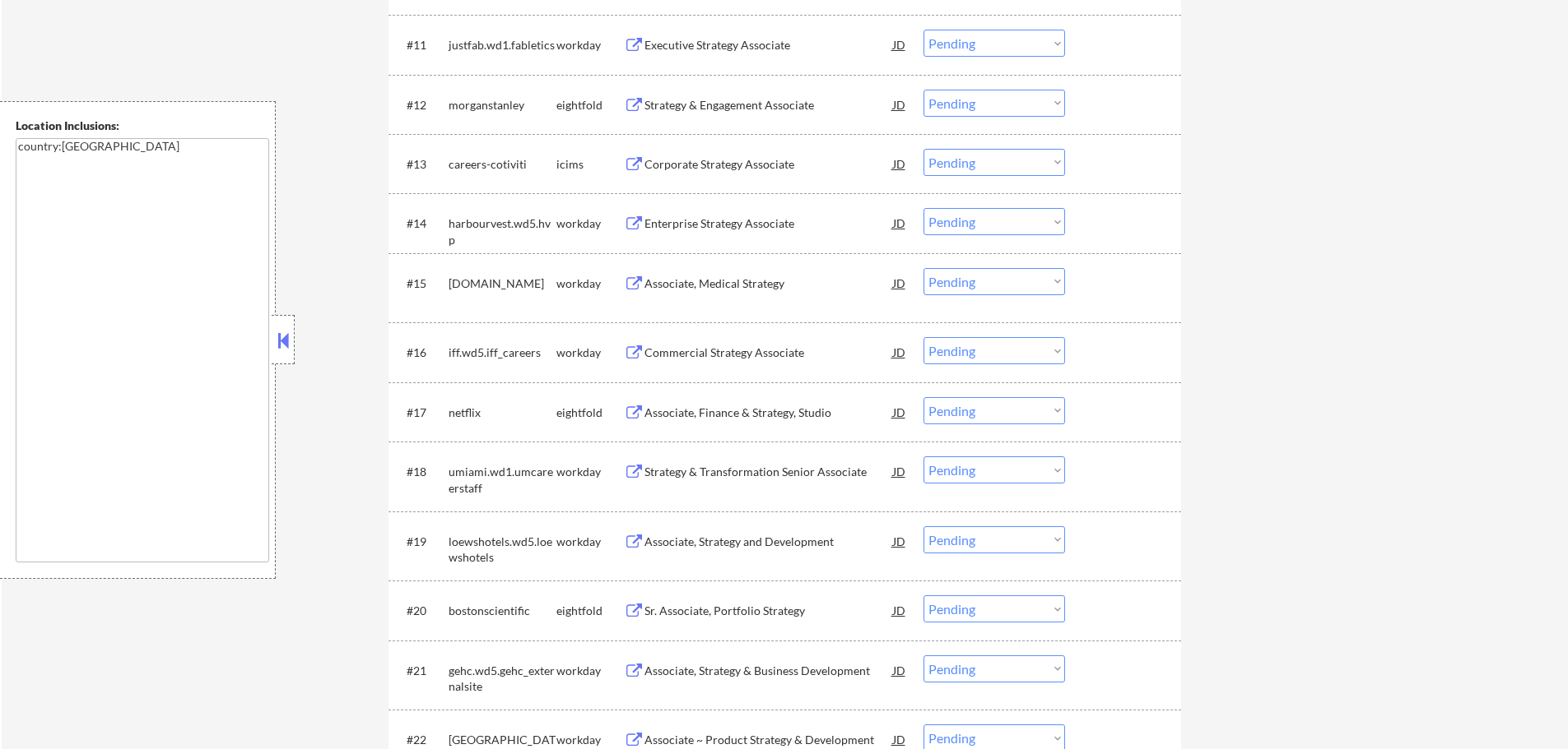
scroll to position [1398, 0]
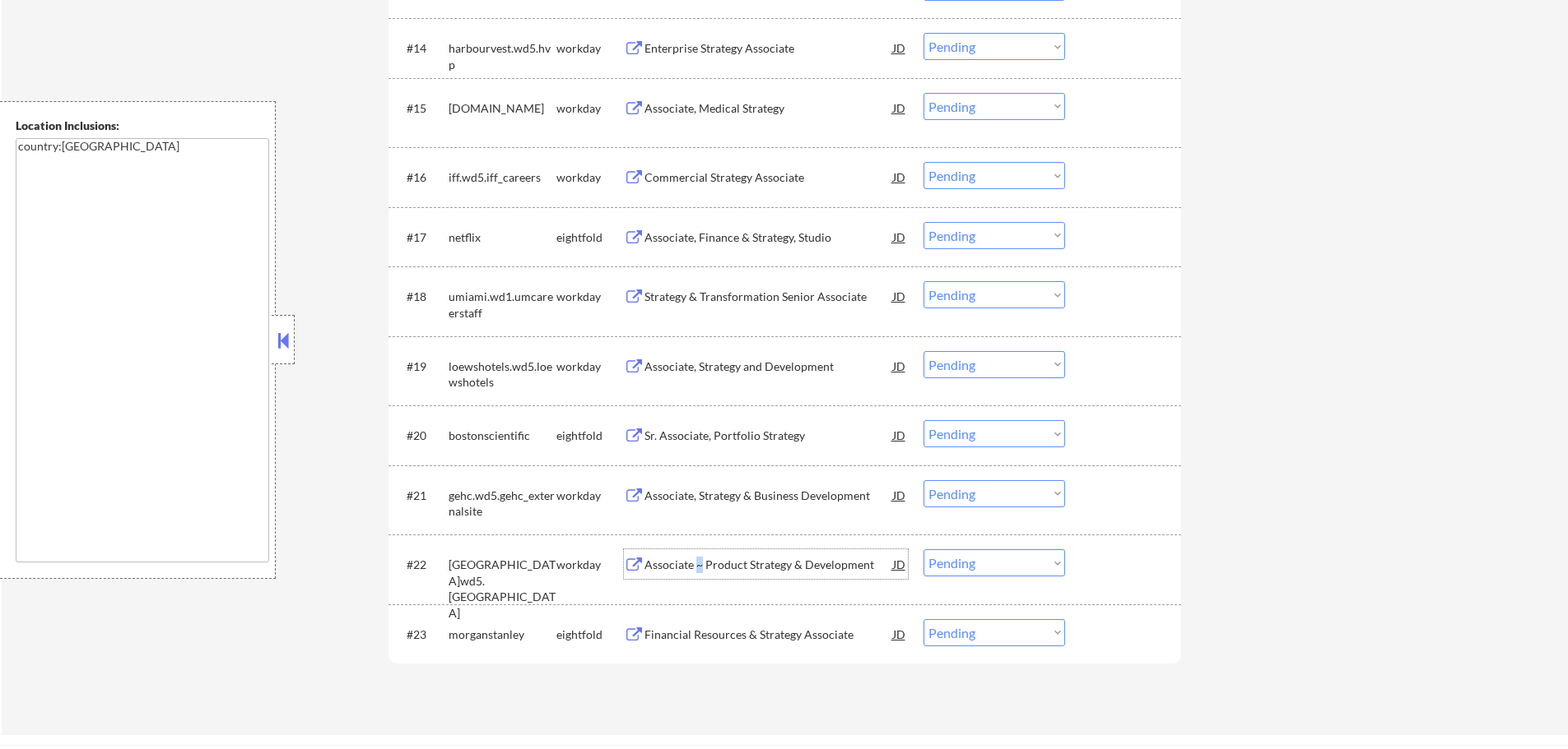
click at [694, 569] on div "Associate ~ Product Strategy & Development" at bounding box center [769, 565] width 249 height 17
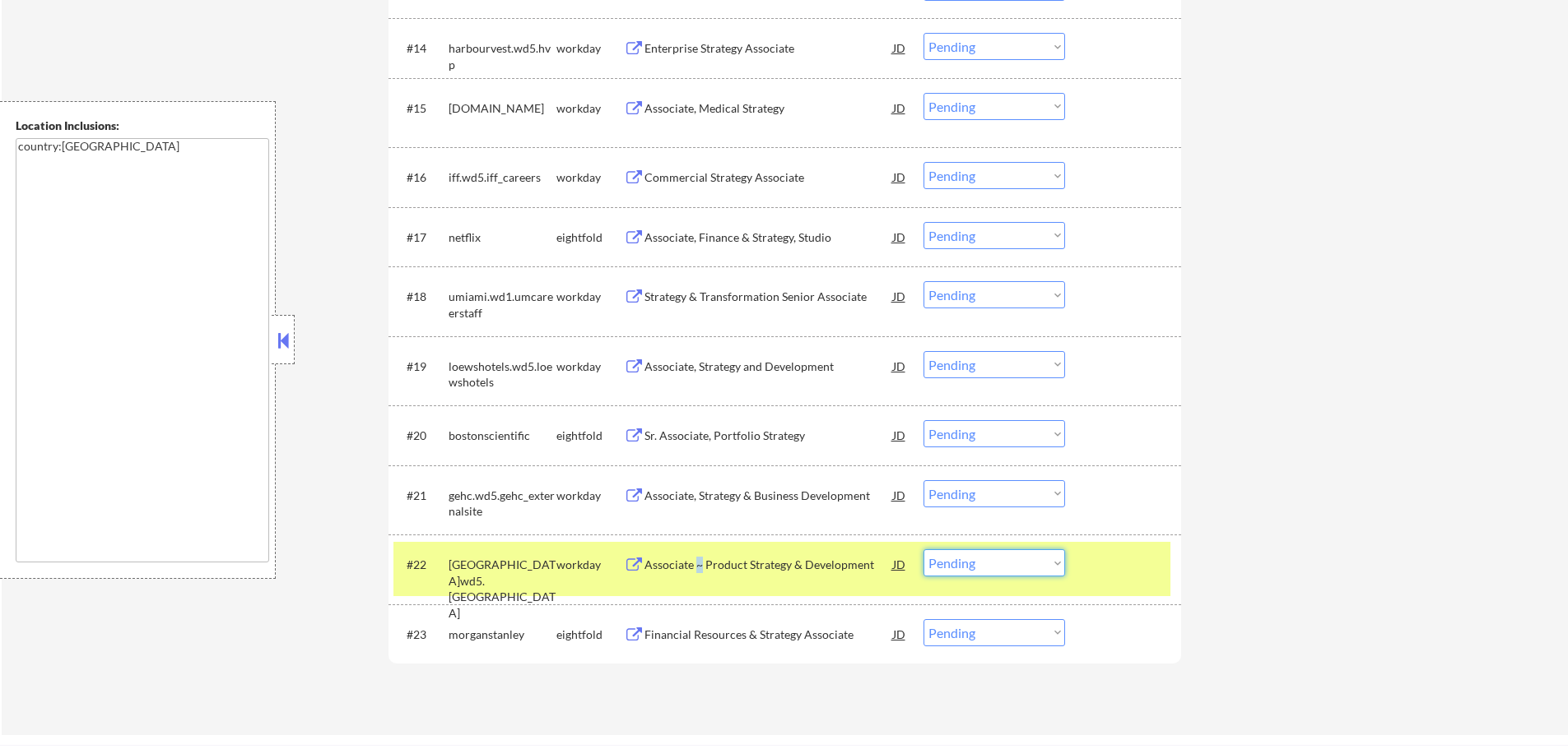
click at [1031, 570] on select "Choose an option... Pending Applied Excluded (Questions) Excluded (Expired) Exc…" at bounding box center [994, 562] width 142 height 27
click at [923, 549] on select "Choose an option... Pending Applied Excluded (Questions) Excluded (Expired) Exc…" at bounding box center [994, 562] width 142 height 27
click at [1096, 565] on div at bounding box center [1125, 564] width 73 height 30
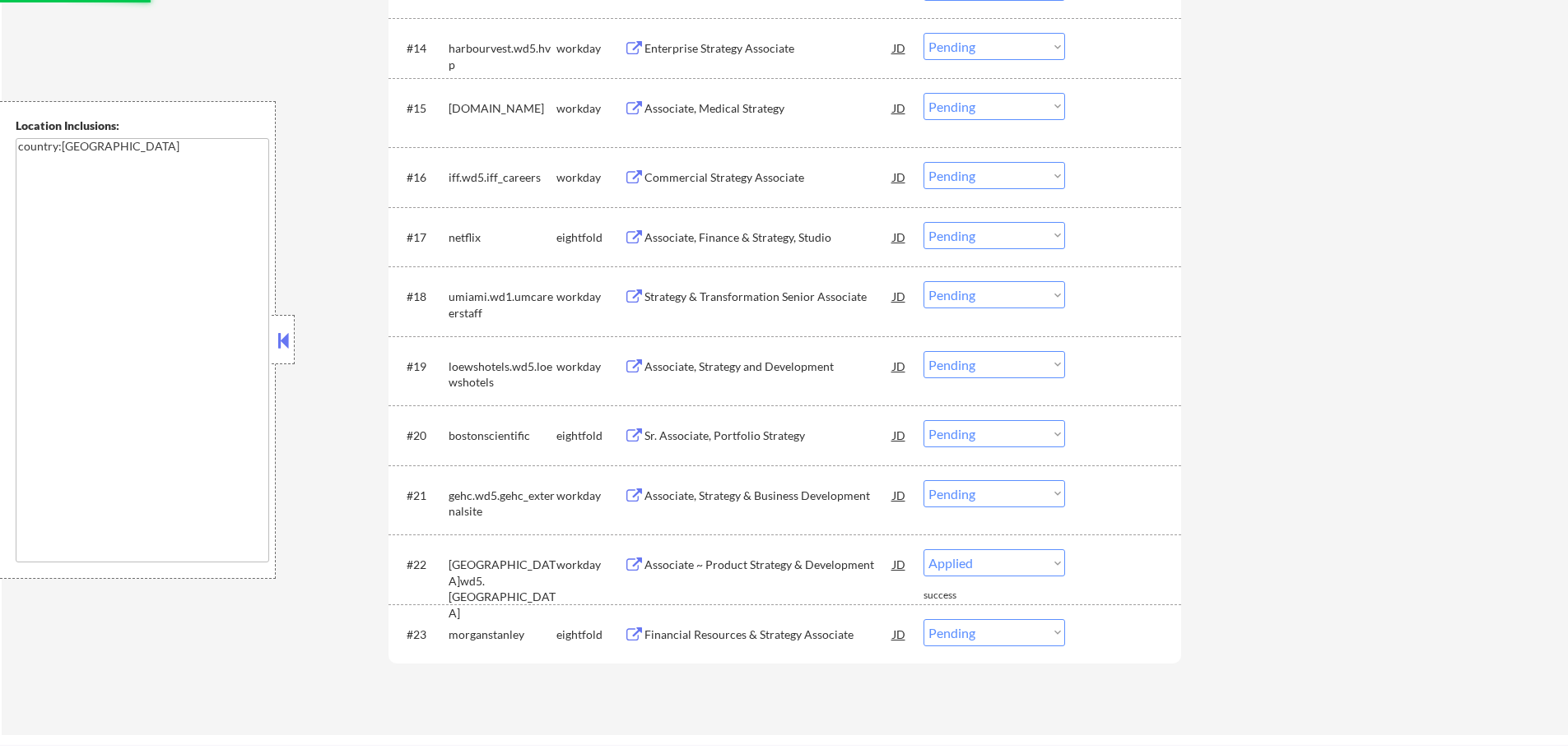
select select ""pending""
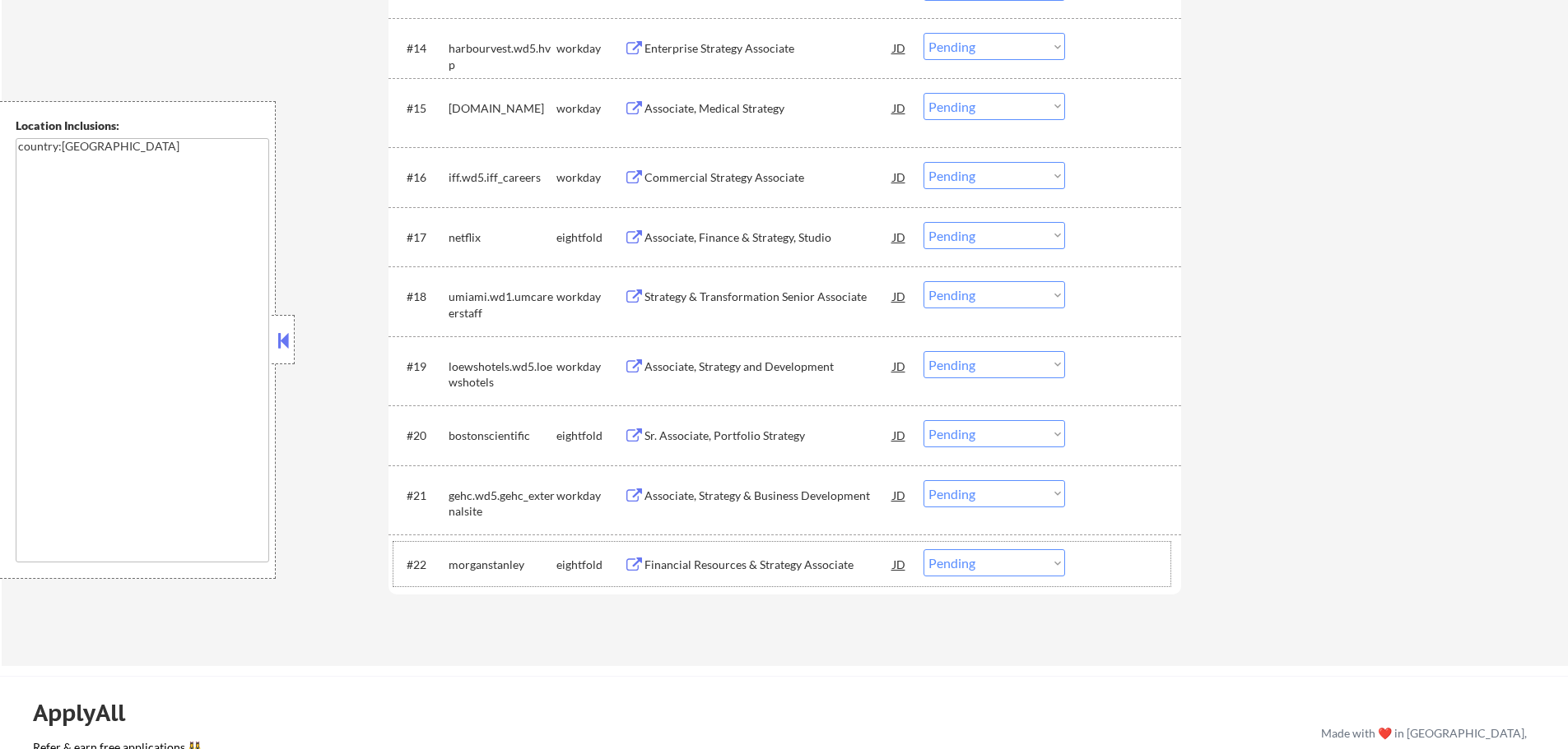
click at [666, 495] on div "Associate, Strategy & Business Development" at bounding box center [769, 496] width 249 height 17
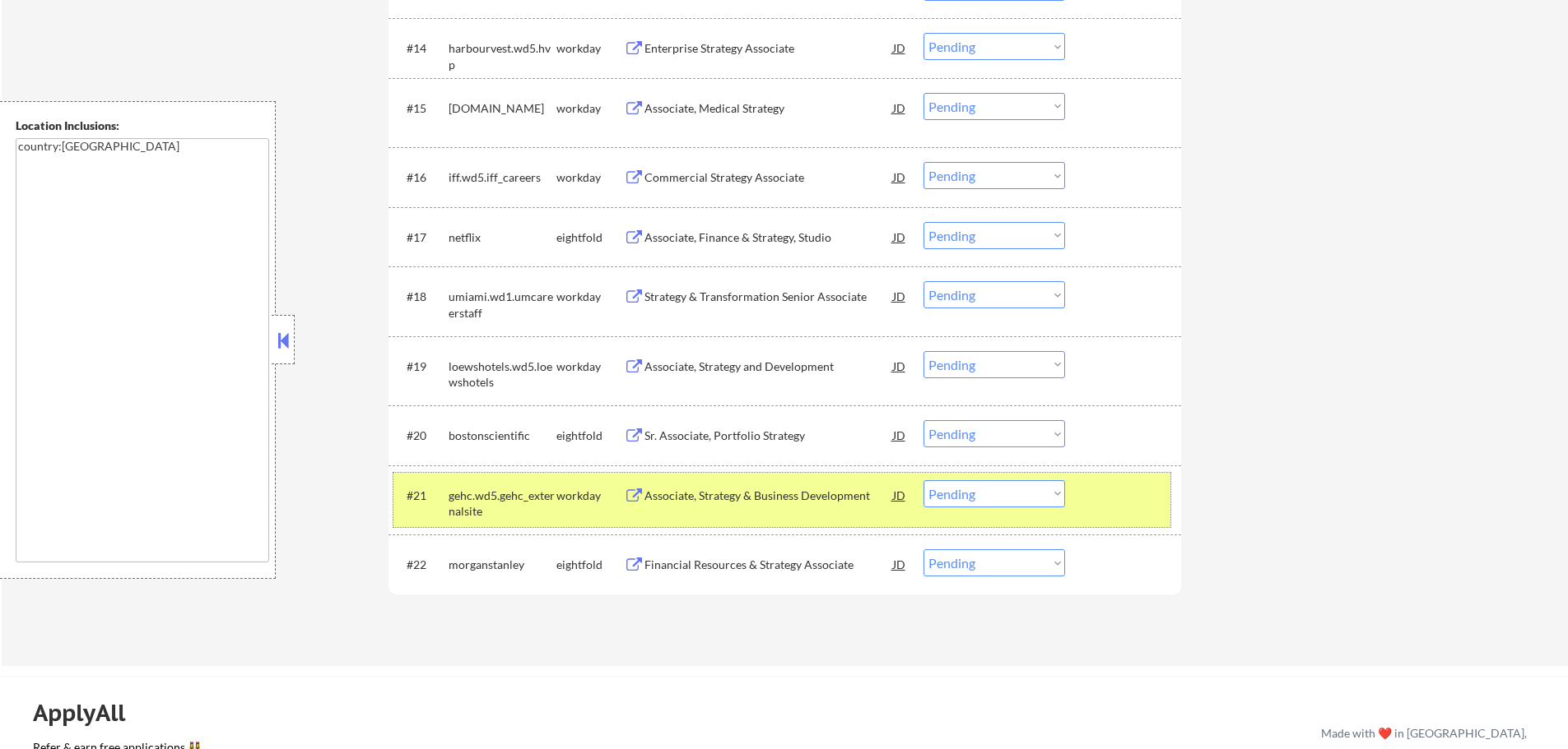
click at [1095, 495] on div at bounding box center [1125, 495] width 73 height 30
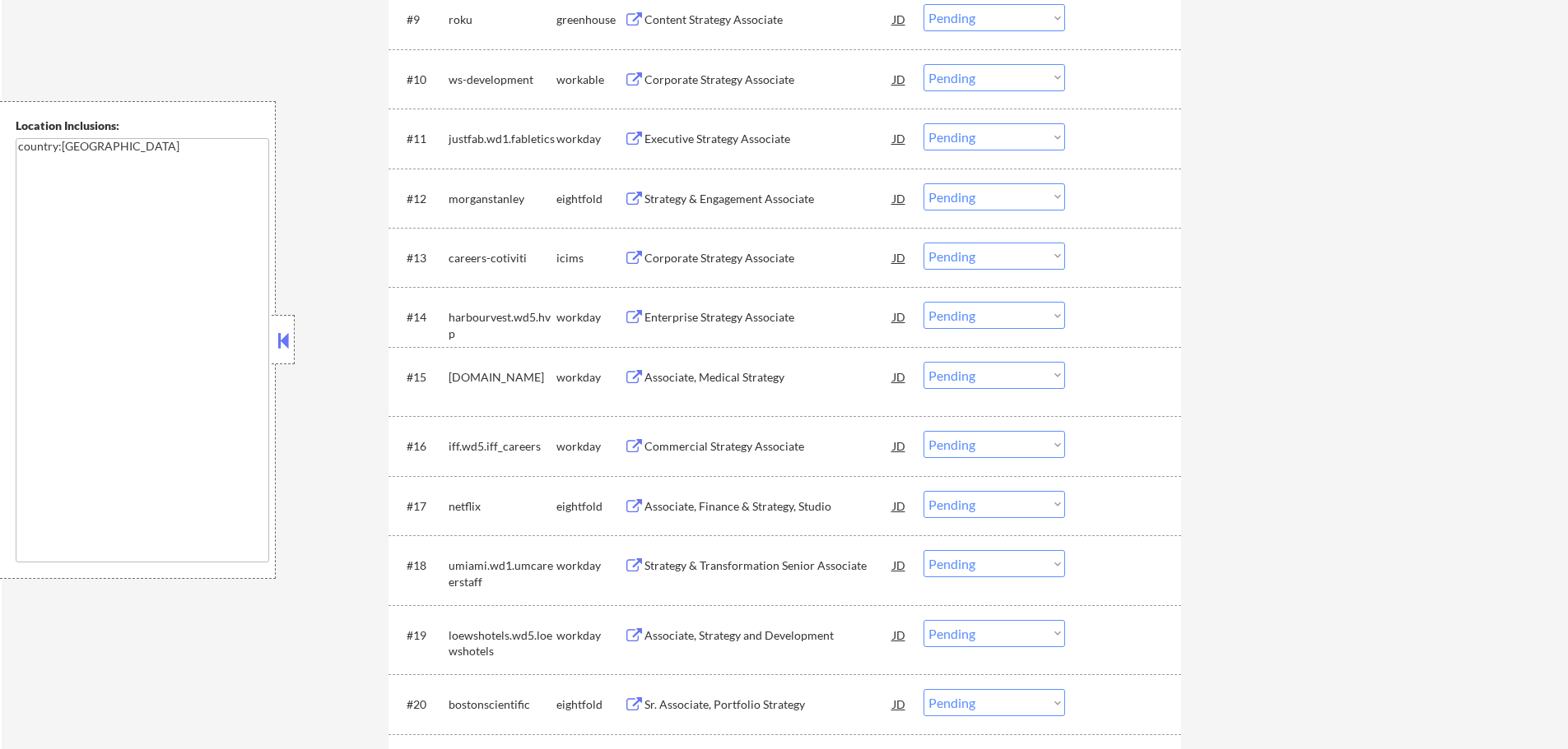
scroll to position [1316, 0]
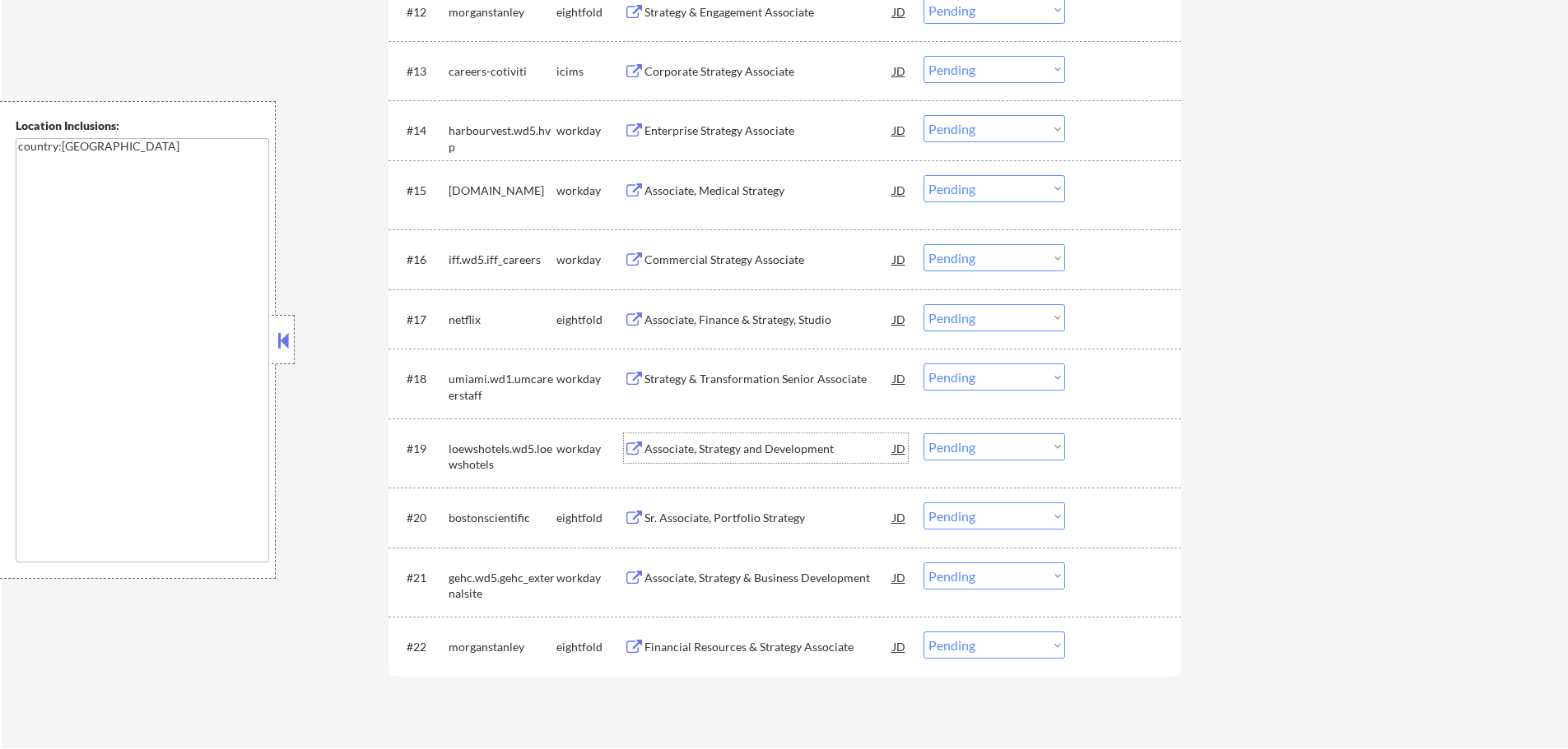
click at [712, 447] on div "Associate, Strategy and Development" at bounding box center [769, 449] width 249 height 17
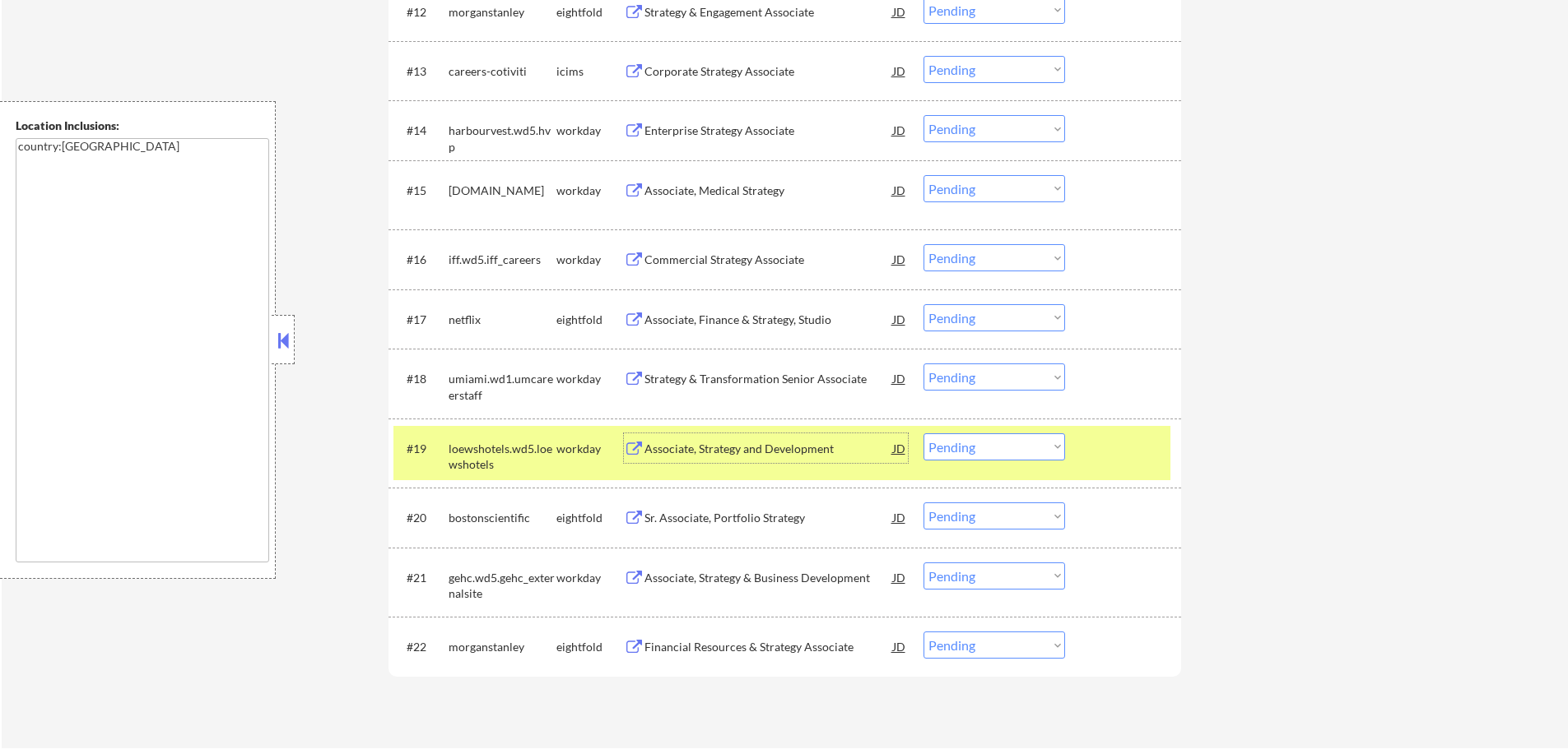
click at [988, 453] on select "Choose an option... Pending Applied Excluded (Questions) Excluded (Expired) Exc…" at bounding box center [994, 447] width 142 height 27
click at [923, 434] on select "Choose an option... Pending Applied Excluded (Questions) Excluded (Expired) Exc…" at bounding box center [994, 447] width 142 height 27
click at [1125, 445] on div at bounding box center [1125, 449] width 73 height 30
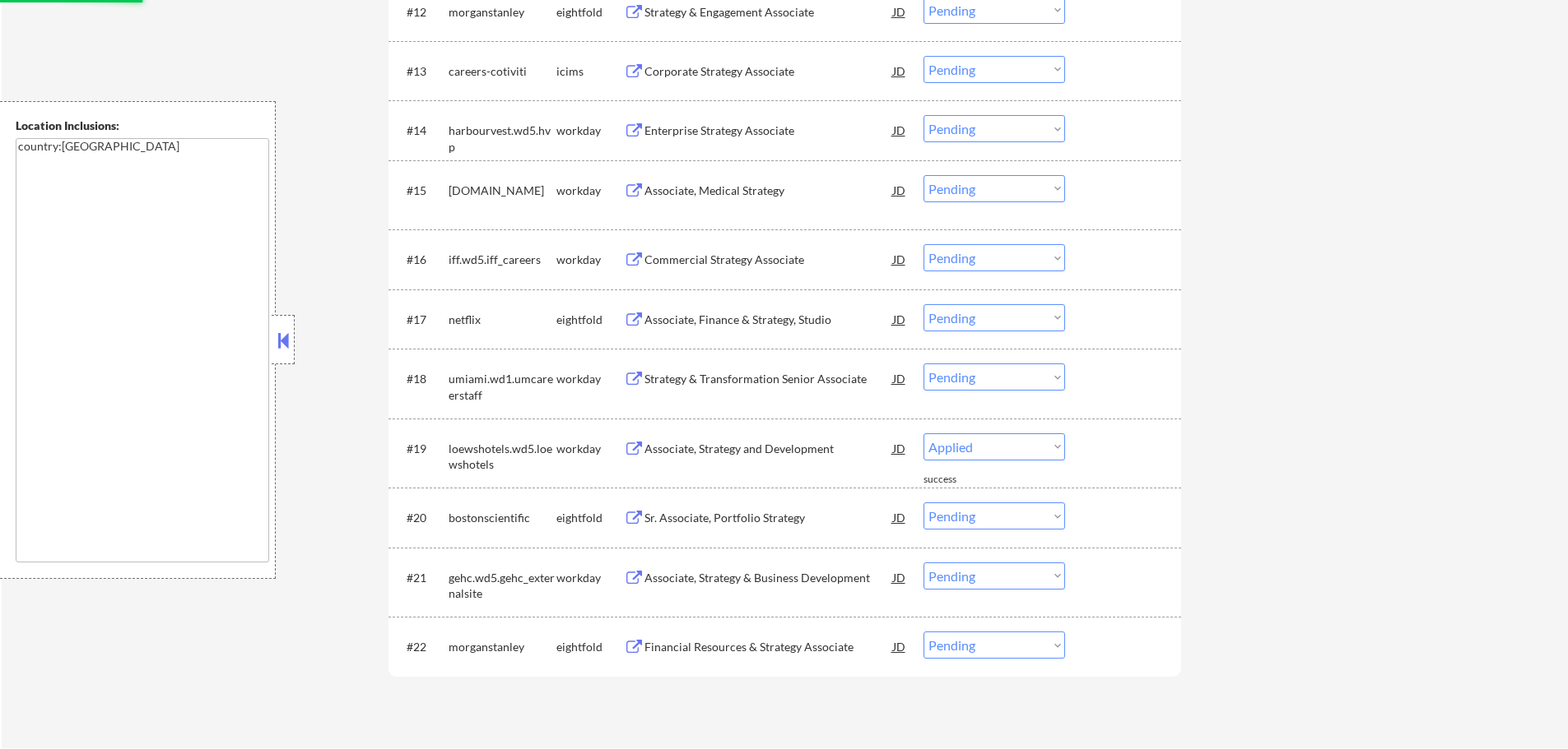
select select ""pending""
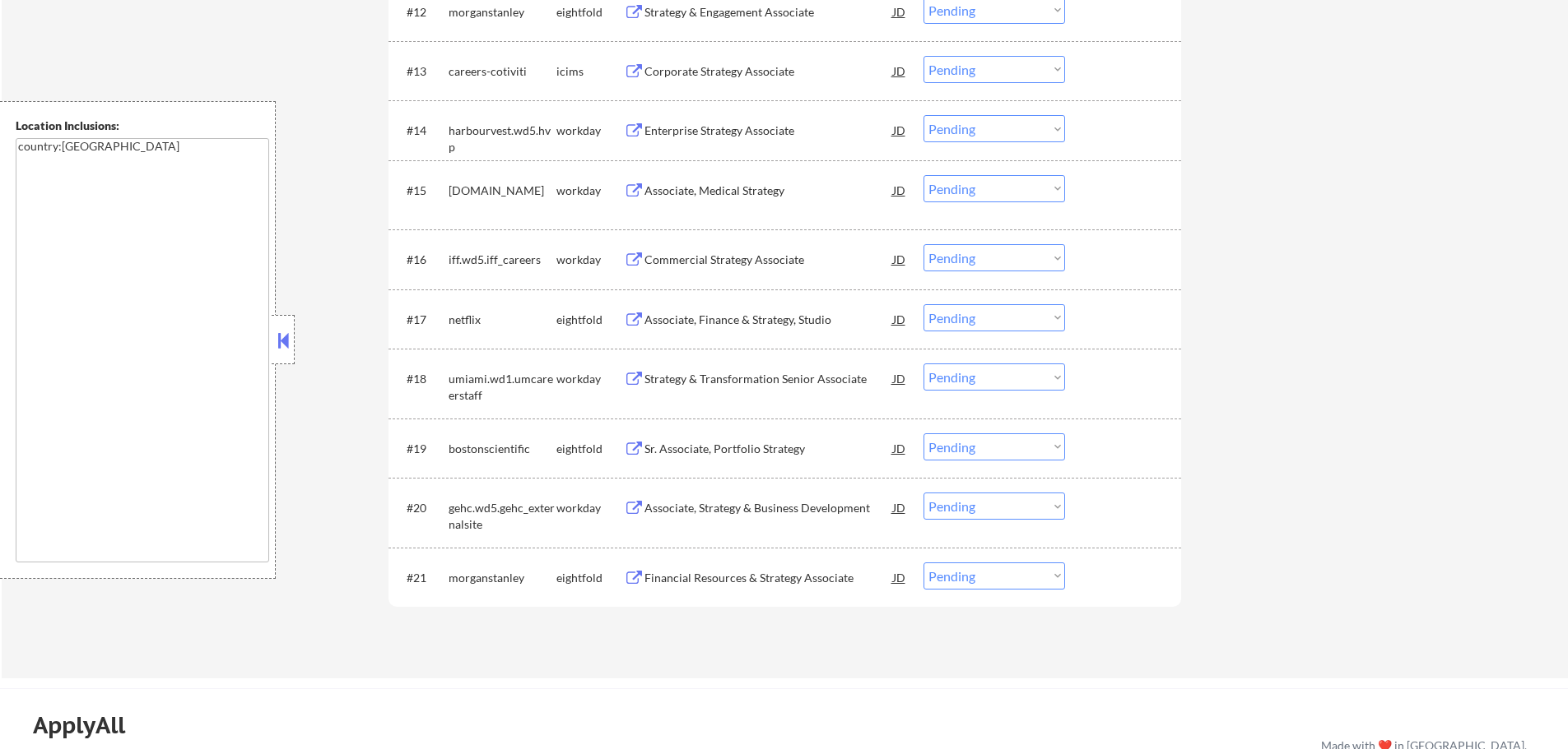
click at [722, 378] on div "Strategy & Transformation Senior Associate" at bounding box center [769, 379] width 249 height 17
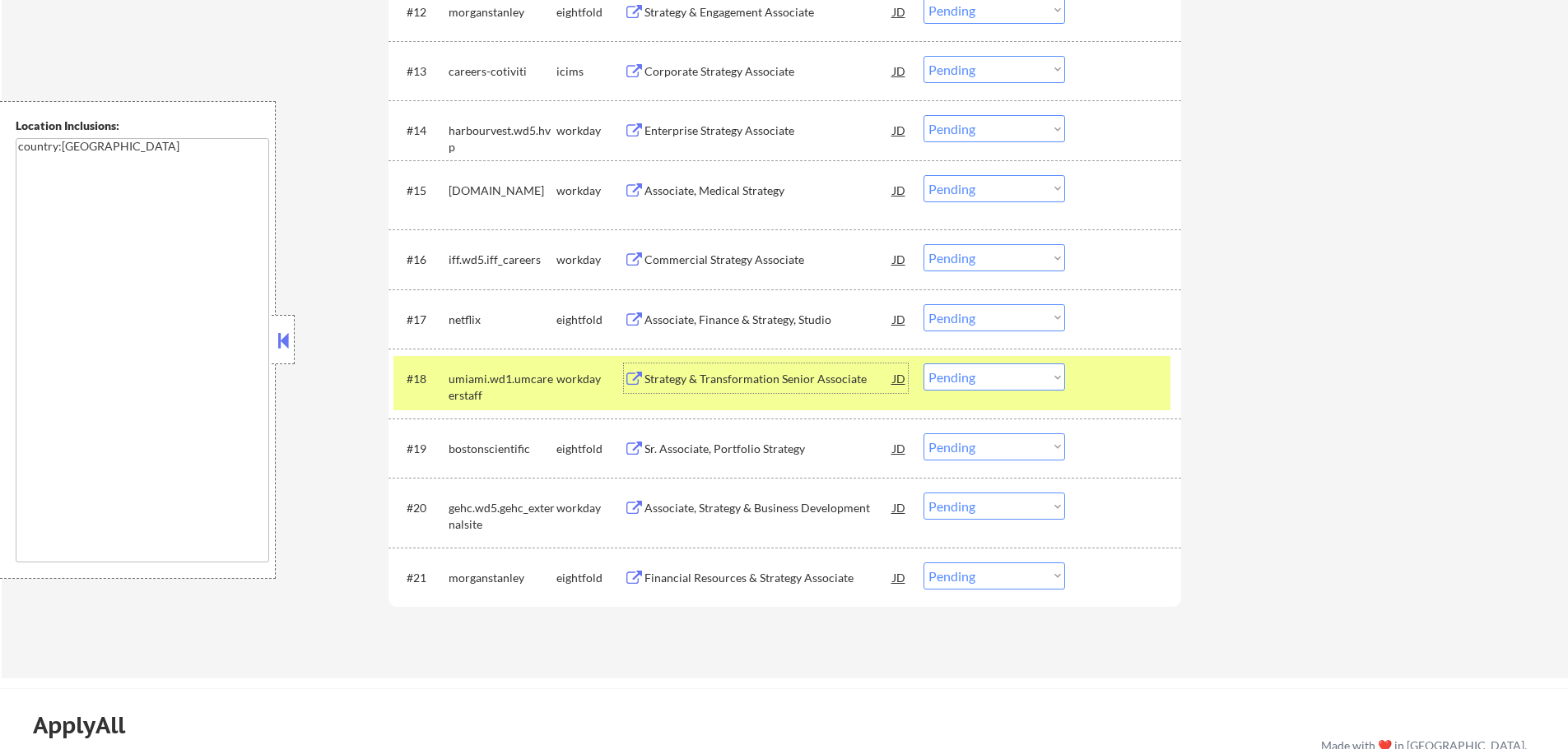
click at [941, 380] on select "Choose an option... Pending Applied Excluded (Questions) Excluded (Expired) Exc…" at bounding box center [994, 377] width 142 height 27
click at [923, 364] on select "Choose an option... Pending Applied Excluded (Questions) Excluded (Expired) Exc…" at bounding box center [994, 377] width 142 height 27
click at [1083, 383] on div "#18 umiami.wd1.umcareerstaff workday Strategy & Transformation Senior Associate…" at bounding box center [782, 383] width 777 height 54
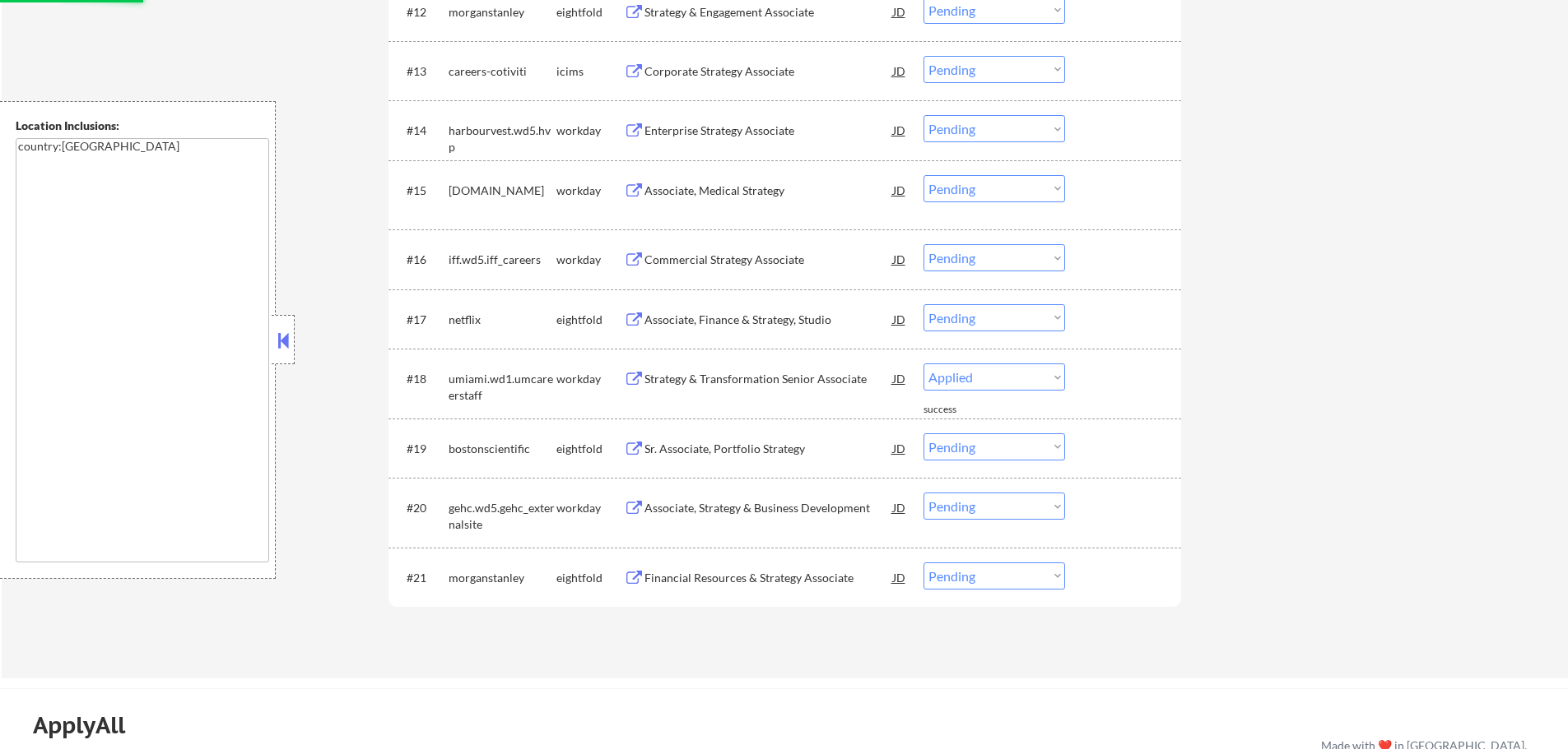
select select ""pending""
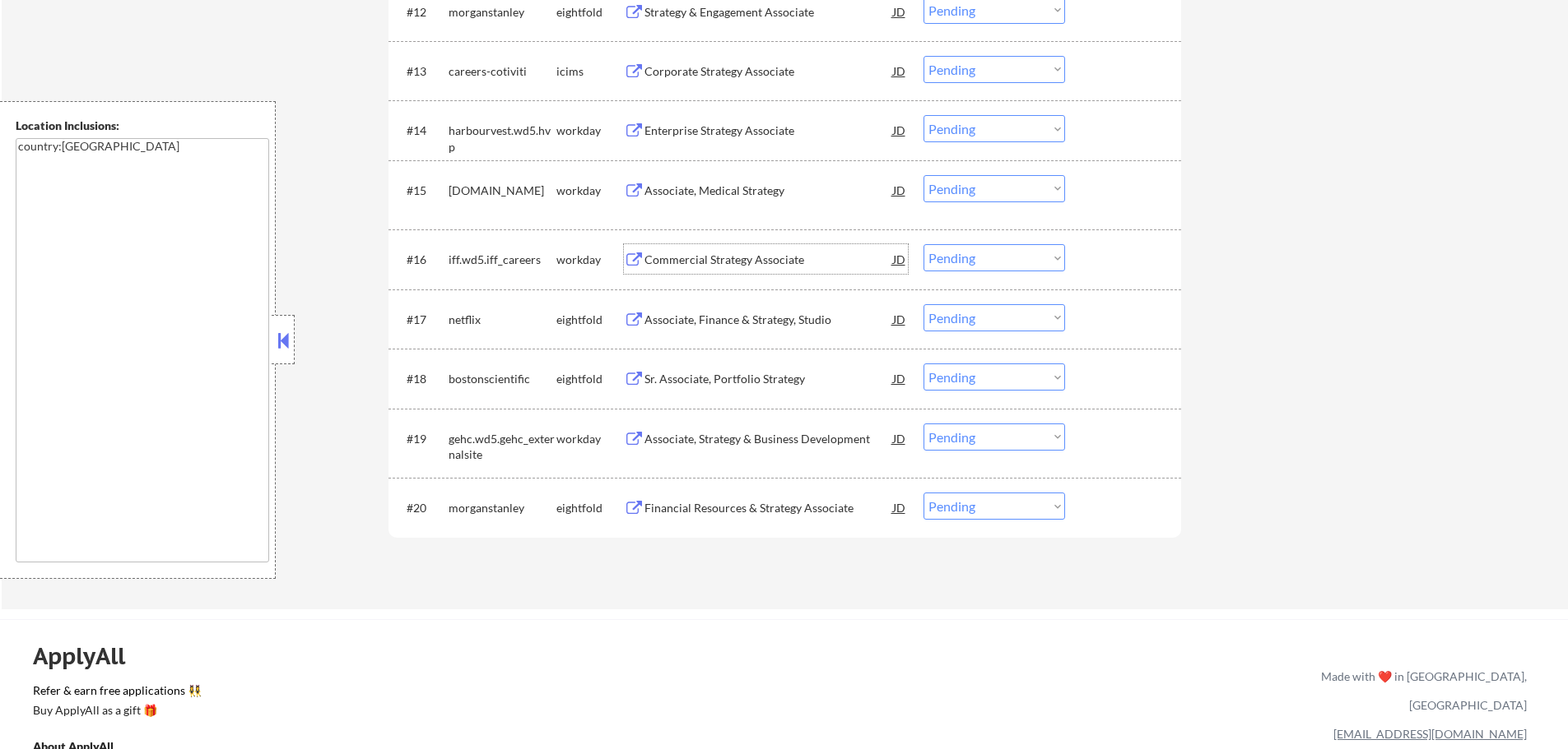
click at [750, 250] on div "Commercial Strategy Associate" at bounding box center [769, 259] width 249 height 30
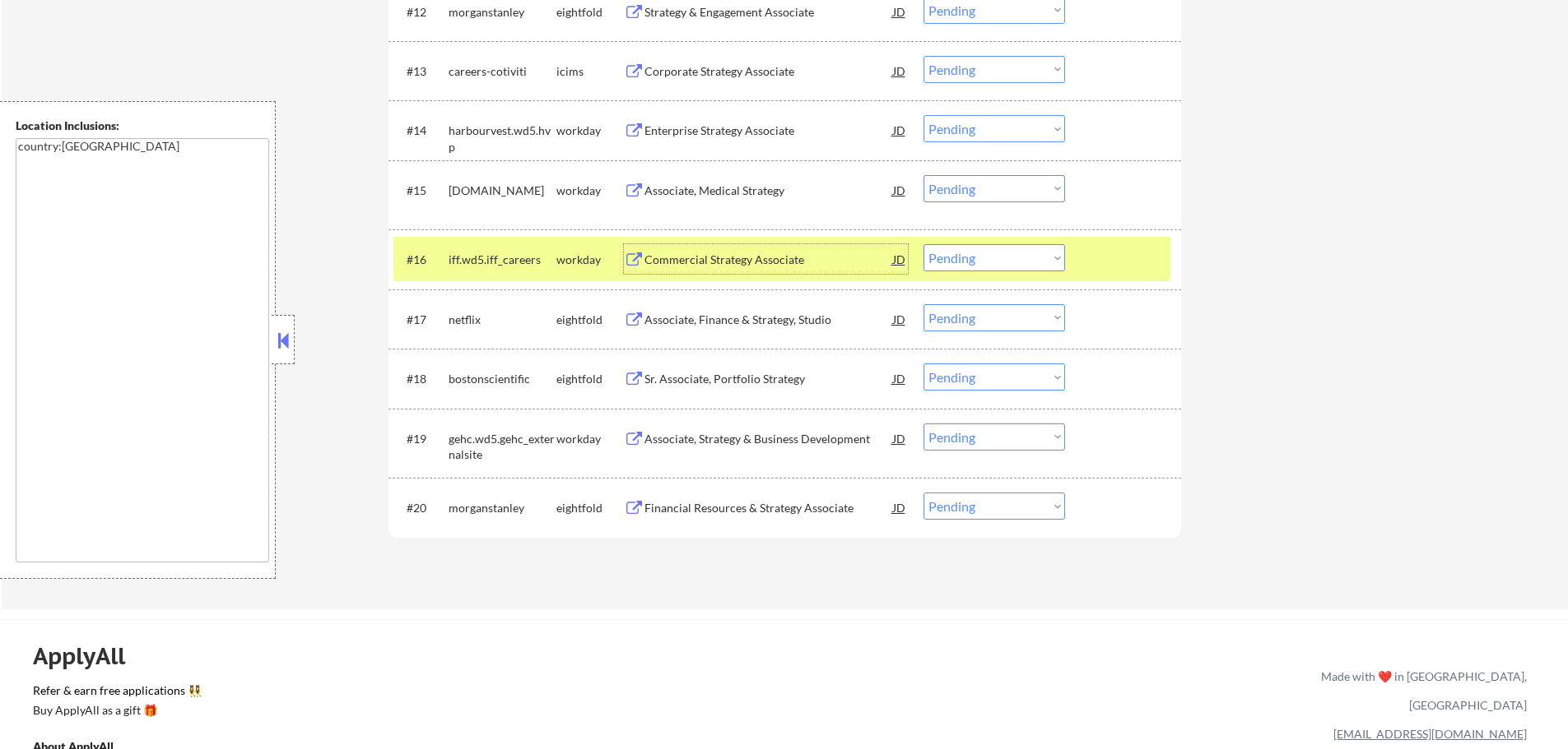
click at [1102, 260] on div at bounding box center [1125, 259] width 73 height 30
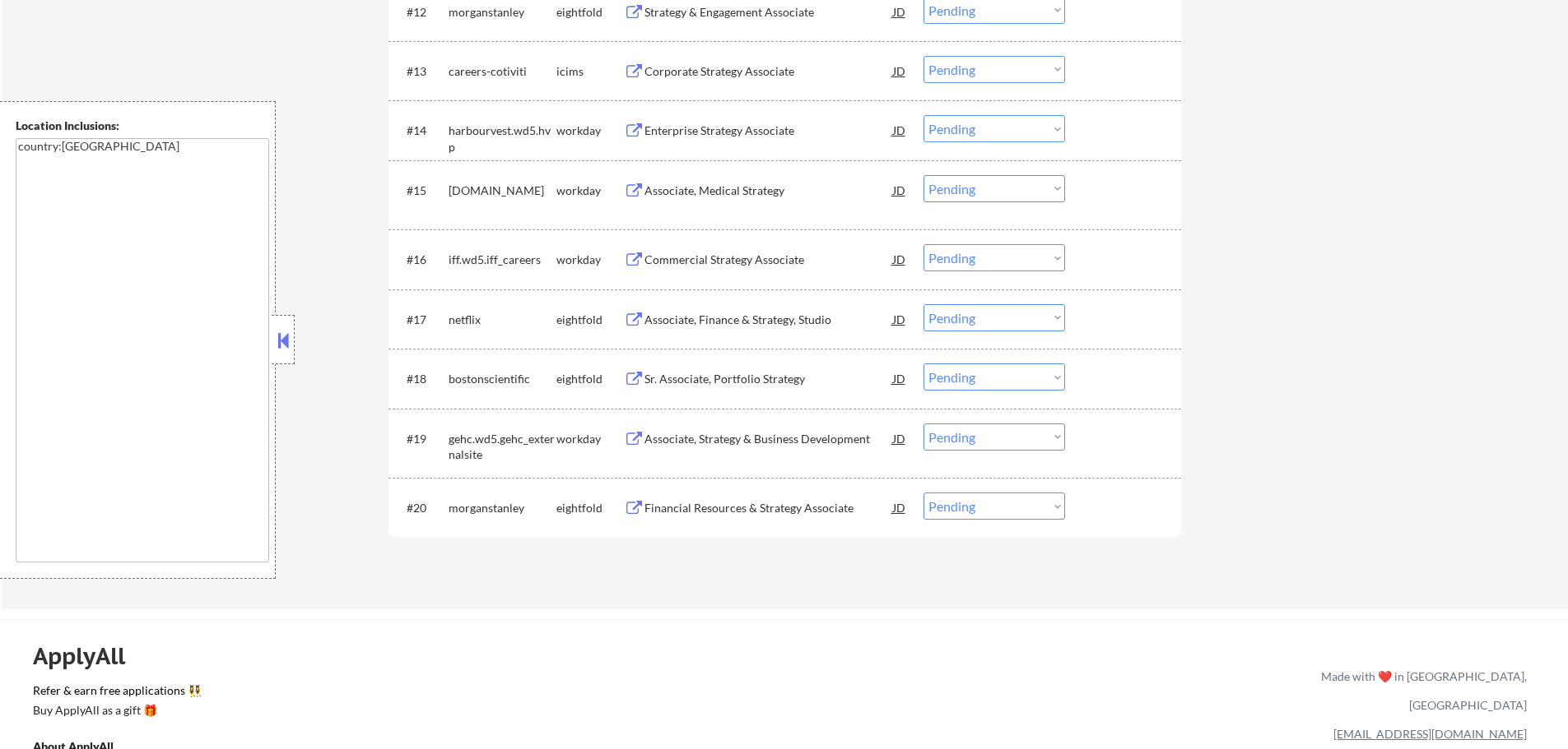
click at [696, 187] on div "Associate, Medical Strategy" at bounding box center [769, 190] width 249 height 17
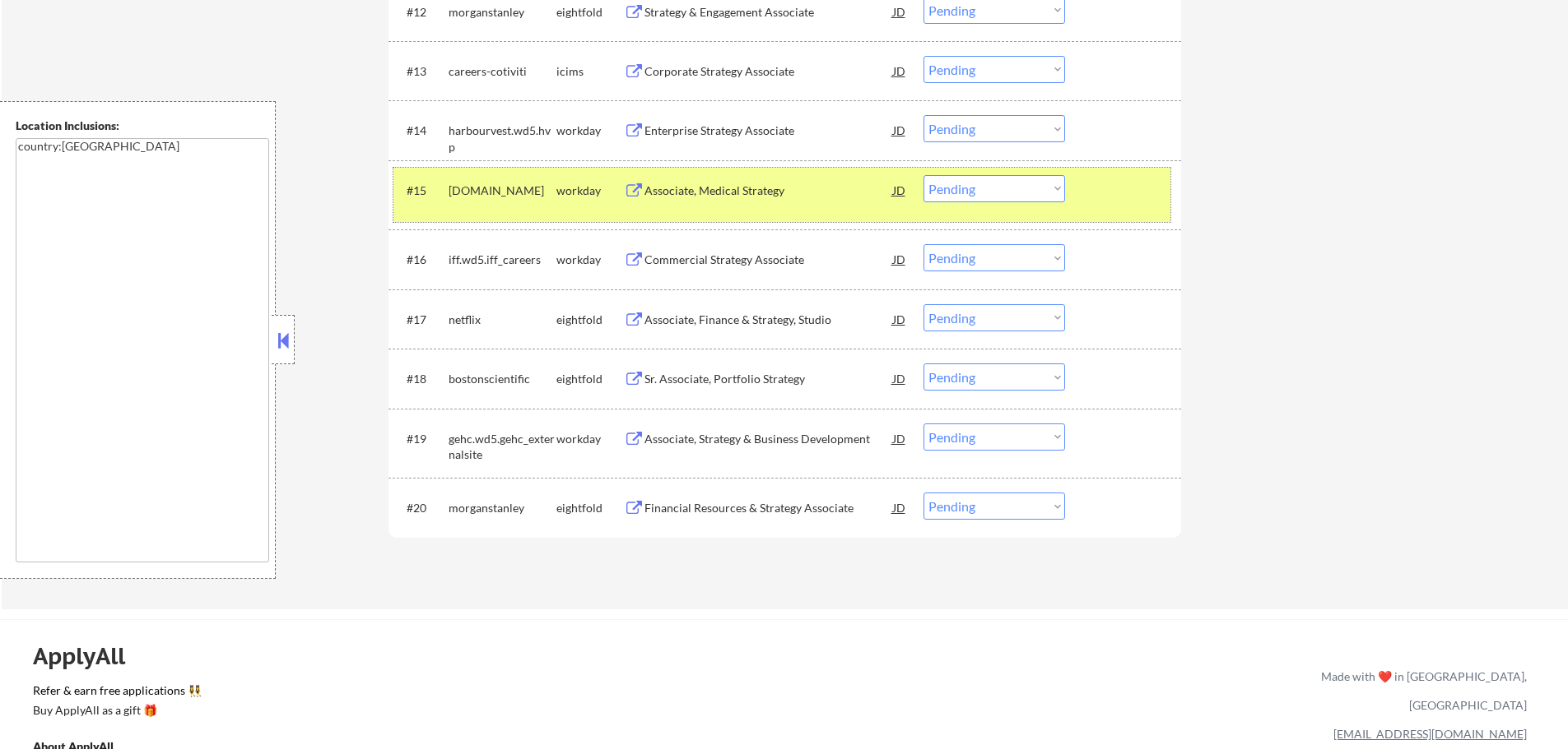
click at [1107, 192] on div at bounding box center [1125, 190] width 73 height 30
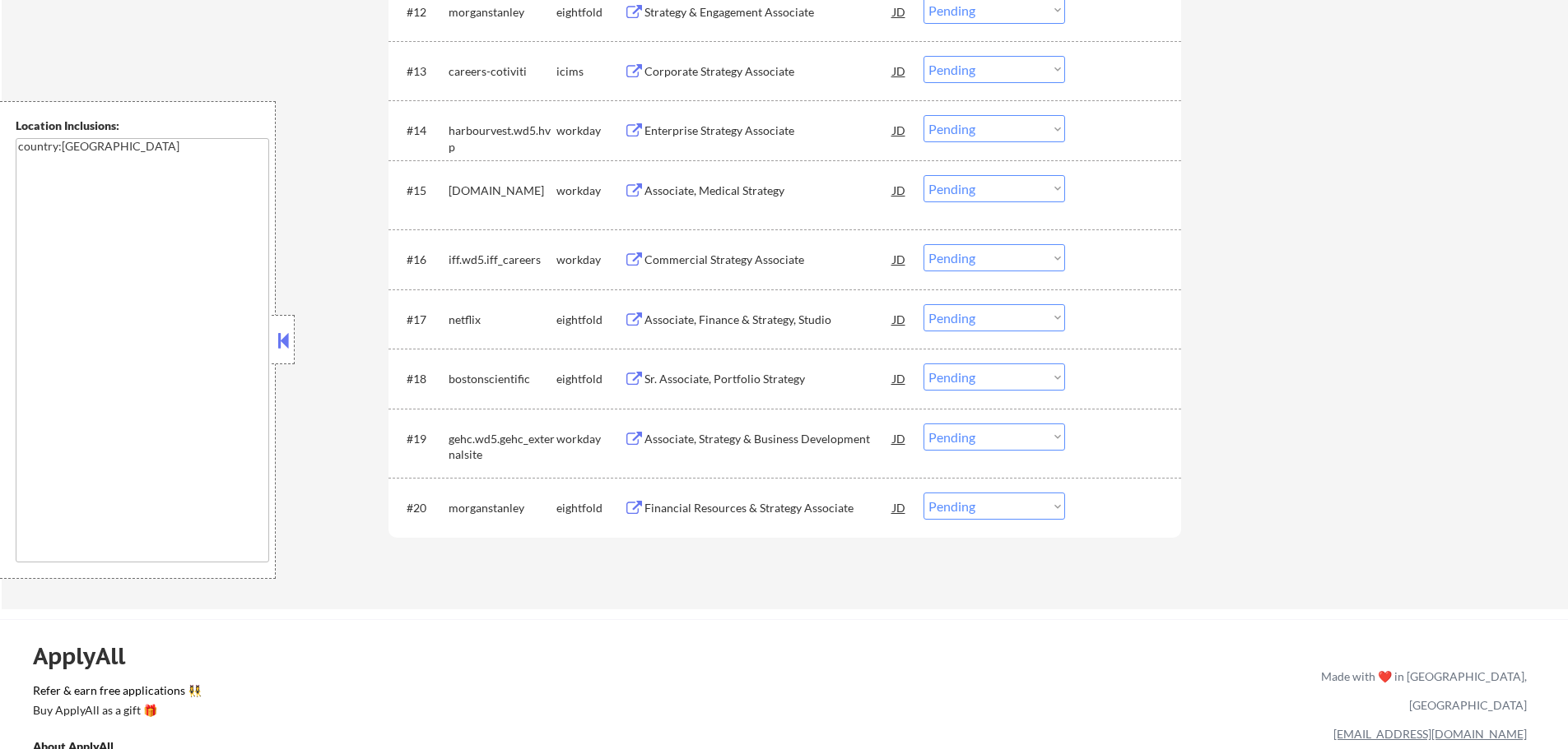
click at [684, 131] on div "Enterprise Strategy Associate" at bounding box center [769, 130] width 249 height 17
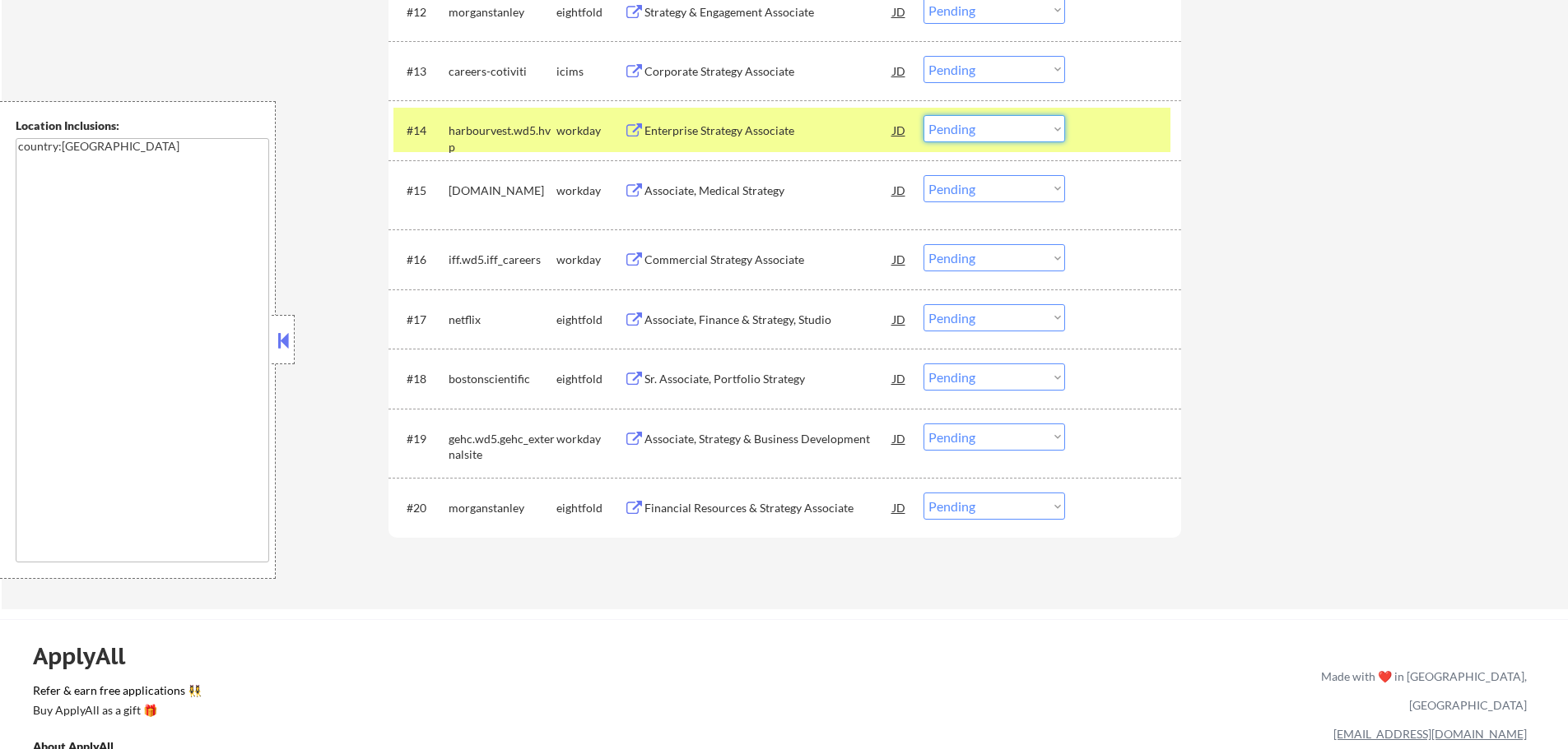
click at [978, 130] on select "Choose an option... Pending Applied Excluded (Questions) Excluded (Expired) Exc…" at bounding box center [994, 128] width 142 height 27
click at [923, 115] on select "Choose an option... Pending Applied Excluded (Questions) Excluded (Expired) Exc…" at bounding box center [994, 128] width 142 height 27
click at [1092, 122] on div at bounding box center [1125, 130] width 73 height 30
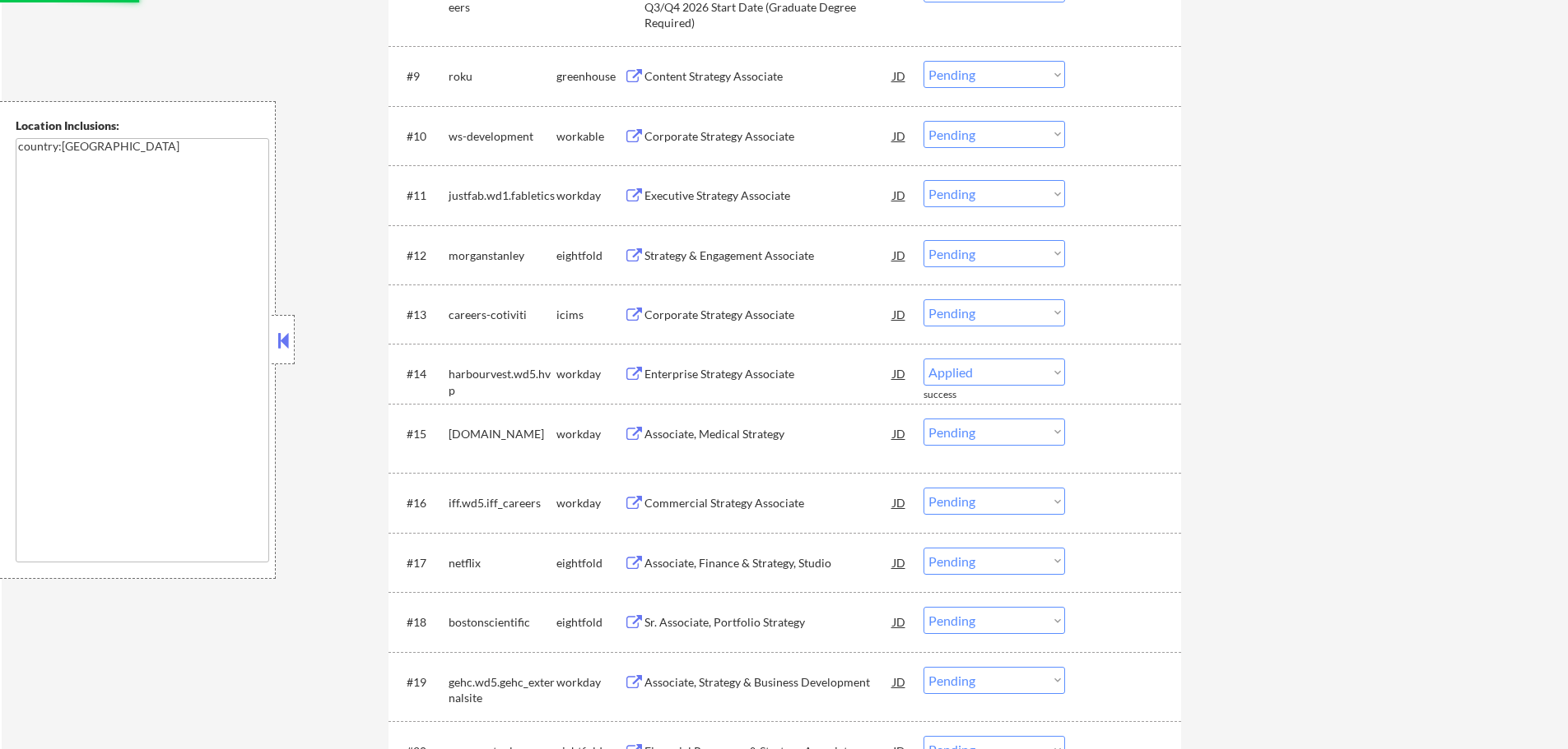
select select ""pending""
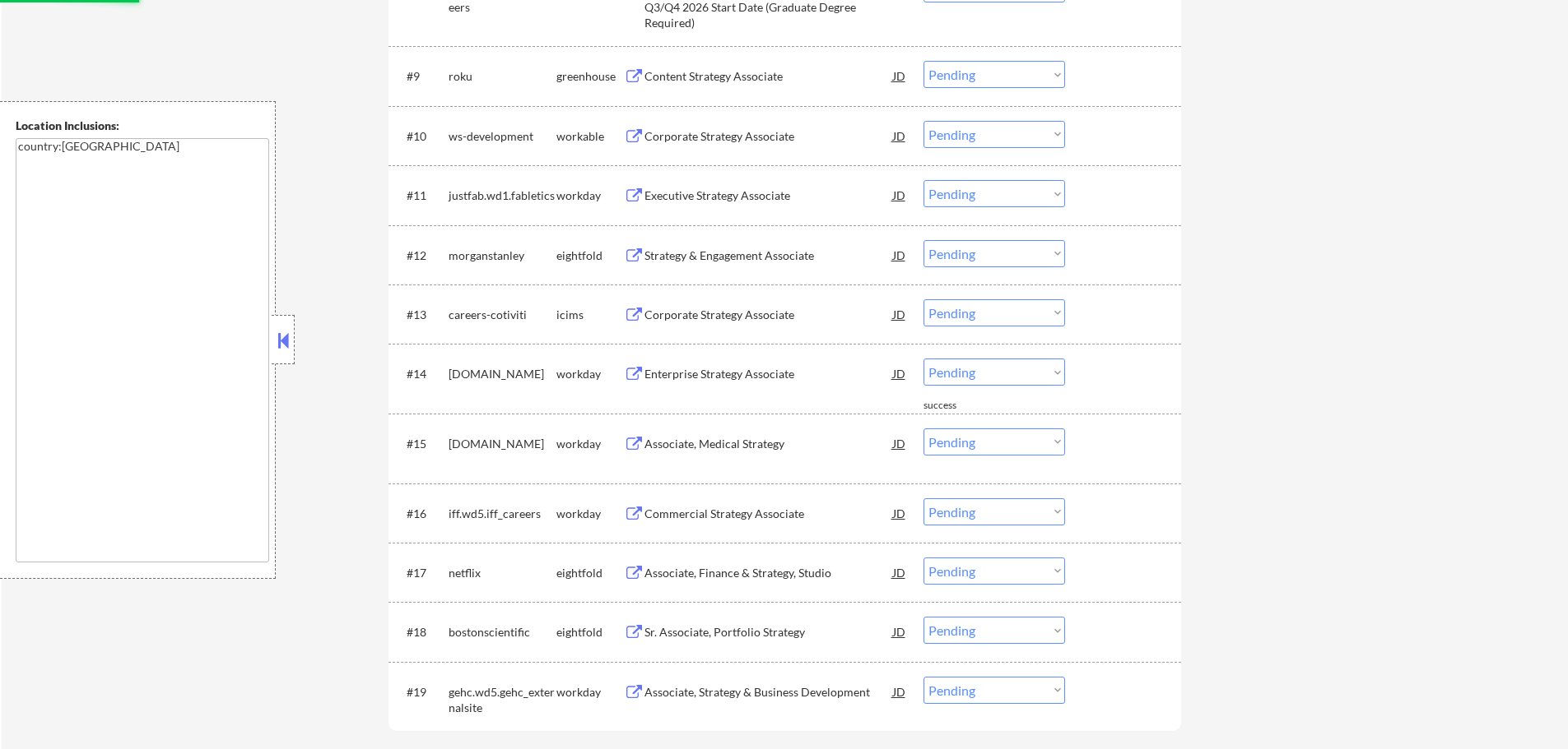
scroll to position [1069, 0]
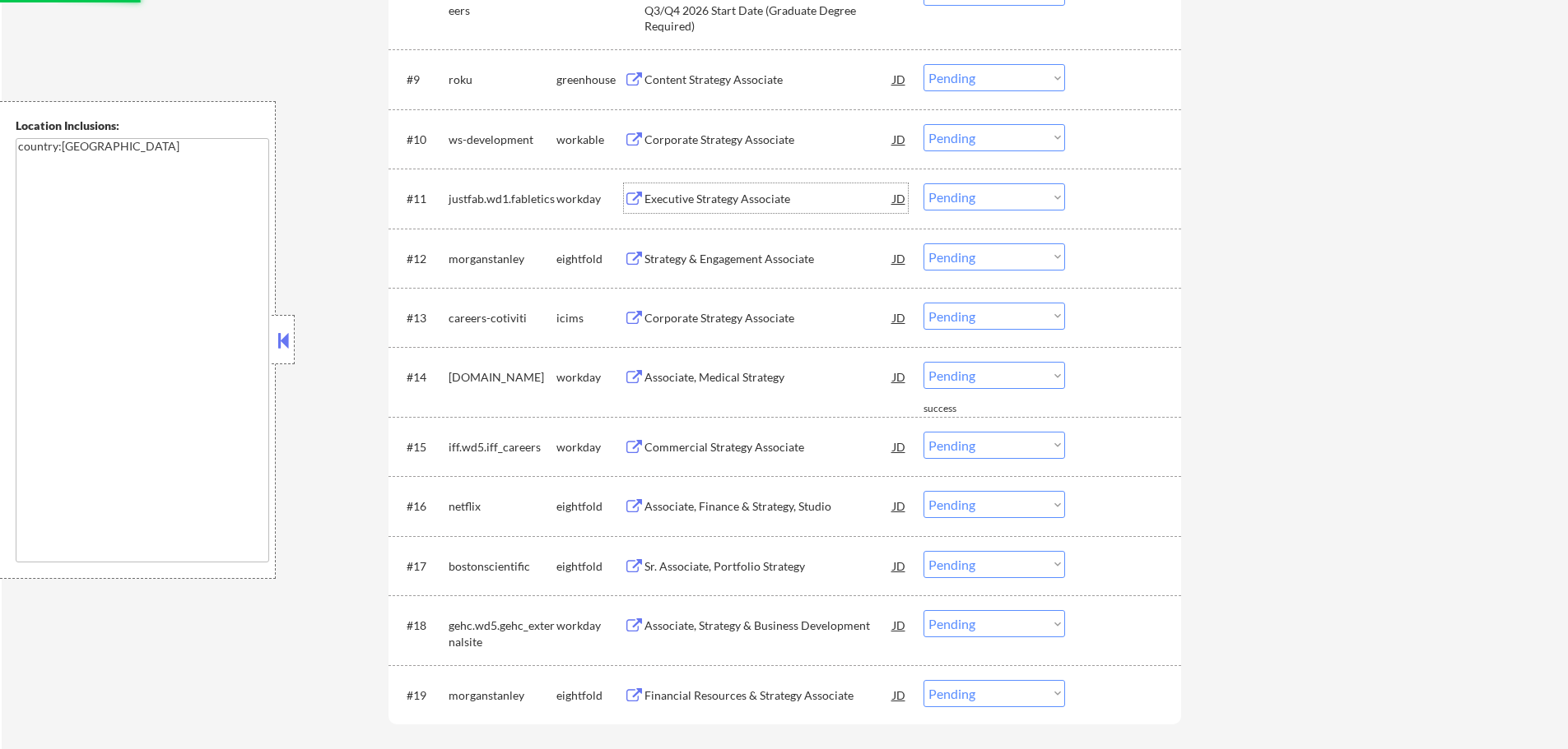
click at [694, 199] on div "Executive Strategy Associate" at bounding box center [769, 199] width 249 height 17
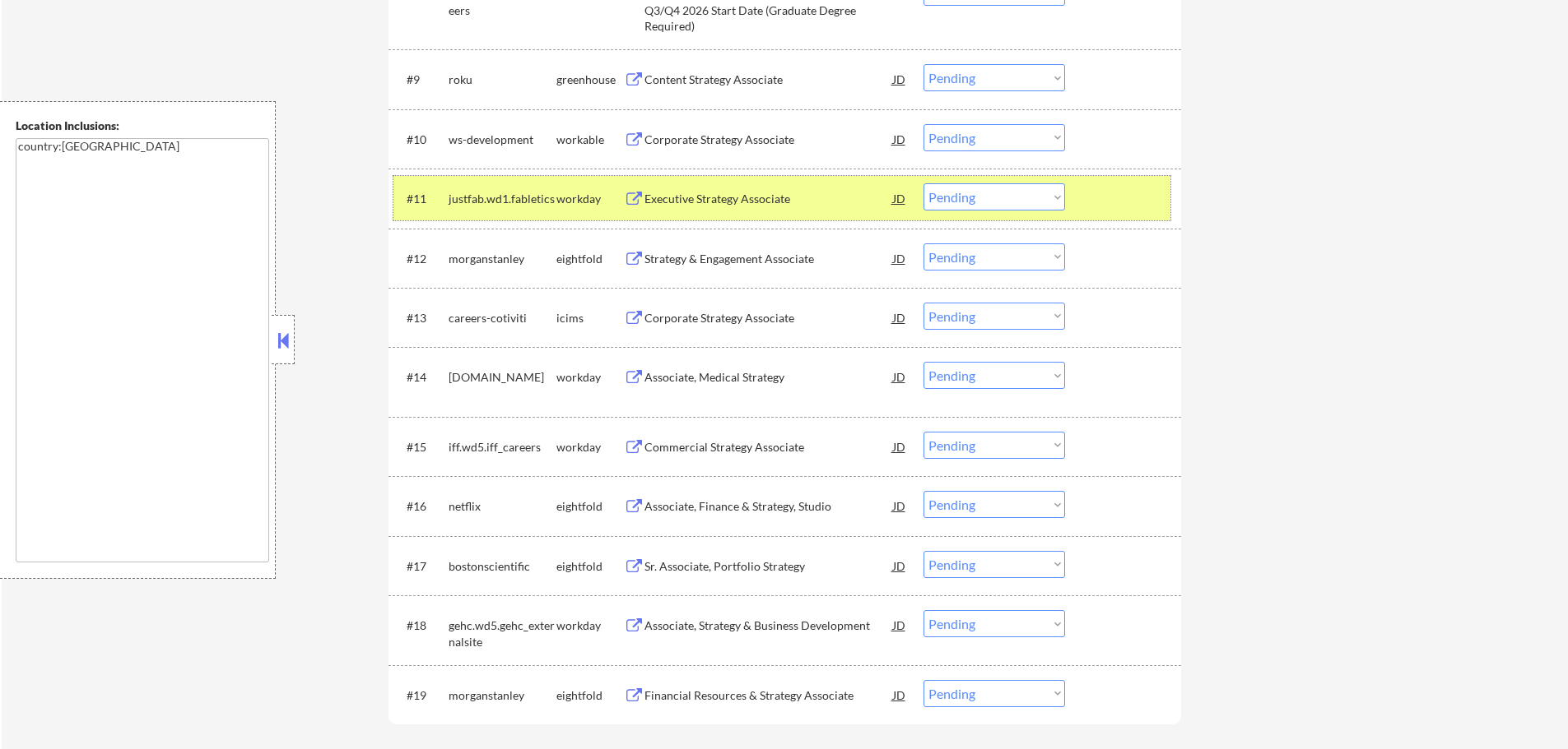
click at [1110, 202] on div at bounding box center [1125, 198] width 73 height 30
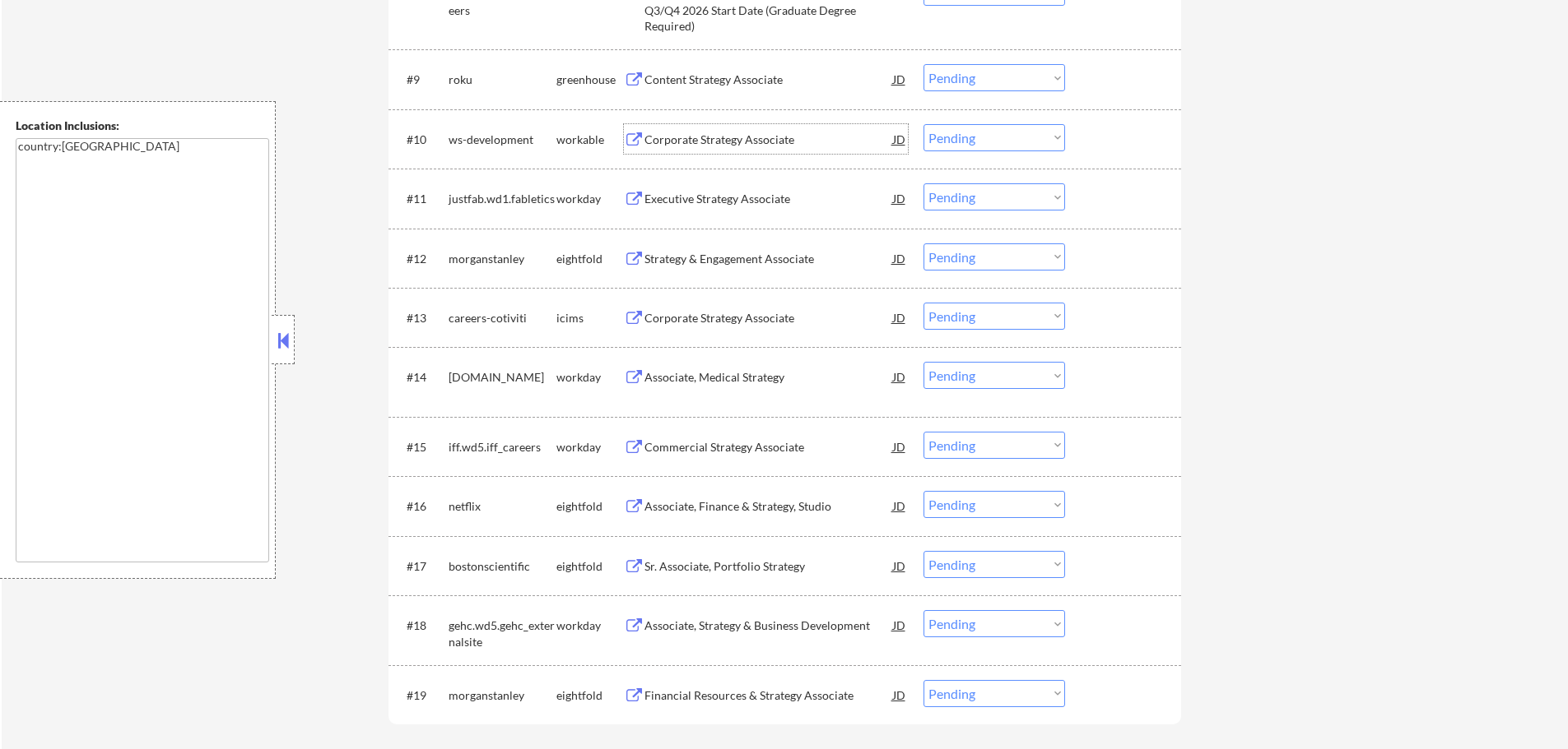
click at [695, 134] on div "Corporate Strategy Associate" at bounding box center [769, 140] width 249 height 17
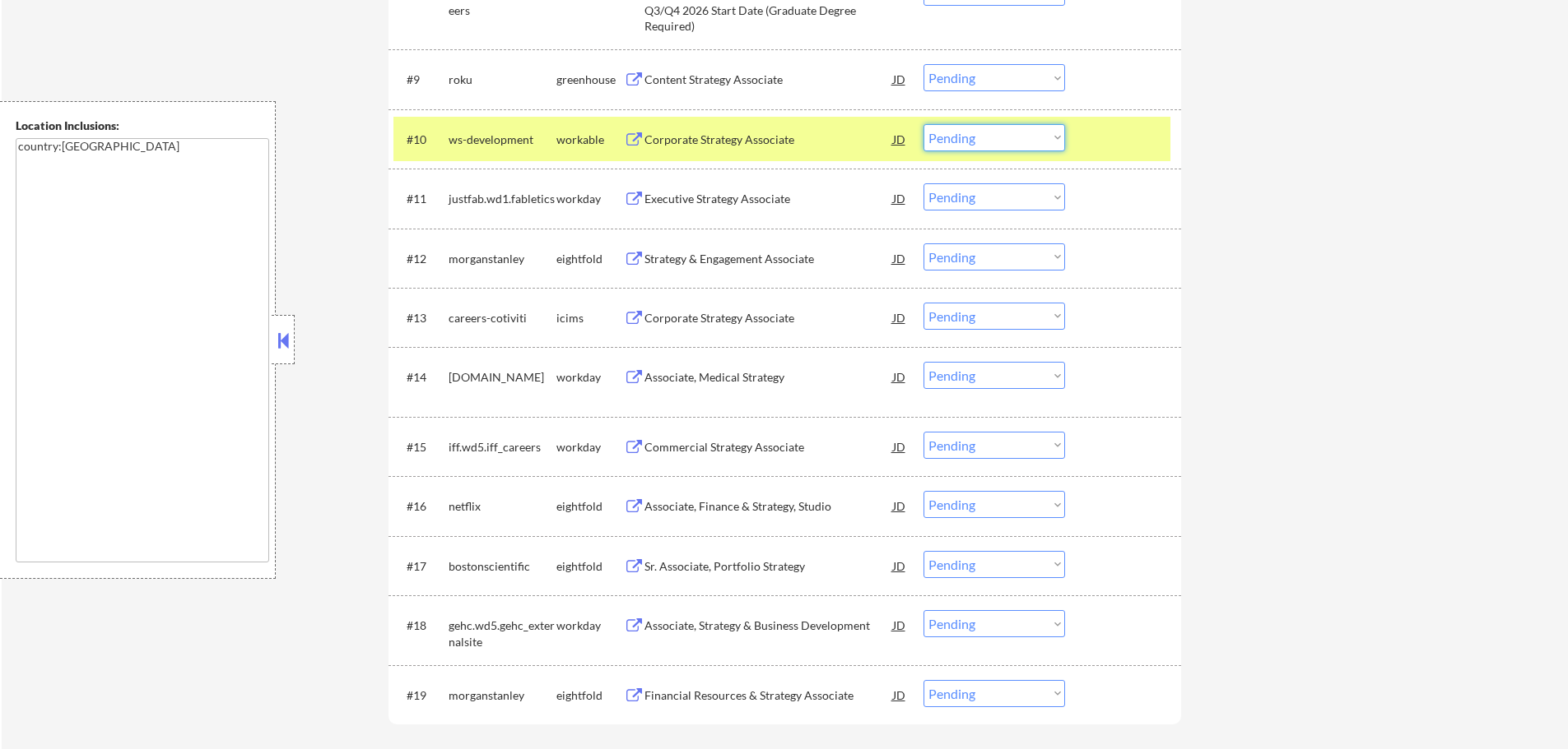
click at [972, 139] on select "Choose an option... Pending Applied Excluded (Questions) Excluded (Expired) Exc…" at bounding box center [994, 137] width 142 height 27
click at [923, 124] on select "Choose an option... Pending Applied Excluded (Questions) Excluded (Expired) Exc…" at bounding box center [994, 137] width 142 height 27
click at [1112, 129] on div at bounding box center [1125, 139] width 73 height 30
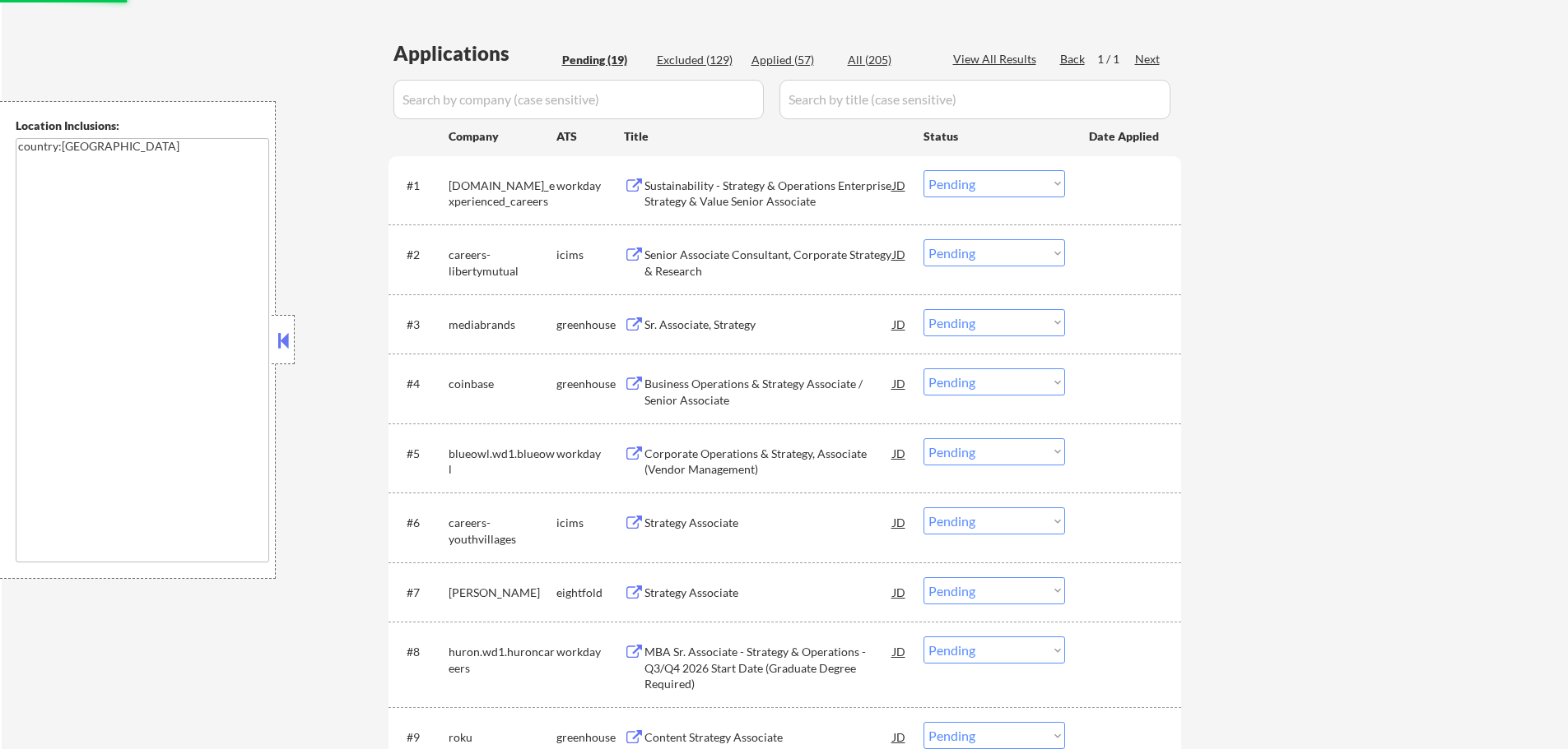
select select ""pending""
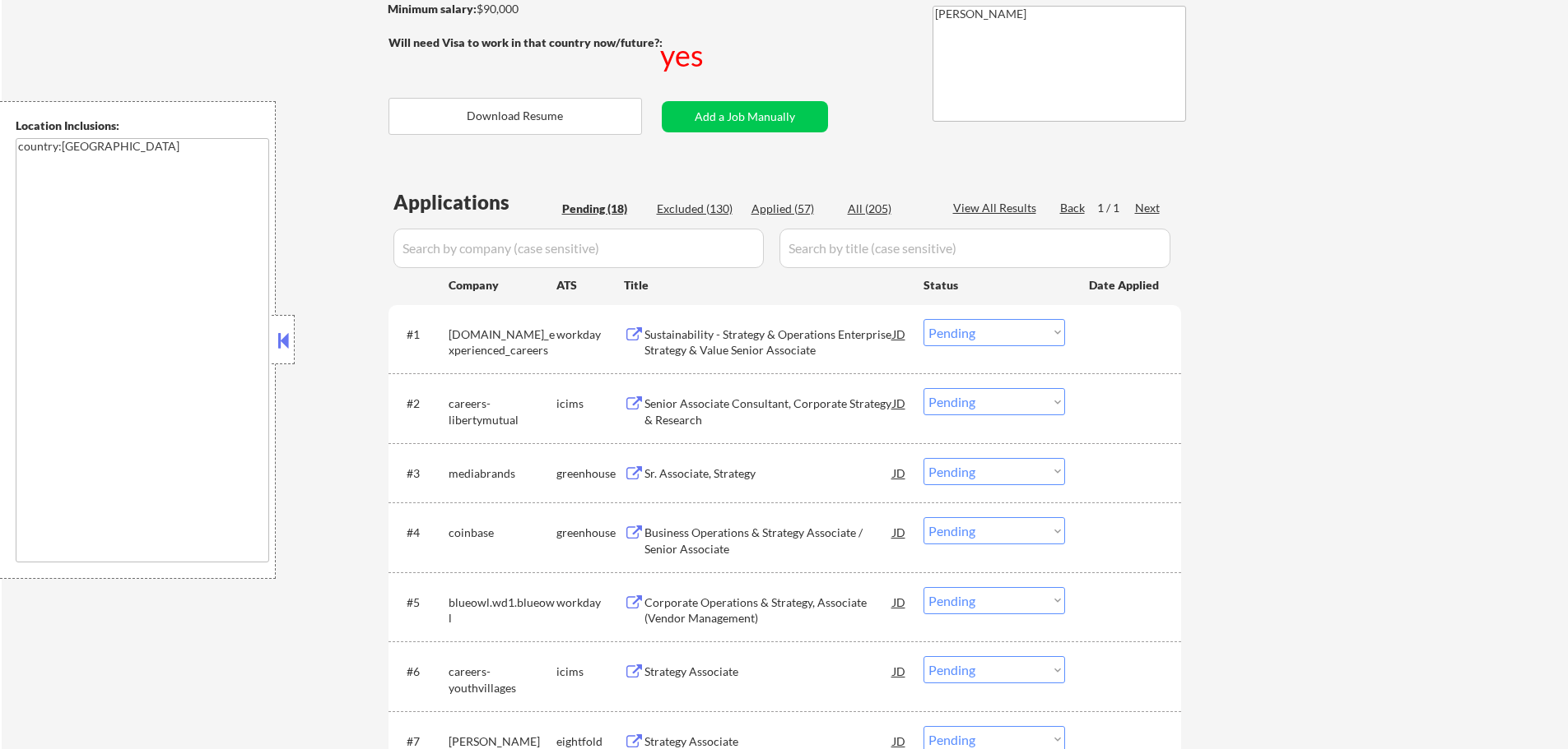
scroll to position [247, 0]
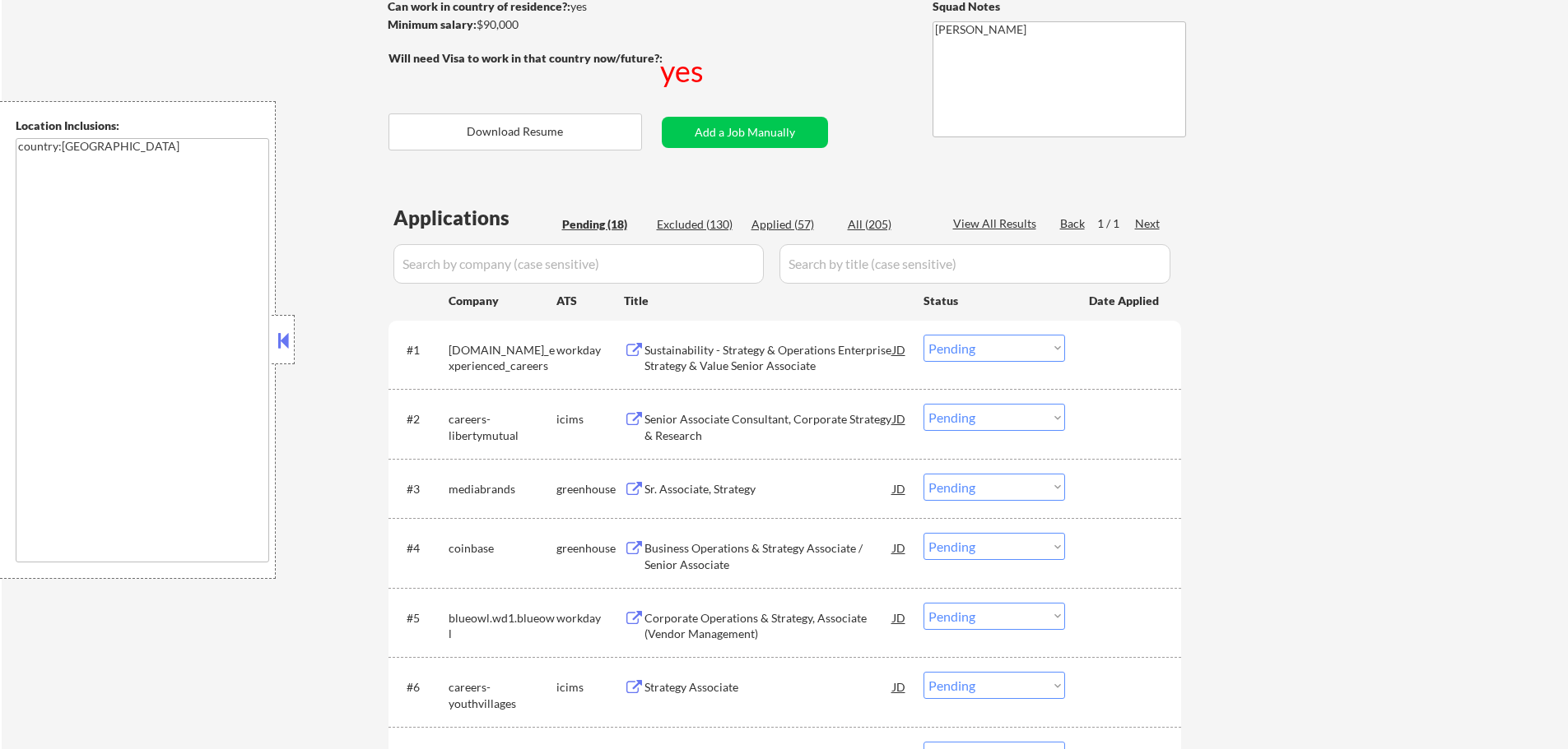
click at [667, 484] on div "Sr. Associate, Strategy" at bounding box center [769, 489] width 249 height 17
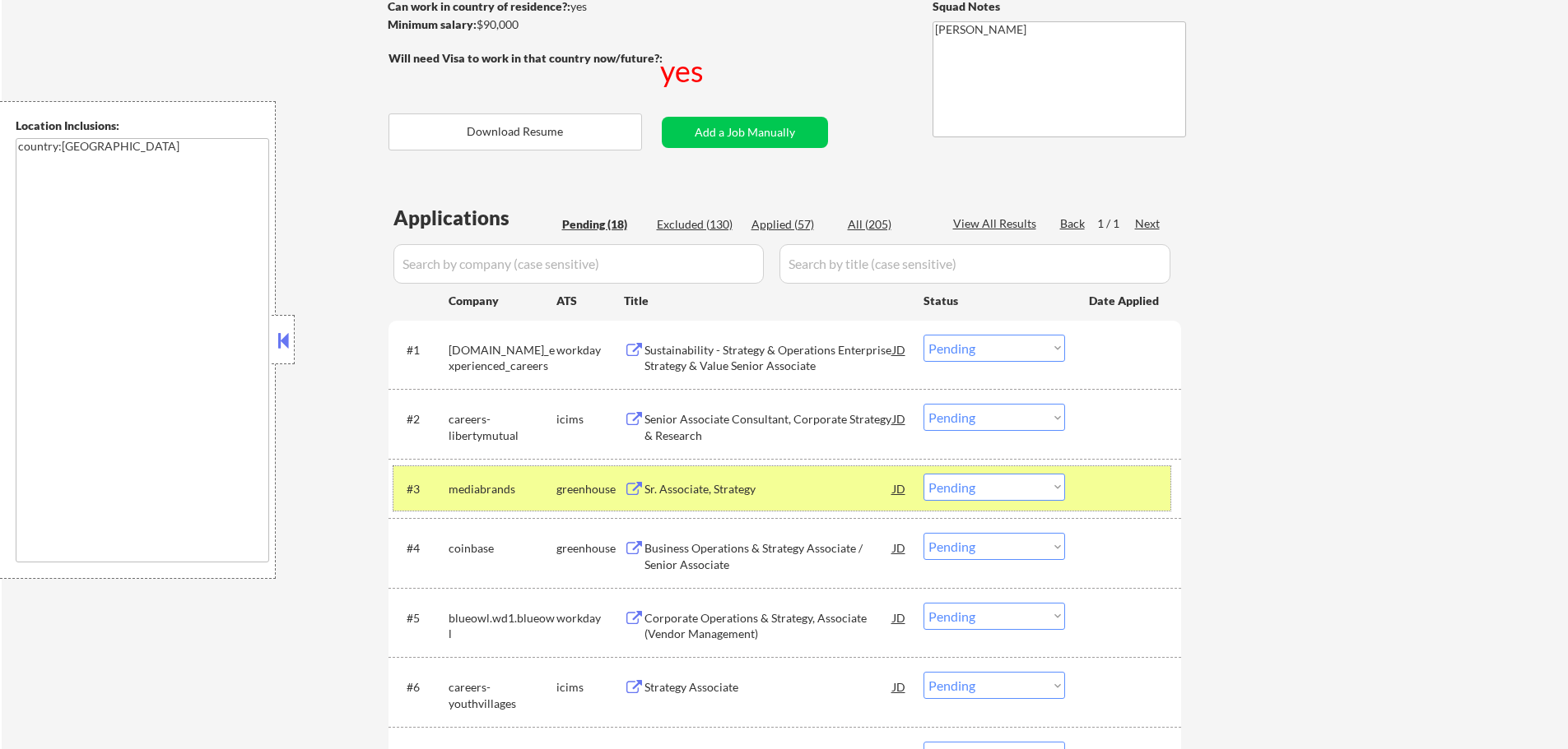
click at [1095, 478] on div at bounding box center [1125, 489] width 73 height 30
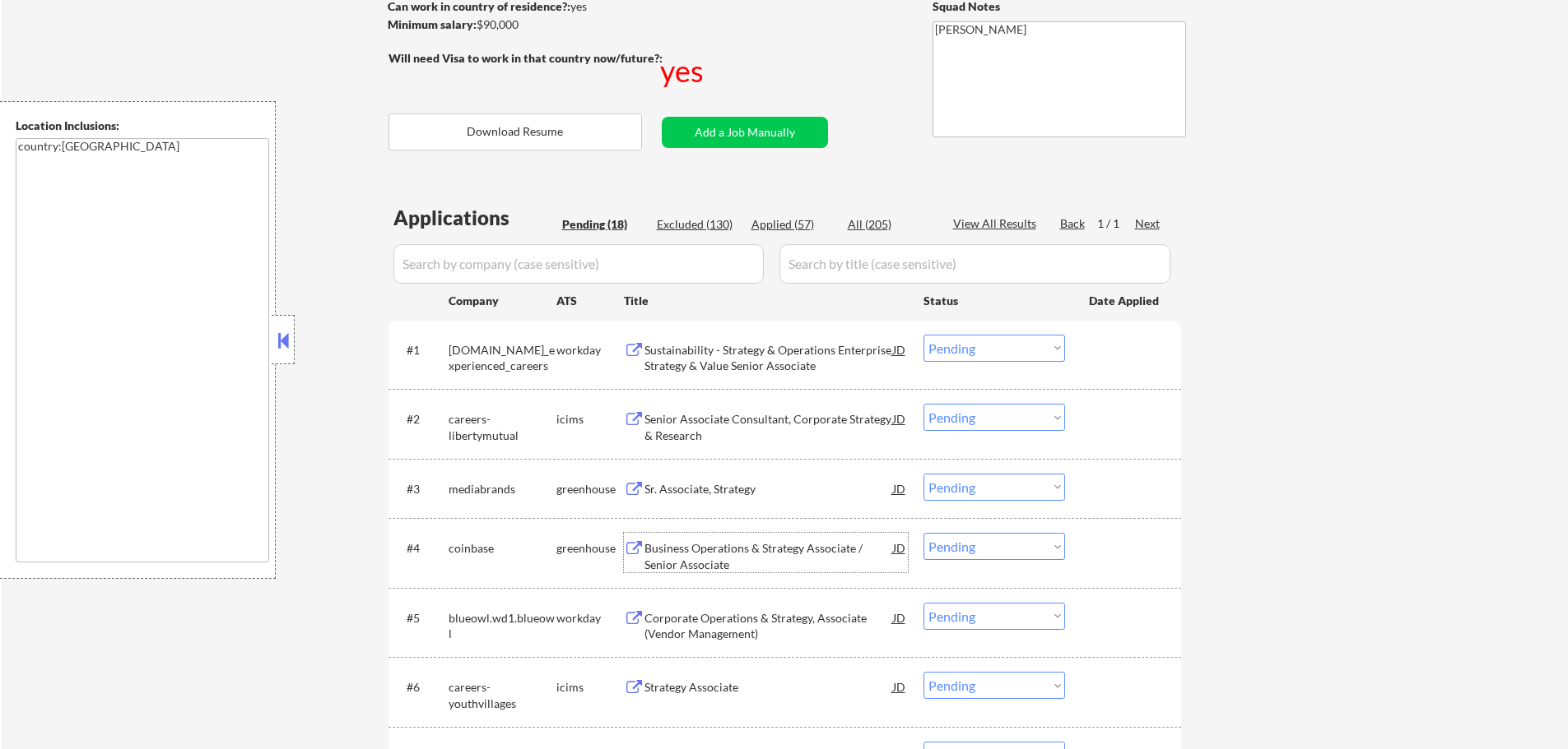
click at [675, 547] on div "Business Operations & Strategy Associate / Senior Associate" at bounding box center [769, 556] width 249 height 32
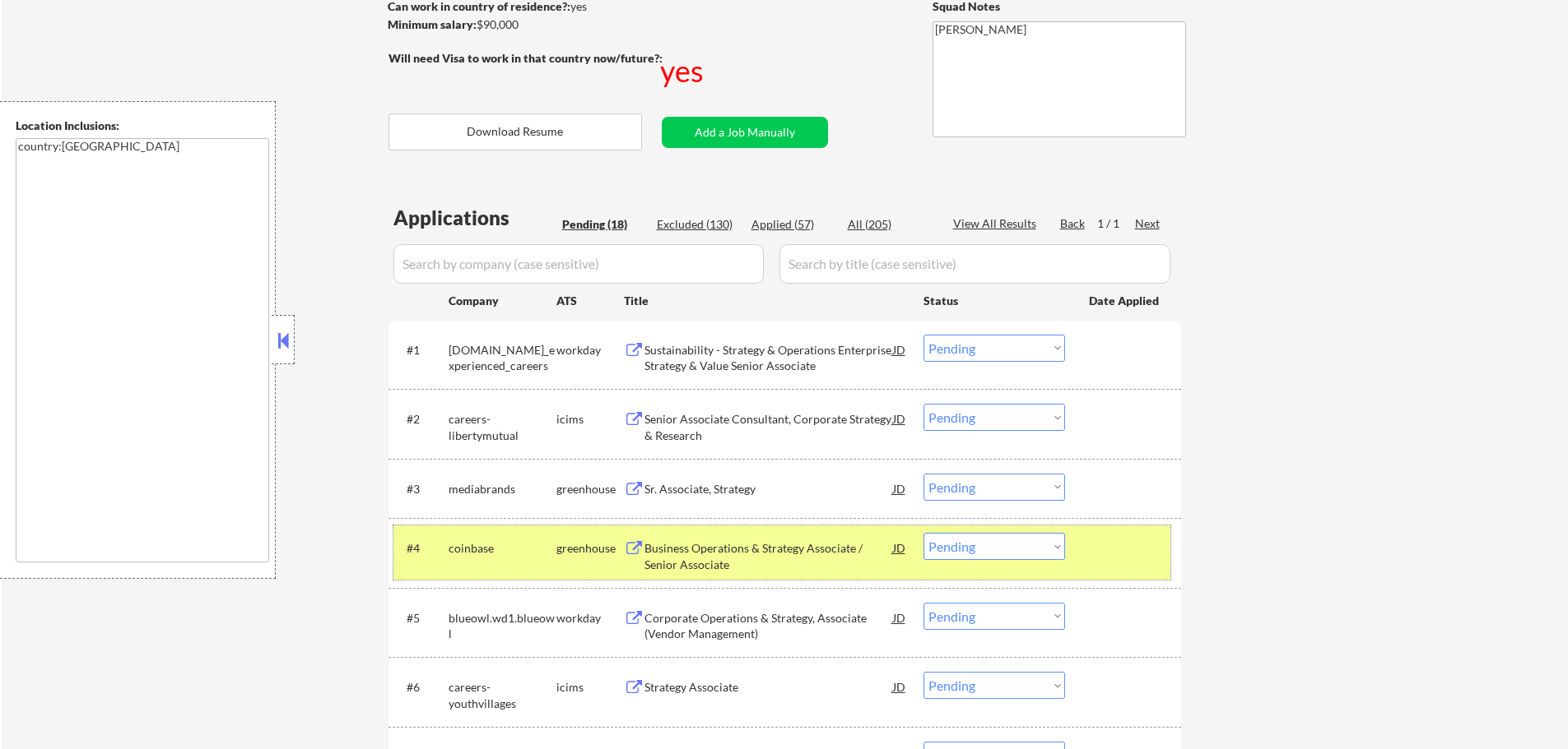
click at [1082, 550] on div "#4 coinbase greenhouse Business Operations & Strategy Associate / Senior Associ…" at bounding box center [782, 553] width 777 height 54
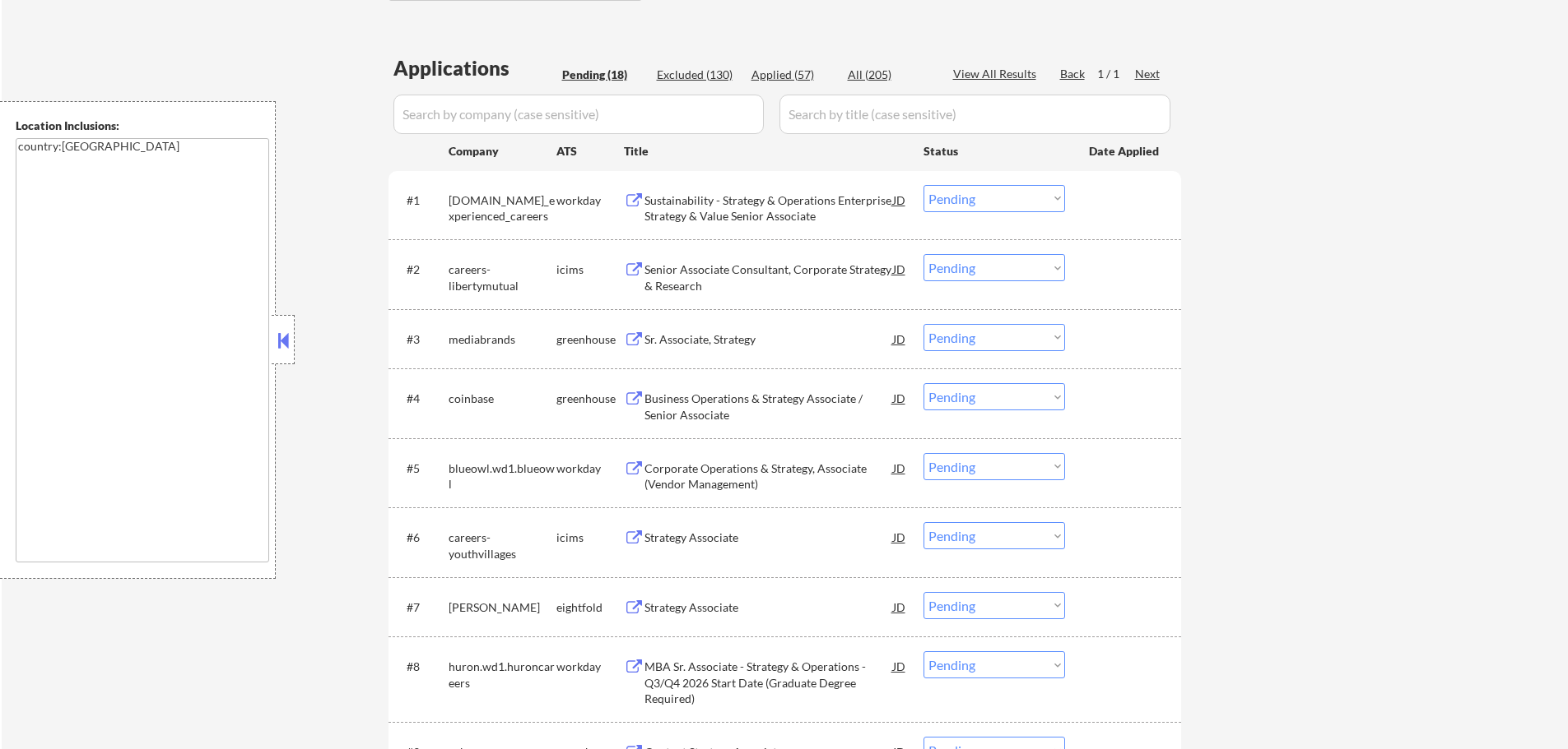
scroll to position [411, 0]
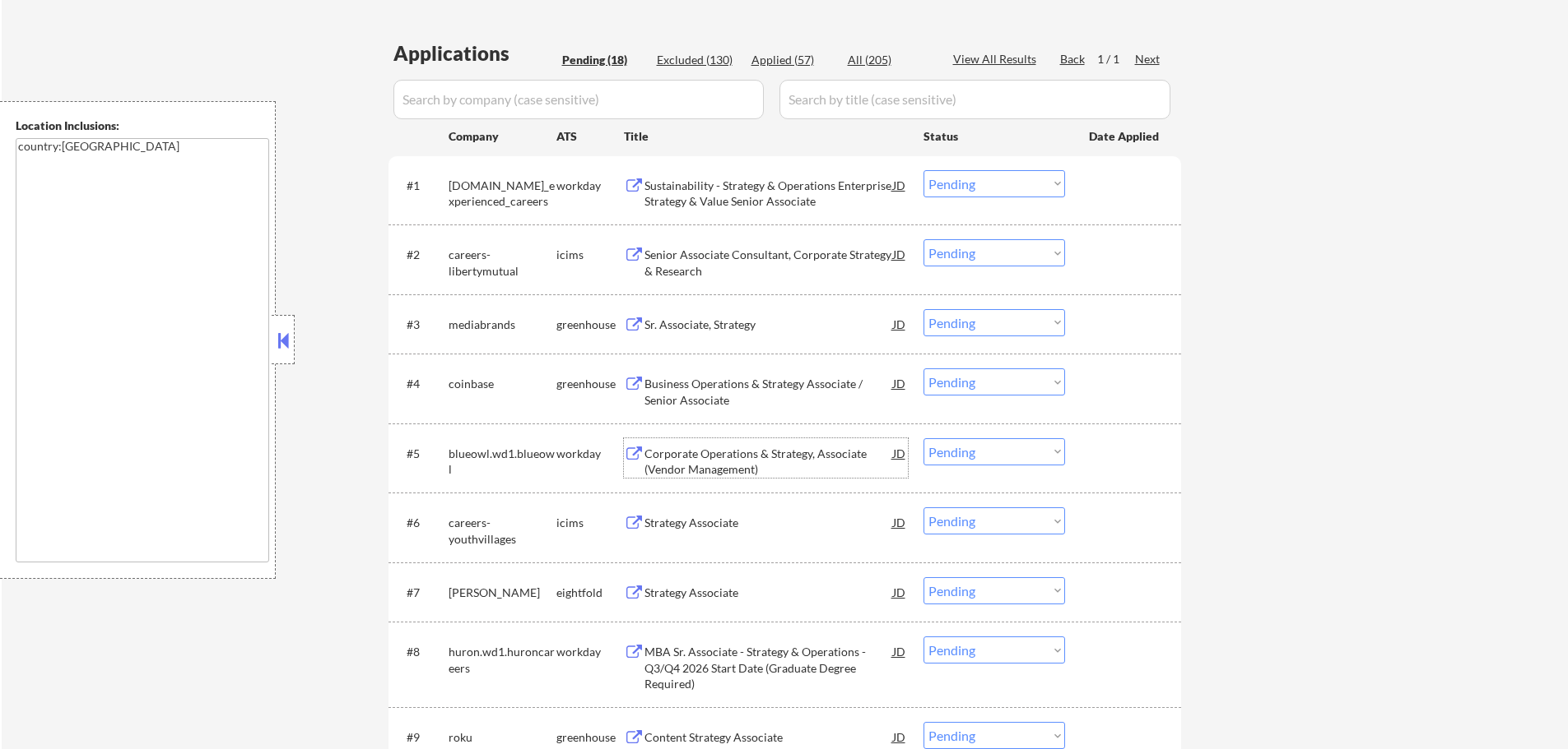
click at [740, 456] on div "Corporate Operations & Strategy, Associate (Vendor Management)" at bounding box center [769, 462] width 249 height 32
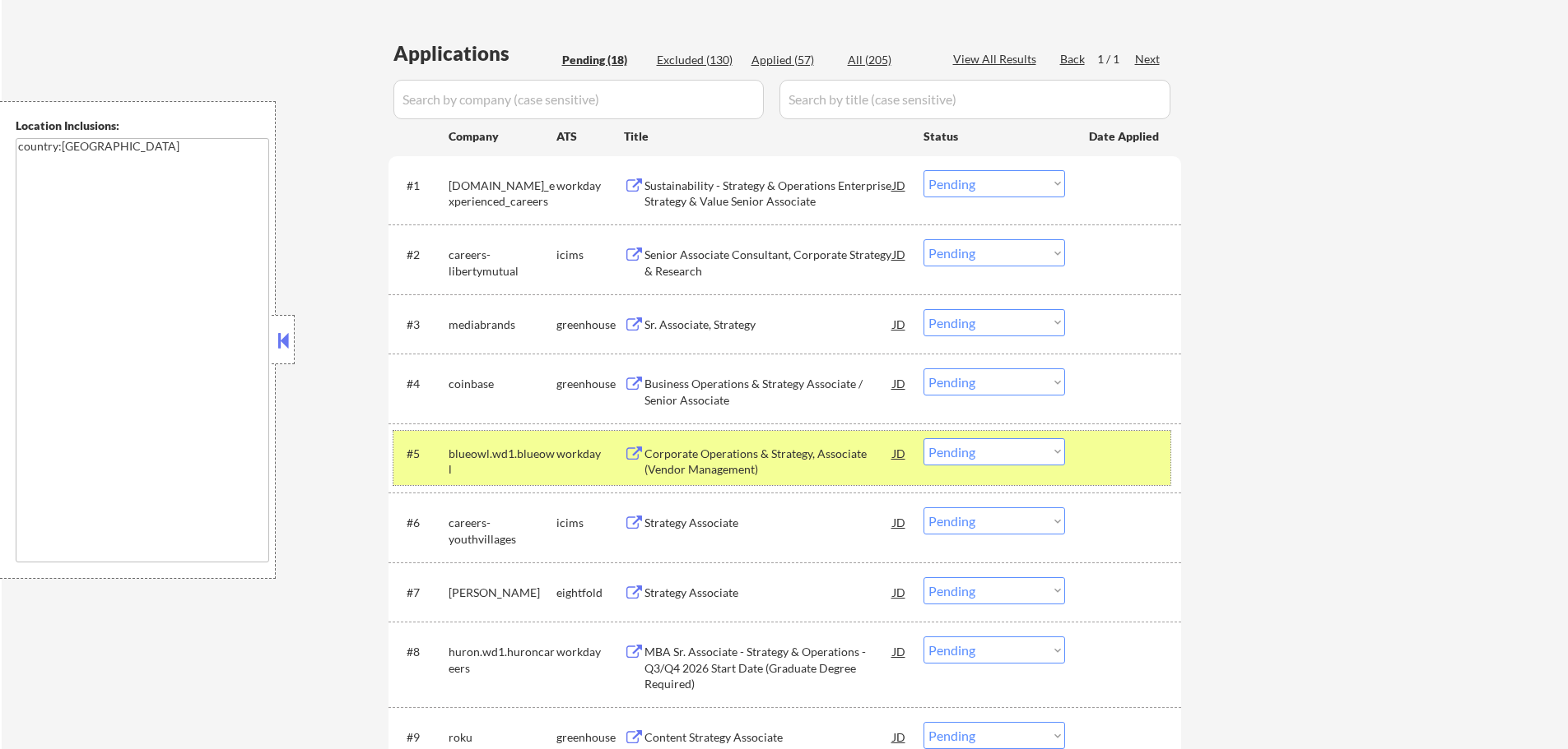
click at [1106, 463] on div at bounding box center [1125, 453] width 73 height 30
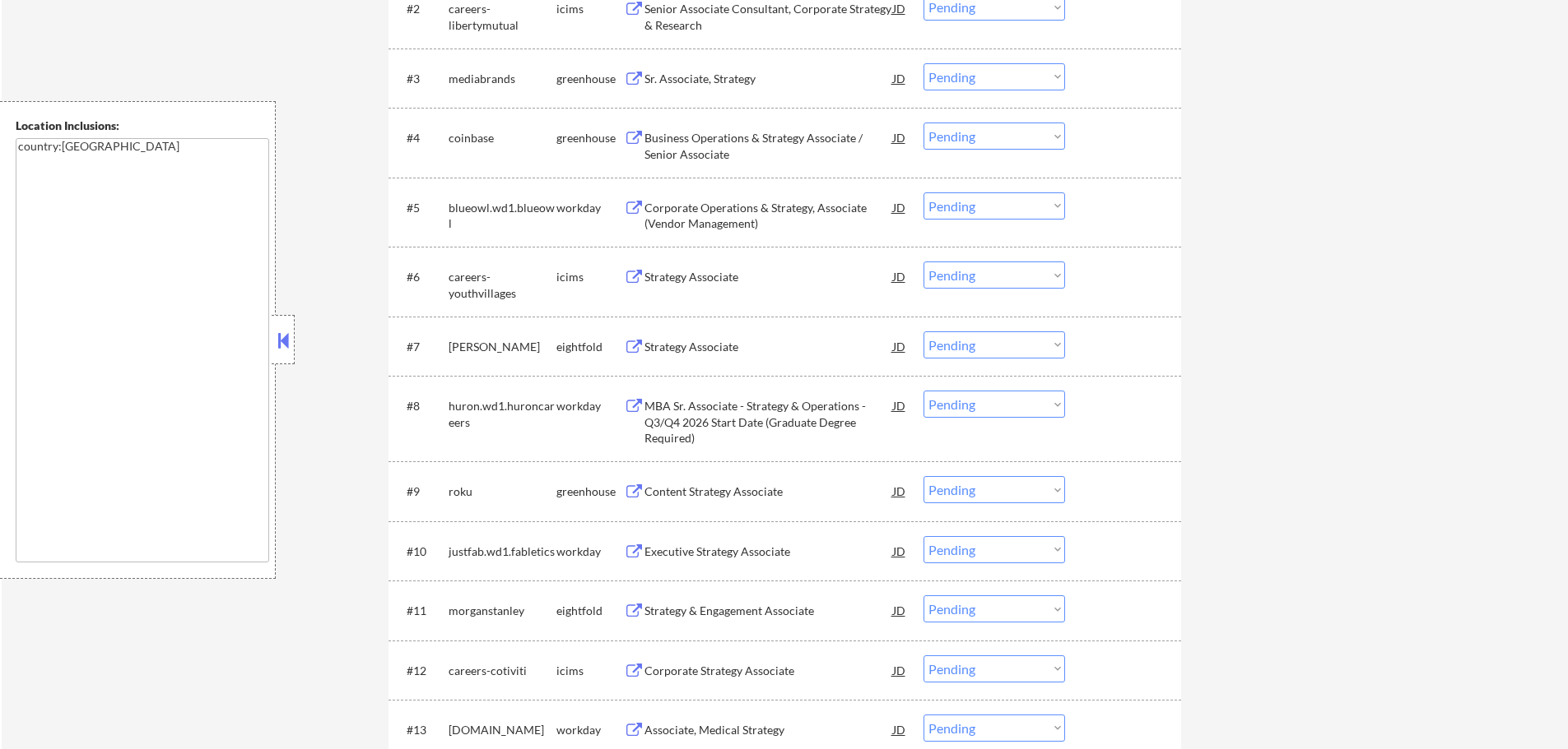
scroll to position [658, 0]
click at [653, 416] on div "MBA Sr. Associate - Strategy & Operations - Q3/Q4 2026 Start Date (Graduate Deg…" at bounding box center [769, 422] width 249 height 49
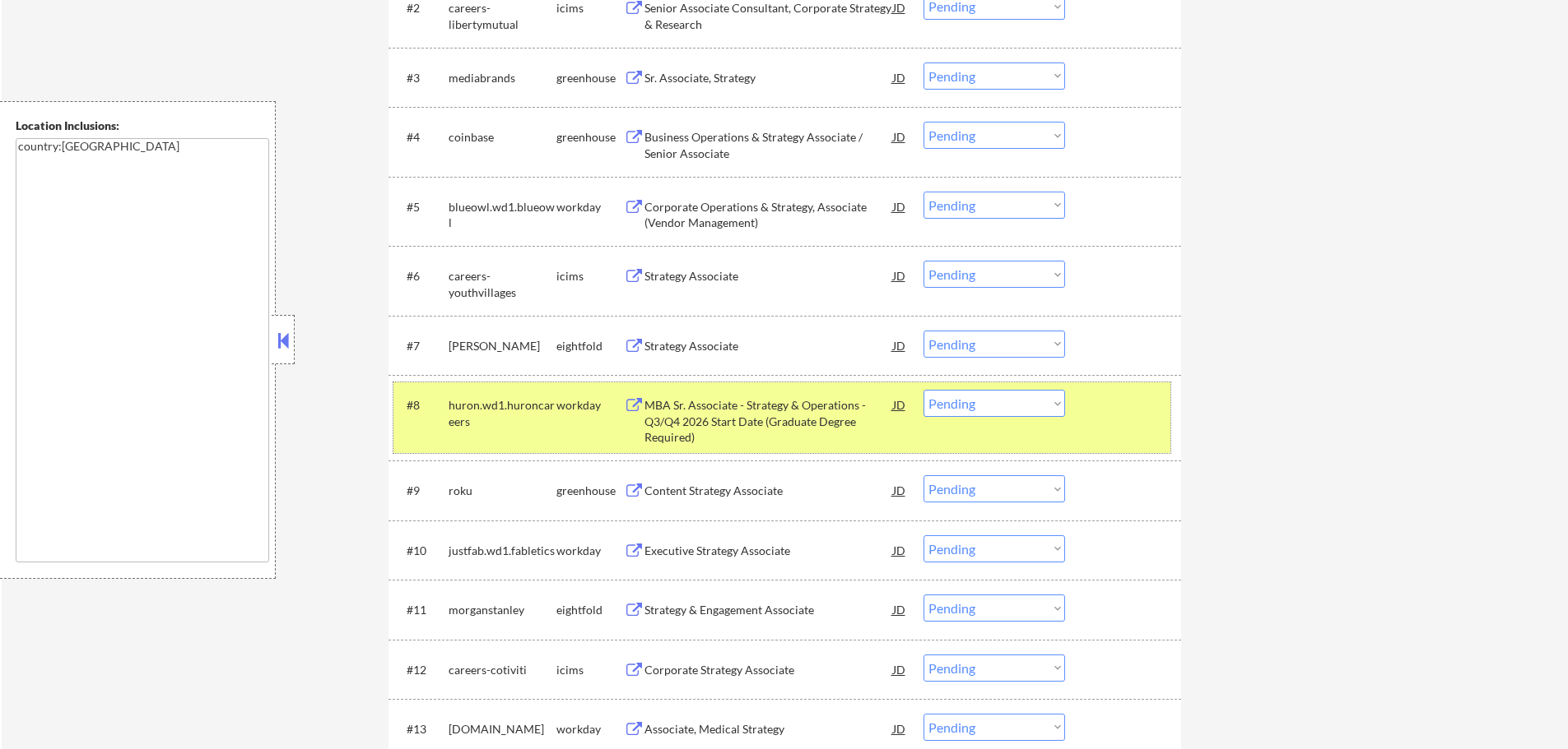
click at [1122, 407] on div at bounding box center [1125, 405] width 73 height 30
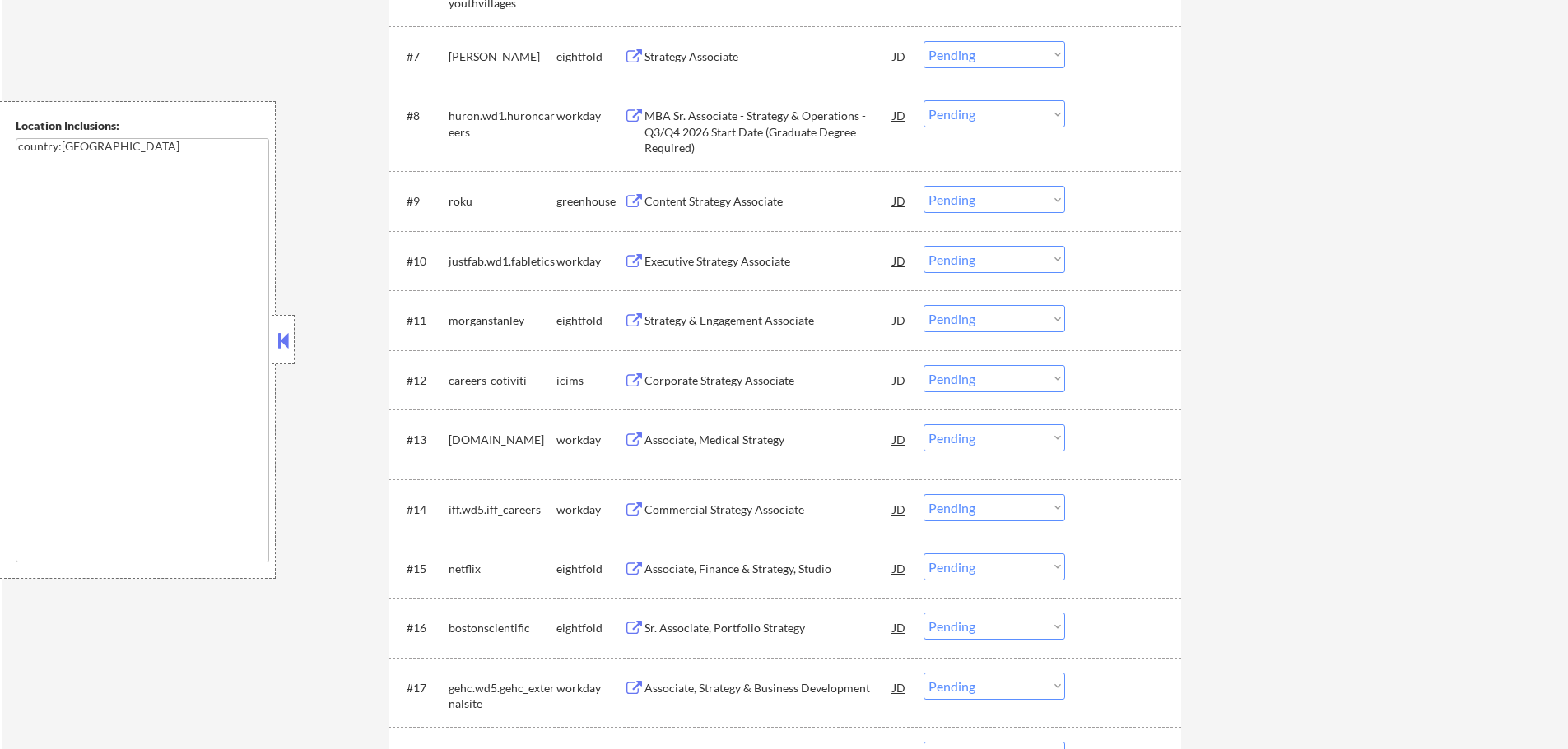
scroll to position [987, 0]
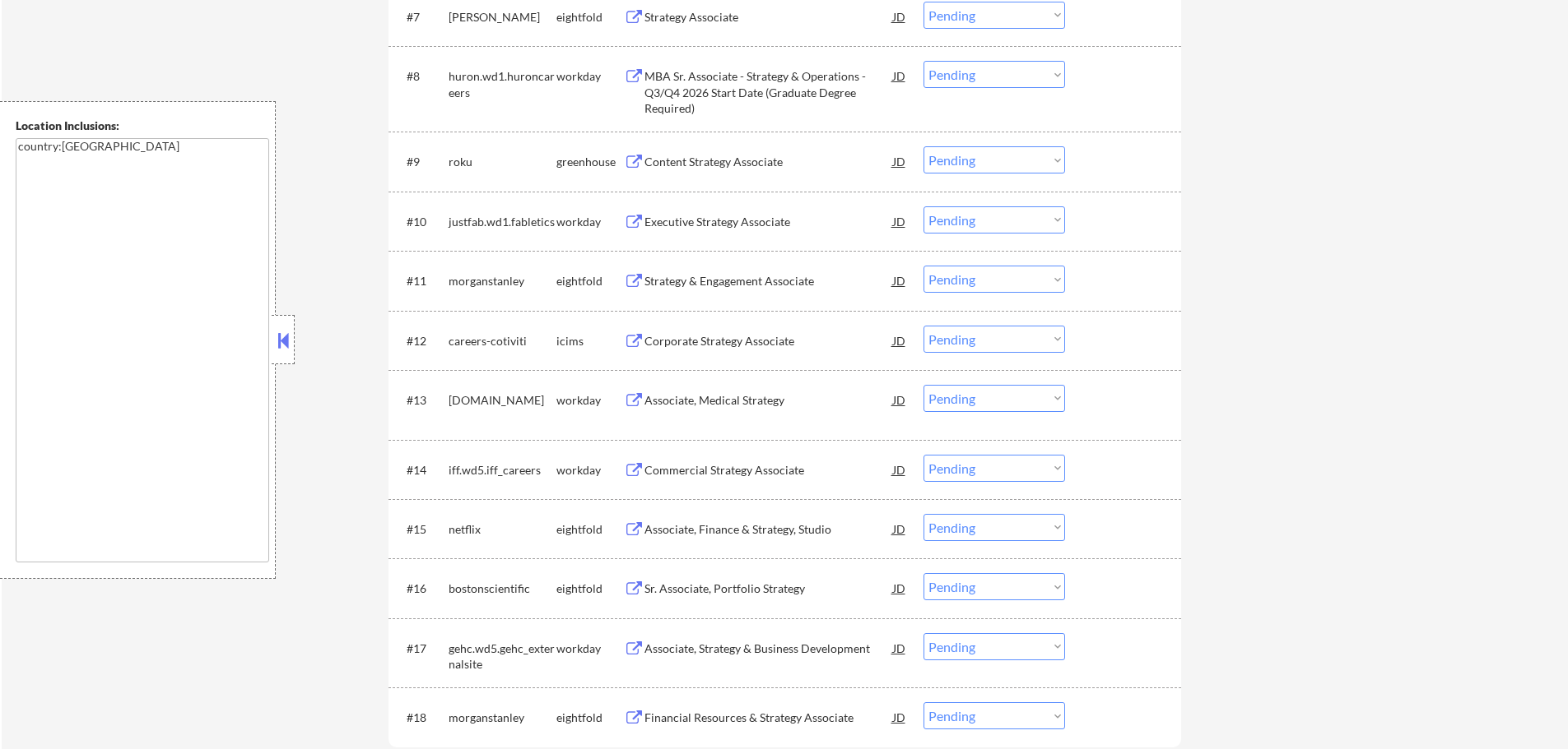
click at [685, 476] on div "Commercial Strategy Associate" at bounding box center [769, 471] width 249 height 17
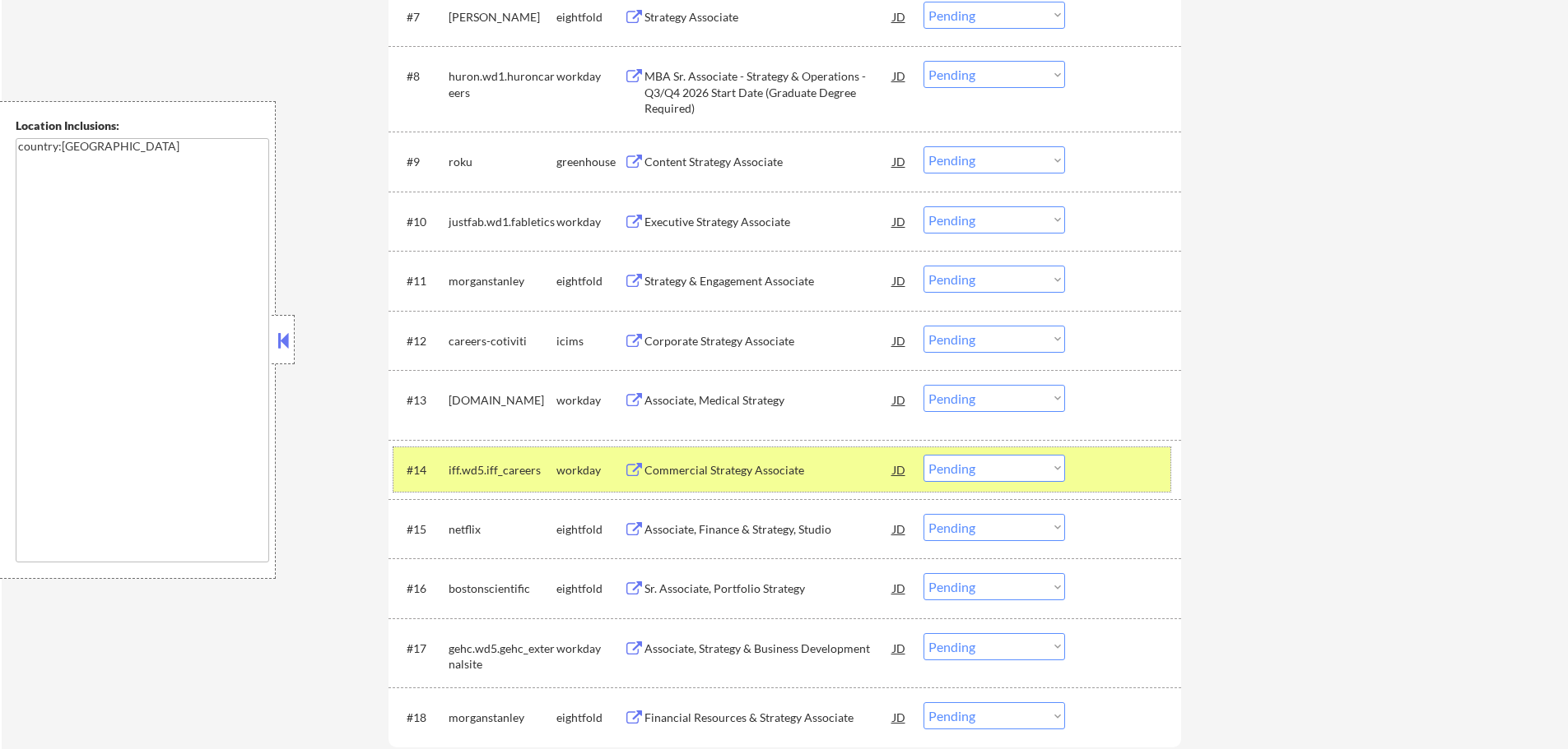
click at [1100, 478] on div at bounding box center [1125, 470] width 73 height 30
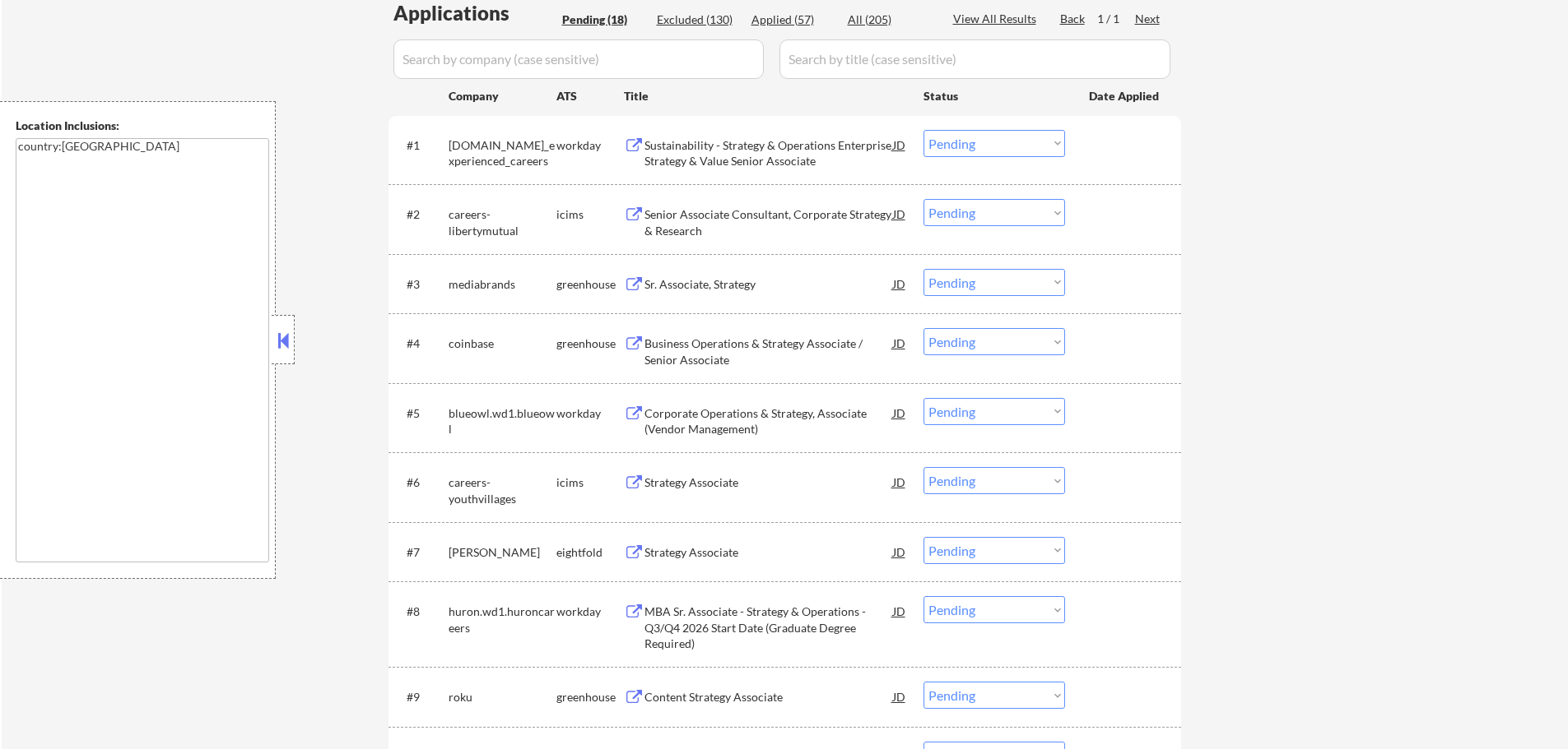
scroll to position [411, 0]
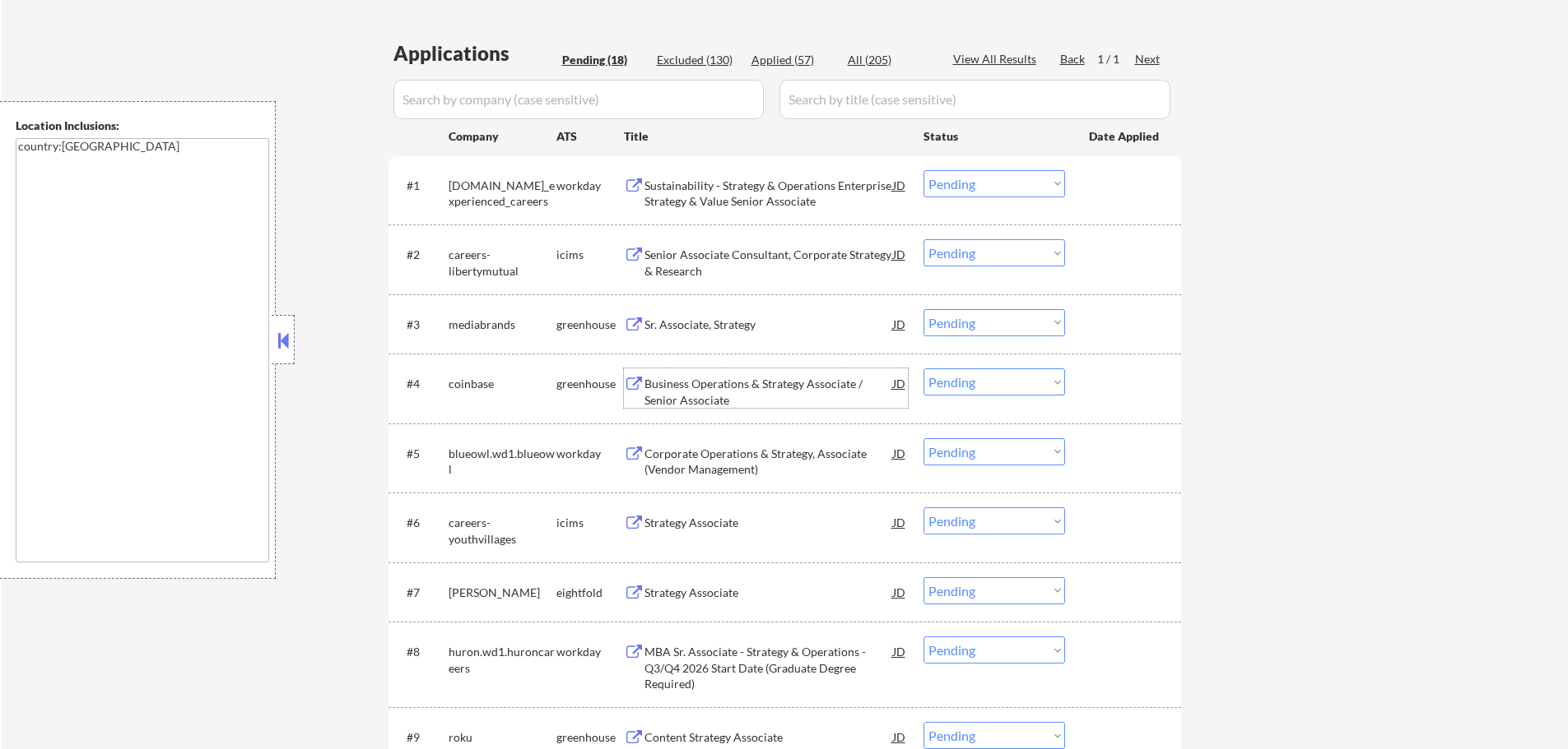
click at [671, 387] on div "Business Operations & Strategy Associate / Senior Associate" at bounding box center [769, 392] width 249 height 32
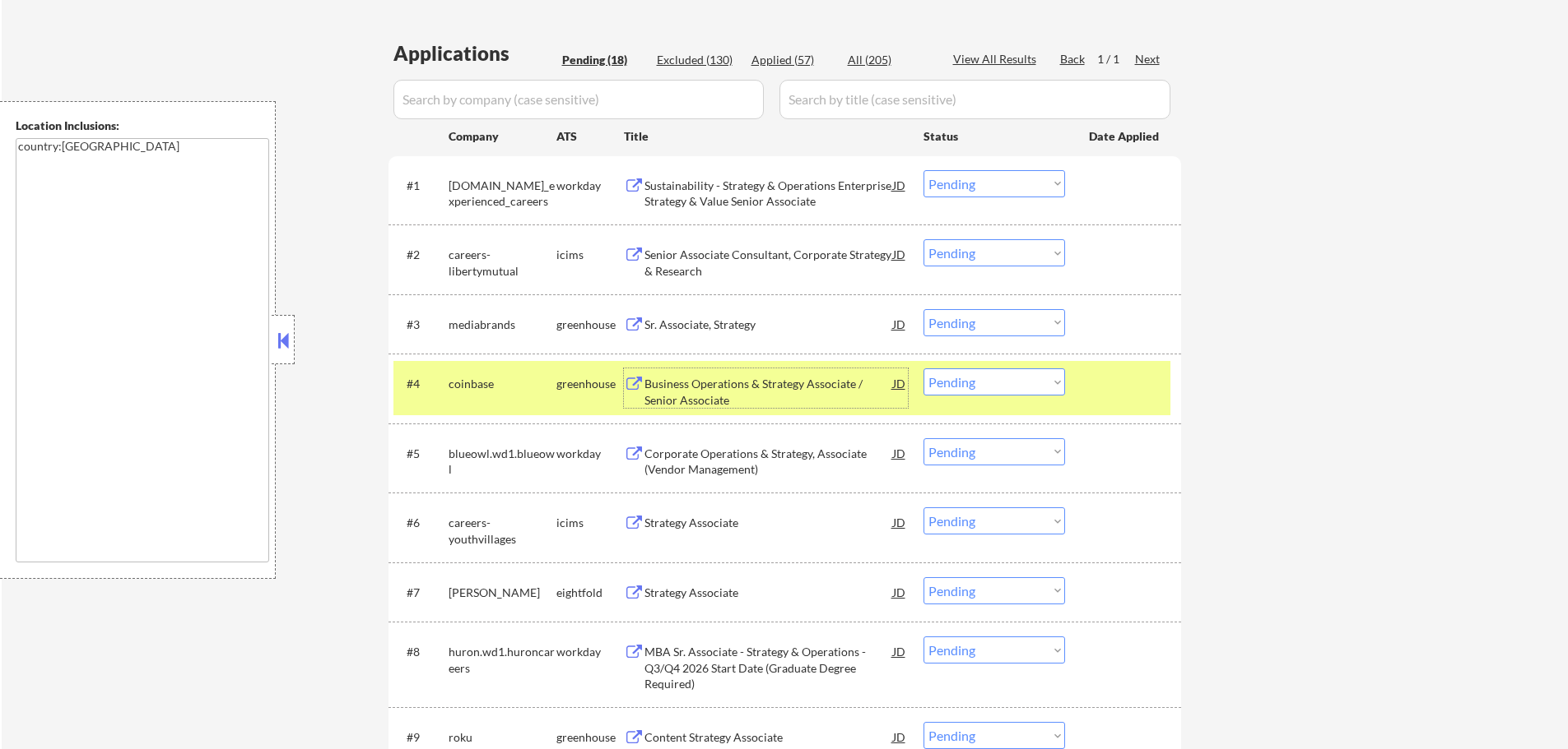
click at [1106, 398] on div at bounding box center [1125, 383] width 73 height 30
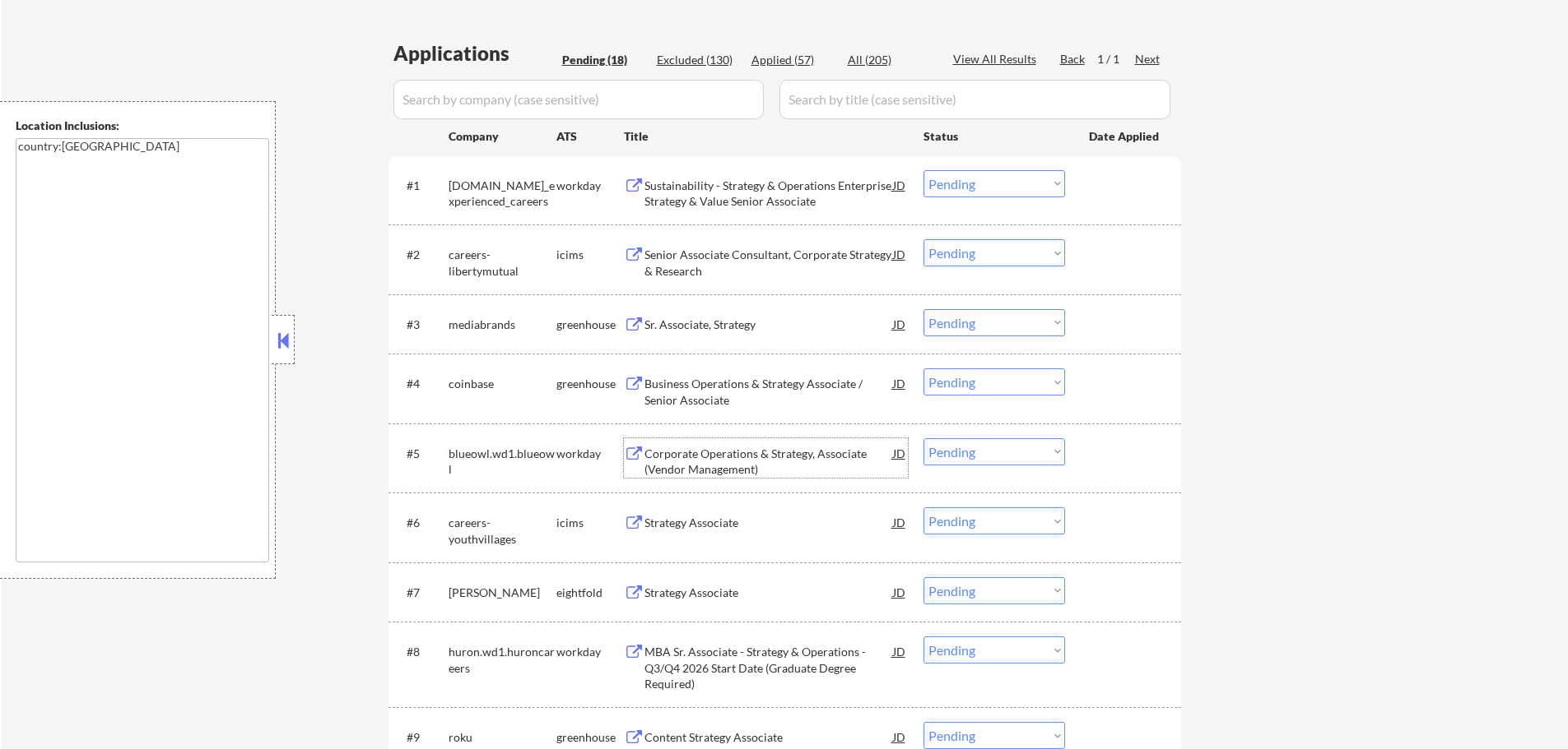
click at [706, 477] on div "Corporate Operations & Strategy, Associate (Vendor Management)" at bounding box center [769, 462] width 249 height 32
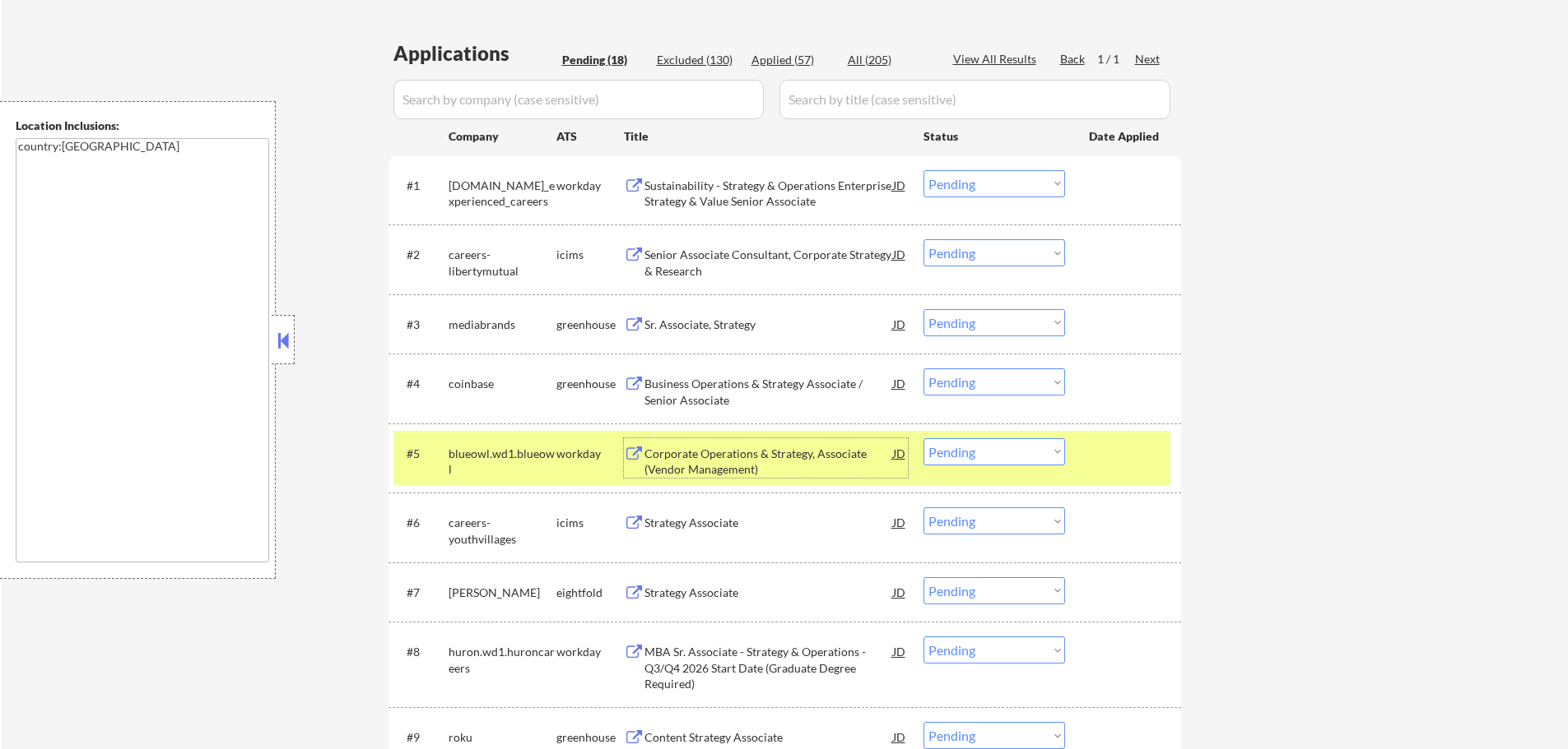
click at [957, 438] on select "Choose an option... Pending Applied Excluded (Questions) Excluded (Expired) Exc…" at bounding box center [994, 451] width 142 height 27
click at [923, 438] on select "Choose an option... Pending Applied Excluded (Questions) Excluded (Expired) Exc…" at bounding box center [994, 451] width 142 height 27
click at [1130, 464] on div at bounding box center [1125, 453] width 73 height 30
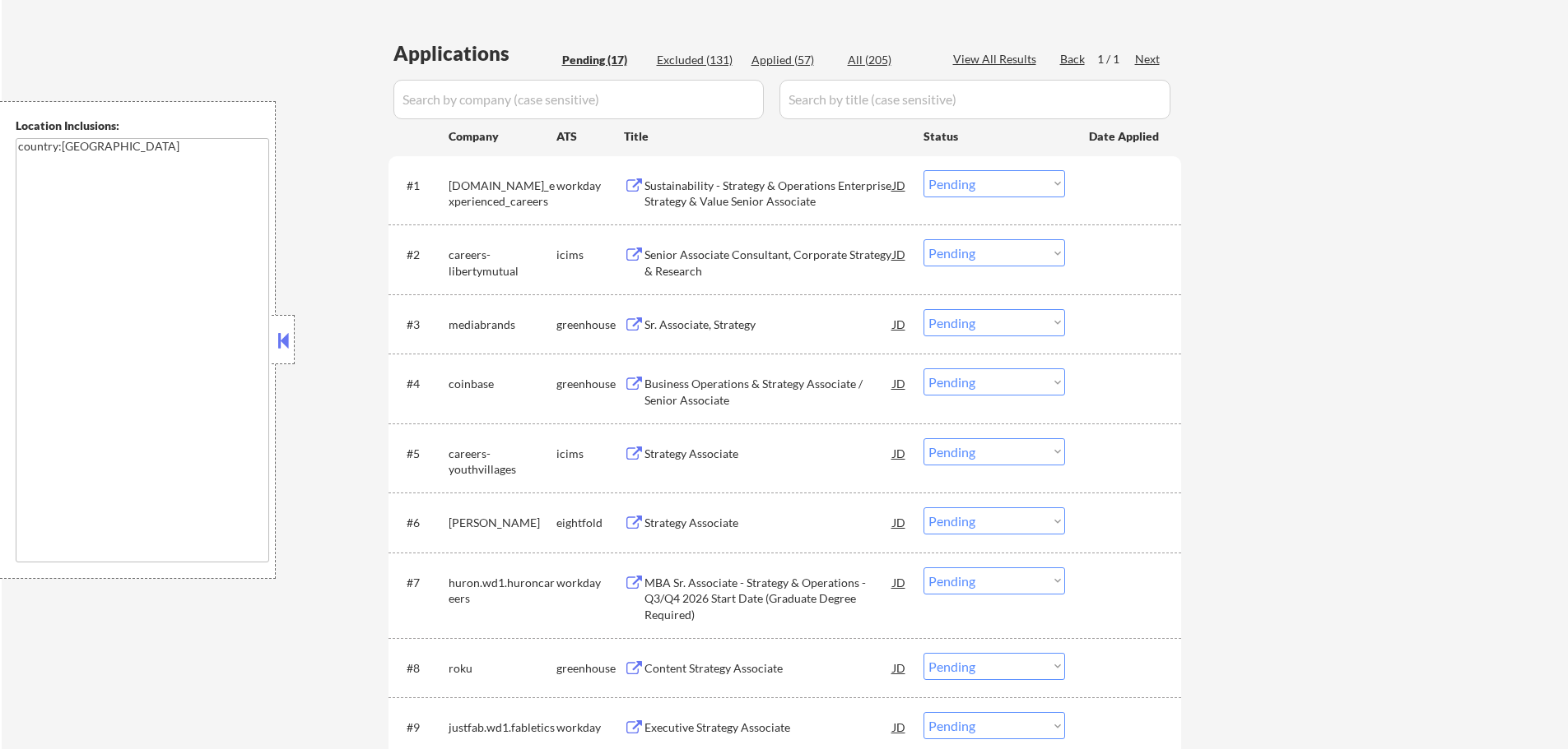
click at [722, 459] on div "Strategy Associate" at bounding box center [769, 454] width 249 height 17
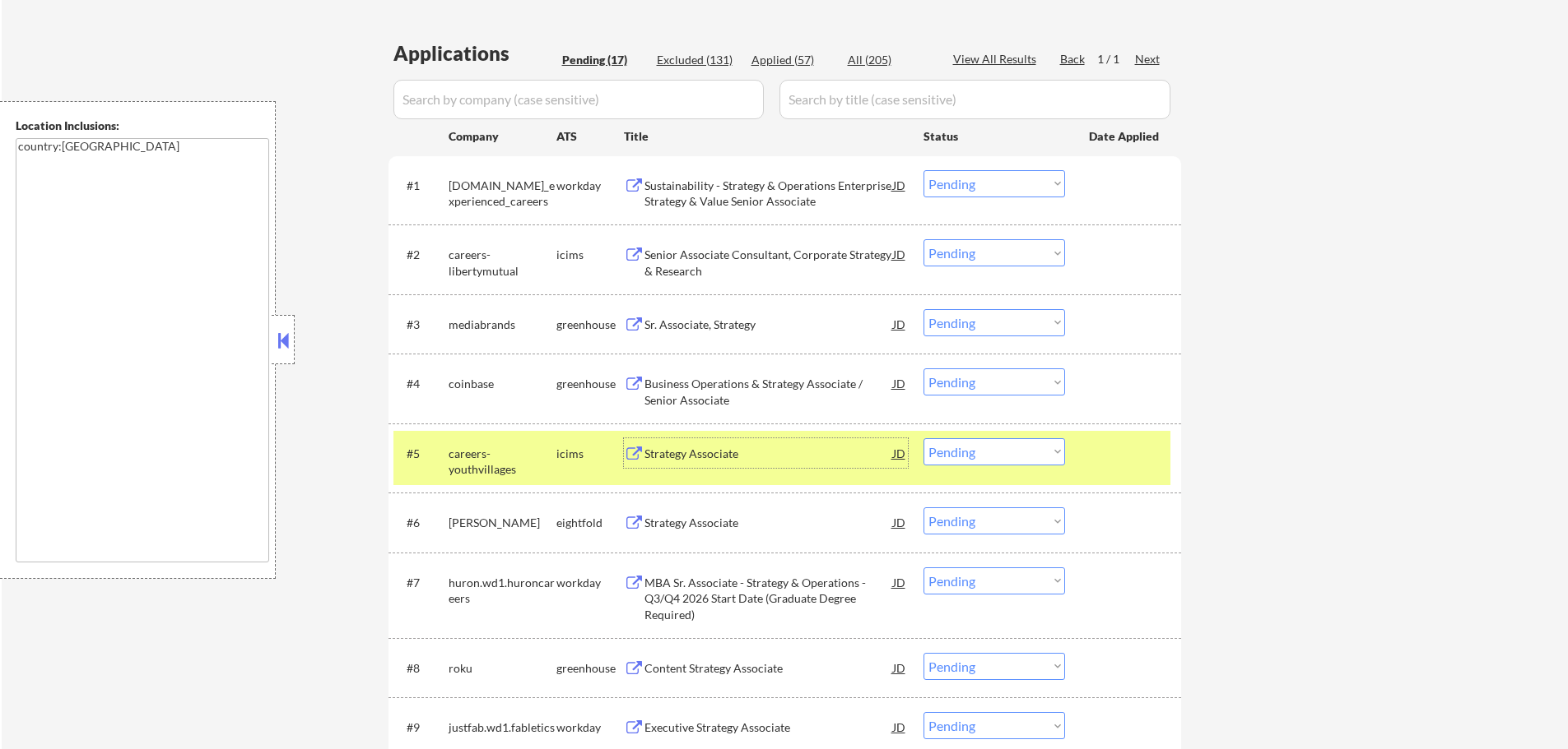
click at [1012, 459] on select "Choose an option... Pending Applied Excluded (Questions) Excluded (Expired) Exc…" at bounding box center [994, 451] width 142 height 27
click at [923, 438] on select "Choose an option... Pending Applied Excluded (Questions) Excluded (Expired) Exc…" at bounding box center [994, 451] width 142 height 27
click at [1132, 454] on div at bounding box center [1125, 453] width 73 height 30
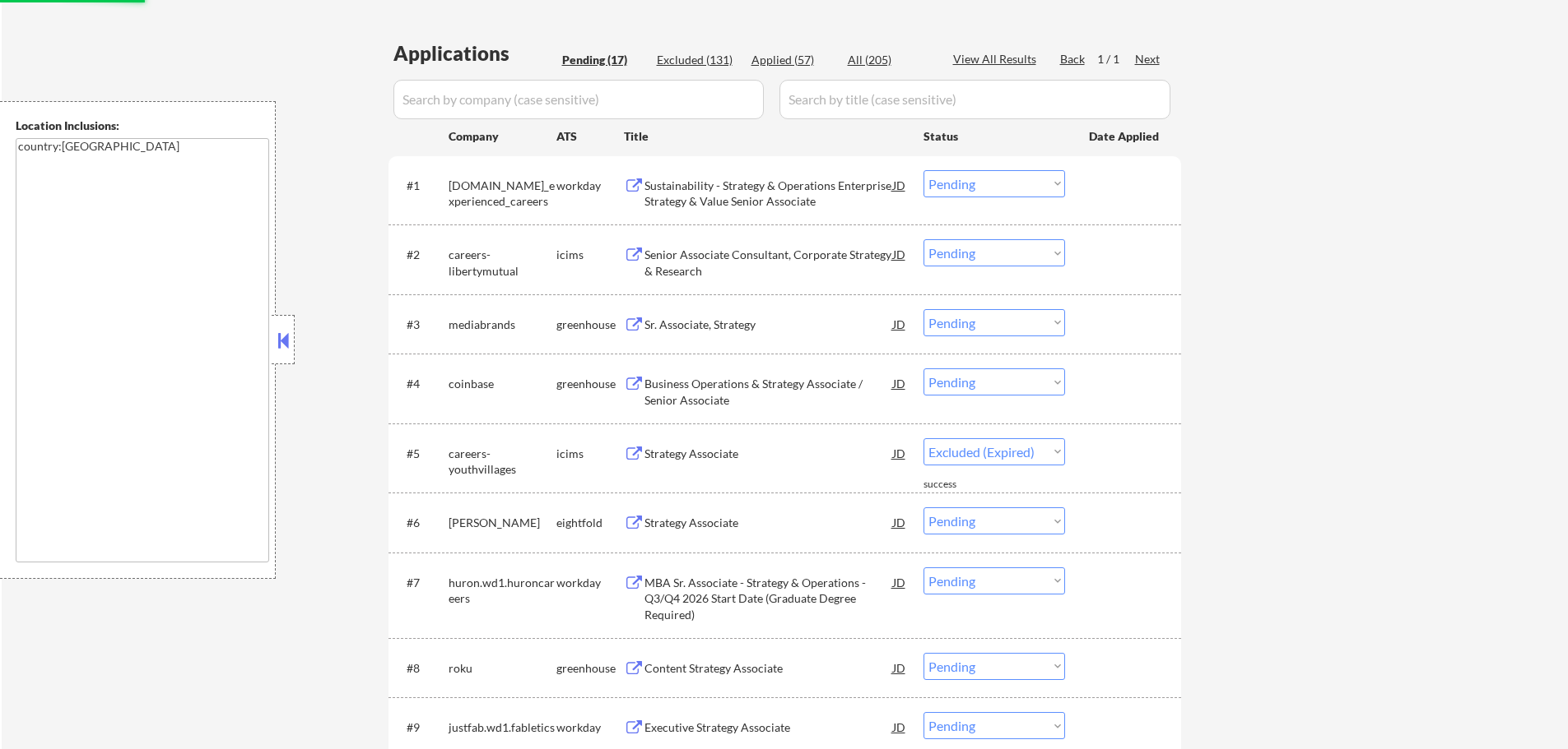
select select ""pending""
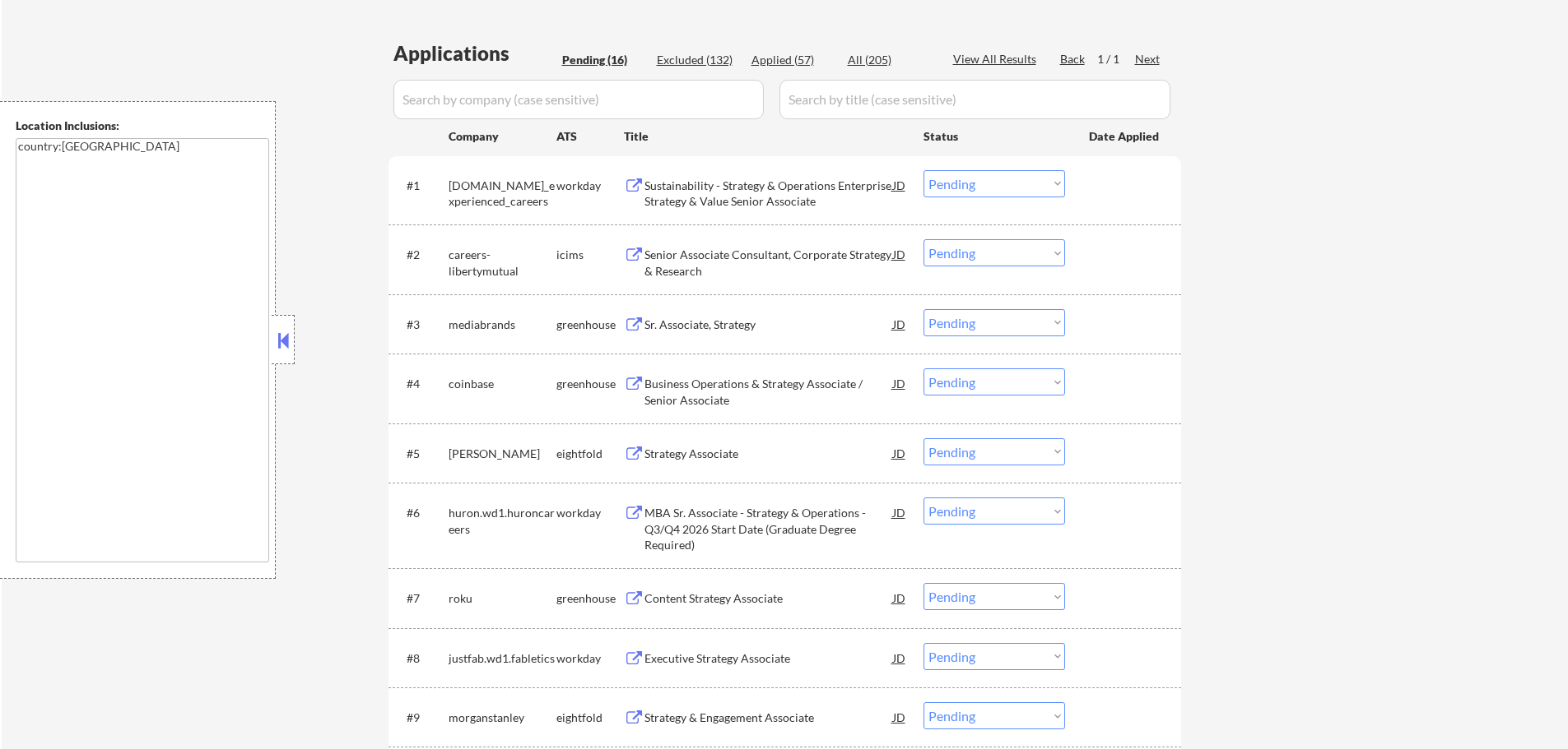
click at [668, 450] on div "Strategy Associate" at bounding box center [769, 454] width 249 height 17
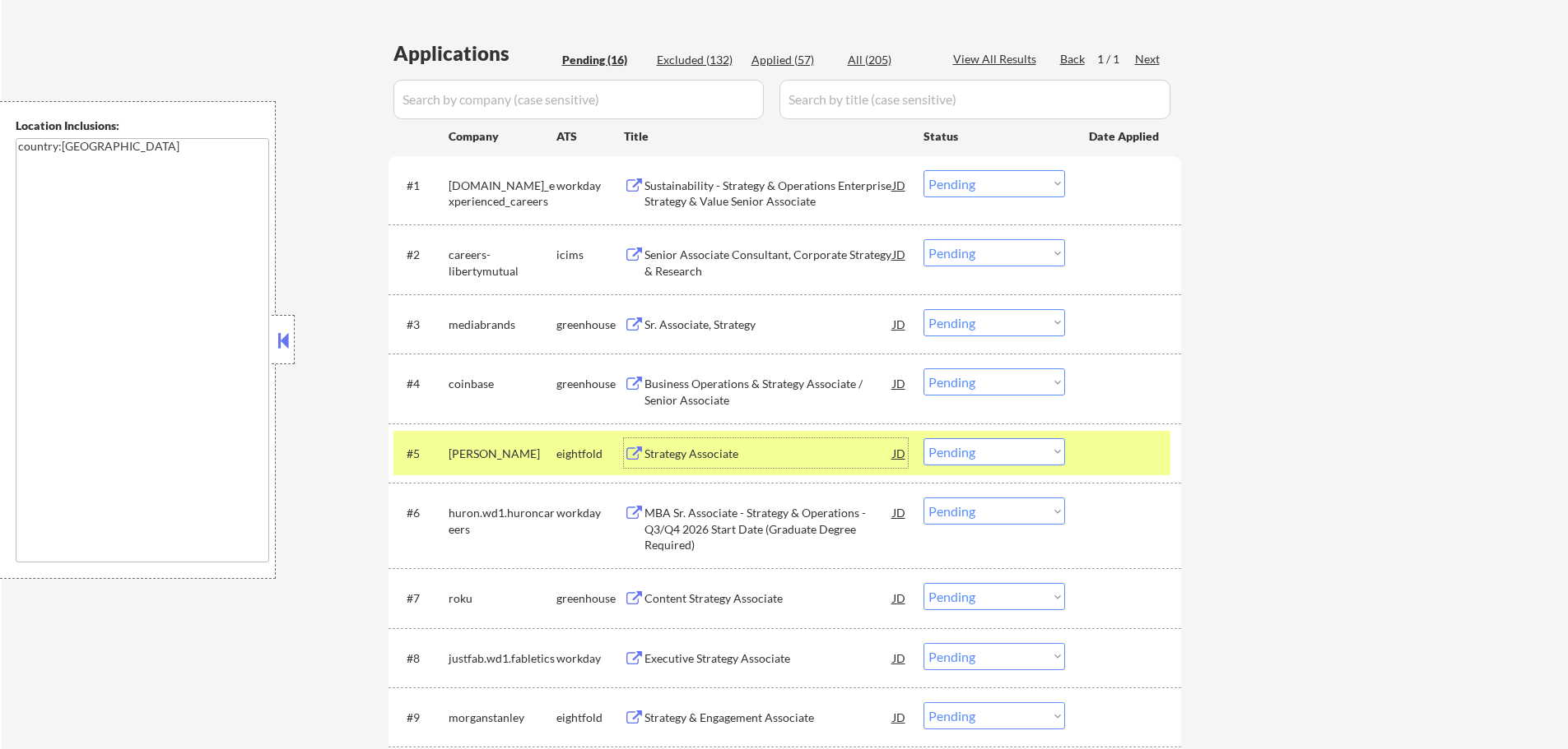
click at [1122, 469] on div "#5 [PERSON_NAME] eightfold Strategy Associate JD Choose an option... Pending Ap…" at bounding box center [782, 453] width 777 height 45
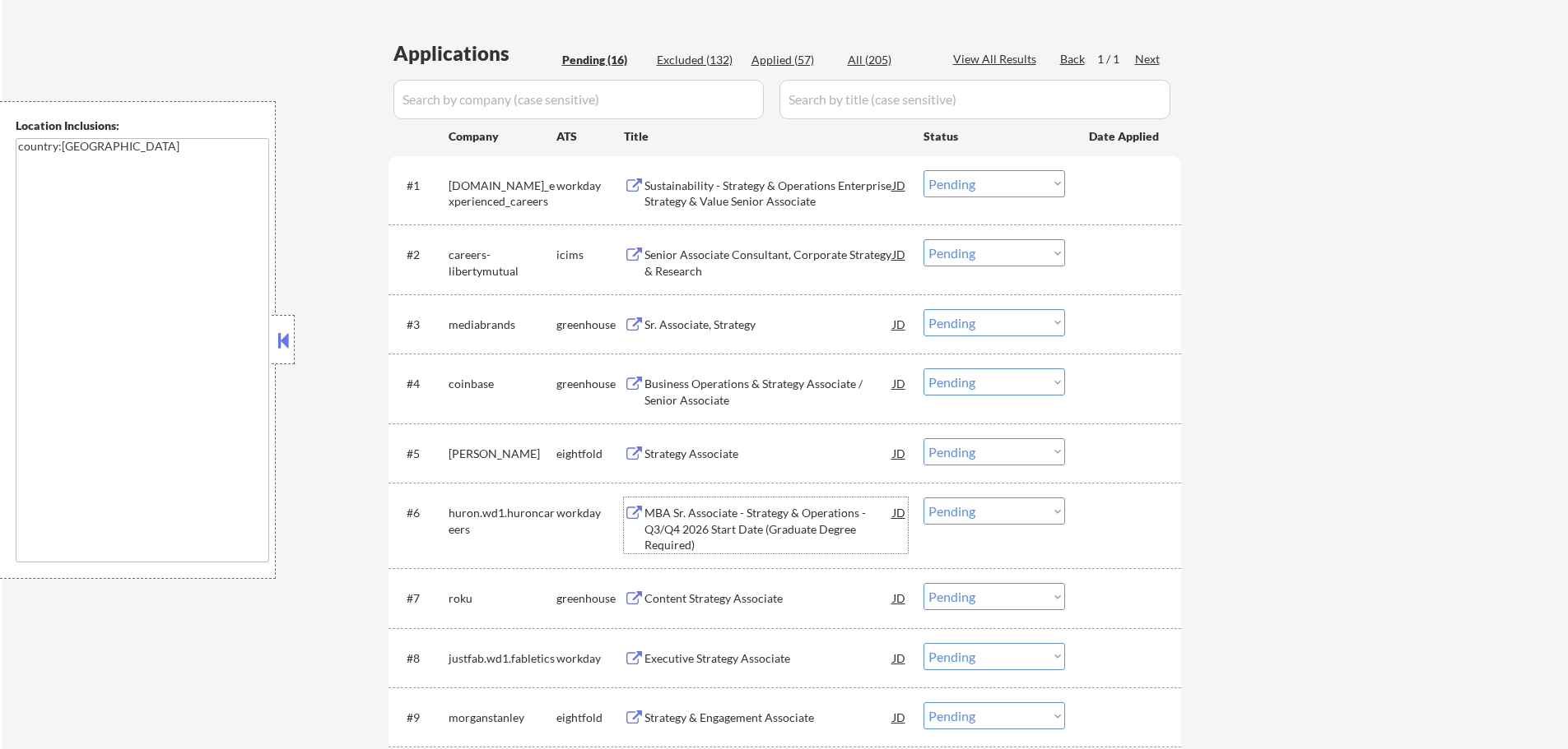
click at [736, 513] on div "MBA Sr. Associate - Strategy & Operations - Q3/Q4 2026 Start Date (Graduate Deg…" at bounding box center [769, 530] width 249 height 49
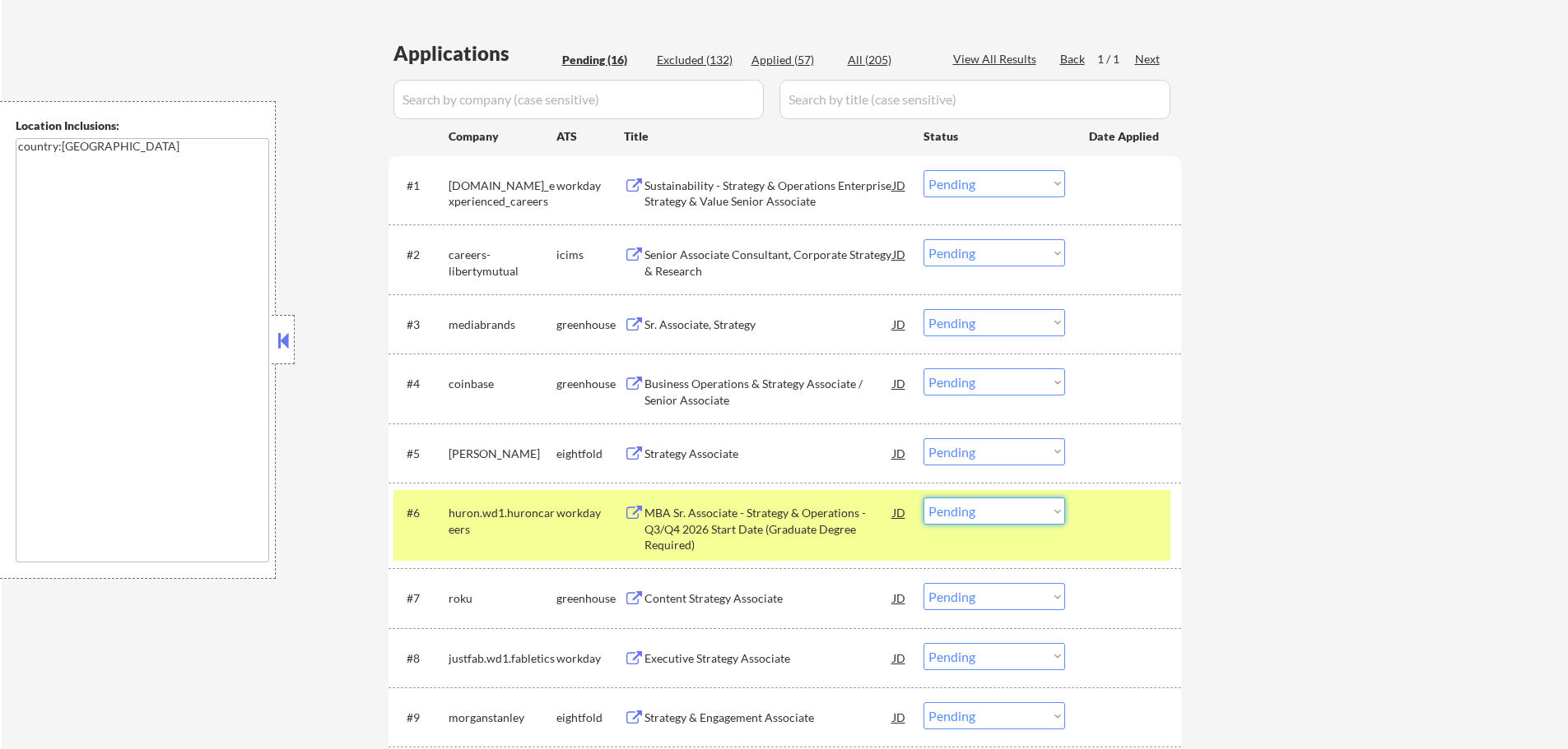
click at [971, 504] on select "Choose an option... Pending Applied Excluded (Questions) Excluded (Expired) Exc…" at bounding box center [994, 511] width 142 height 27
click at [923, 498] on select "Choose an option... Pending Applied Excluded (Questions) Excluded (Expired) Exc…" at bounding box center [994, 511] width 142 height 27
click at [1118, 520] on div at bounding box center [1125, 512] width 73 height 30
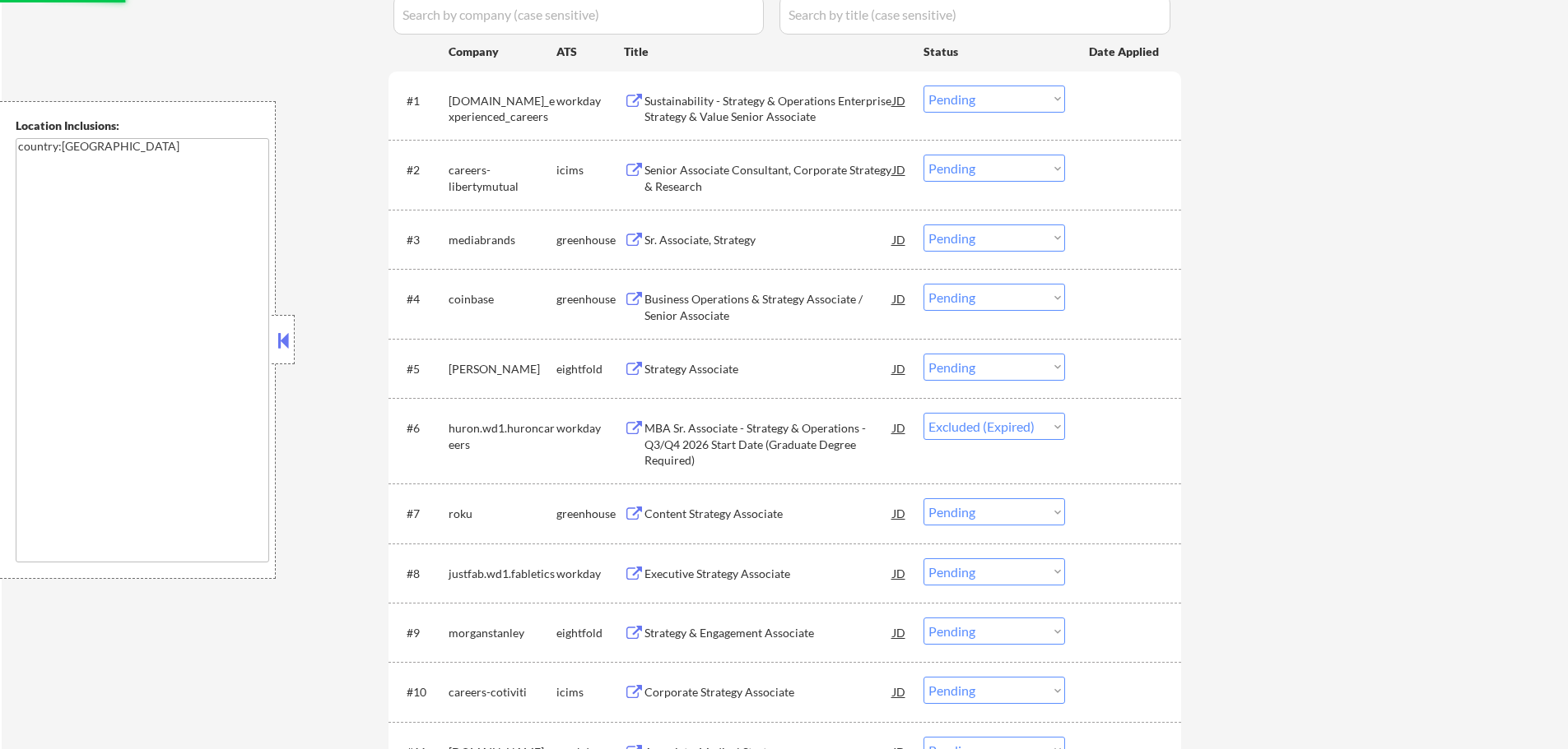
scroll to position [576, 0]
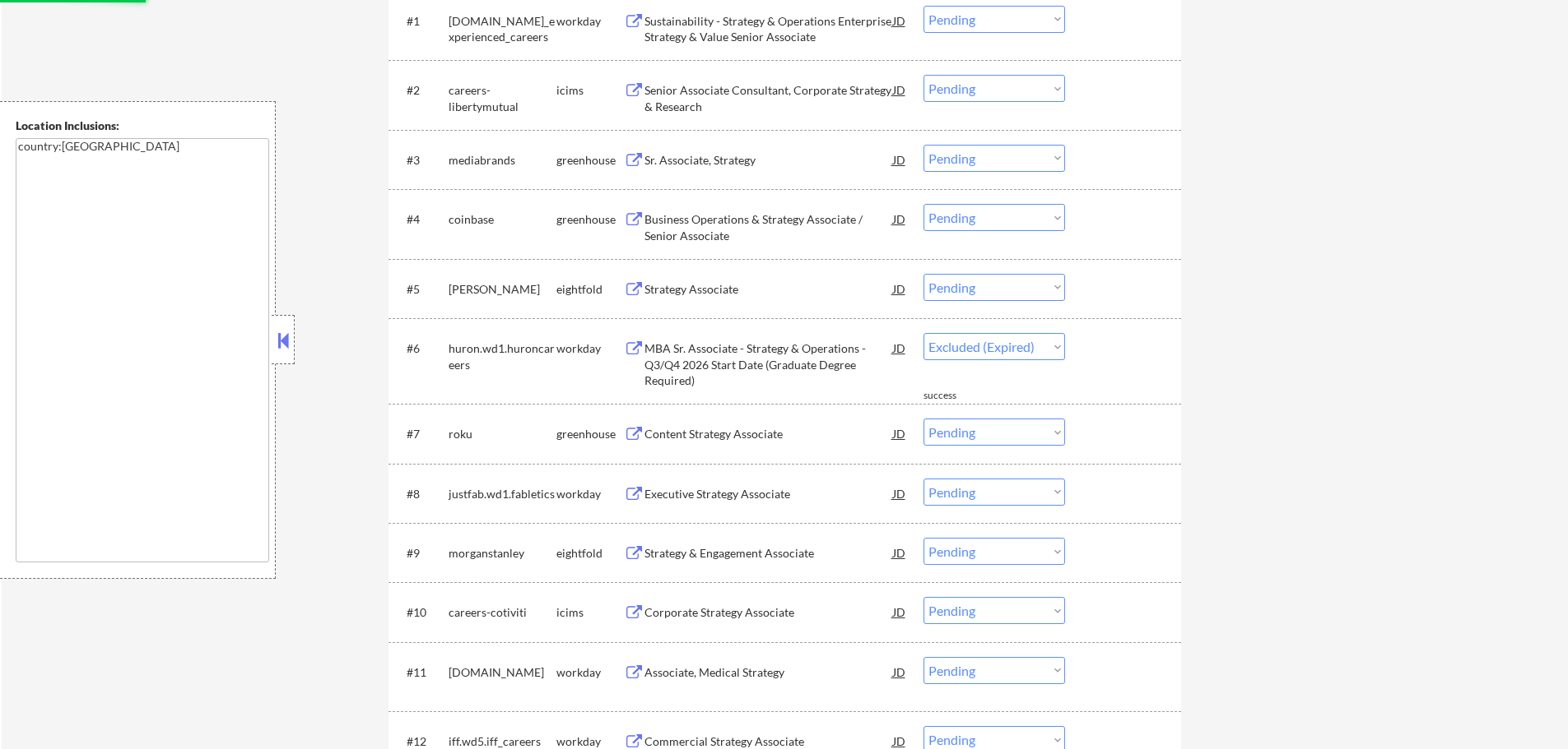
select select ""pending""
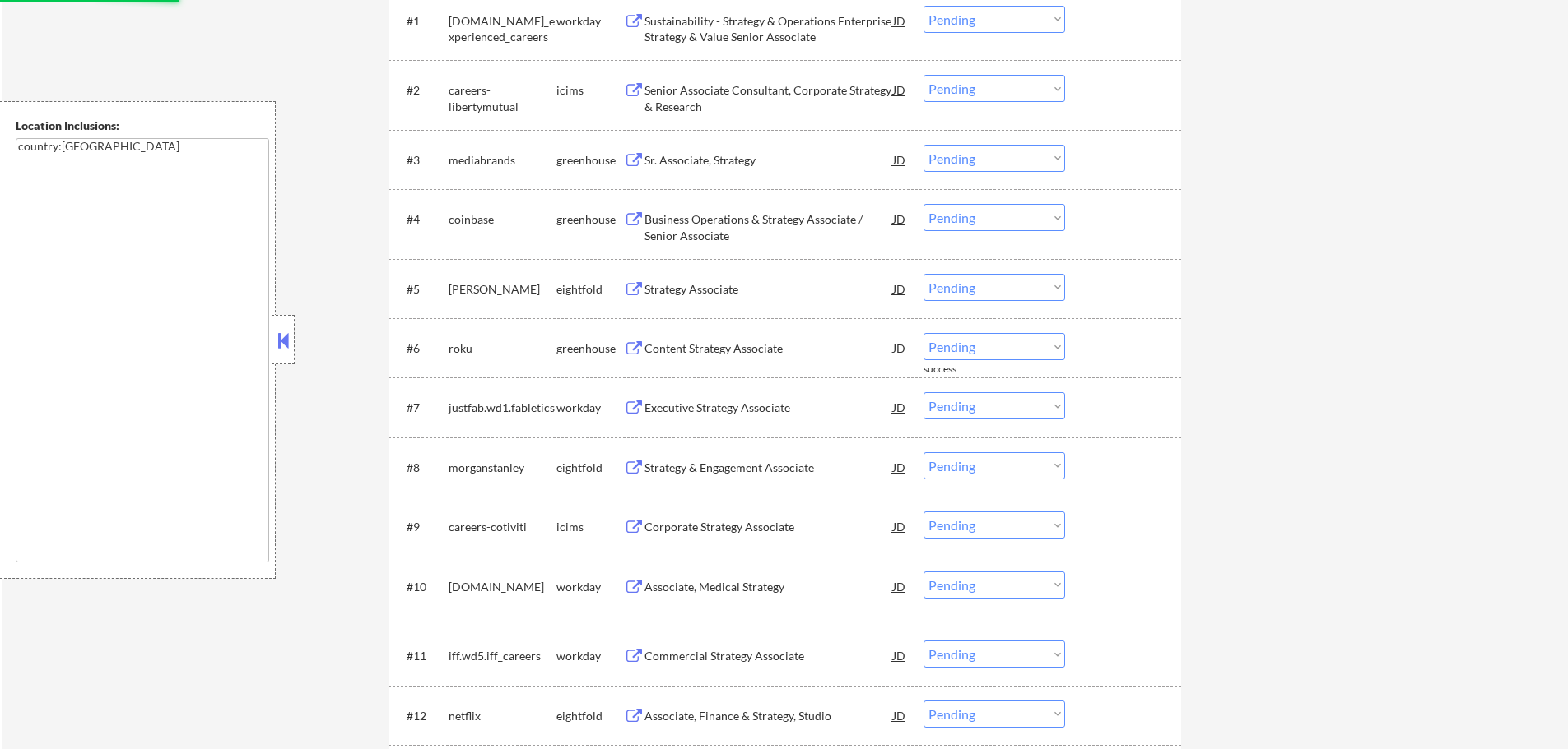
click at [712, 404] on div "Executive Strategy Associate" at bounding box center [769, 408] width 249 height 17
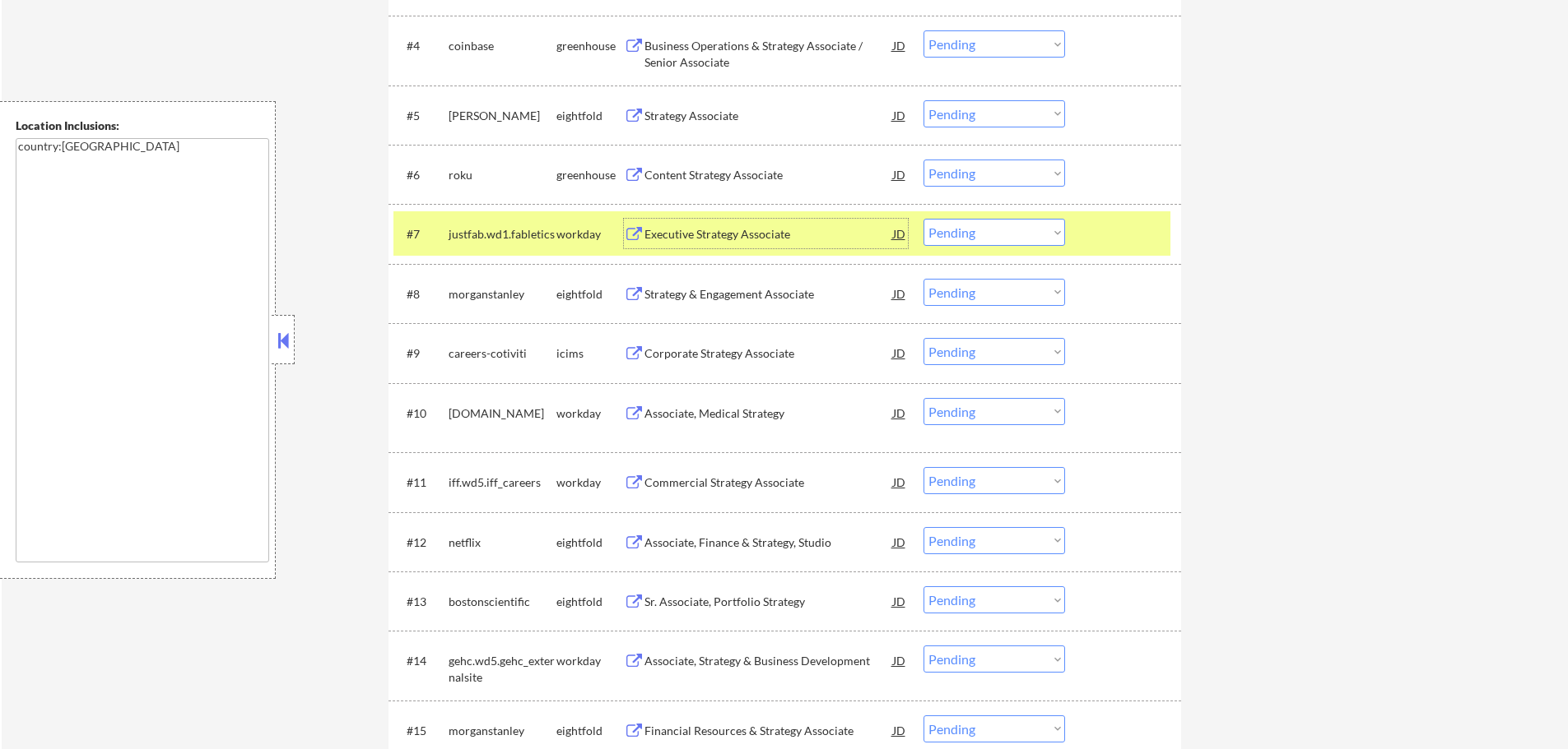
scroll to position [822, 0]
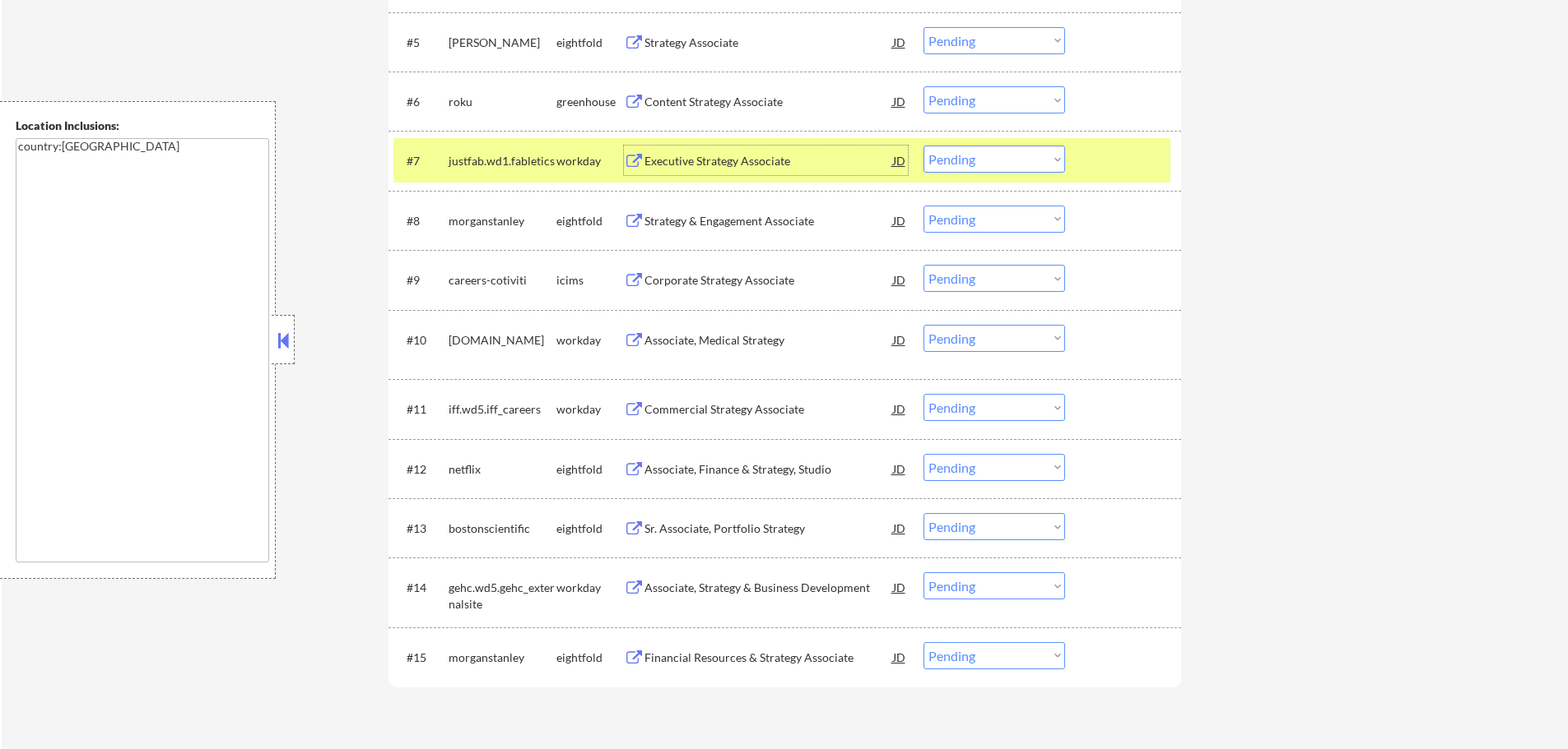
click at [730, 224] on div "Strategy & Engagement Associate" at bounding box center [769, 221] width 249 height 17
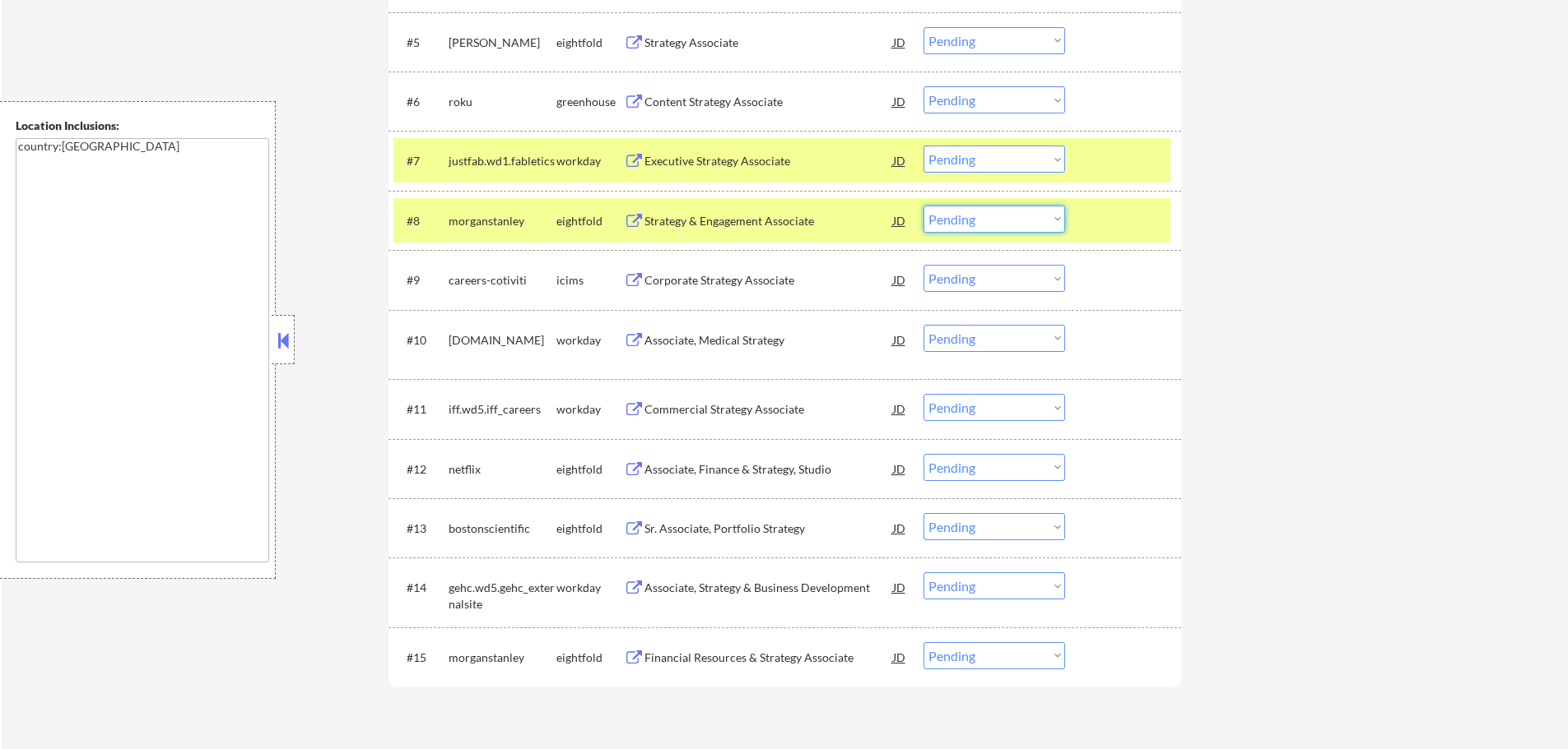
click at [1005, 223] on select "Choose an option... Pending Applied Excluded (Questions) Excluded (Expired) Exc…" at bounding box center [994, 219] width 142 height 27
click at [923, 206] on select "Choose an option... Pending Applied Excluded (Questions) Excluded (Expired) Exc…" at bounding box center [994, 219] width 142 height 27
click at [1116, 223] on div at bounding box center [1125, 221] width 73 height 30
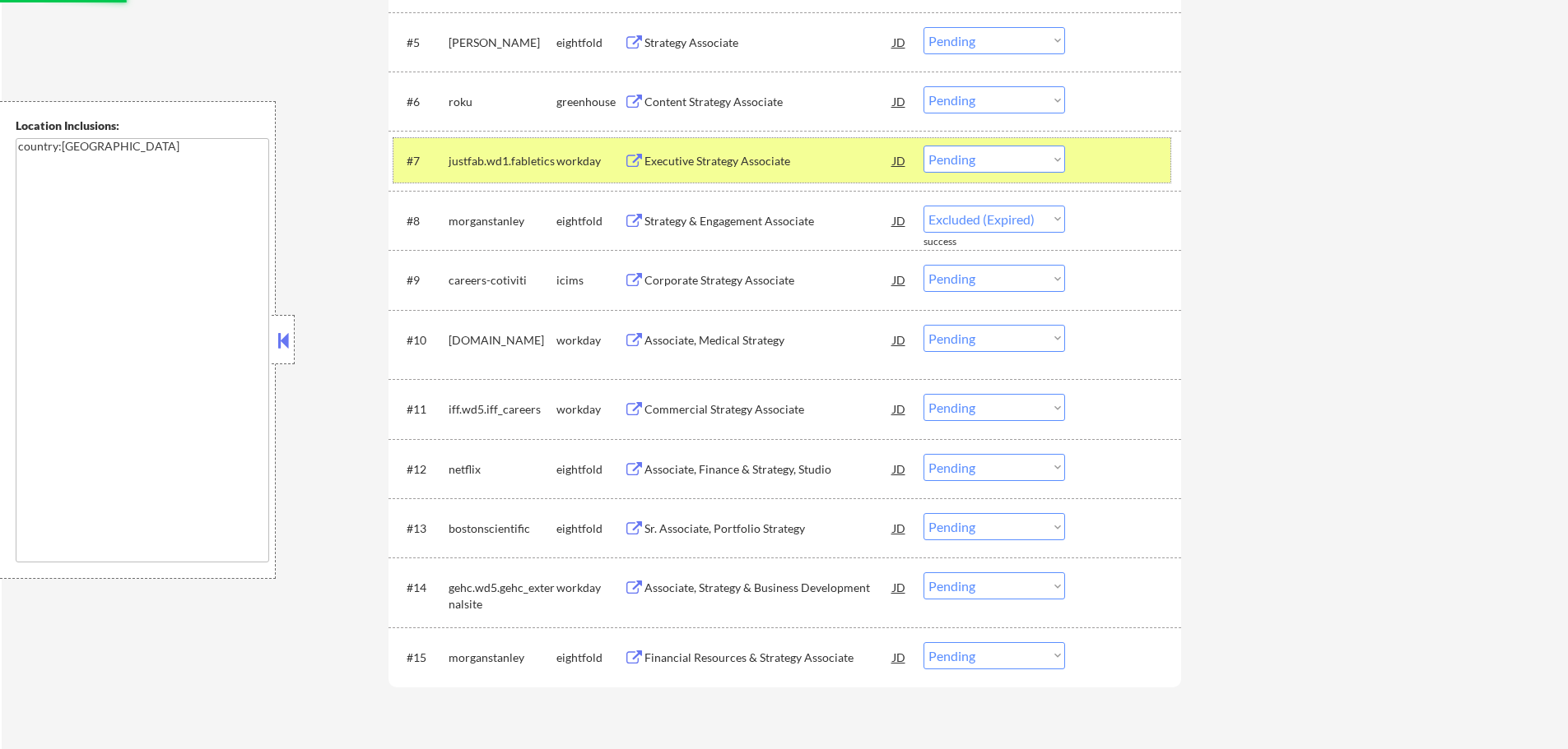
click at [1112, 165] on div at bounding box center [1125, 161] width 73 height 30
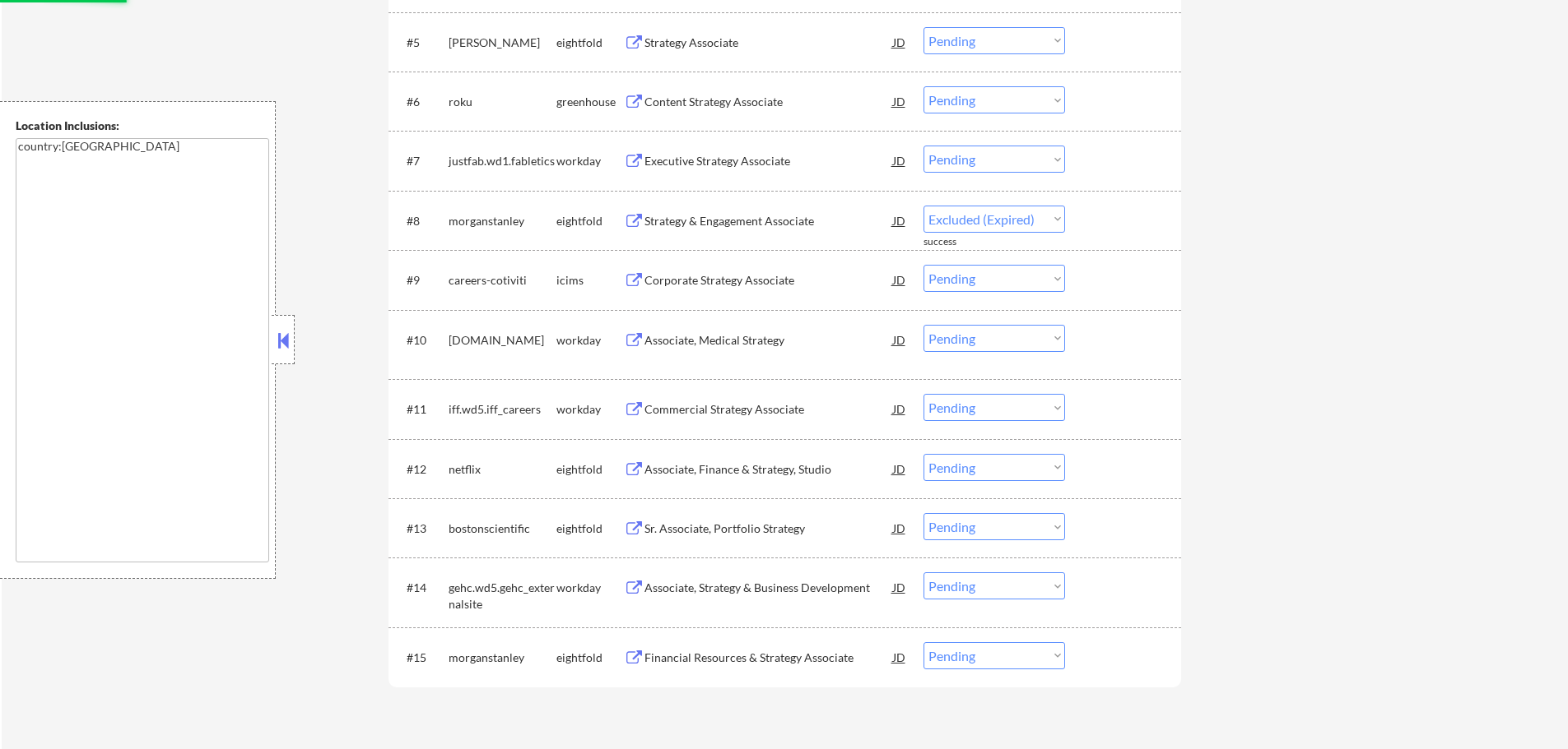
select select ""pending""
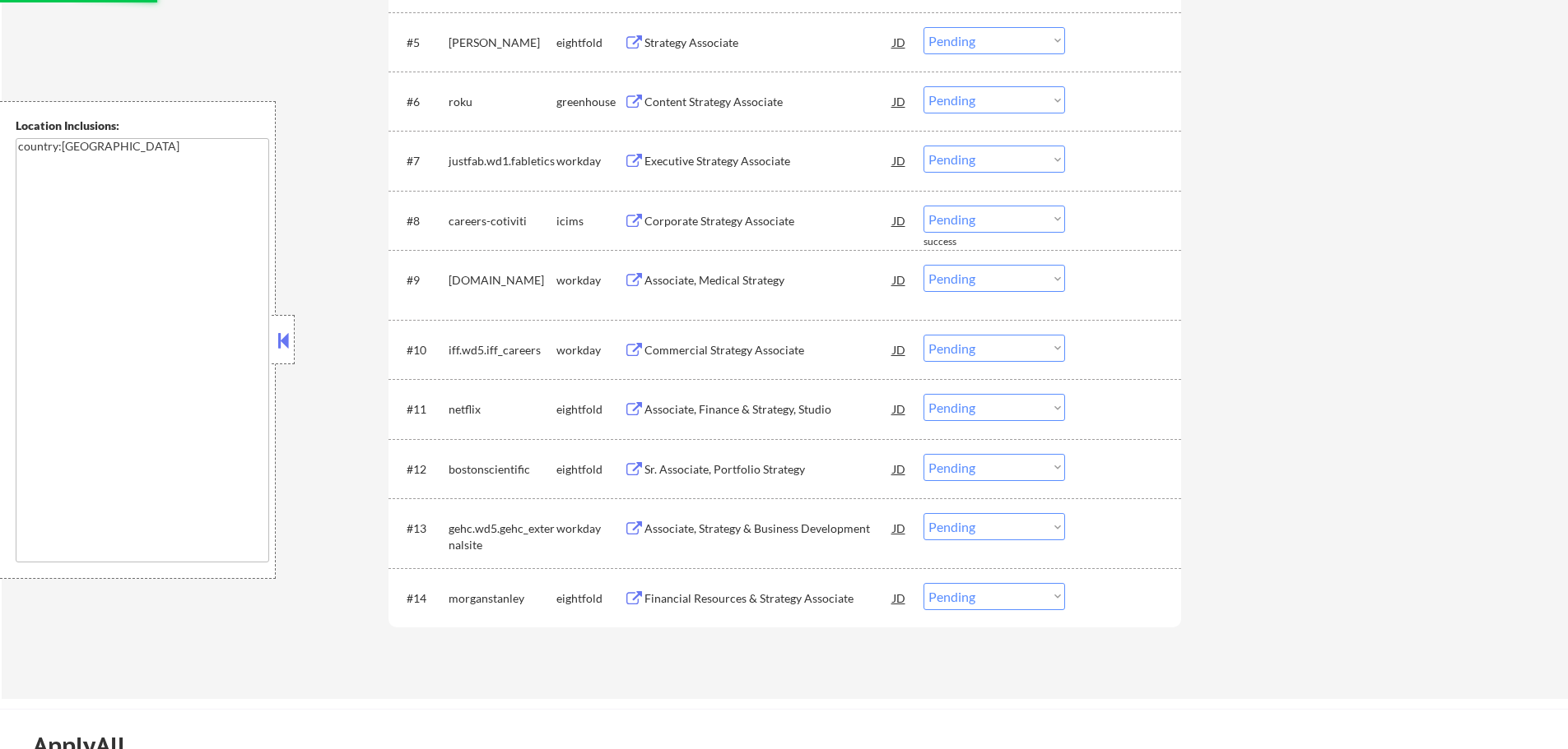
click at [737, 284] on div "Associate, Medical Strategy" at bounding box center [769, 280] width 249 height 17
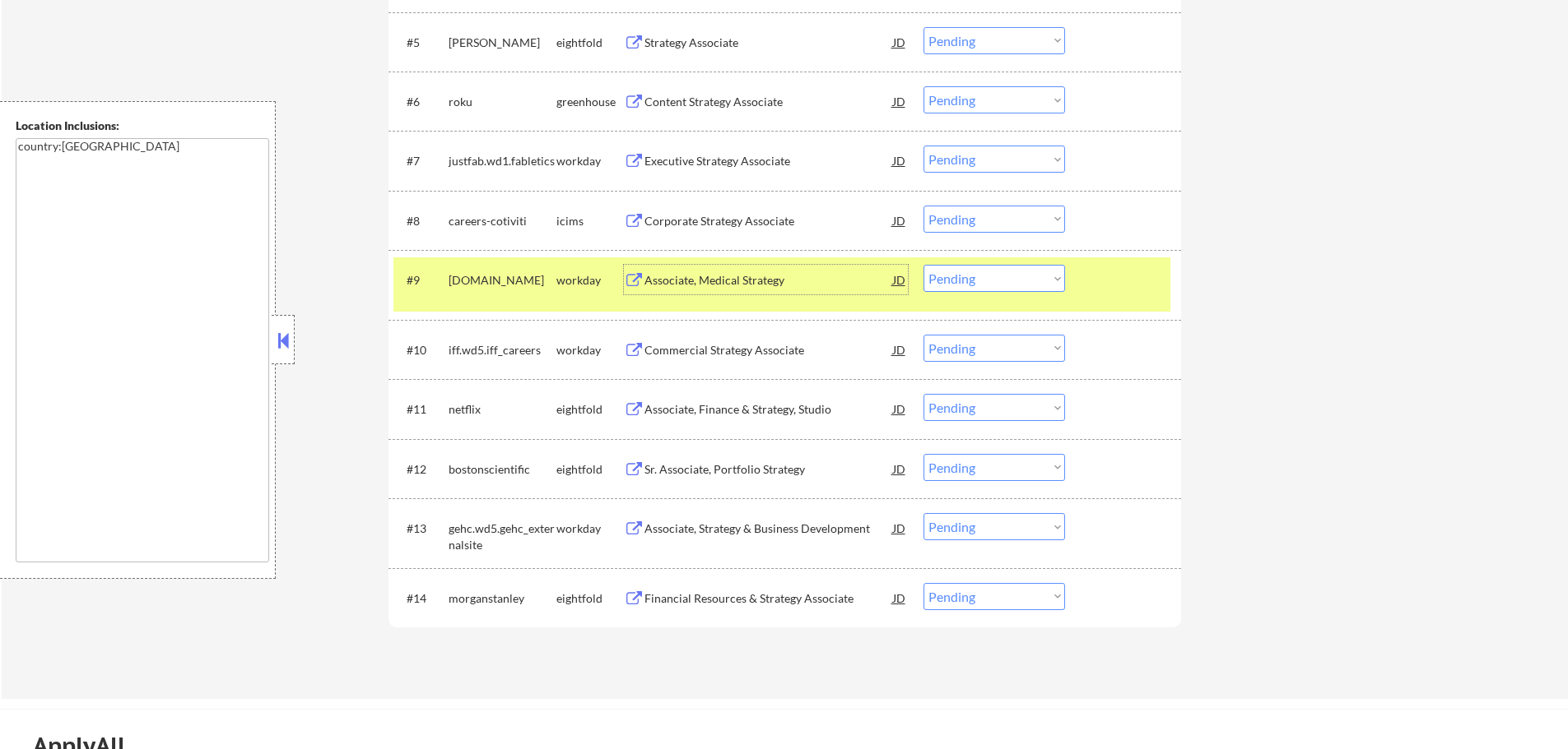
click at [1081, 280] on div "#9 [DOMAIN_NAME] workday Associate, Medical Strategy JD Choose an option... Pen…" at bounding box center [782, 285] width 777 height 54
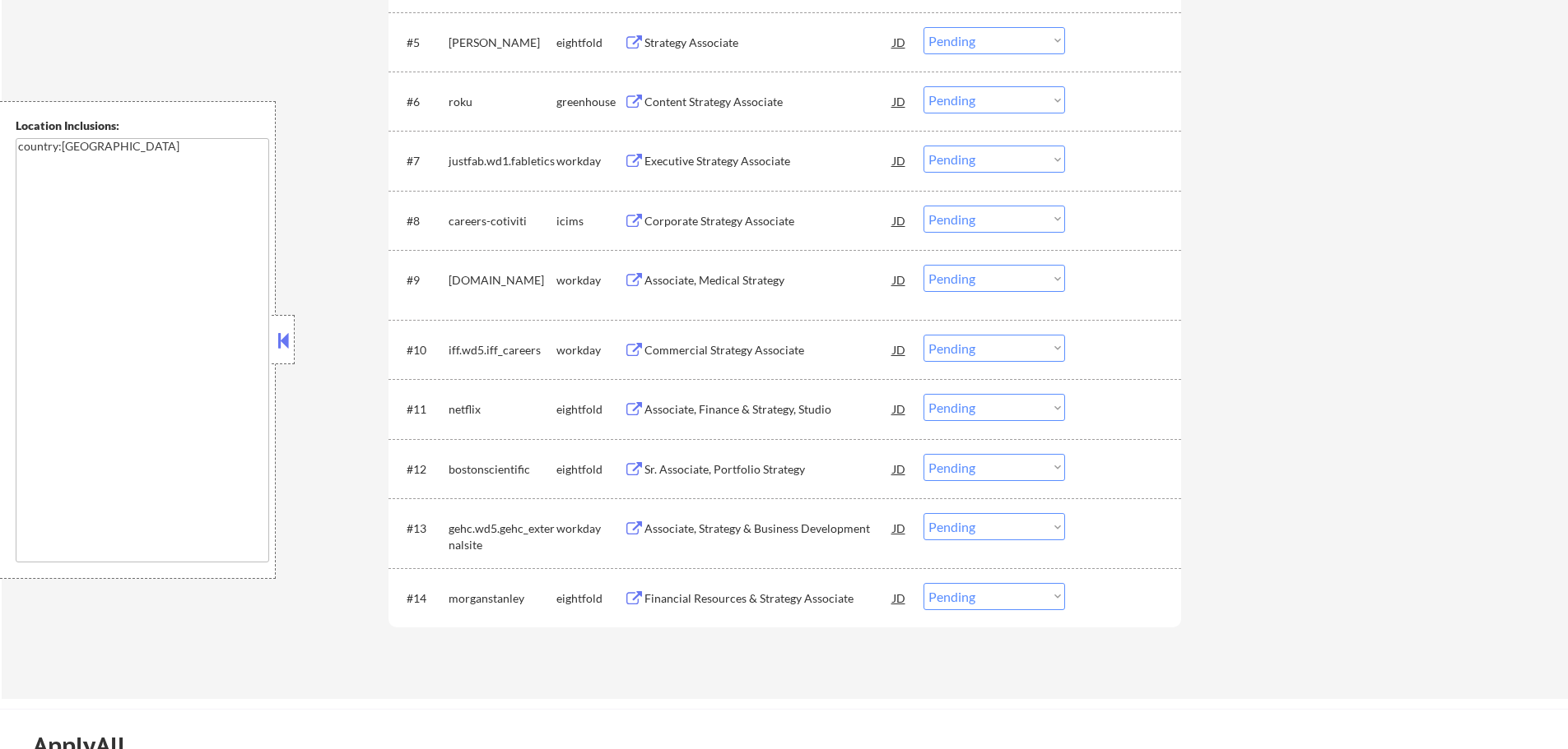
click at [717, 177] on div "#7 justfab.wd1.fabletics workday Executive Strategy Associate JD Choose an opti…" at bounding box center [782, 160] width 777 height 45
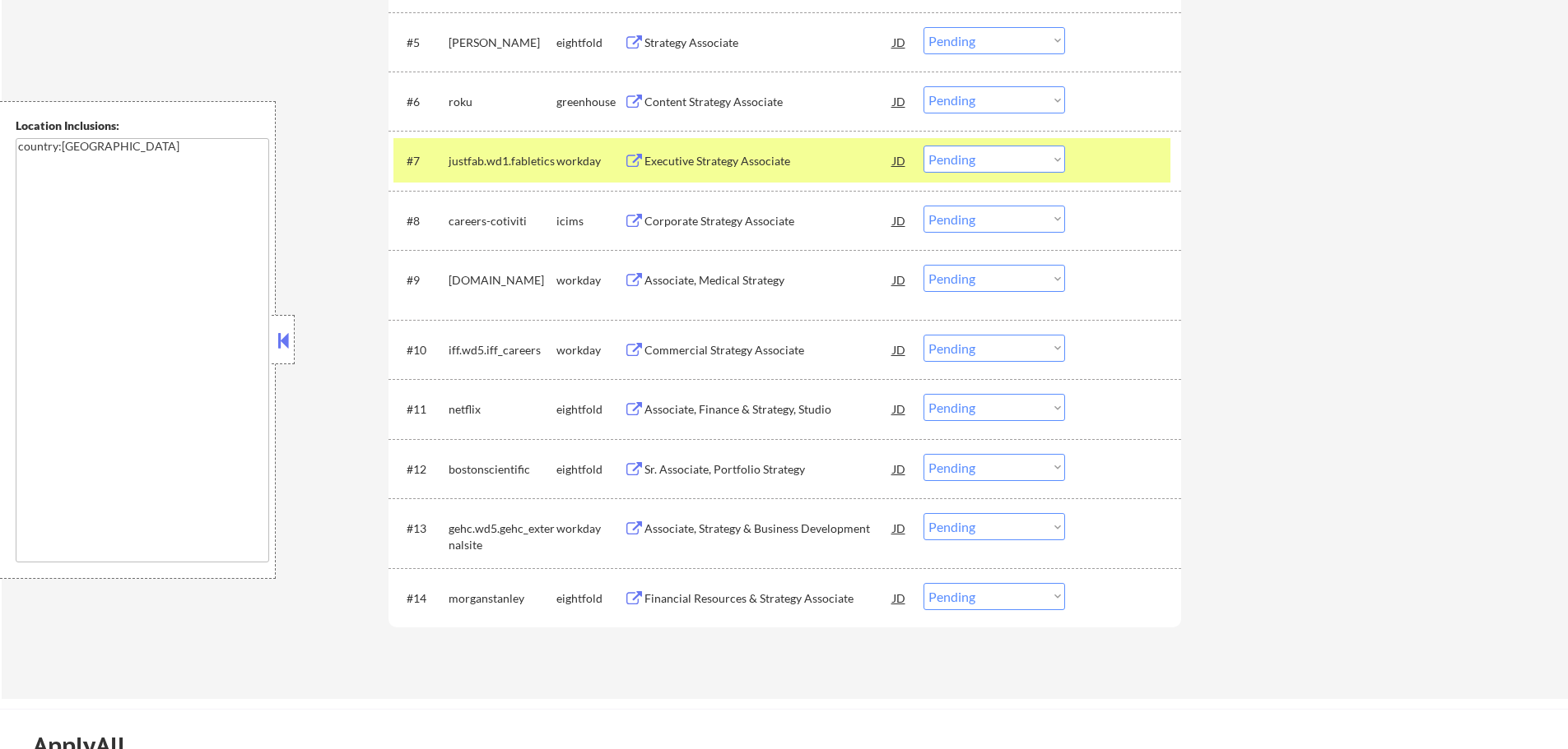
click at [1100, 152] on div at bounding box center [1125, 161] width 73 height 30
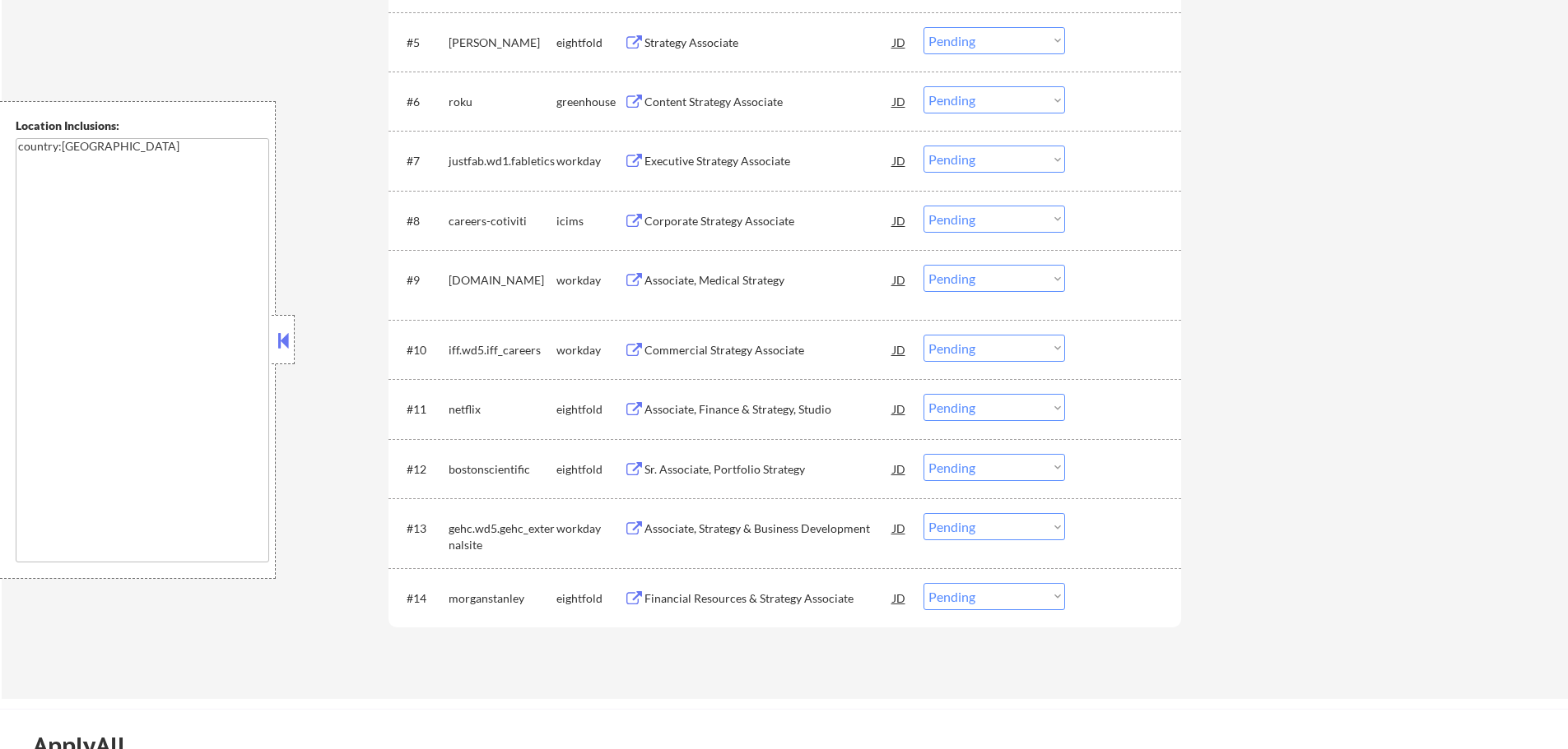
click at [698, 106] on div "Content Strategy Associate" at bounding box center [769, 101] width 249 height 17
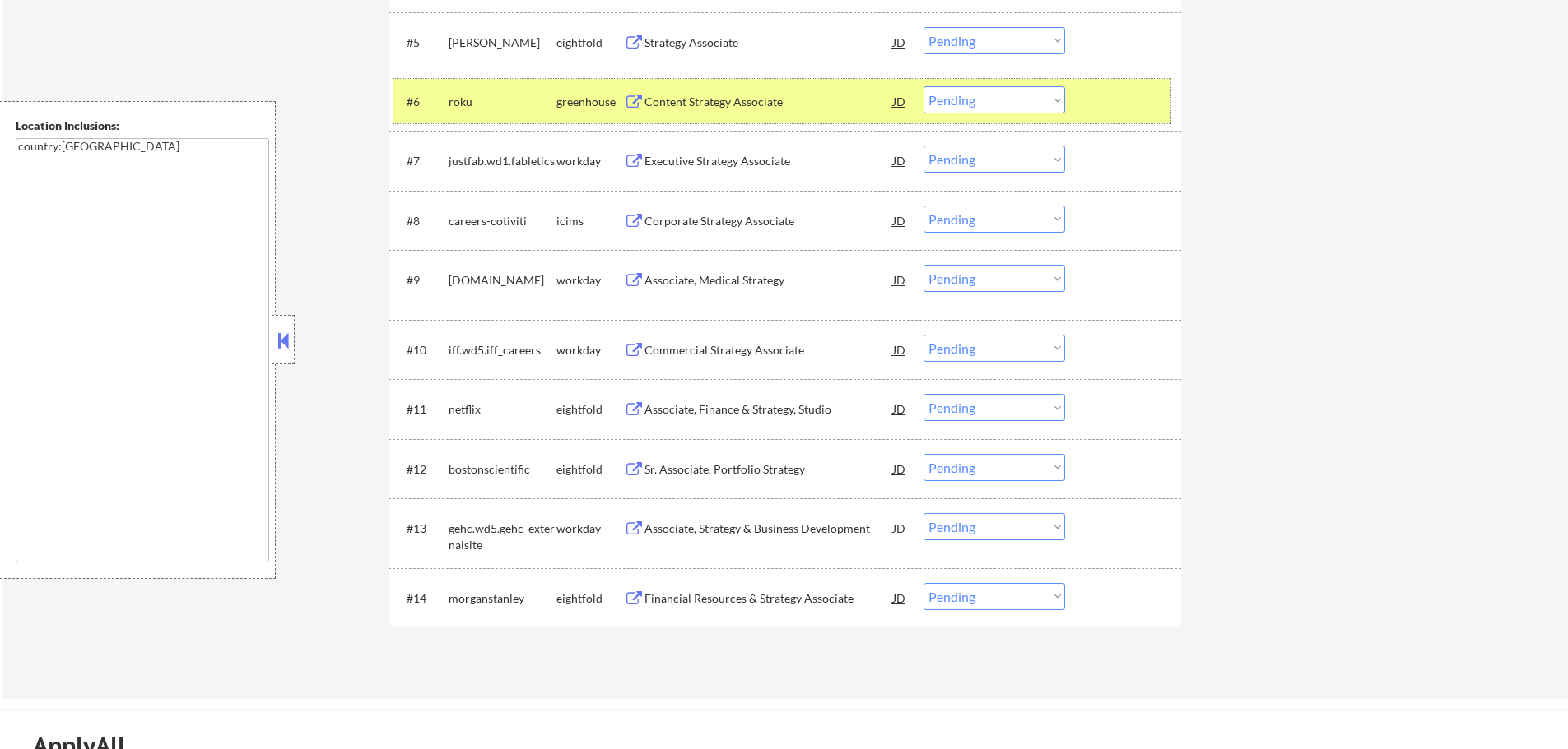
drag, startPoint x: 1086, startPoint y: 98, endPoint x: 938, endPoint y: 119, distance: 149.5
click at [1087, 98] on div "#6 roku greenhouse Content Strategy Associate JD Choose an option... Pending Ap…" at bounding box center [782, 100] width 777 height 45
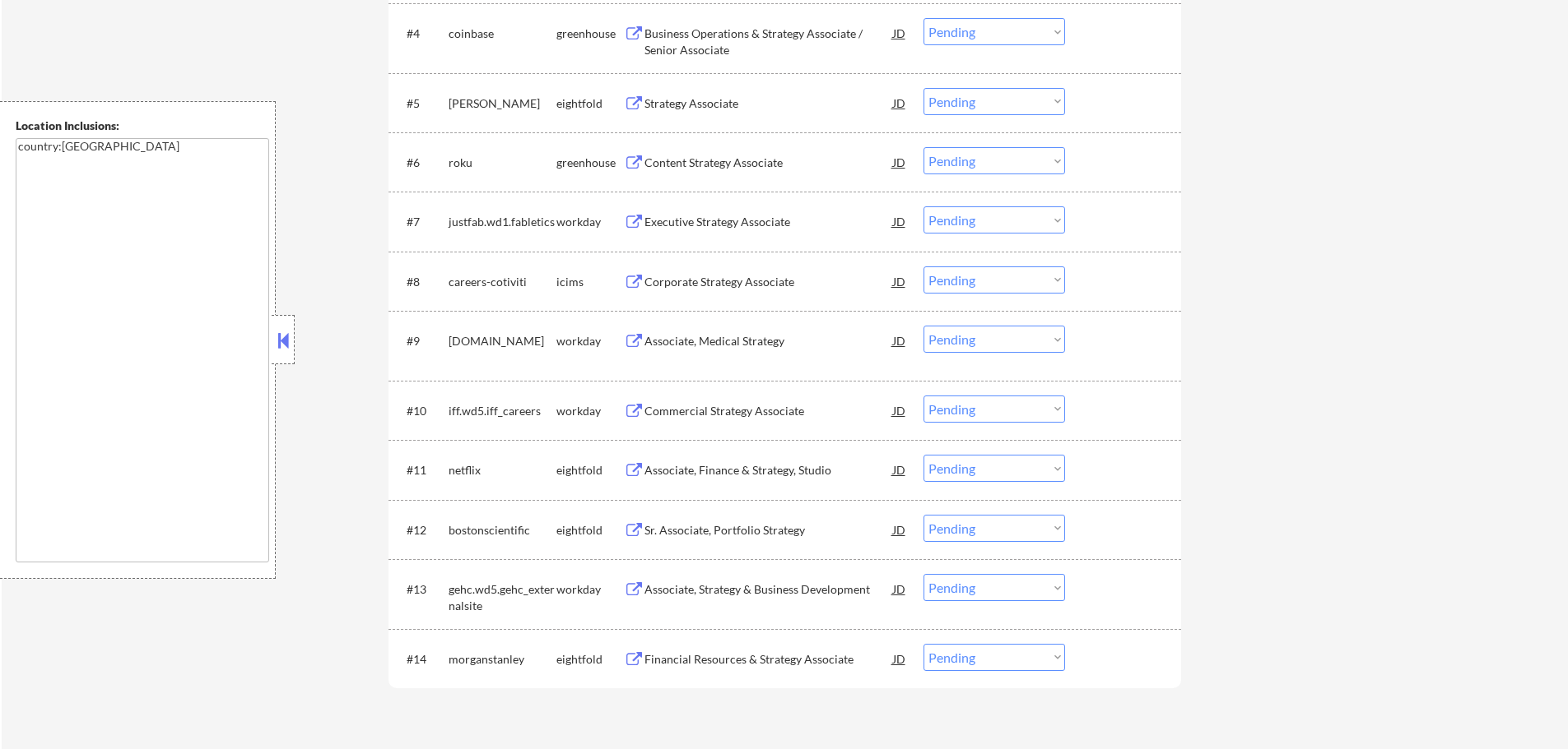
scroll to position [658, 0]
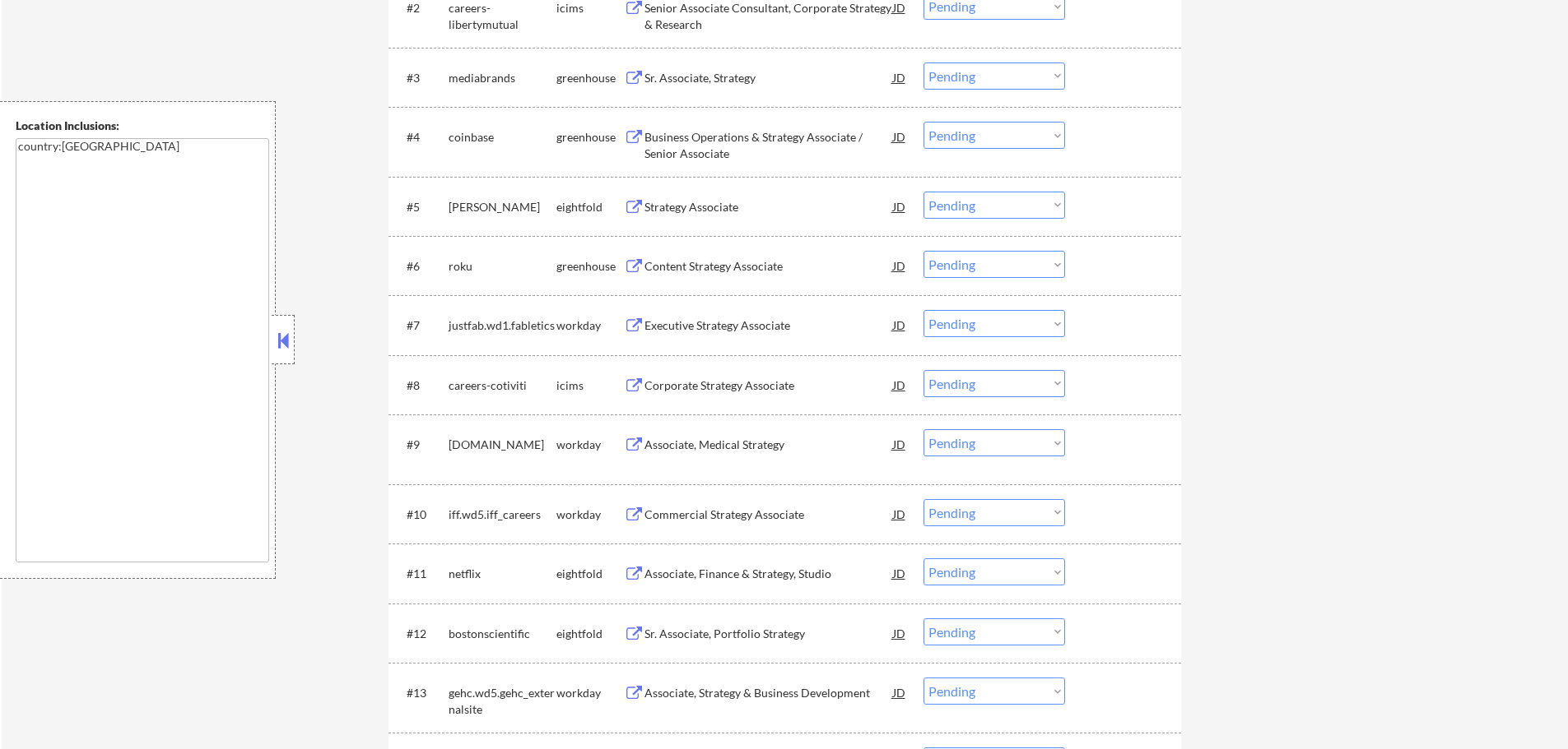
click at [669, 142] on div "Business Operations & Strategy Associate / Senior Associate" at bounding box center [769, 145] width 249 height 32
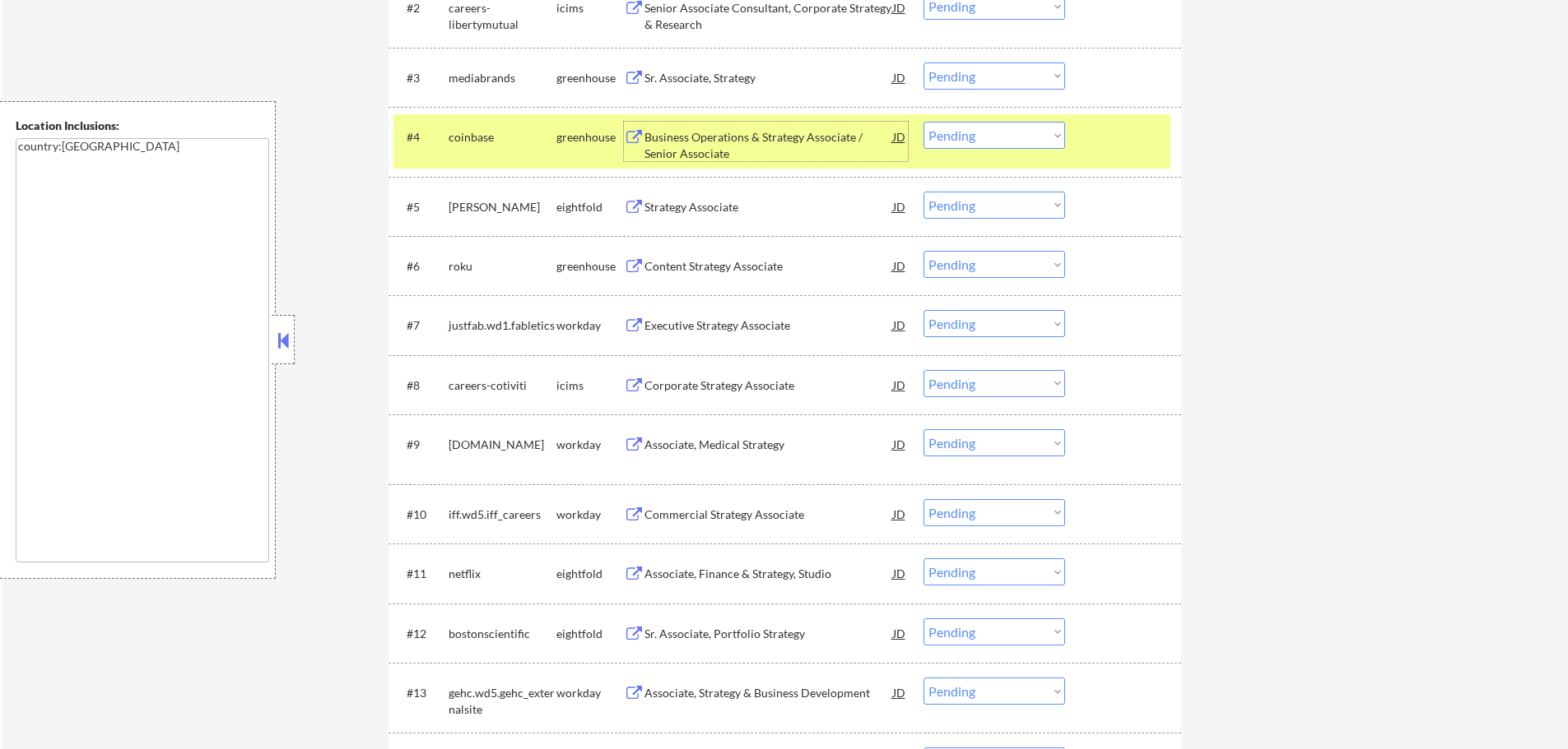
click at [1102, 134] on div at bounding box center [1125, 136] width 73 height 30
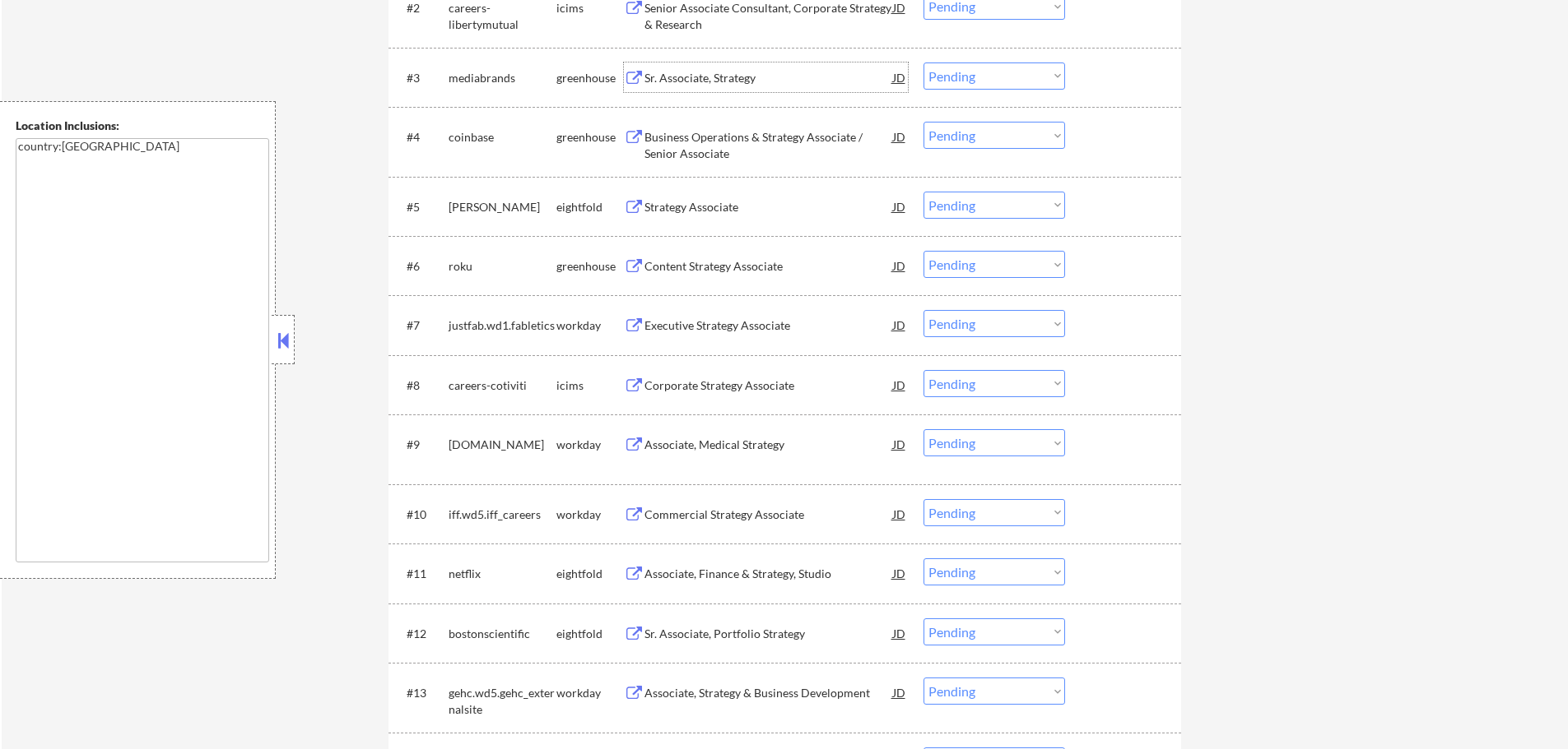
click at [716, 79] on div "Sr. Associate, Strategy" at bounding box center [769, 78] width 249 height 17
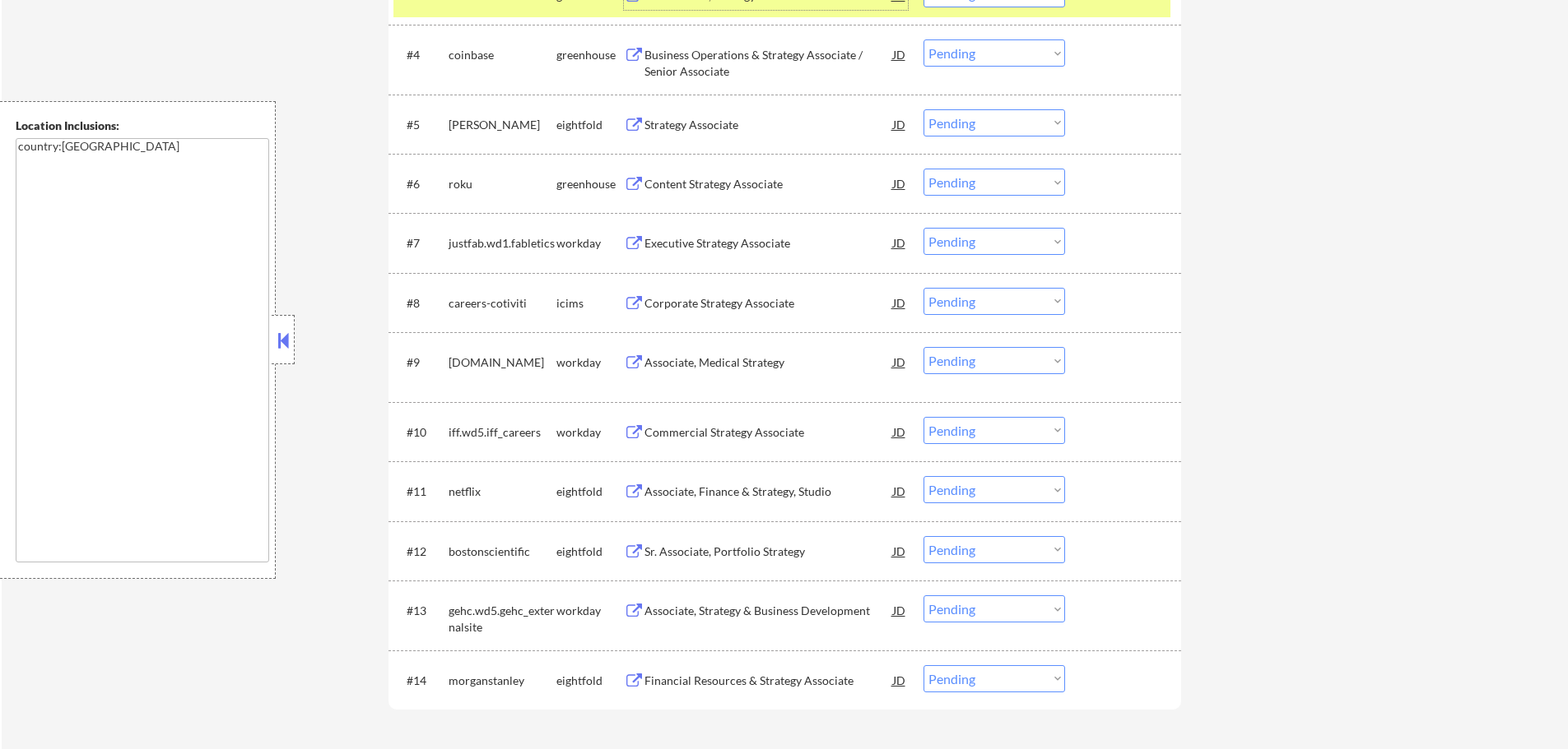
scroll to position [905, 0]
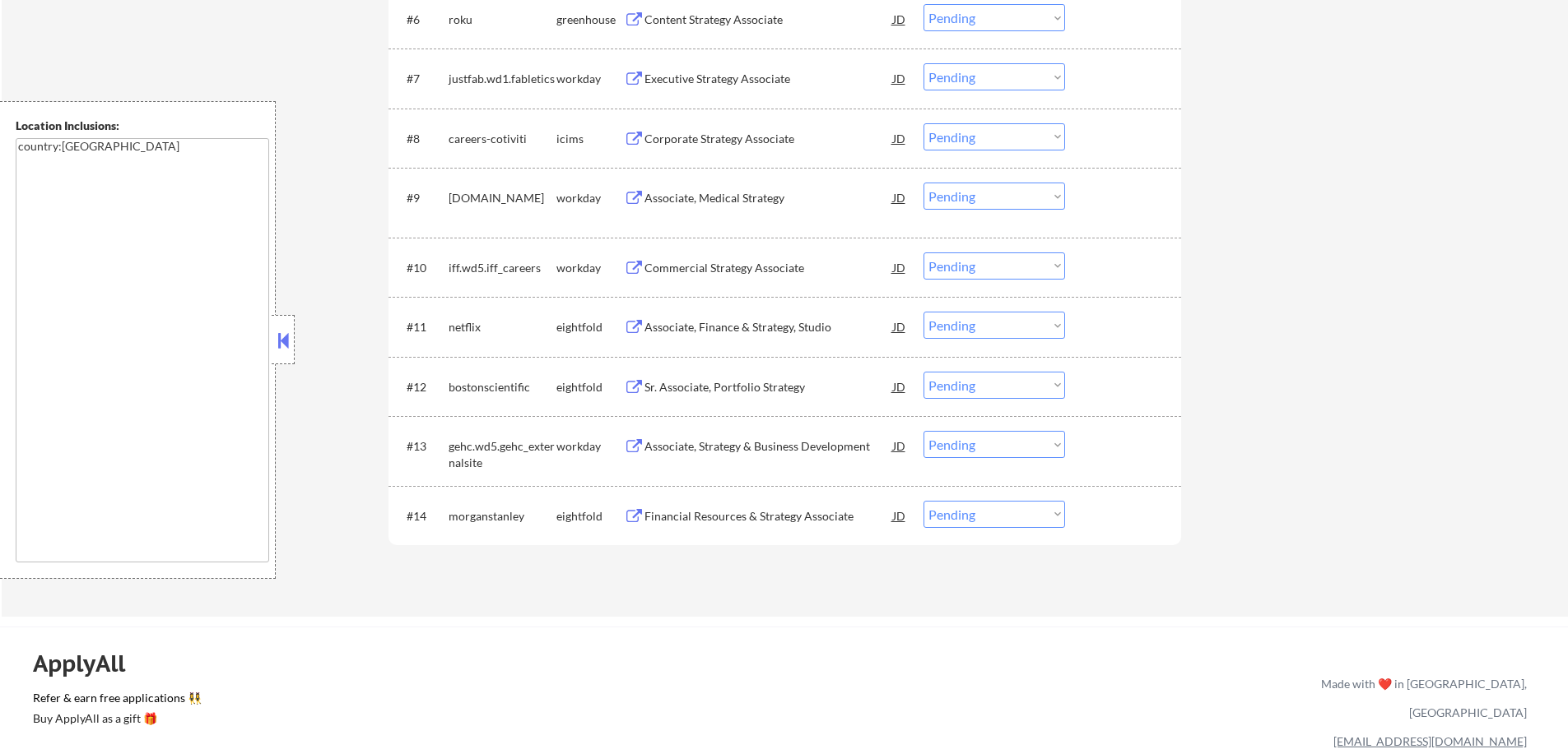
click at [694, 77] on div "Executive Strategy Associate" at bounding box center [769, 79] width 249 height 17
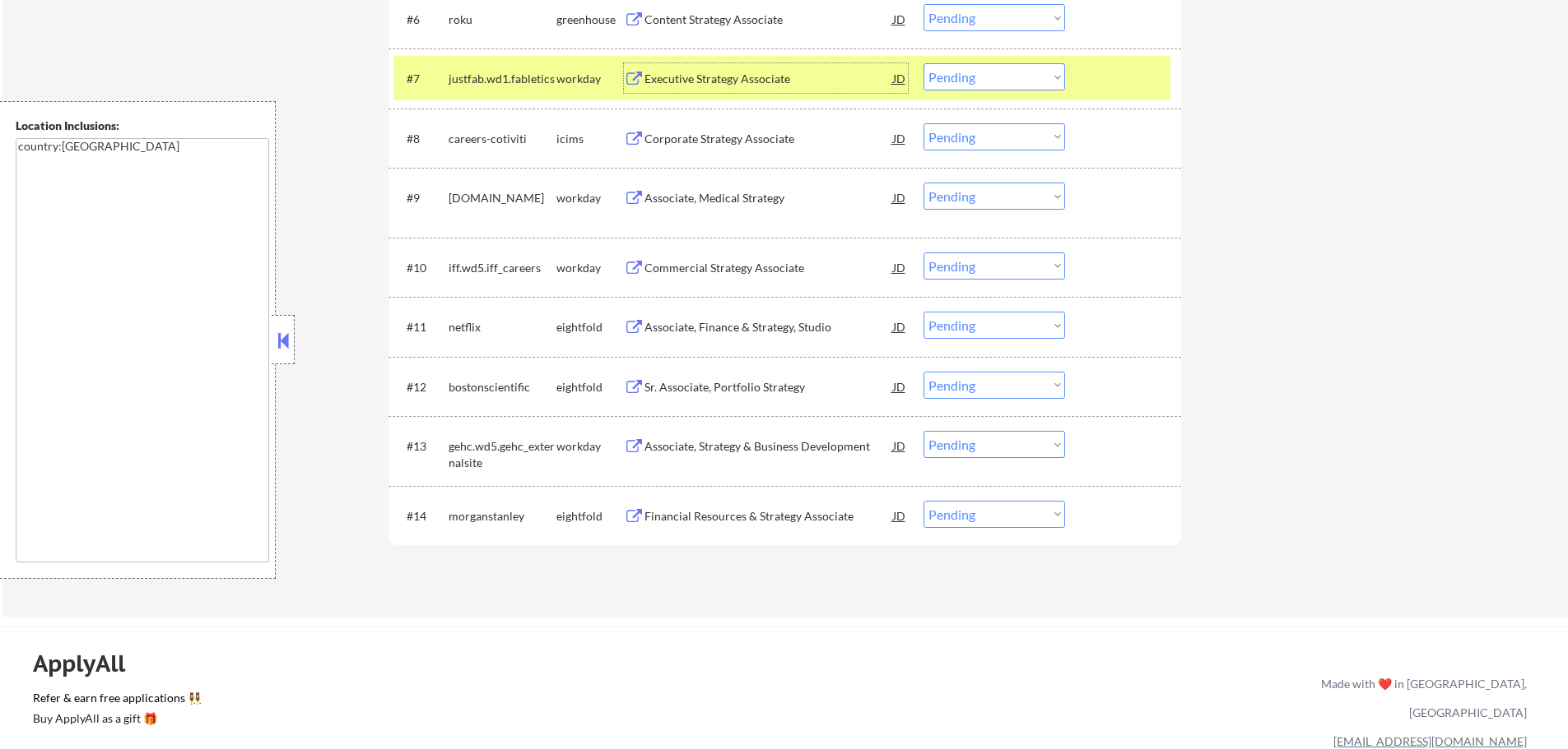
click at [1092, 89] on div at bounding box center [1125, 79] width 73 height 30
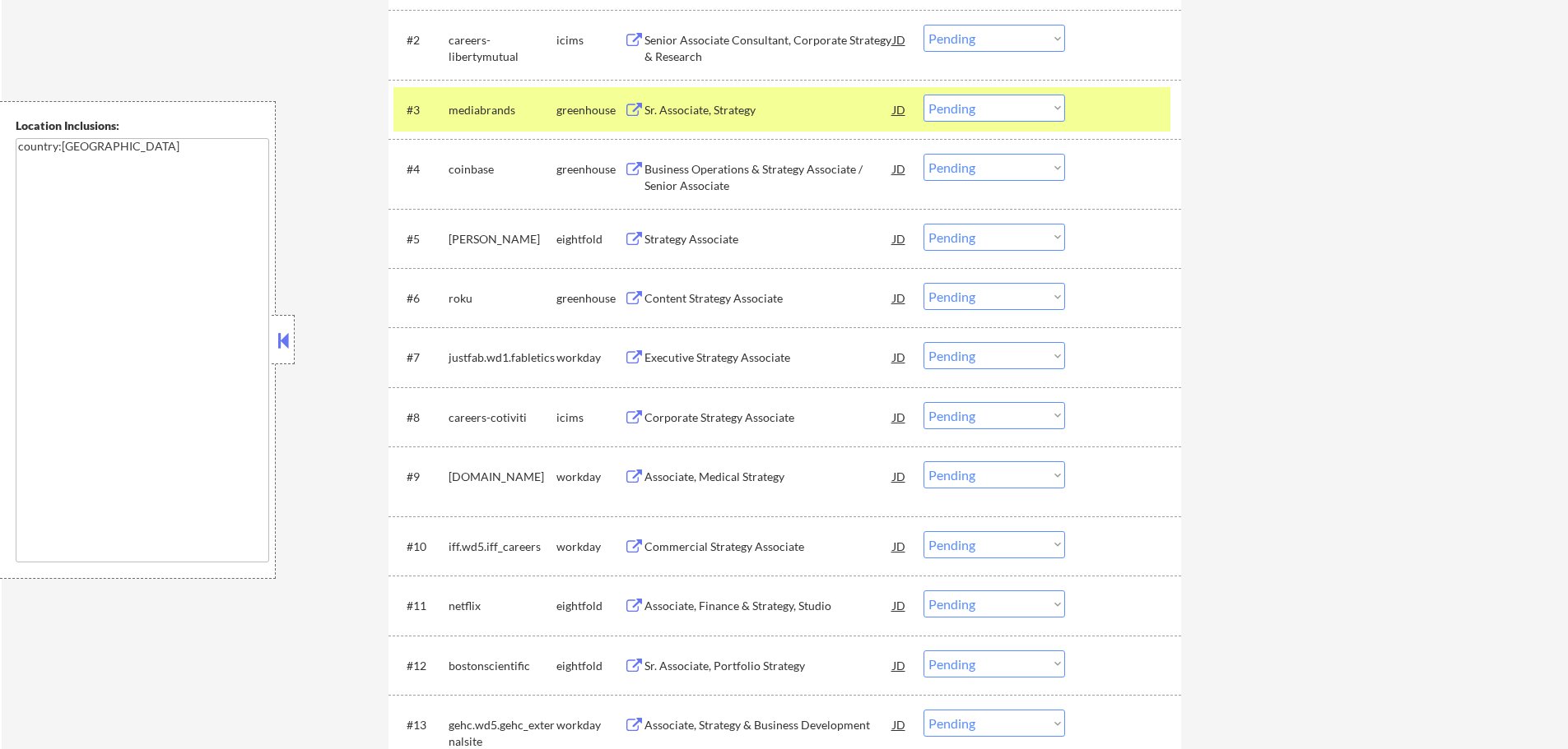
scroll to position [576, 0]
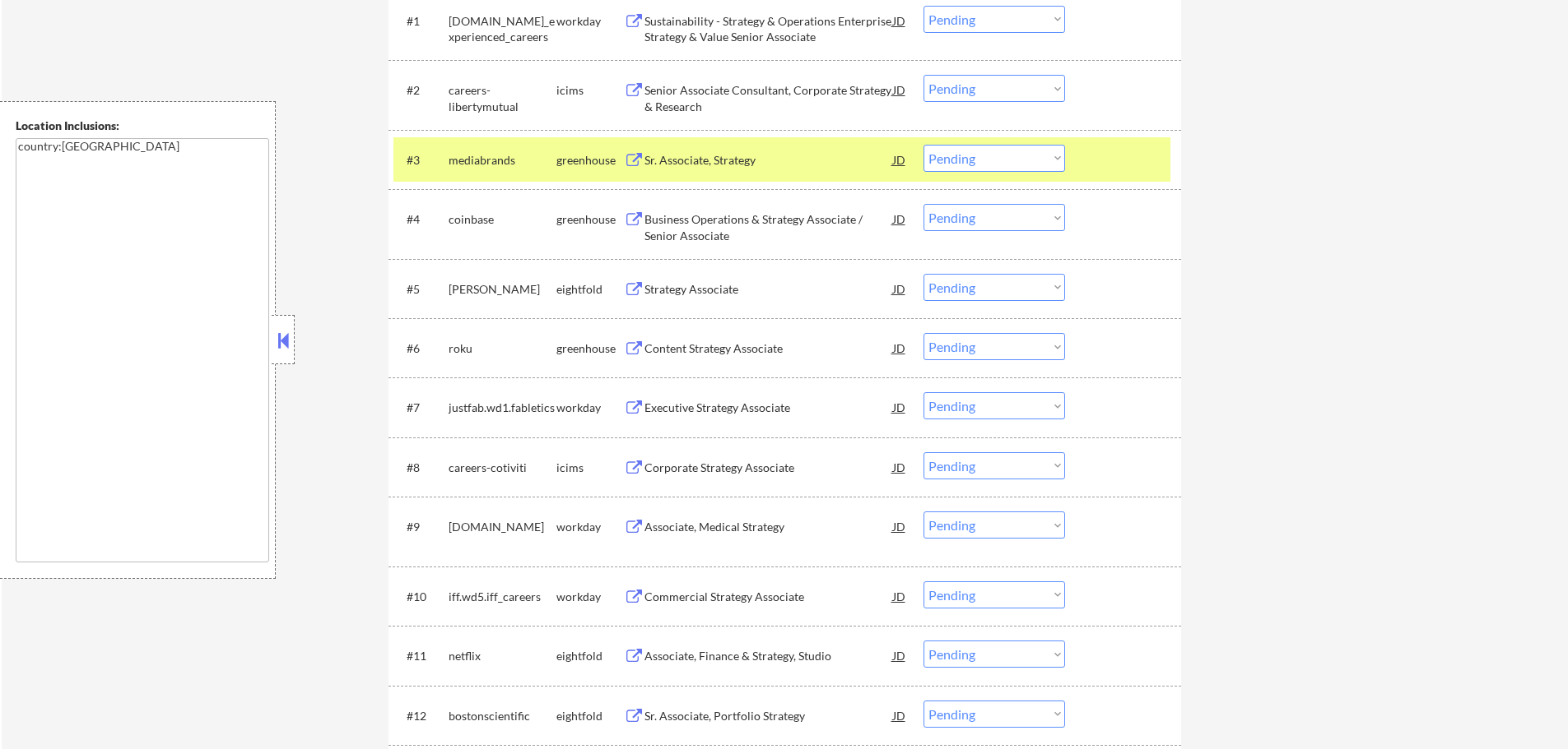
click at [1103, 145] on div at bounding box center [1125, 160] width 73 height 30
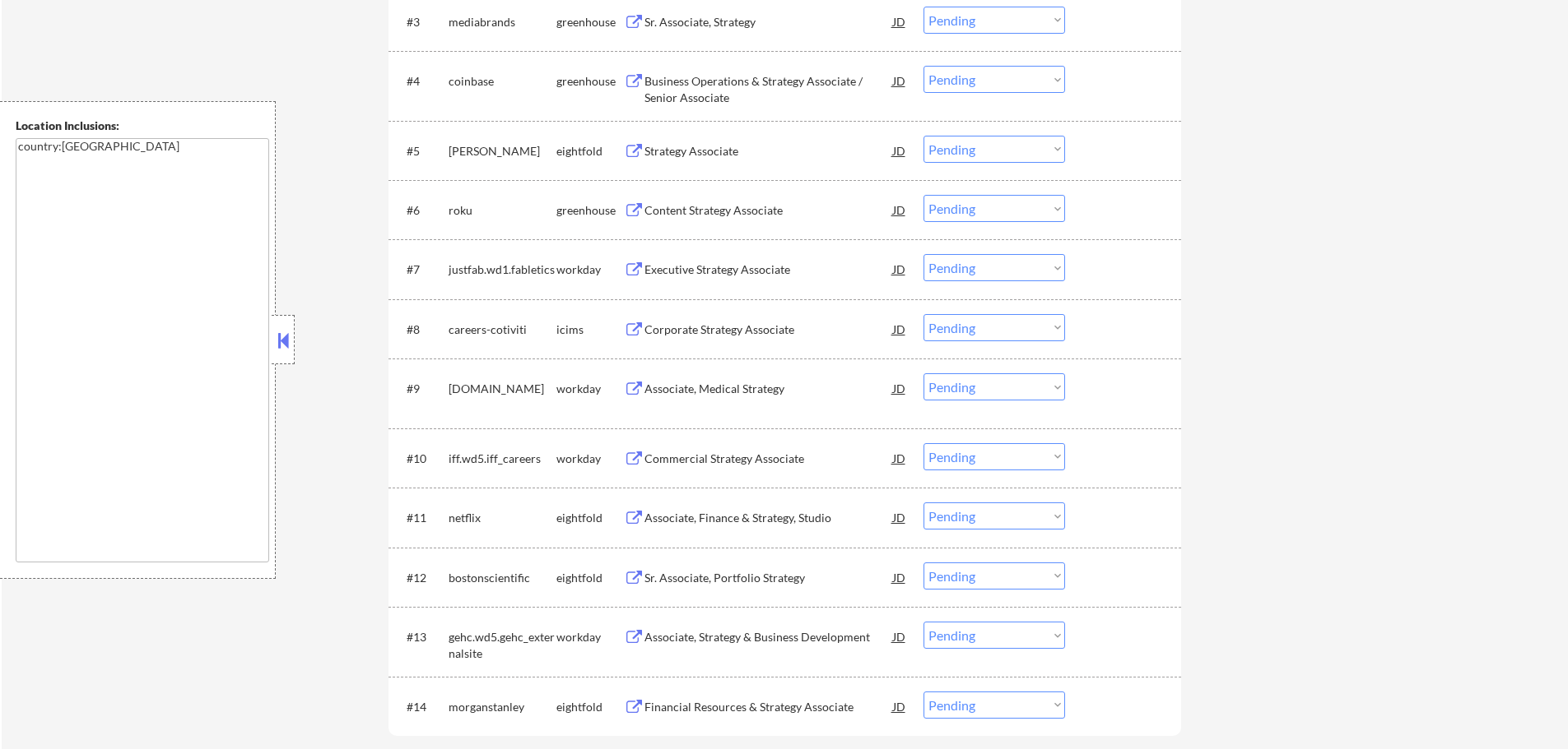
scroll to position [740, 0]
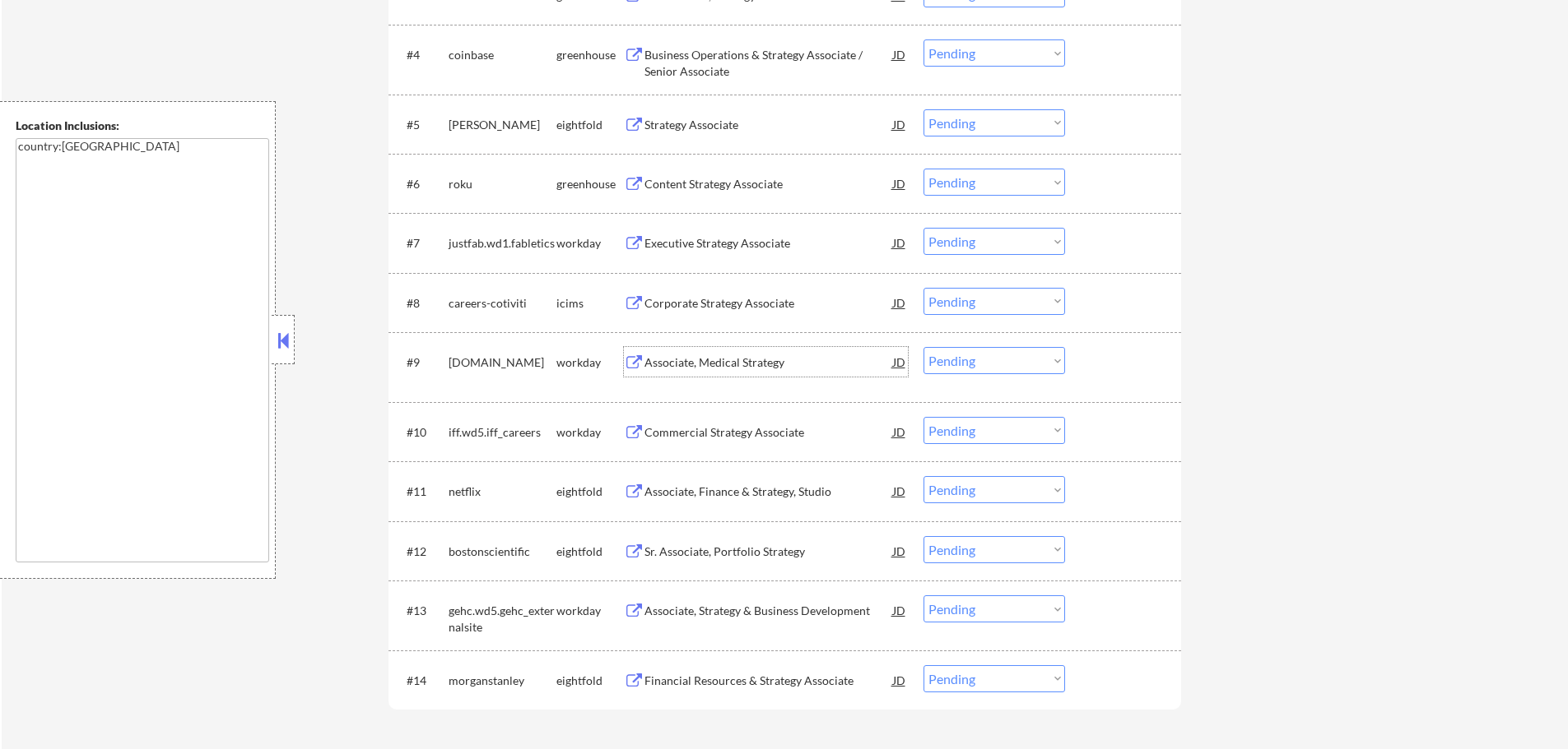
click at [709, 351] on div "Associate, Medical Strategy" at bounding box center [769, 362] width 249 height 30
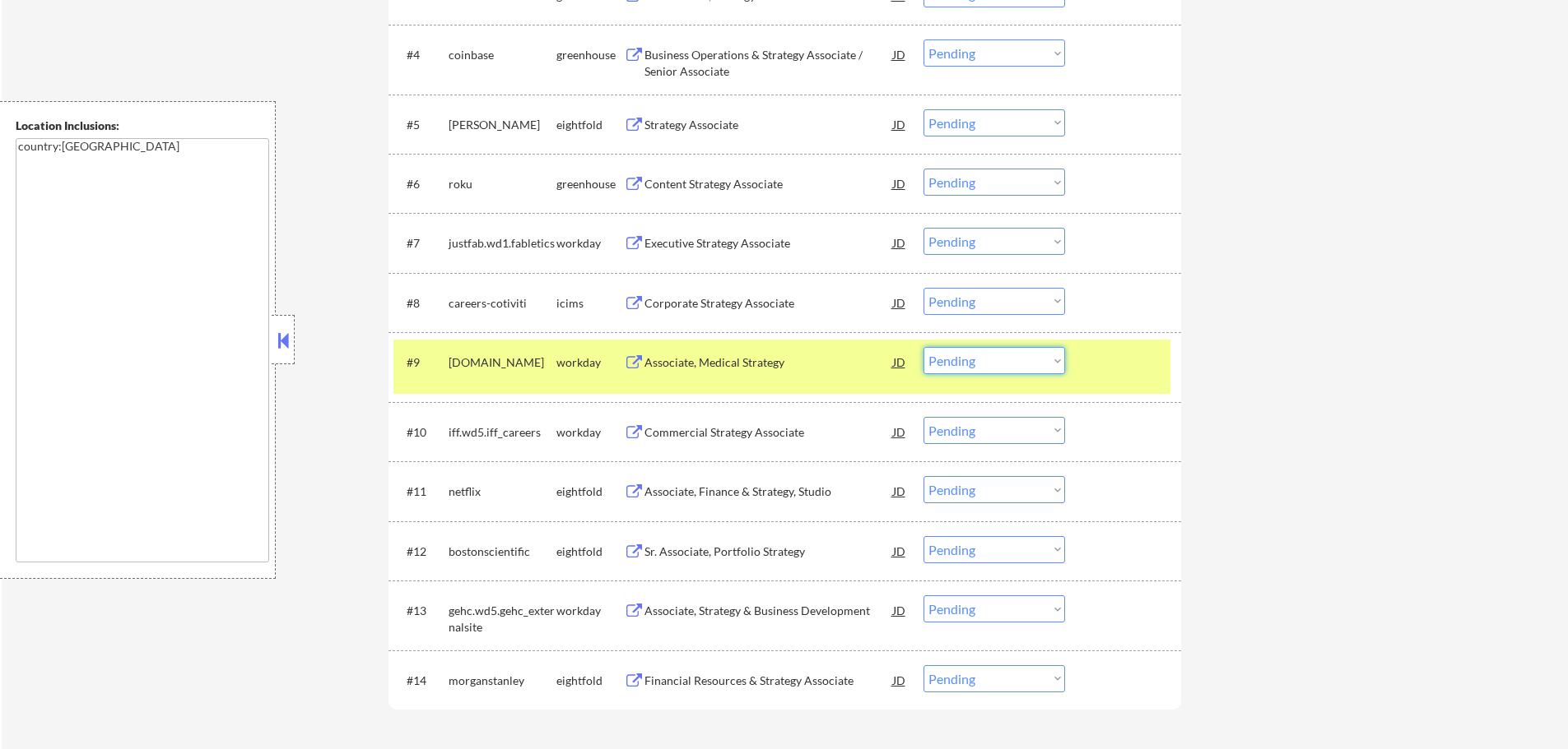
click at [1007, 354] on select "Choose an option... Pending Applied Excluded (Questions) Excluded (Expired) Exc…" at bounding box center [994, 361] width 142 height 27
click at [923, 347] on select "Choose an option... Pending Applied Excluded (Questions) Excluded (Expired) Exc…" at bounding box center [994, 361] width 142 height 27
click at [1138, 363] on div at bounding box center [1125, 362] width 73 height 30
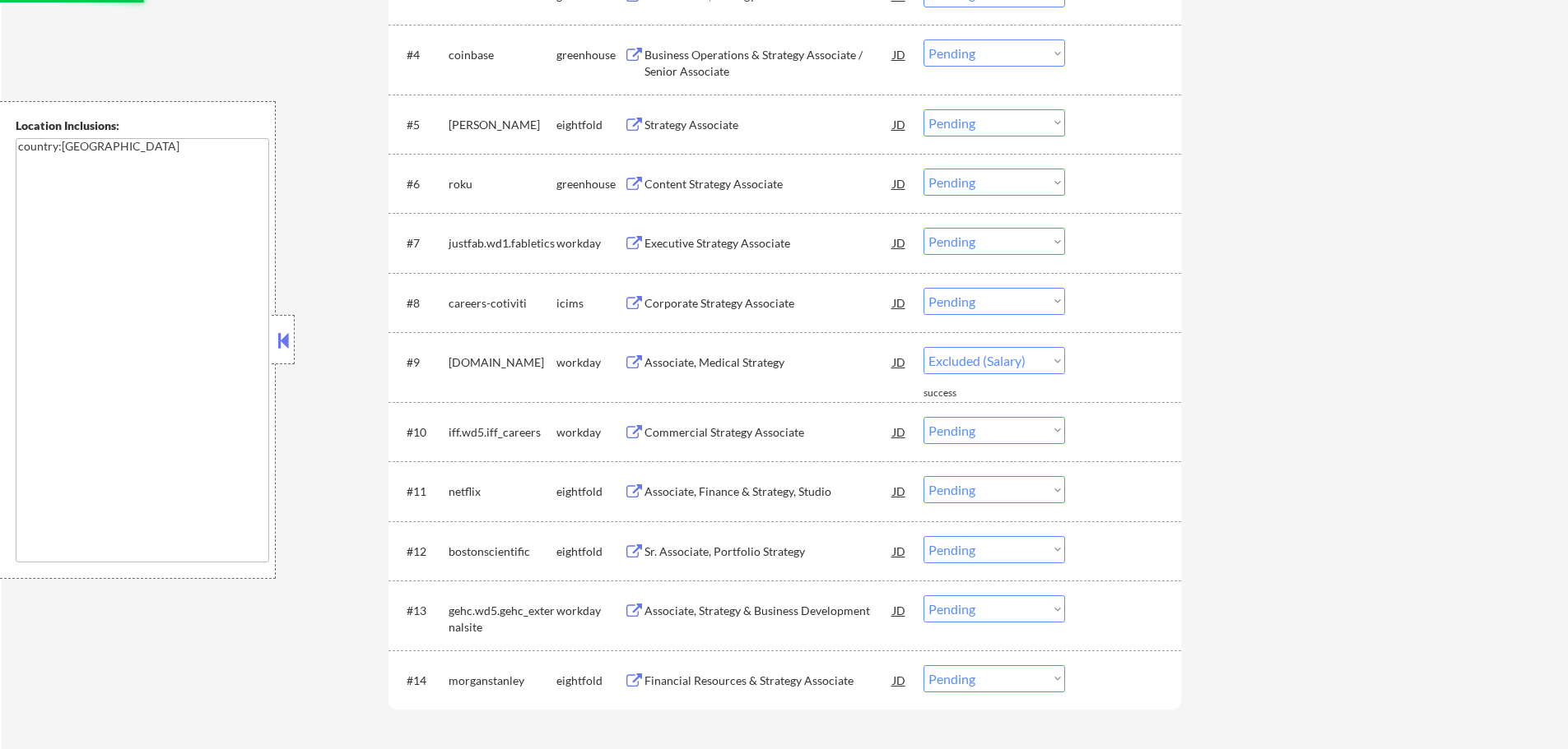
select select ""pending""
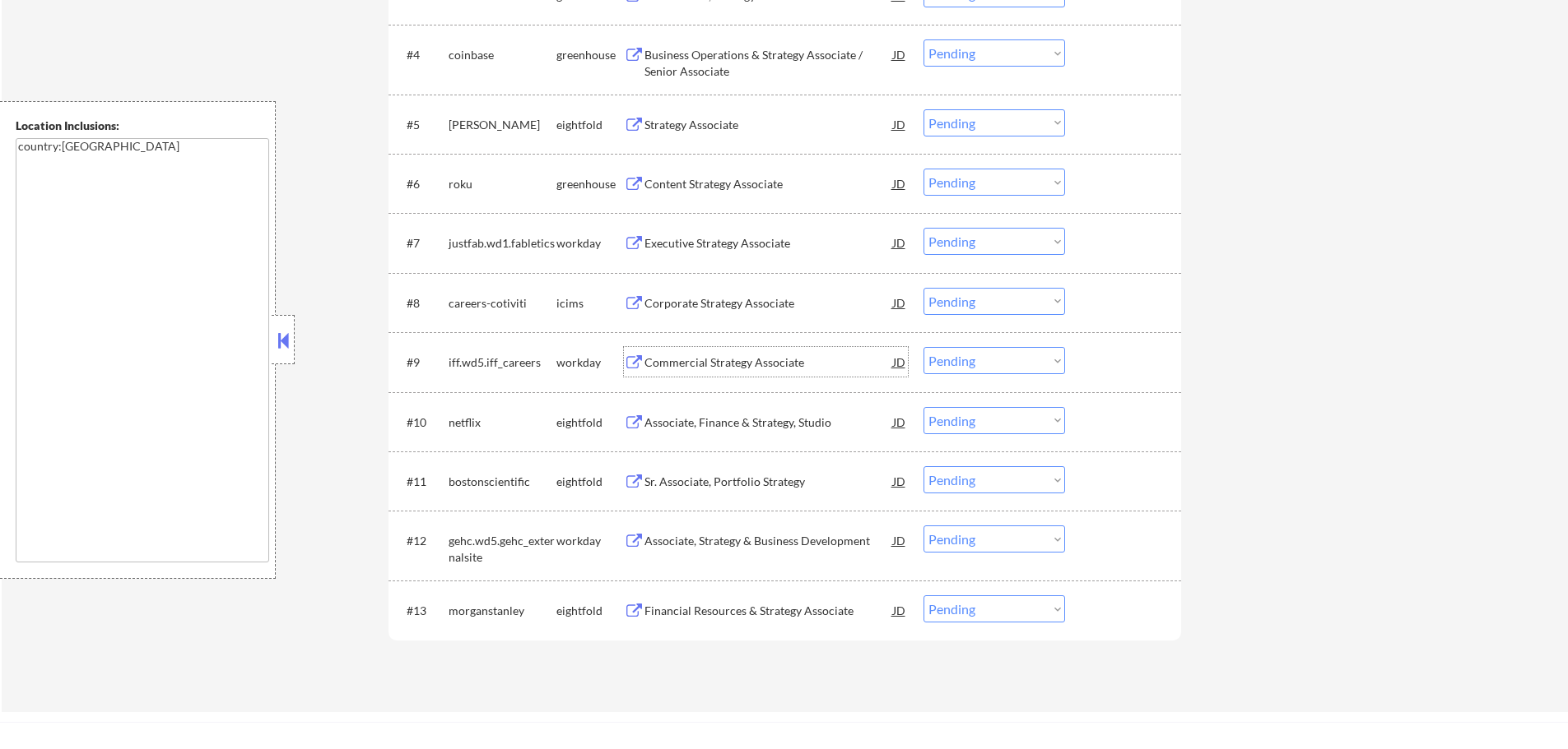
click at [770, 364] on div "Commercial Strategy Associate" at bounding box center [769, 362] width 249 height 17
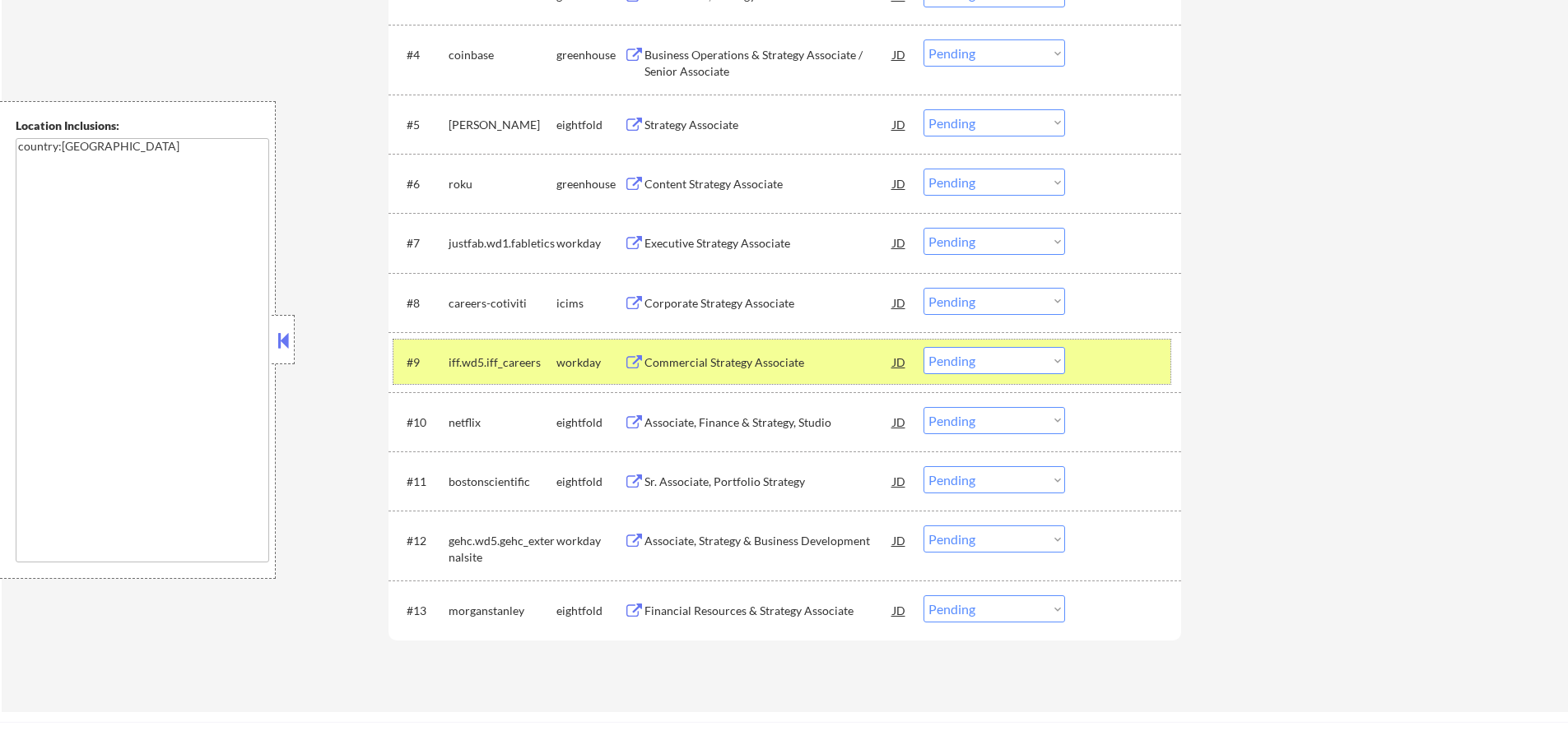
click at [1101, 364] on div at bounding box center [1125, 362] width 73 height 30
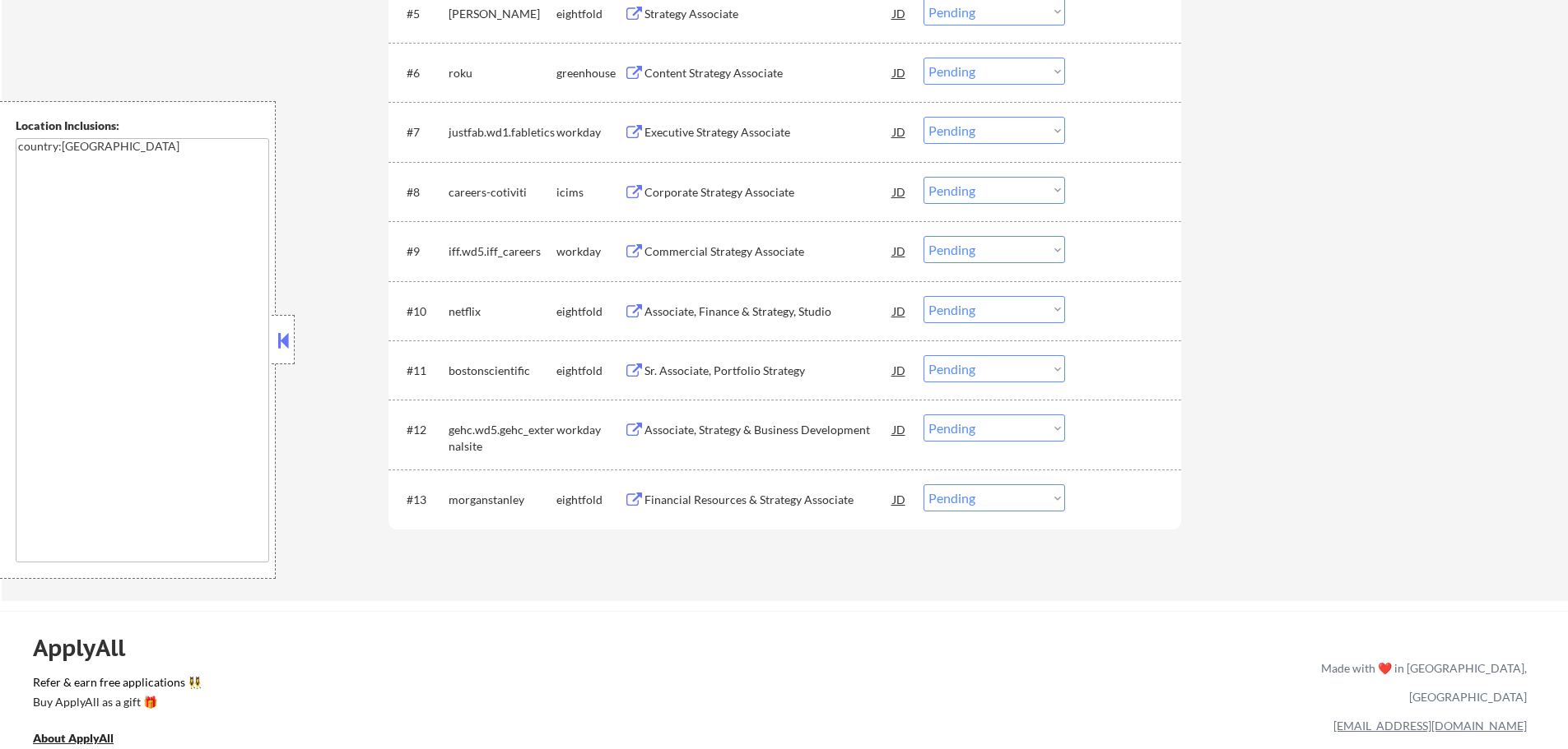
scroll to position [822, 0]
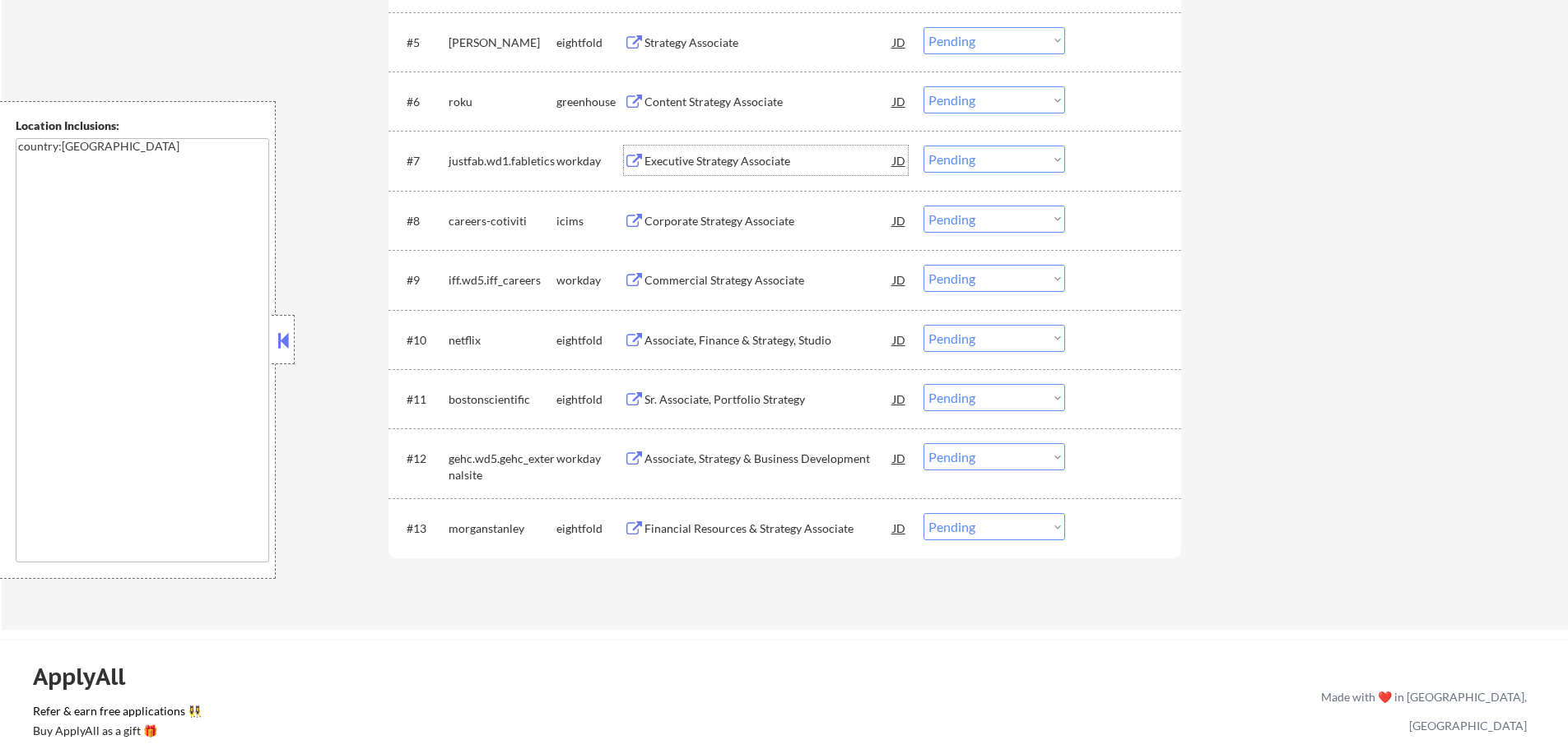
click at [687, 156] on div "Executive Strategy Associate" at bounding box center [769, 161] width 249 height 17
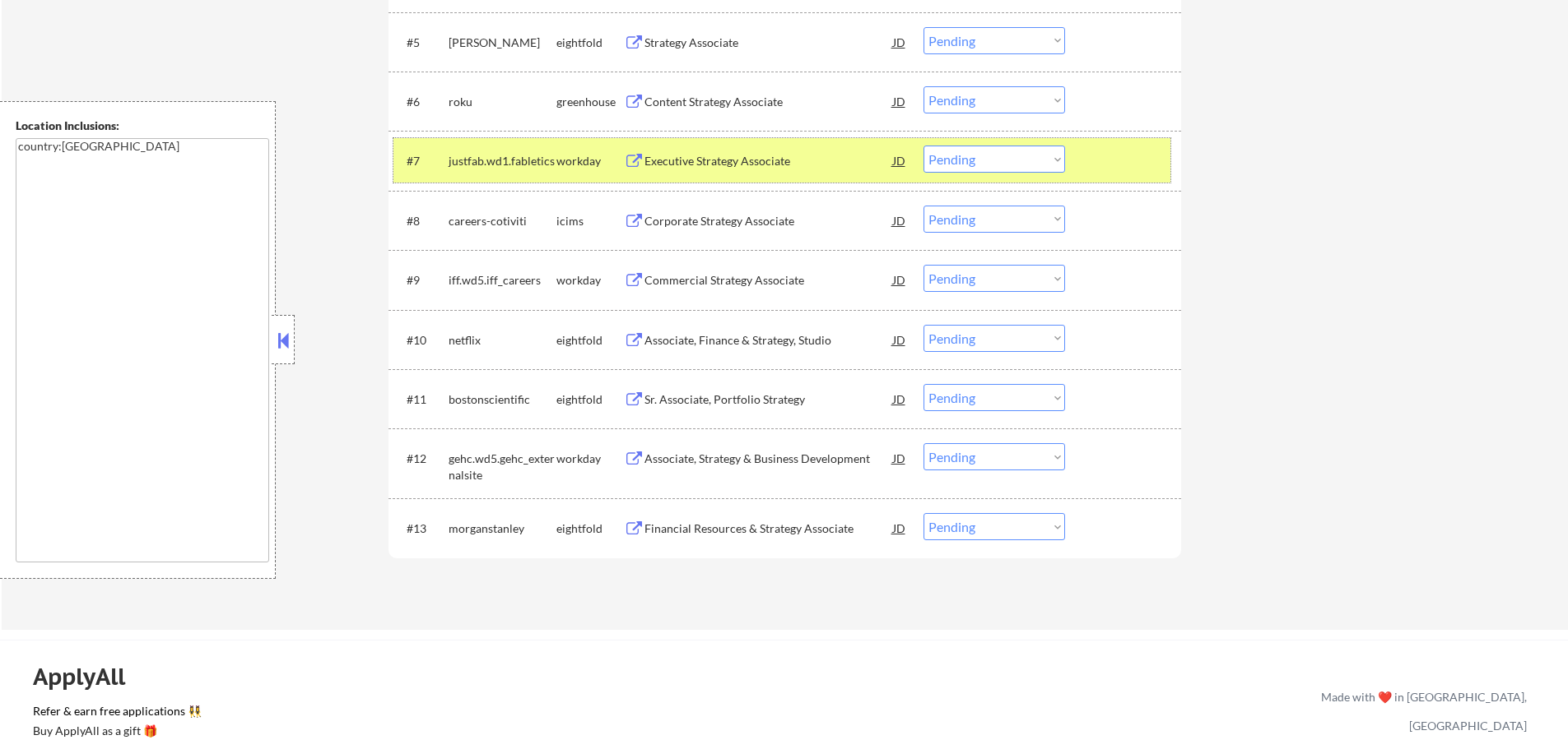
click at [1138, 156] on div at bounding box center [1125, 161] width 73 height 30
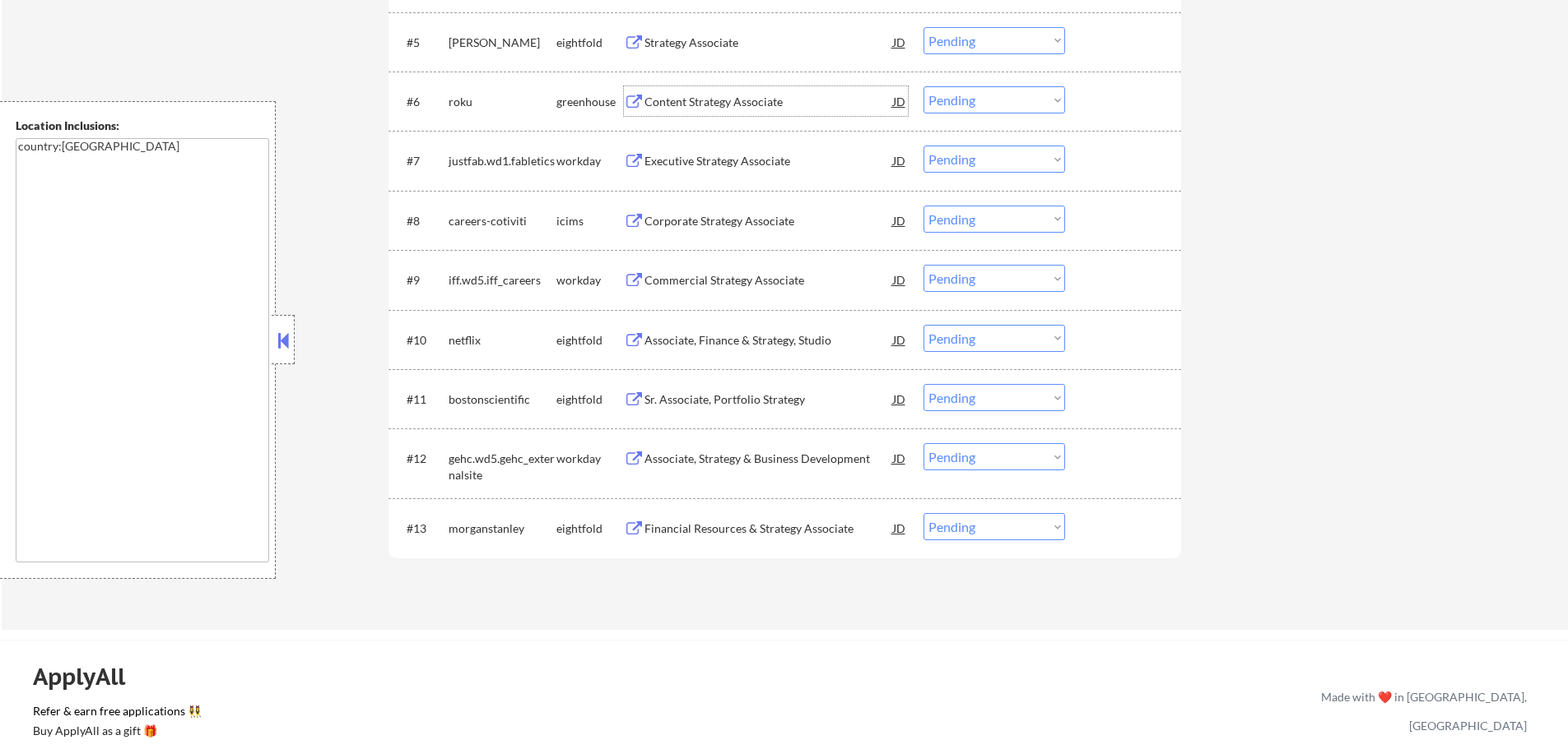
click at [736, 111] on div "Content Strategy Associate" at bounding box center [769, 101] width 249 height 30
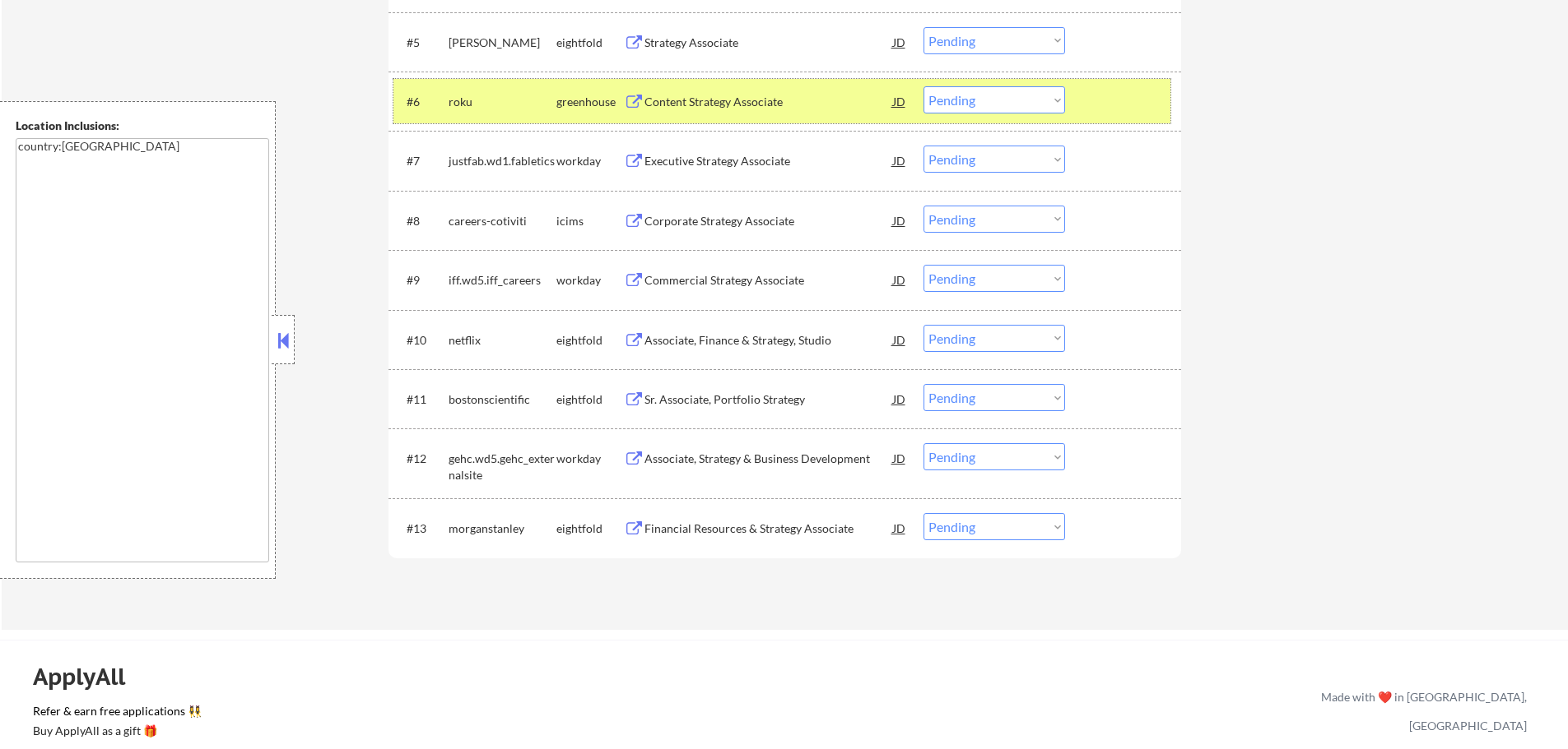
click at [1098, 104] on div at bounding box center [1125, 101] width 73 height 30
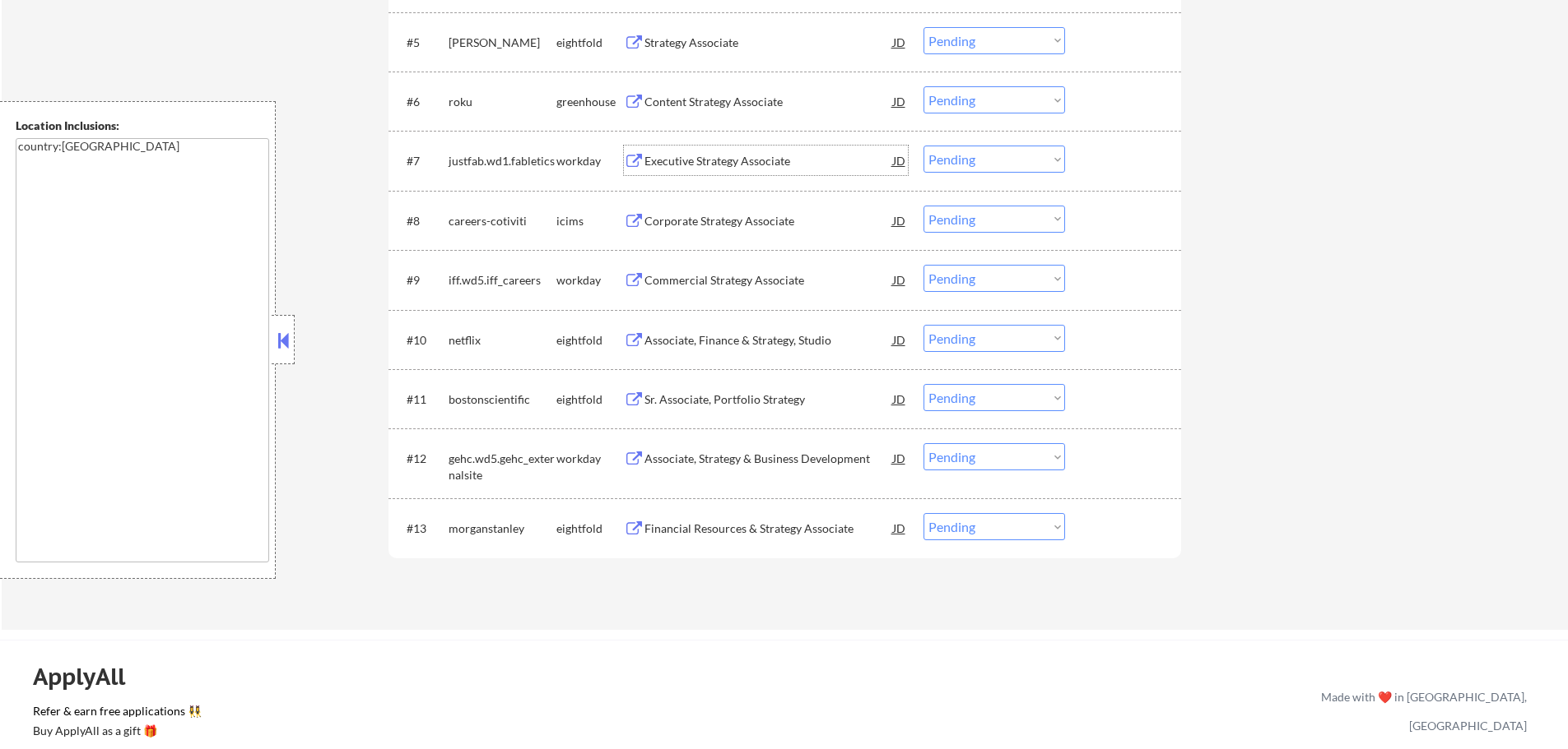
click at [697, 160] on div "Executive Strategy Associate" at bounding box center [769, 161] width 249 height 17
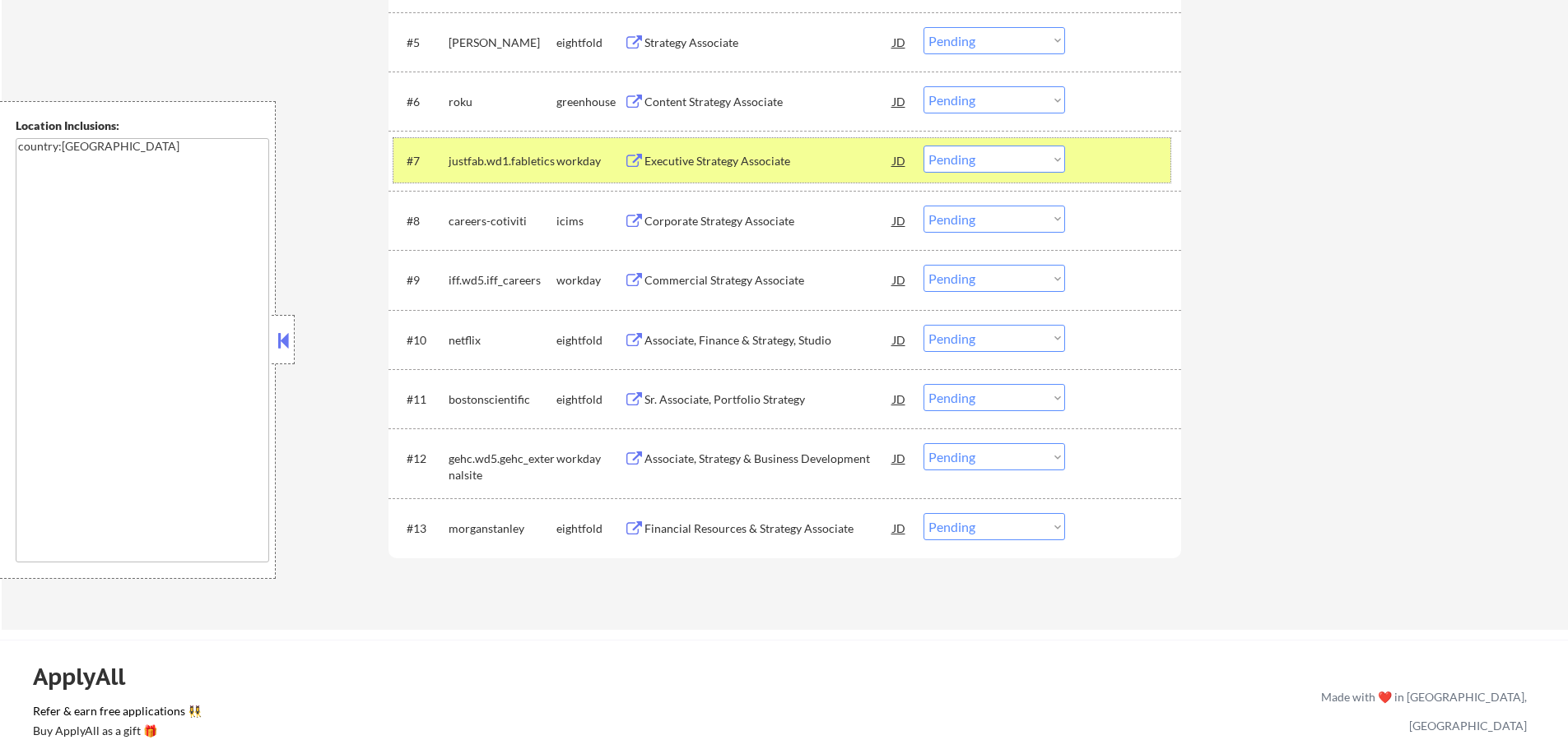
click at [1082, 164] on div "#7 justfab.wd1.fabletics workday Executive Strategy Associate JD Choose an opti…" at bounding box center [782, 160] width 777 height 45
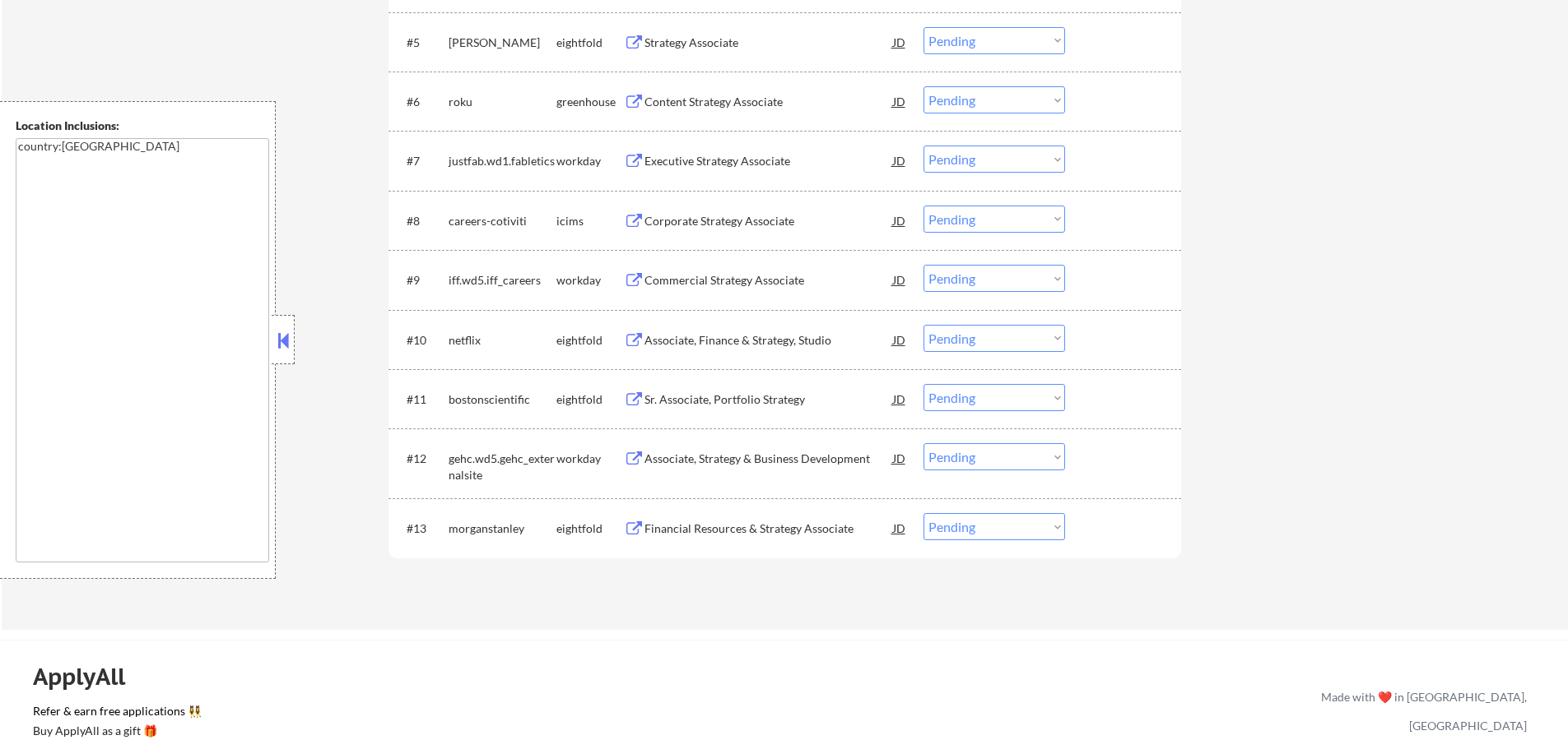
click at [738, 221] on div "Corporate Strategy Associate" at bounding box center [769, 221] width 249 height 17
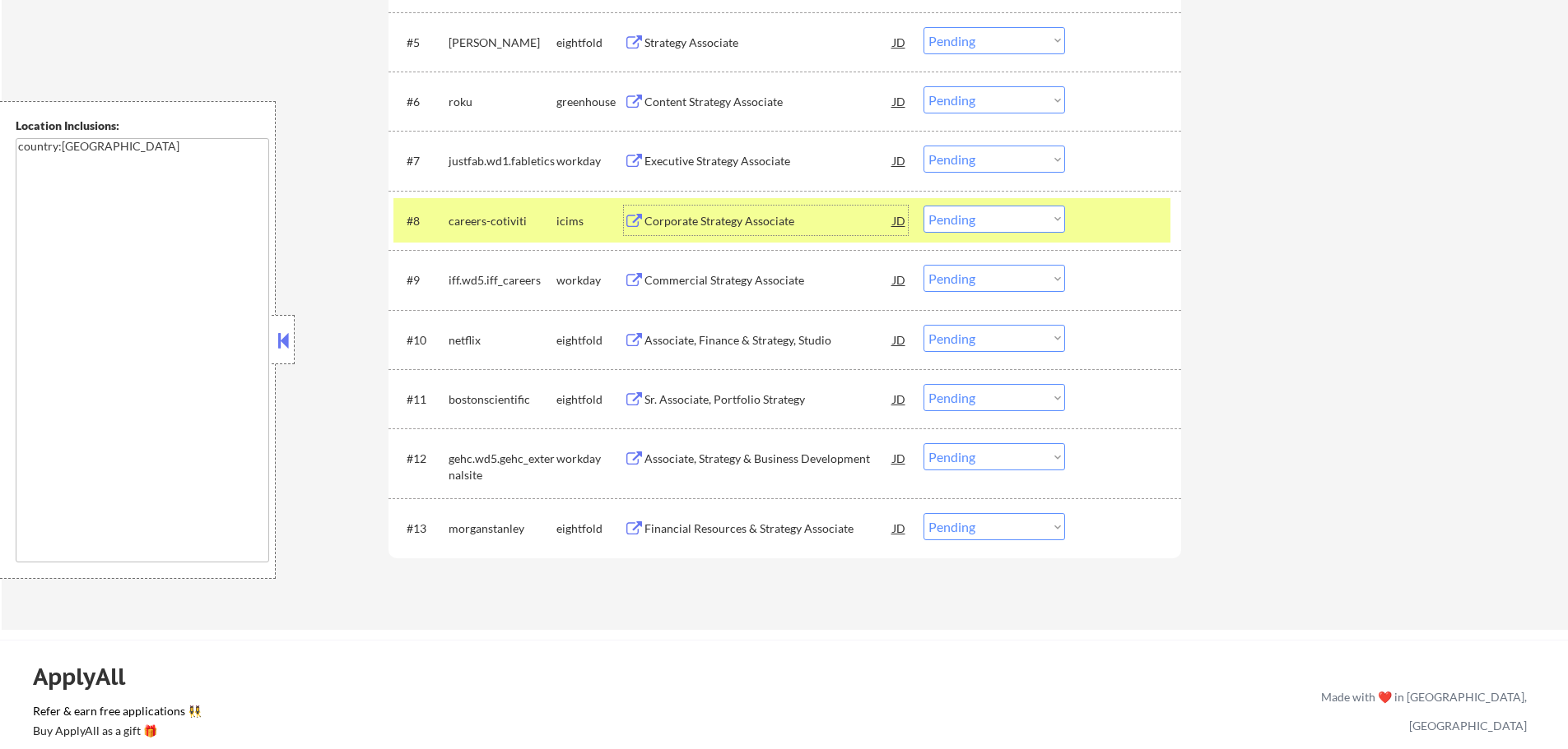
click at [1093, 214] on div at bounding box center [1125, 221] width 73 height 30
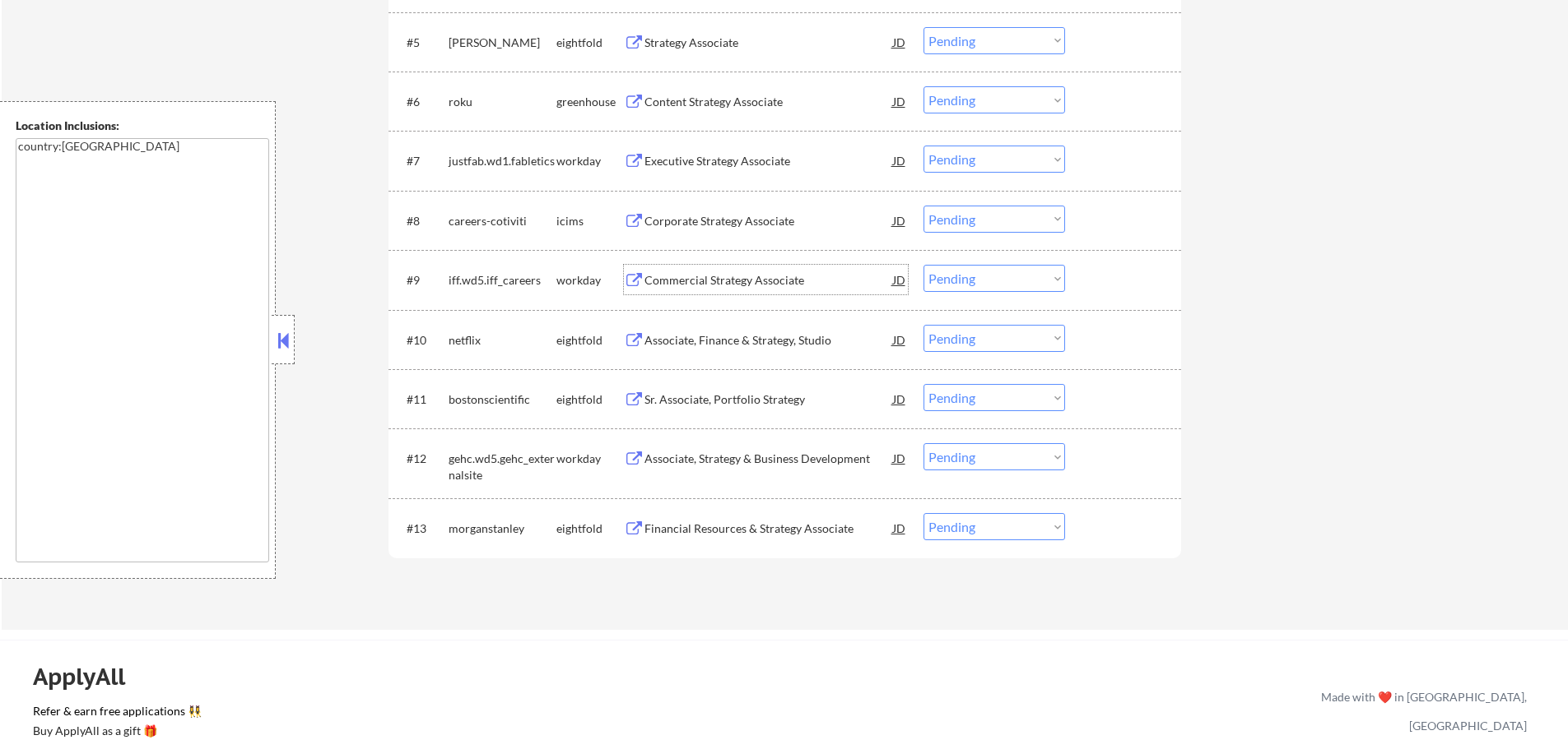
click at [701, 272] on div "Commercial Strategy Associate" at bounding box center [769, 279] width 249 height 30
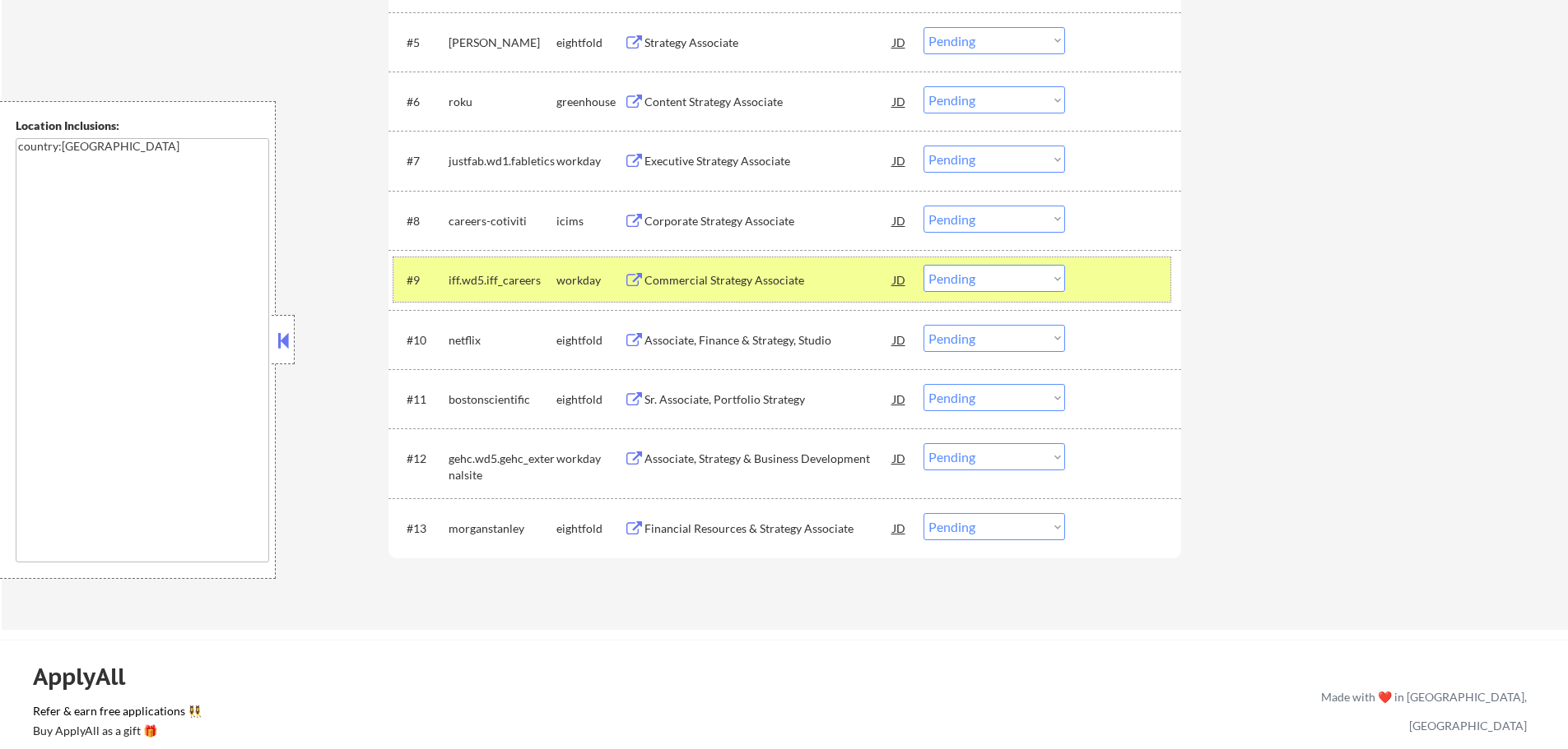
click at [1139, 271] on div at bounding box center [1125, 279] width 73 height 30
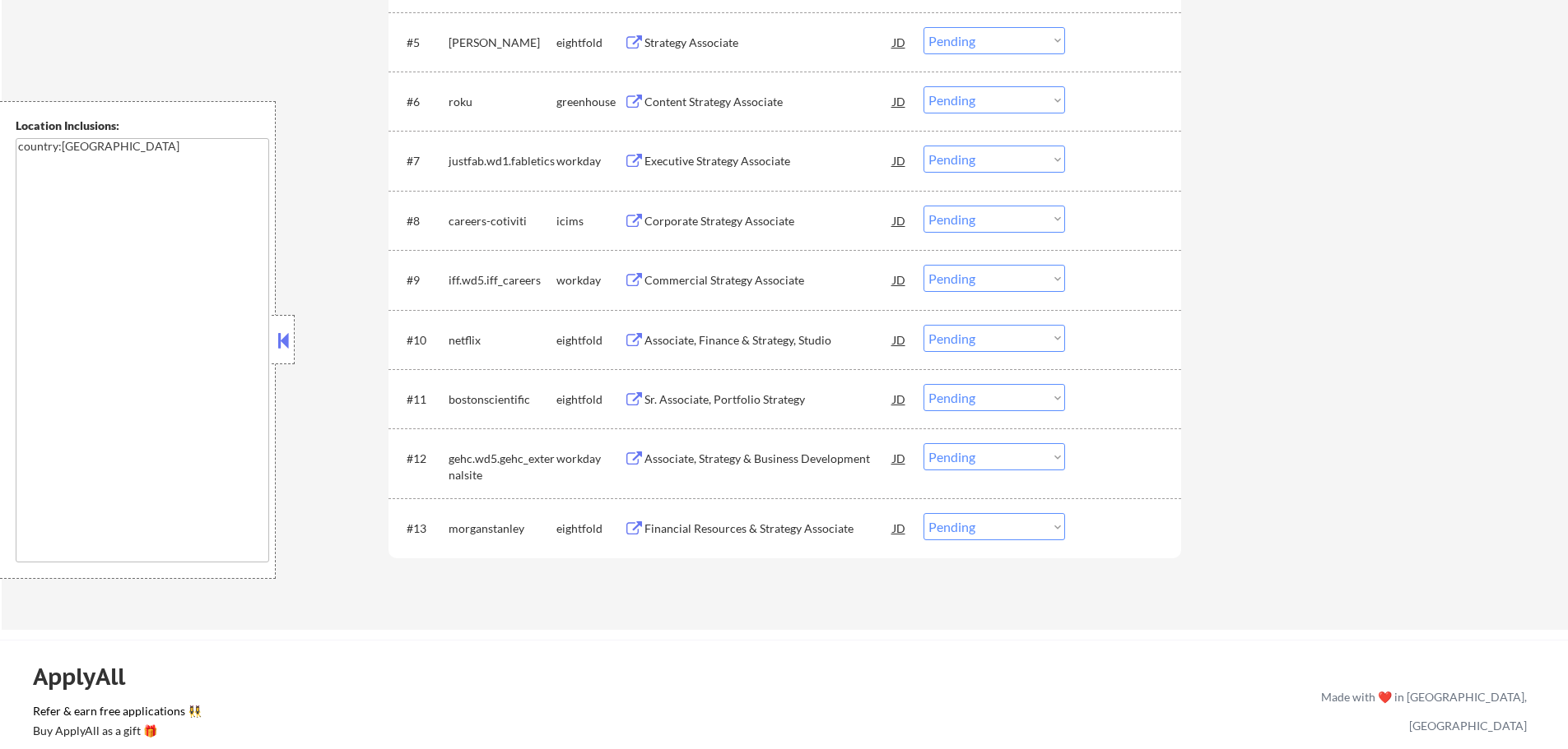
click at [718, 455] on div "Associate, Strategy & Business Development" at bounding box center [769, 458] width 249 height 17
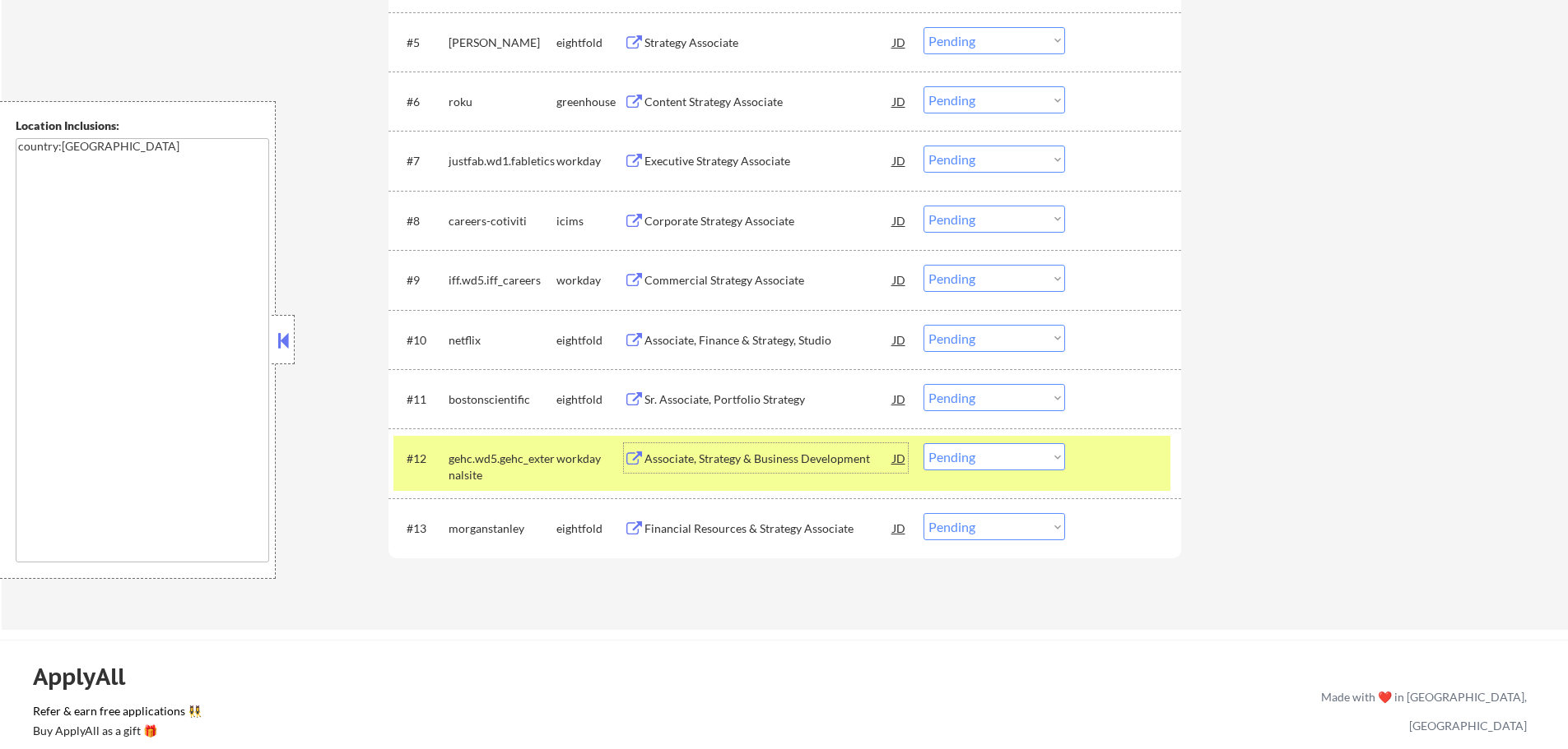
click at [1092, 457] on div at bounding box center [1125, 458] width 73 height 30
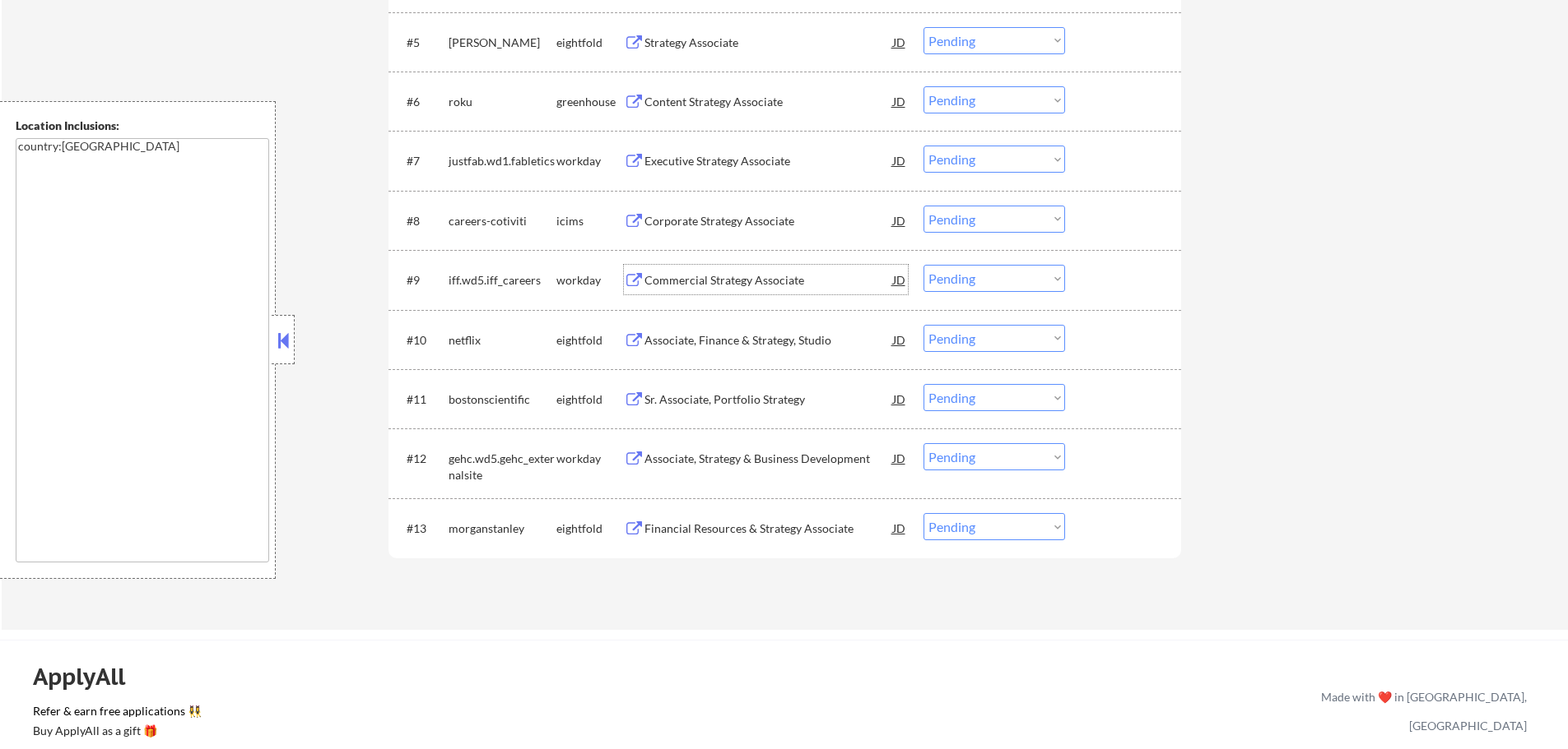
click at [687, 281] on div "Commercial Strategy Associate" at bounding box center [769, 280] width 249 height 17
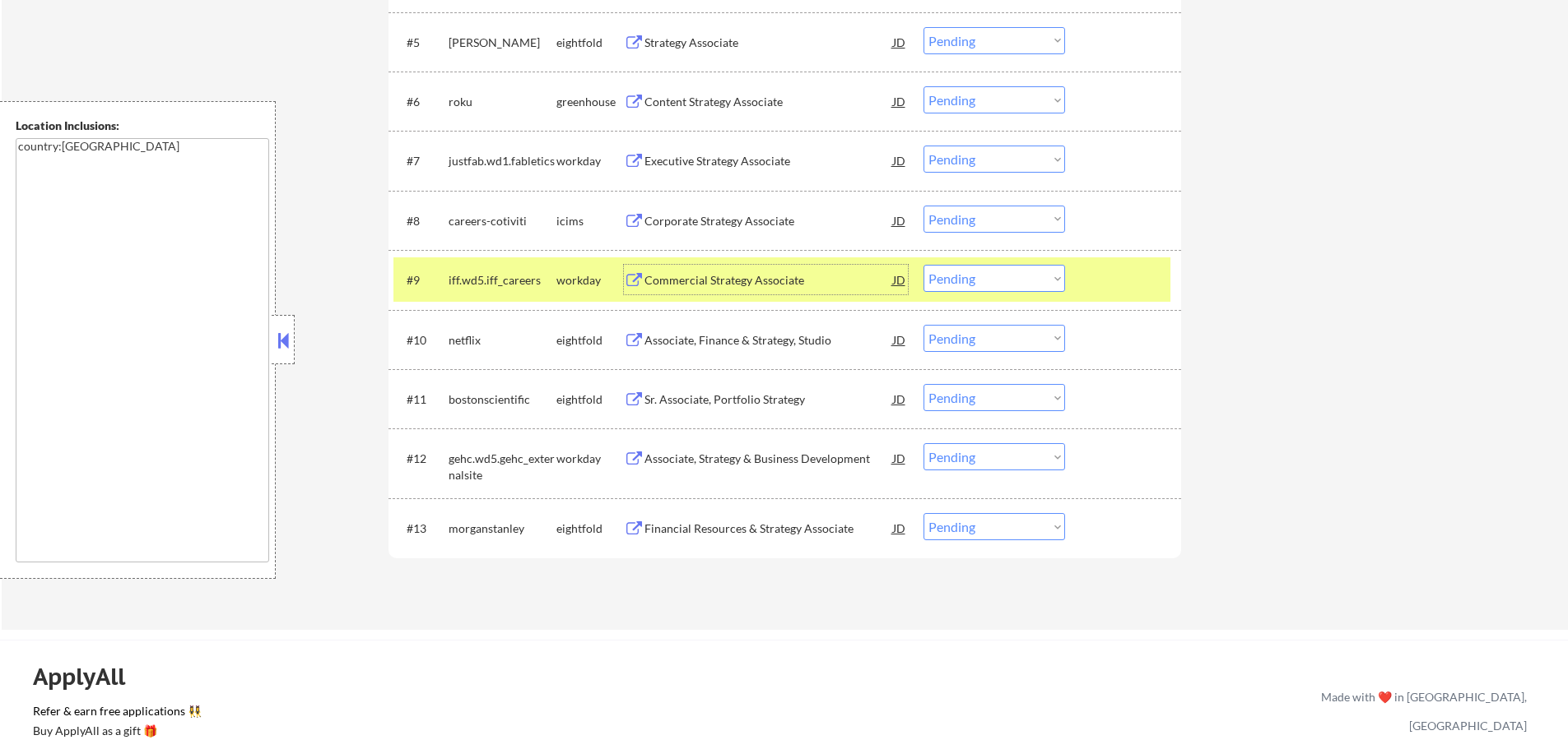
click at [1141, 269] on div at bounding box center [1125, 279] width 73 height 30
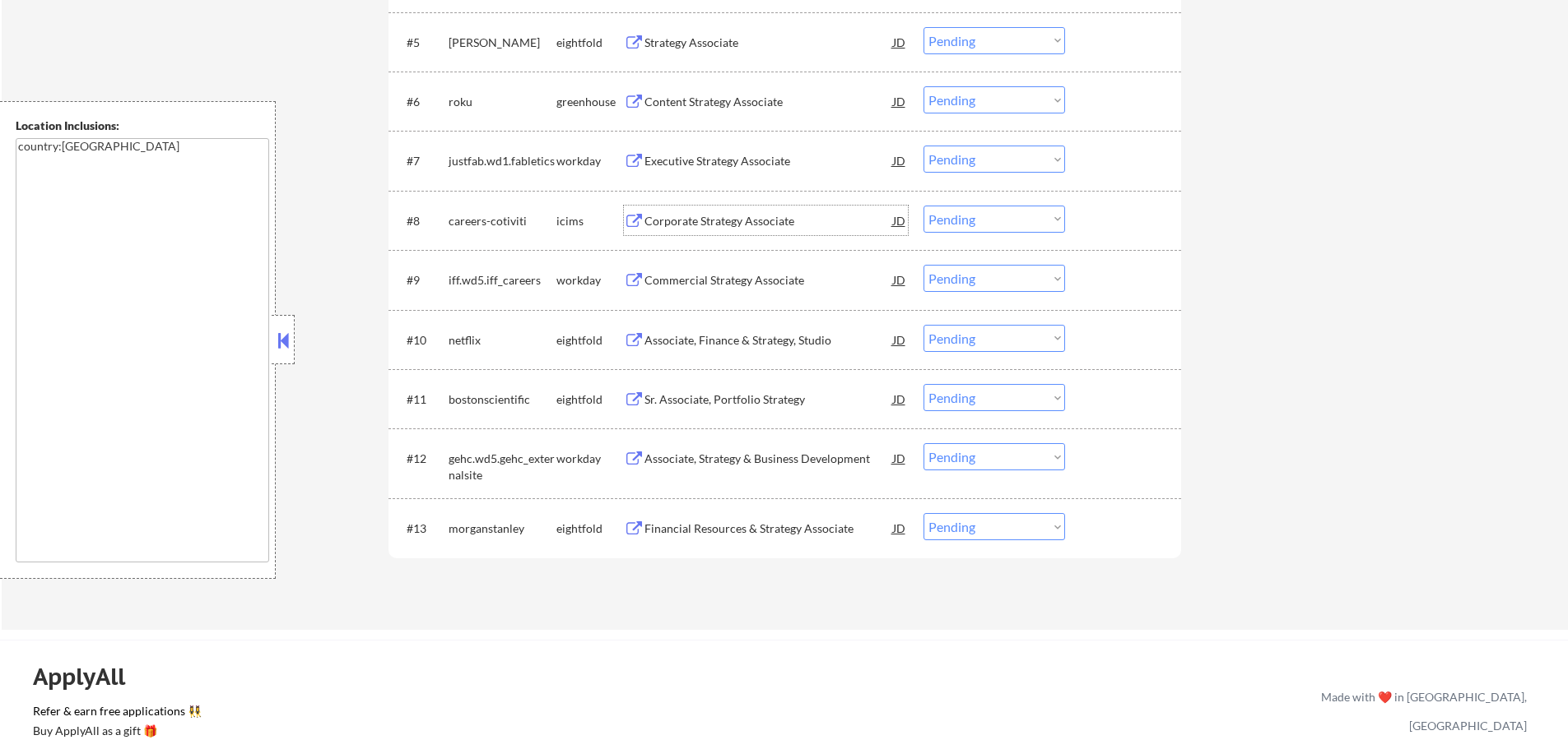
click at [649, 210] on div "Corporate Strategy Associate" at bounding box center [769, 221] width 249 height 30
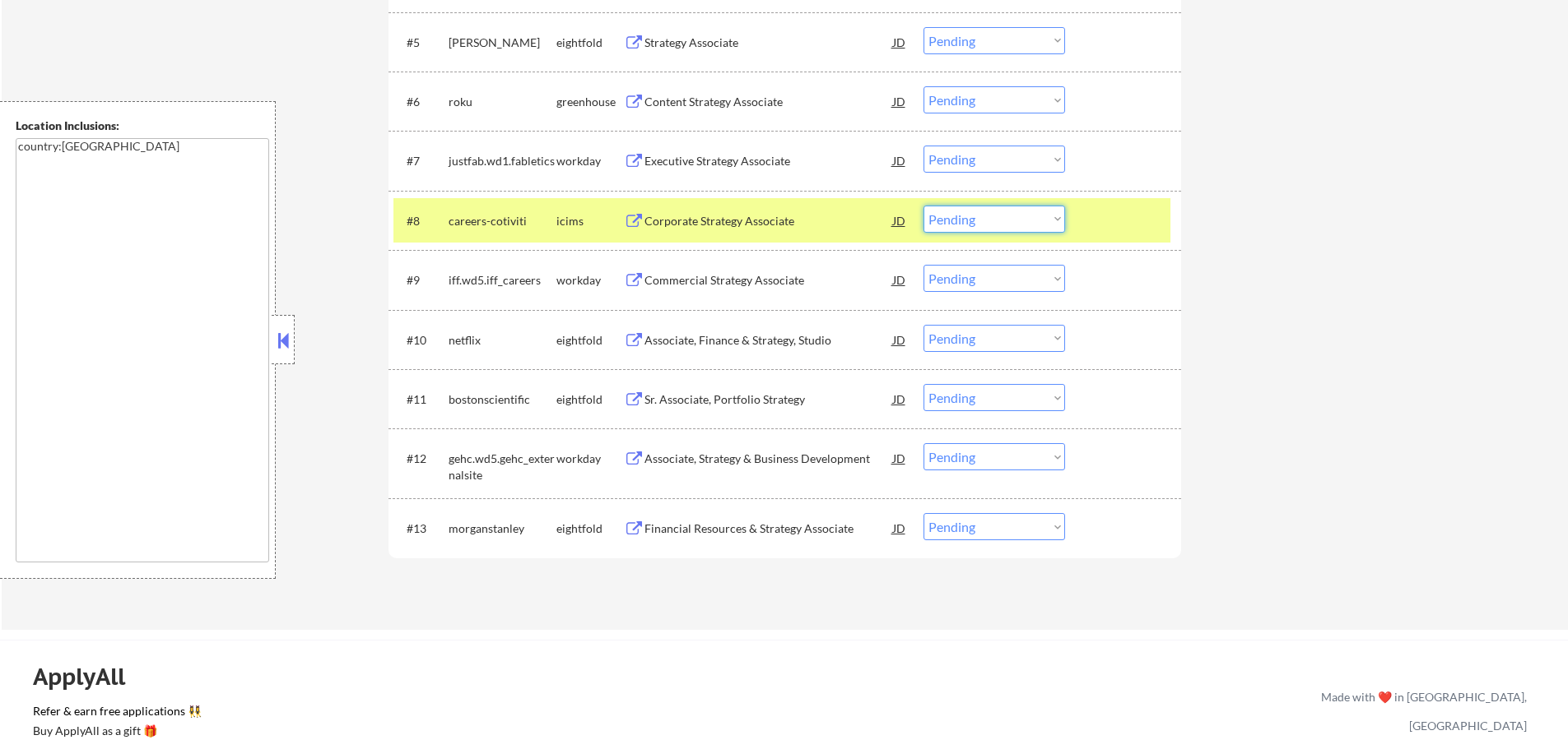
click at [1034, 220] on select "Choose an option... Pending Applied Excluded (Questions) Excluded (Expired) Exc…" at bounding box center [994, 219] width 142 height 27
click at [923, 206] on select "Choose an option... Pending Applied Excluded (Questions) Excluded (Expired) Exc…" at bounding box center [994, 219] width 142 height 27
click at [1130, 216] on div at bounding box center [1125, 221] width 73 height 30
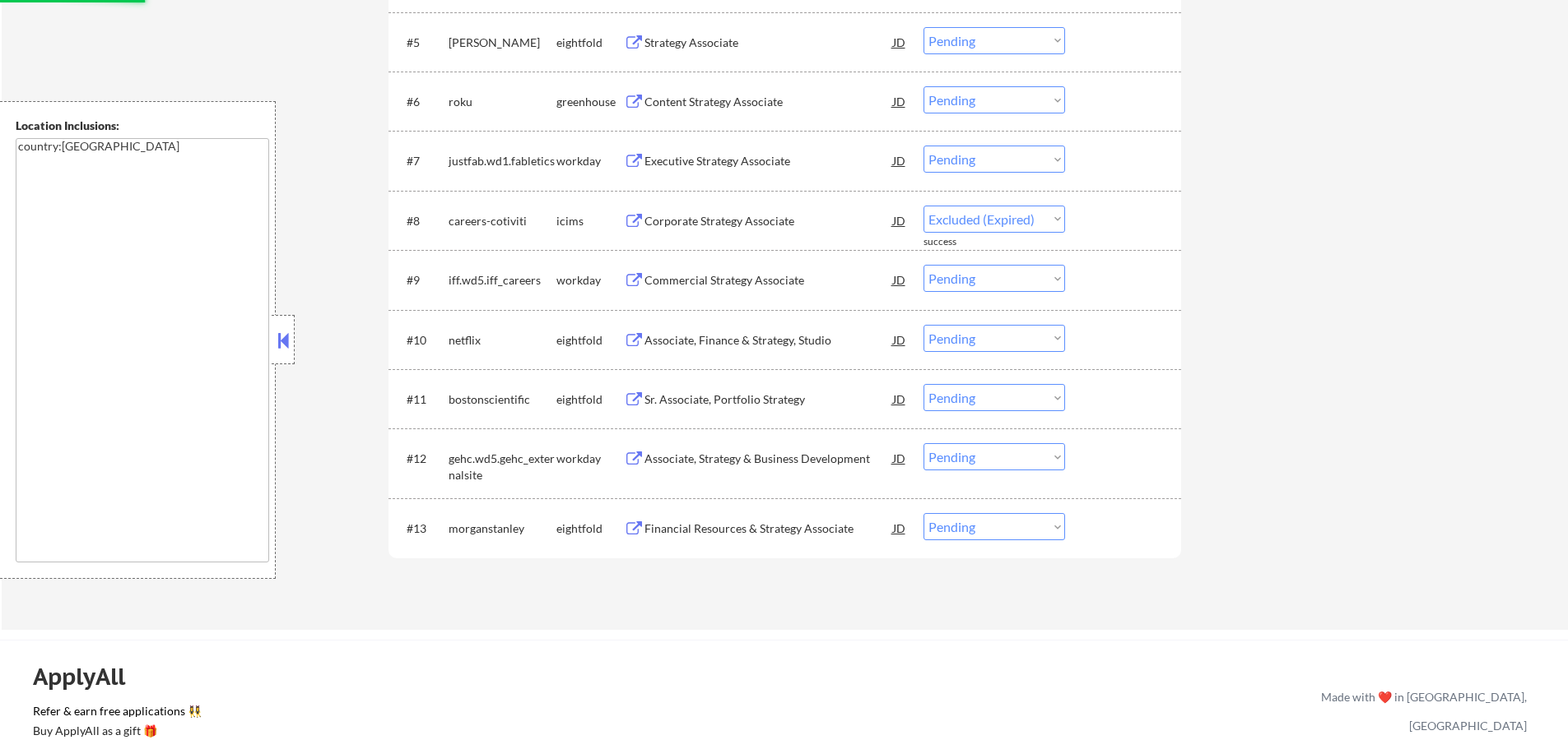
select select ""pending""
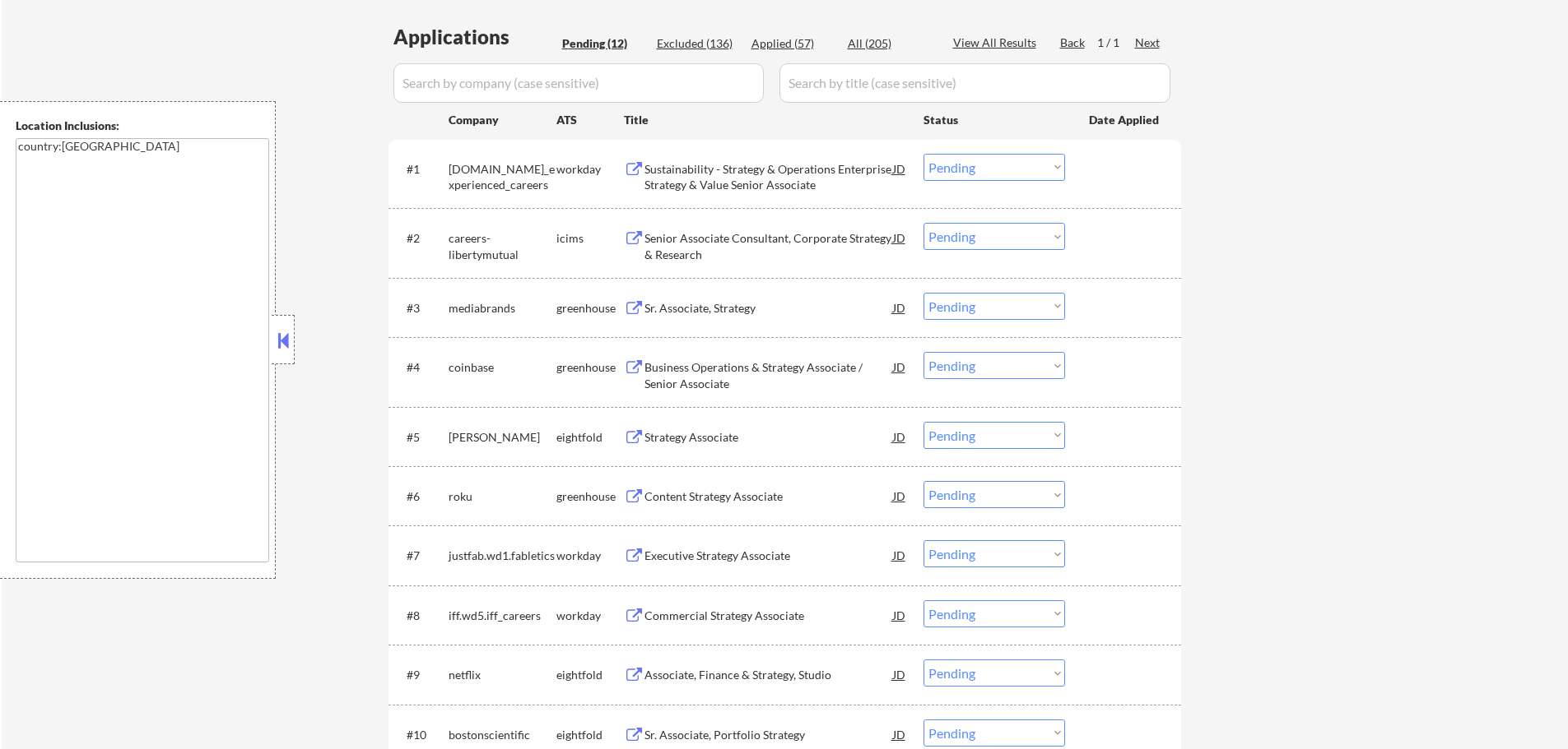
scroll to position [329, 0]
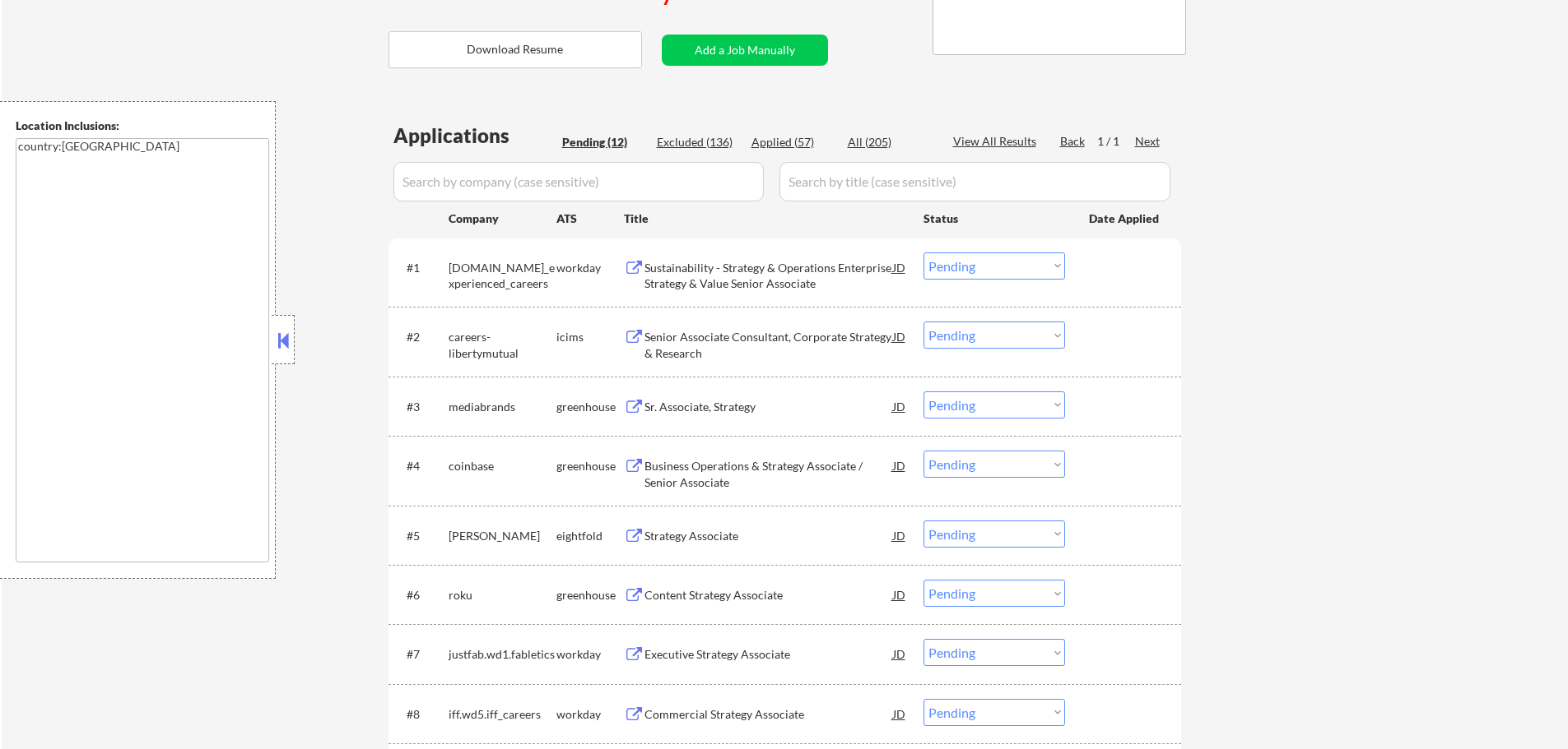
click at [708, 291] on div "Sustainability - Strategy & Operations Enterprise Strategy & Value Senior Assoc…" at bounding box center [769, 276] width 249 height 32
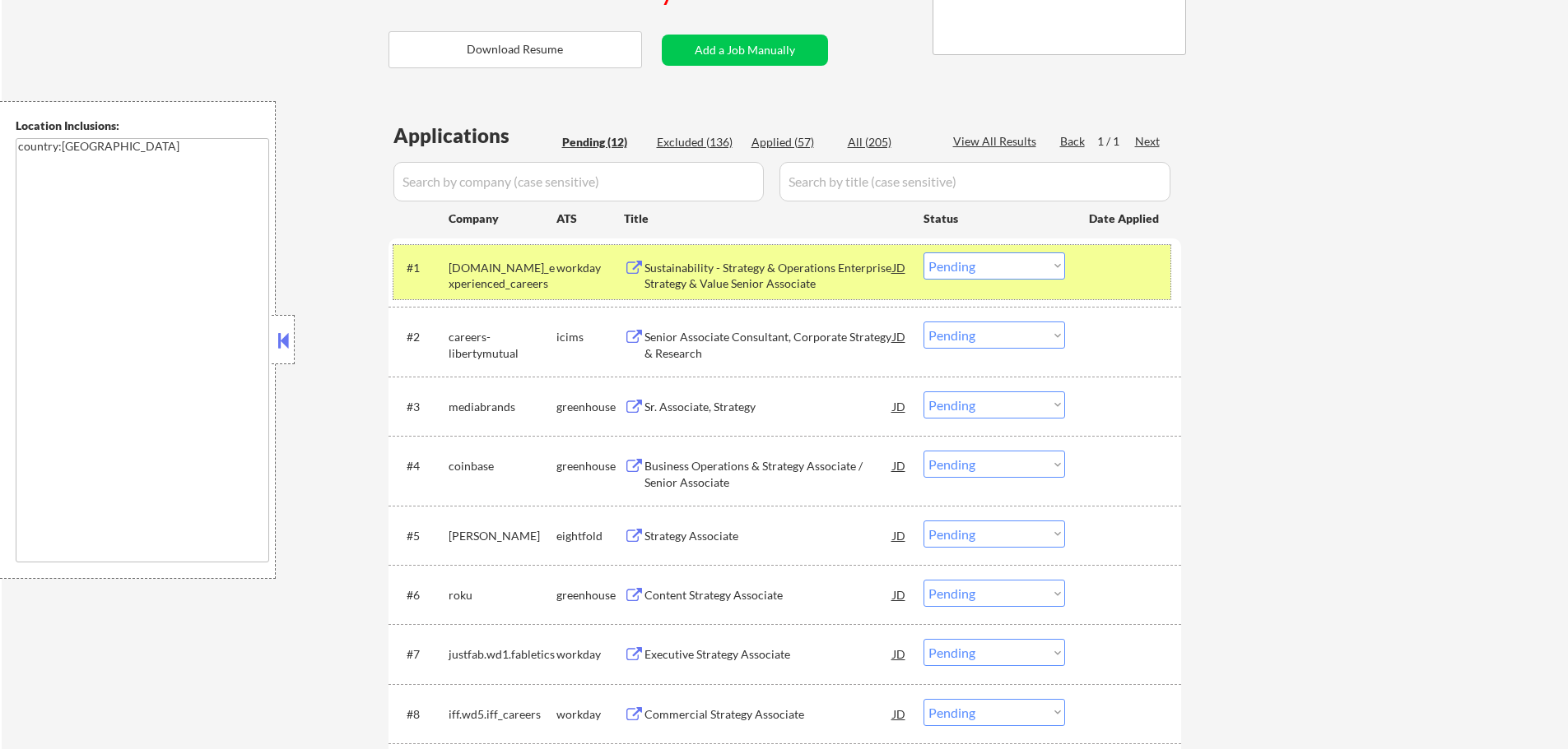
click at [1079, 261] on div "#1 [DOMAIN_NAME]_experienced_careers workday Sustainability - Strategy & Operat…" at bounding box center [782, 272] width 777 height 54
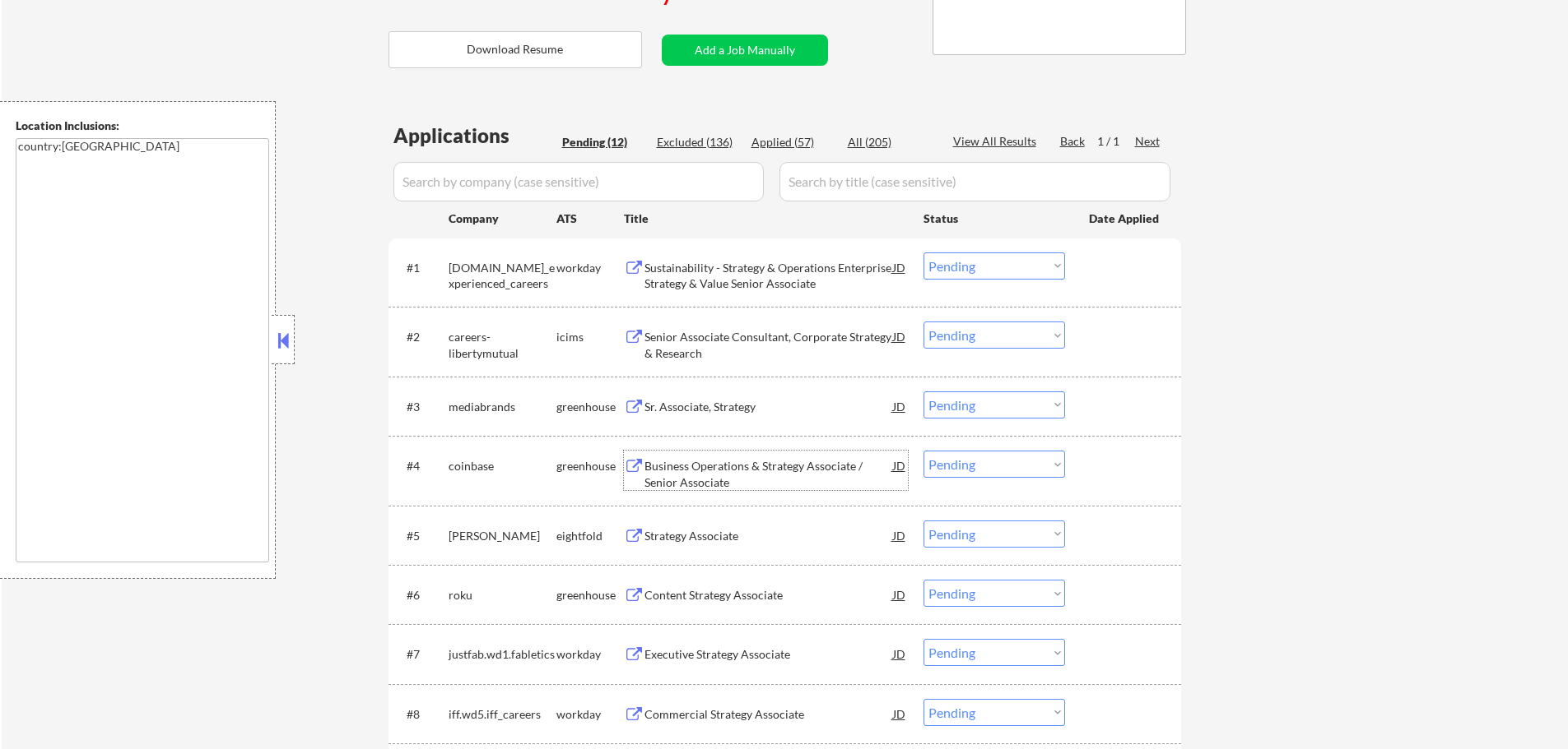
click at [705, 463] on div "Business Operations & Strategy Associate / Senior Associate" at bounding box center [769, 474] width 249 height 32
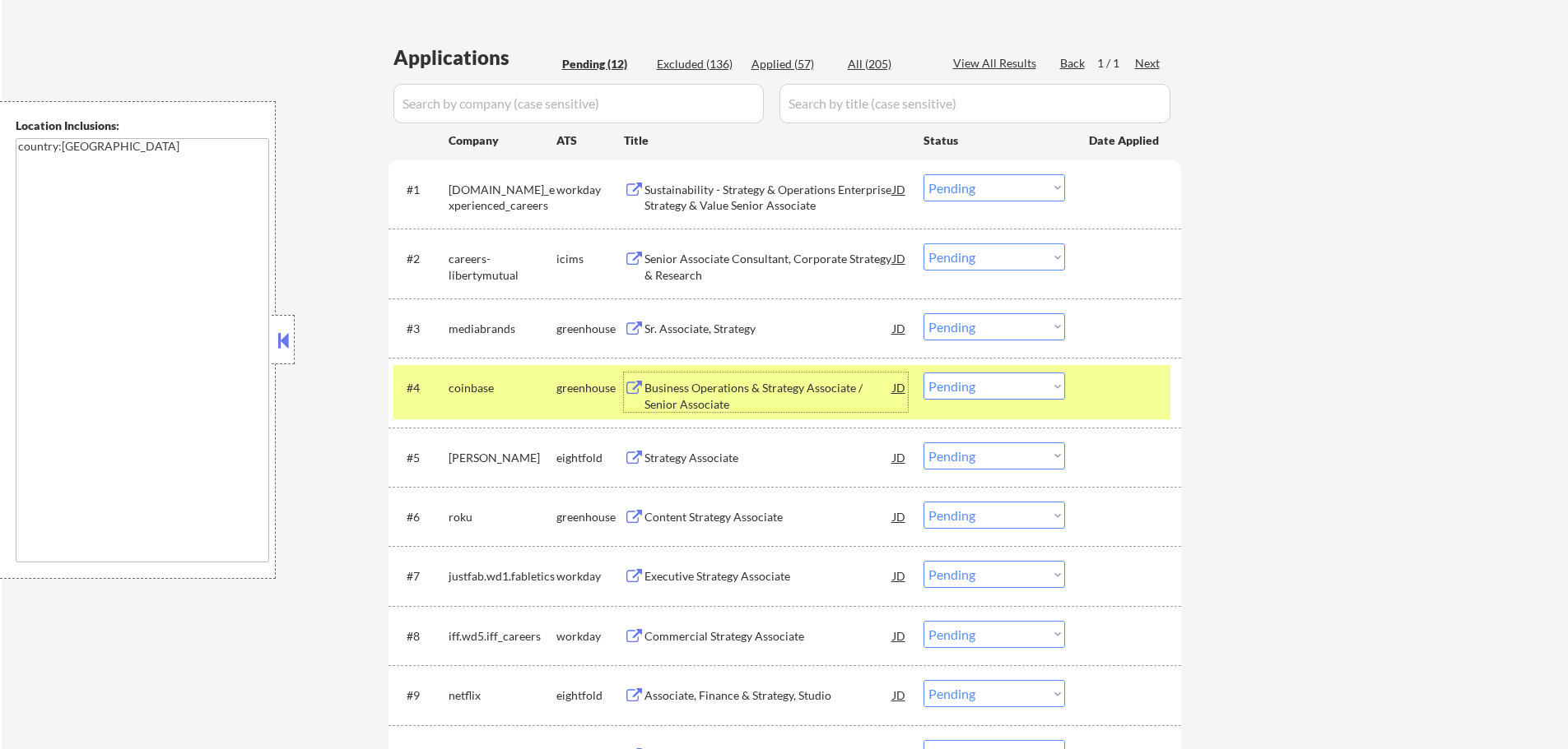
scroll to position [411, 0]
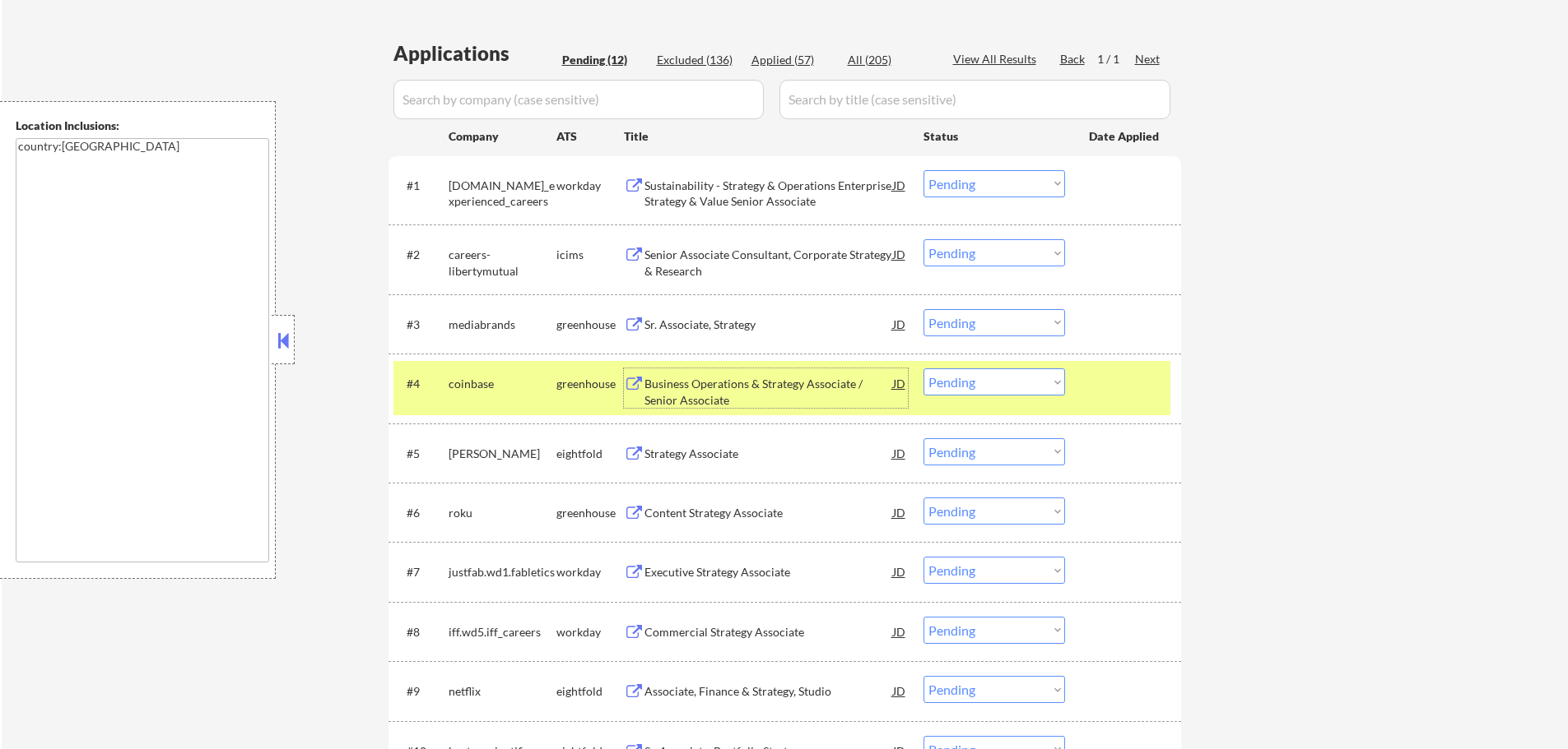
click at [728, 521] on div "Content Strategy Associate" at bounding box center [769, 512] width 249 height 30
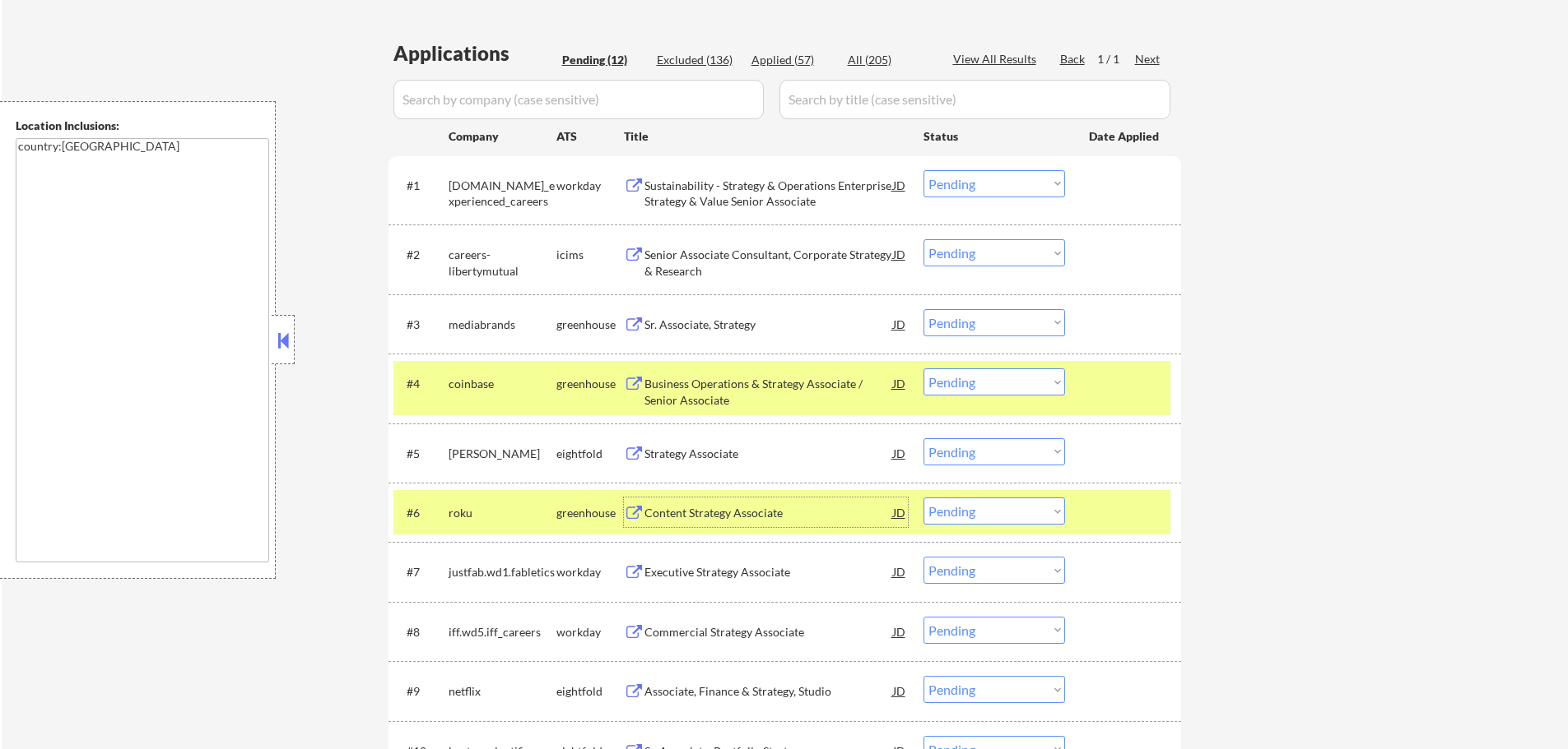
click at [1119, 520] on div at bounding box center [1125, 512] width 73 height 30
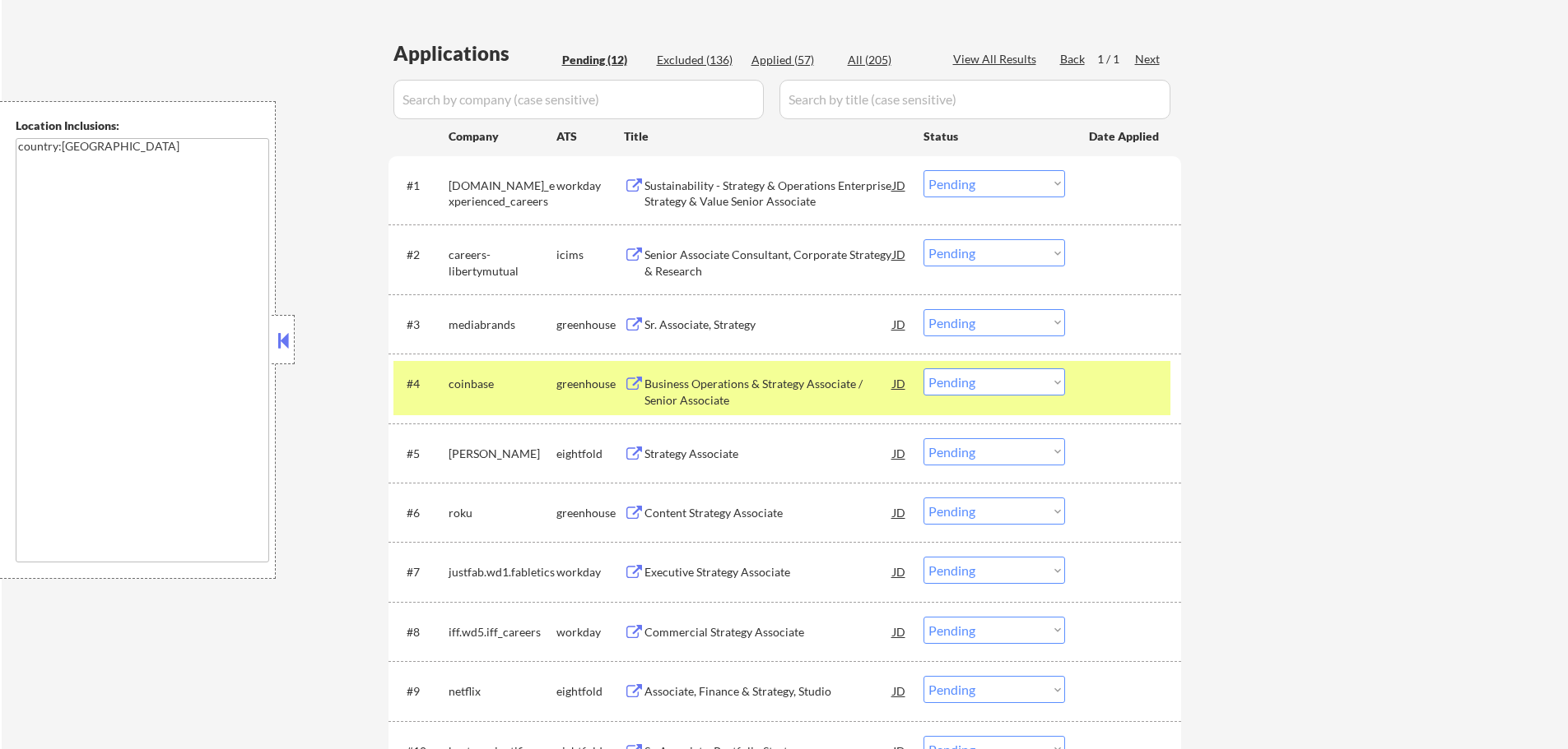
click at [1087, 391] on div "#4 coinbase greenhouse Business Operations & Strategy Associate / Senior Associ…" at bounding box center [782, 388] width 777 height 54
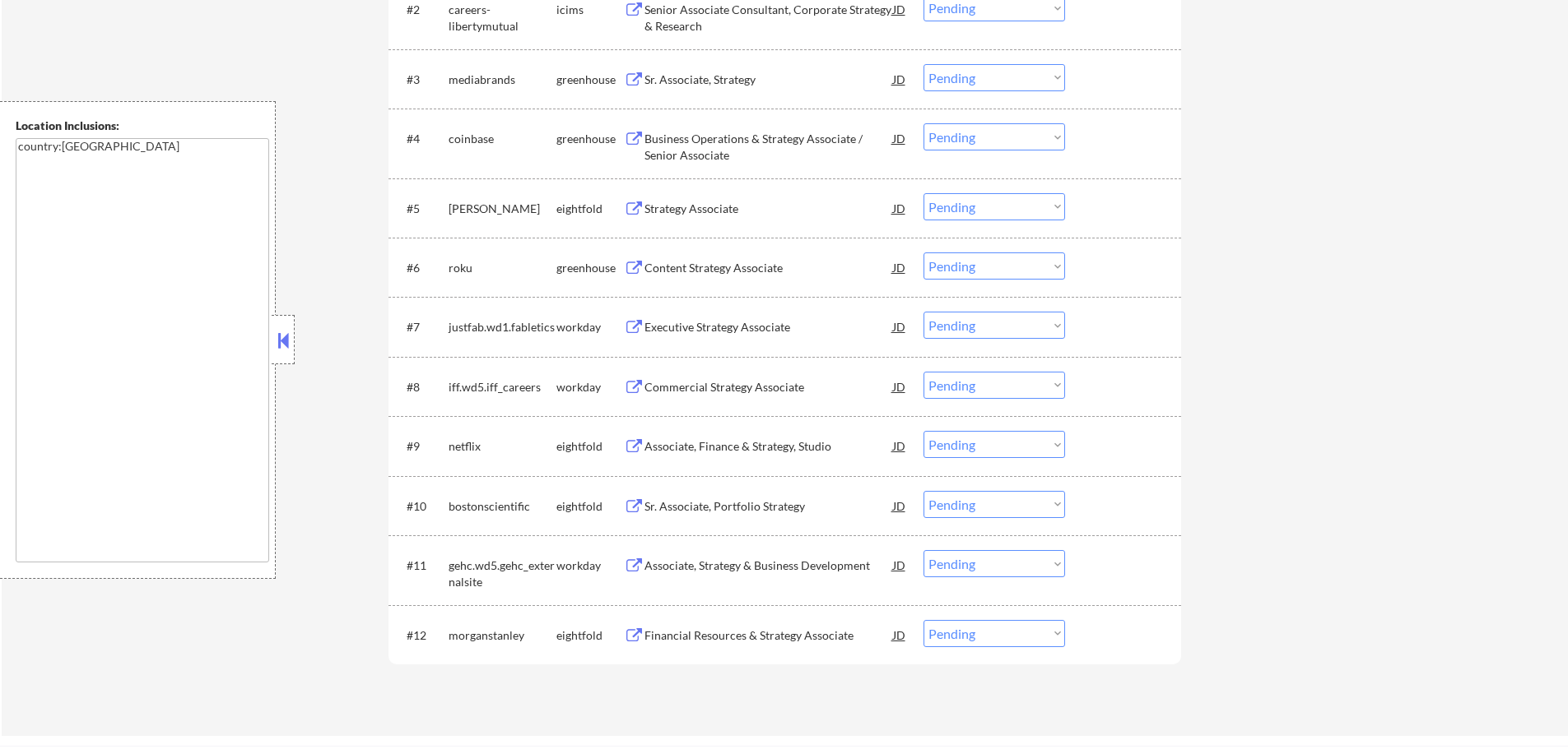
scroll to position [658, 0]
click at [686, 379] on div "Commercial Strategy Associate" at bounding box center [769, 386] width 249 height 17
